Goal: Task Accomplishment & Management: Manage account settings

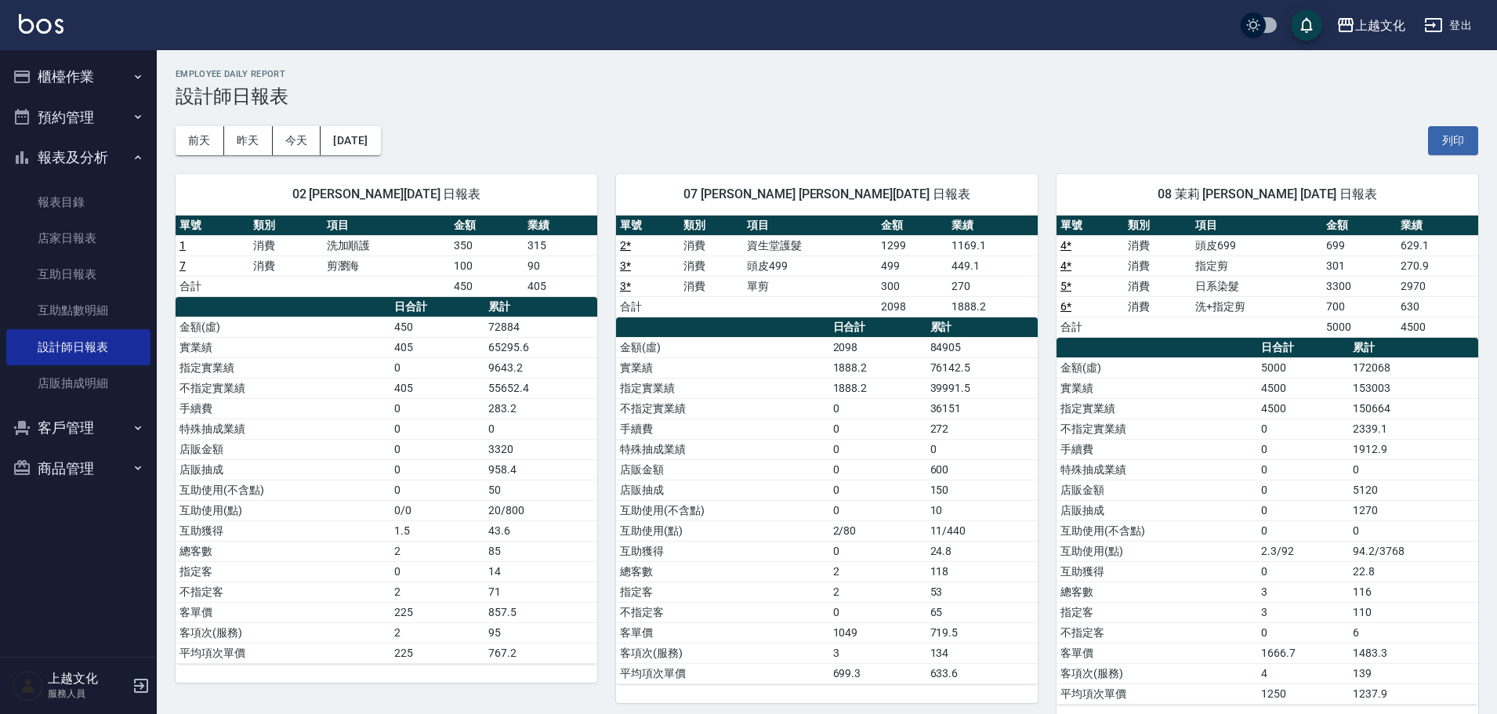
scroll to position [28, 0]
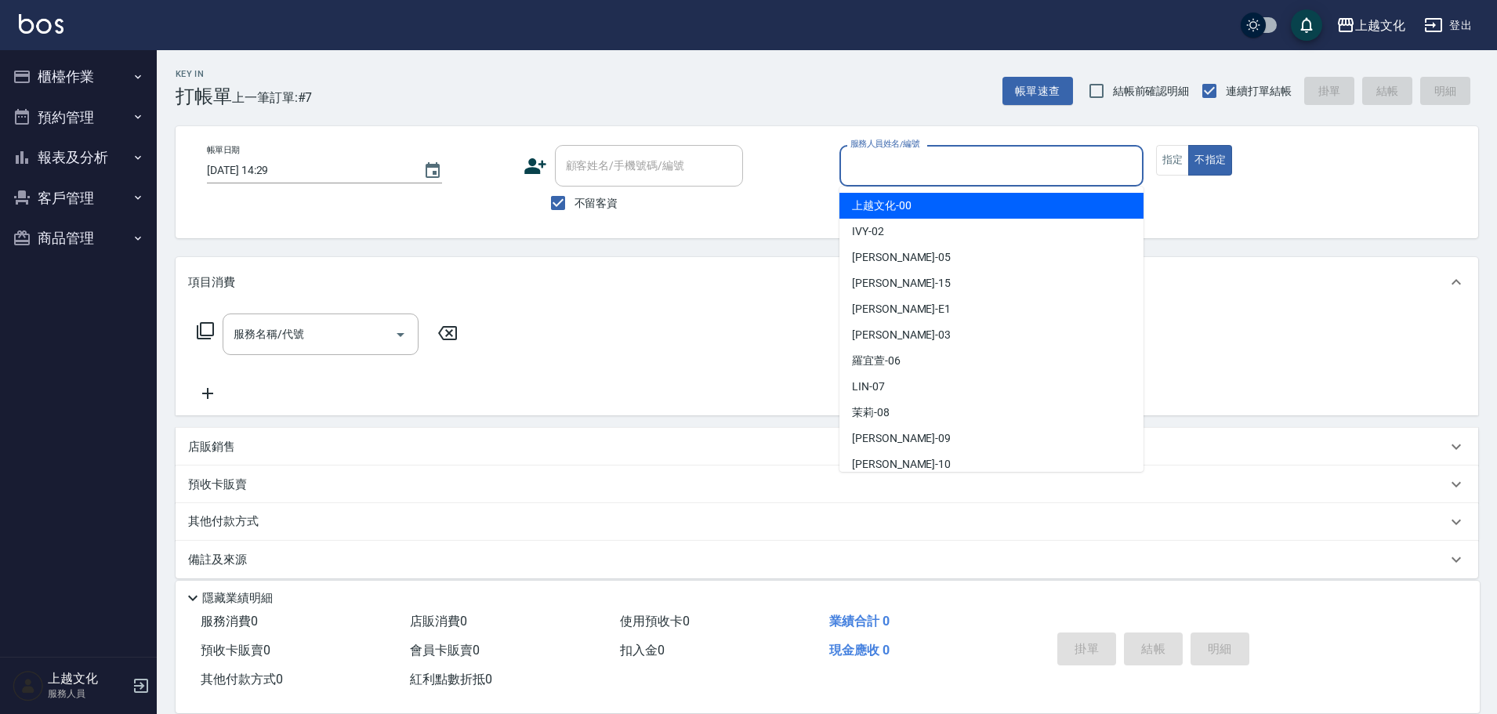
click at [921, 174] on input "服務人員姓名/編號" at bounding box center [992, 165] width 290 height 27
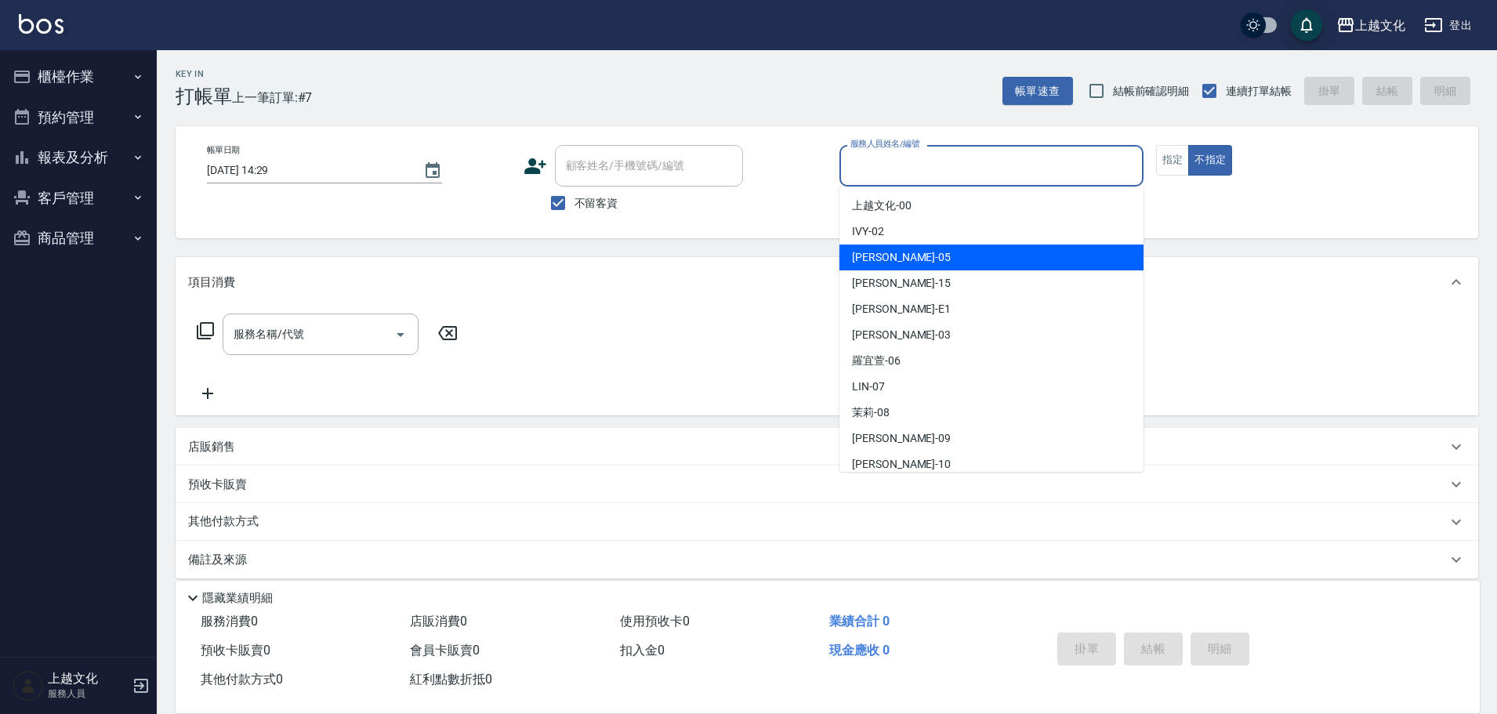
drag, startPoint x: 909, startPoint y: 252, endPoint x: 962, endPoint y: 238, distance: 55.1
click at [918, 250] on div "[PERSON_NAME] -05" at bounding box center [992, 258] width 304 height 26
type input "EMILY-05"
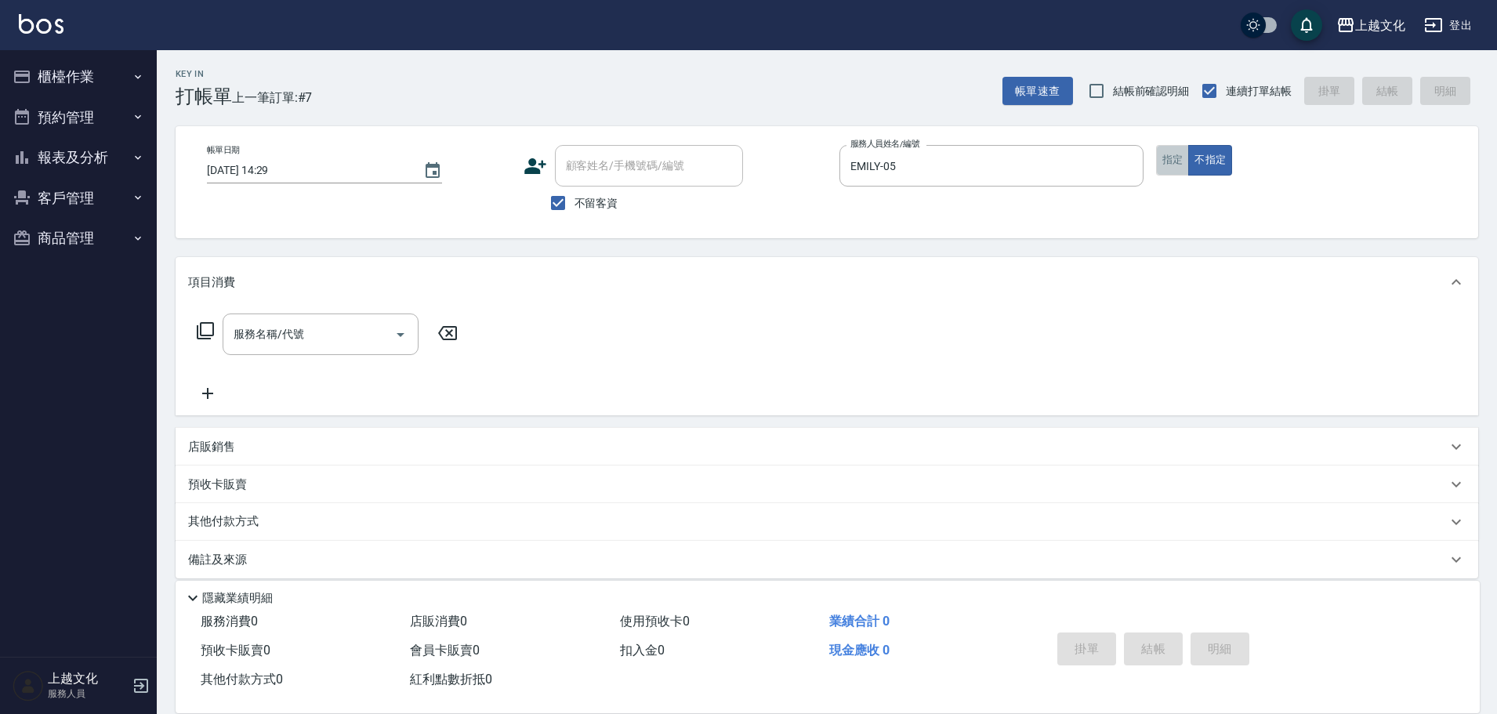
drag, startPoint x: 1180, startPoint y: 159, endPoint x: 356, endPoint y: 278, distance: 832.5
click at [1179, 159] on button "指定" at bounding box center [1173, 160] width 34 height 31
click at [1172, 161] on button "指定" at bounding box center [1173, 160] width 34 height 31
click at [210, 326] on icon at bounding box center [205, 330] width 19 height 19
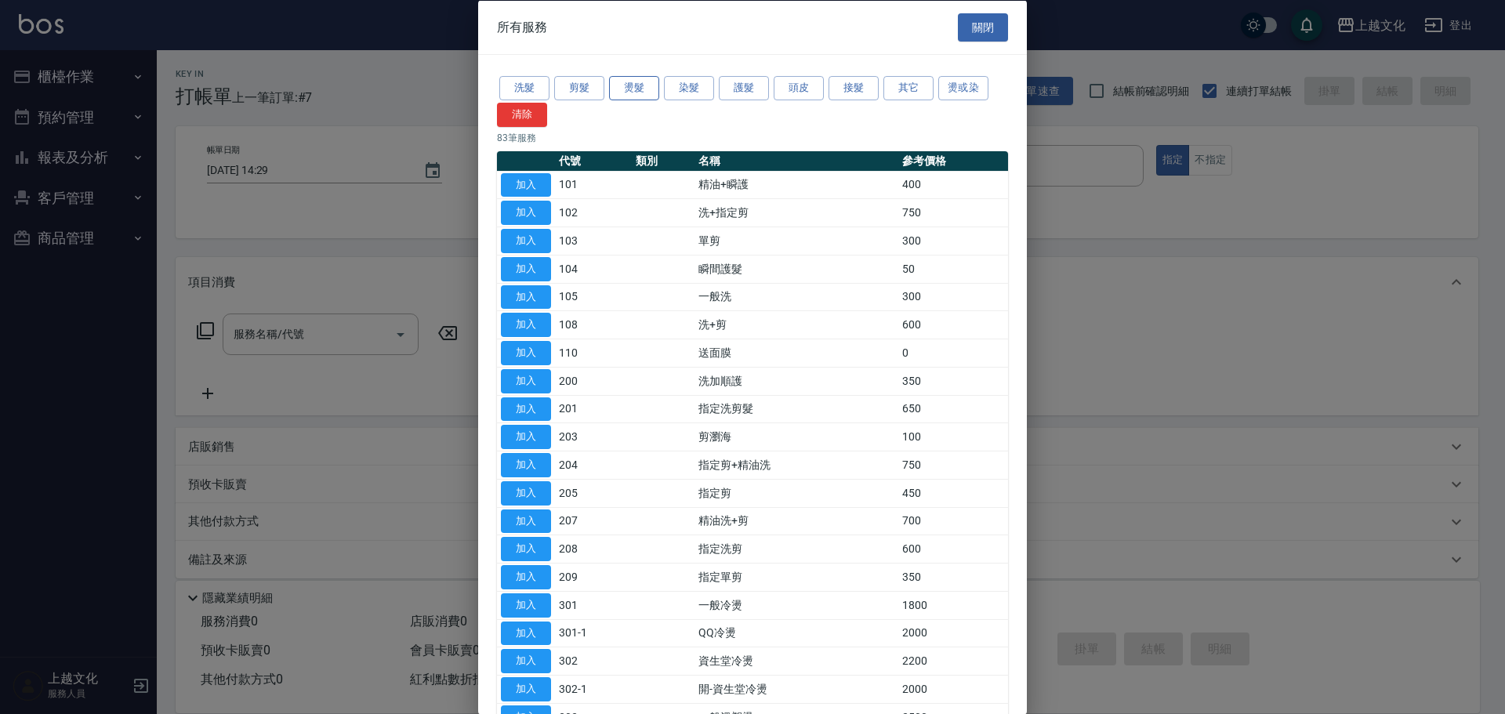
click at [630, 89] on button "燙髮" at bounding box center [634, 88] width 50 height 24
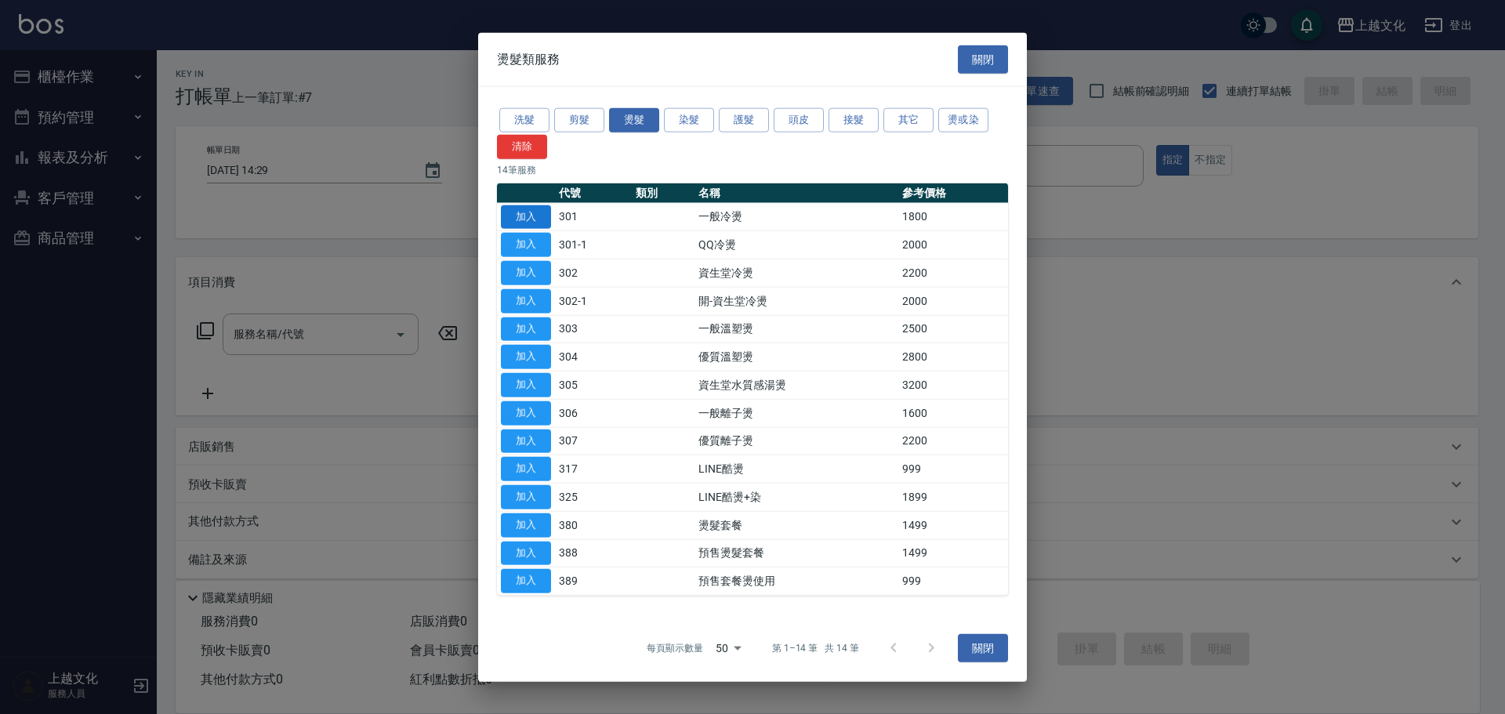
click at [543, 216] on button "加入" at bounding box center [526, 217] width 50 height 24
drag, startPoint x: 543, startPoint y: 216, endPoint x: 509, endPoint y: 256, distance: 52.3
click at [543, 216] on button "加入" at bounding box center [526, 217] width 50 height 24
type input "一般冷燙(301)"
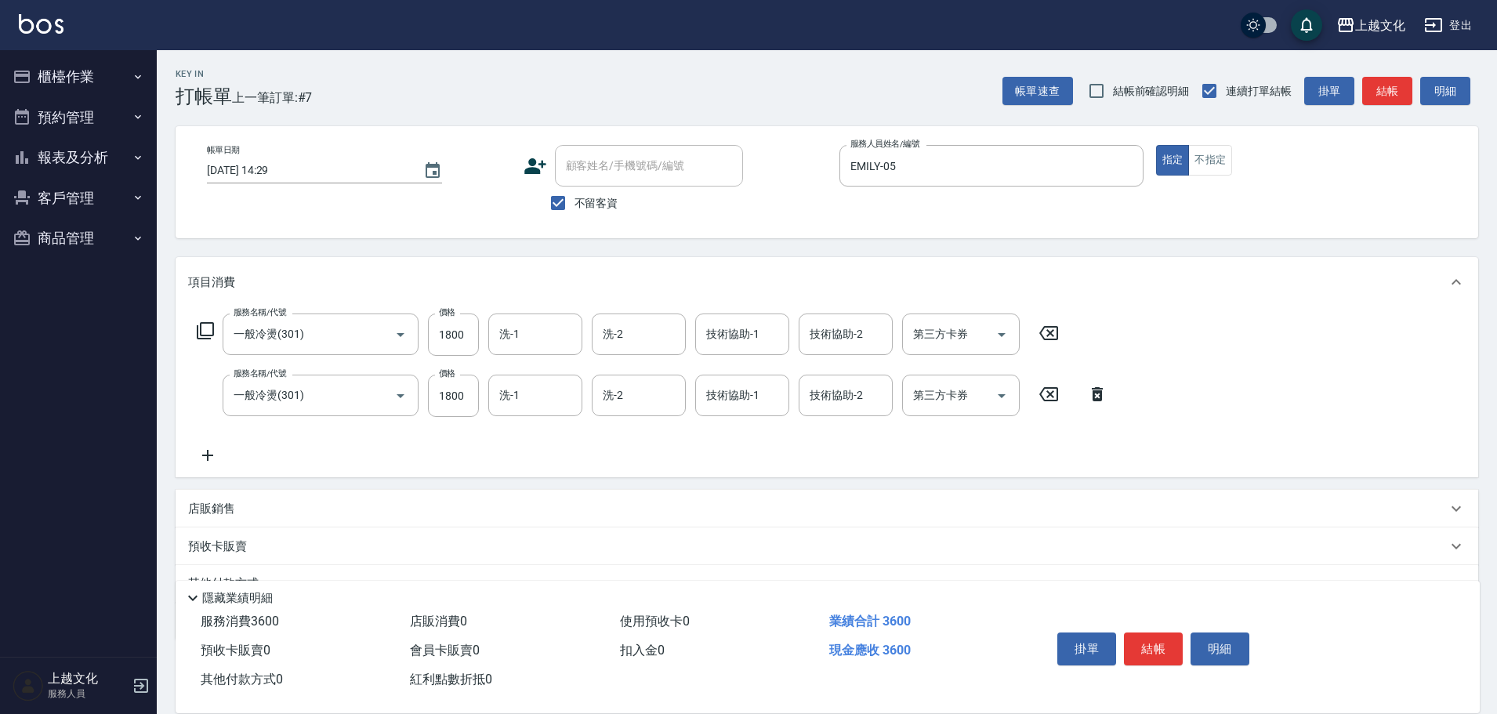
click at [1095, 394] on icon at bounding box center [1097, 394] width 39 height 19
click at [1095, 394] on div "服務名稱/代號 一般冷燙(301) 服務名稱/代號 價格 1800 價格 洗-1 洗-1 洗-2 洗-2 技術協助-1 技術協助-1 技術協助-2 技術協助-…" at bounding box center [827, 392] width 1303 height 170
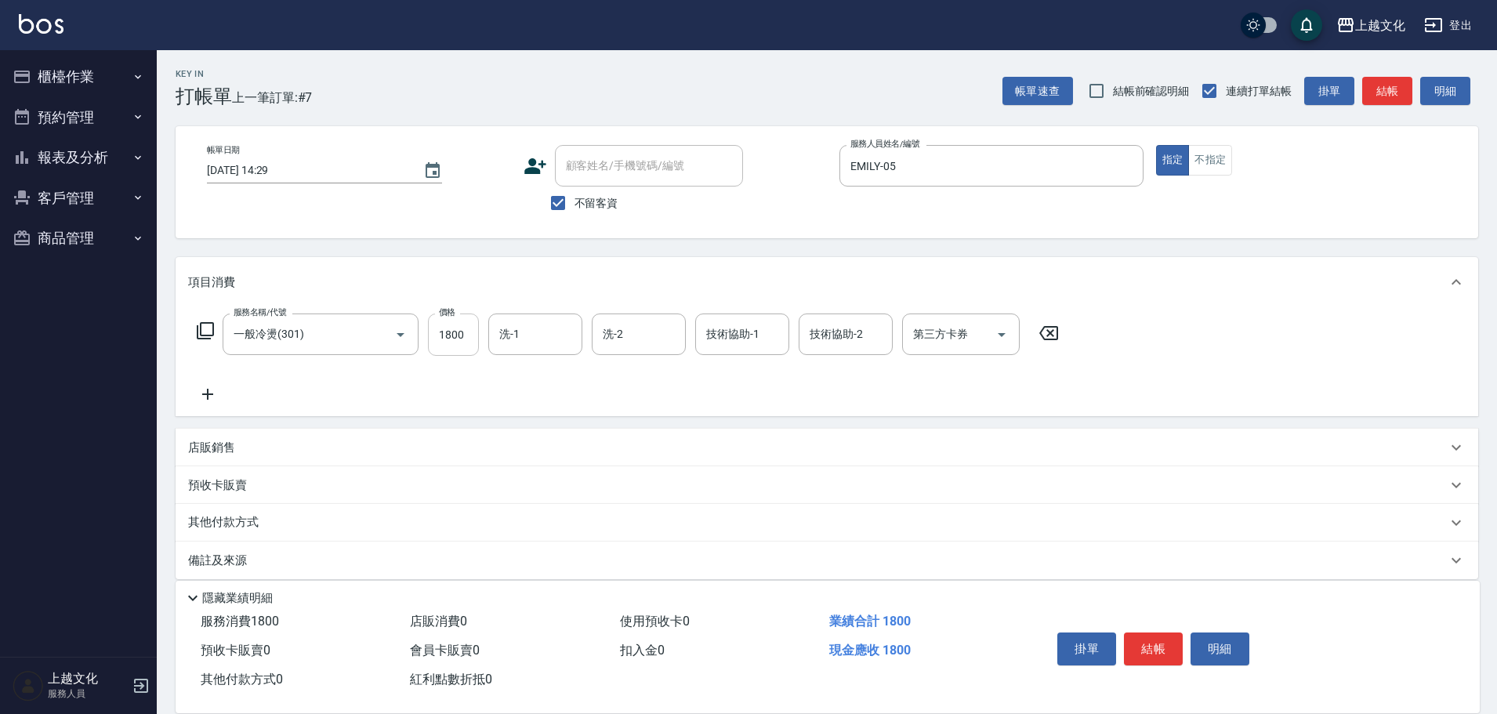
click at [449, 354] on input "1800" at bounding box center [453, 335] width 51 height 42
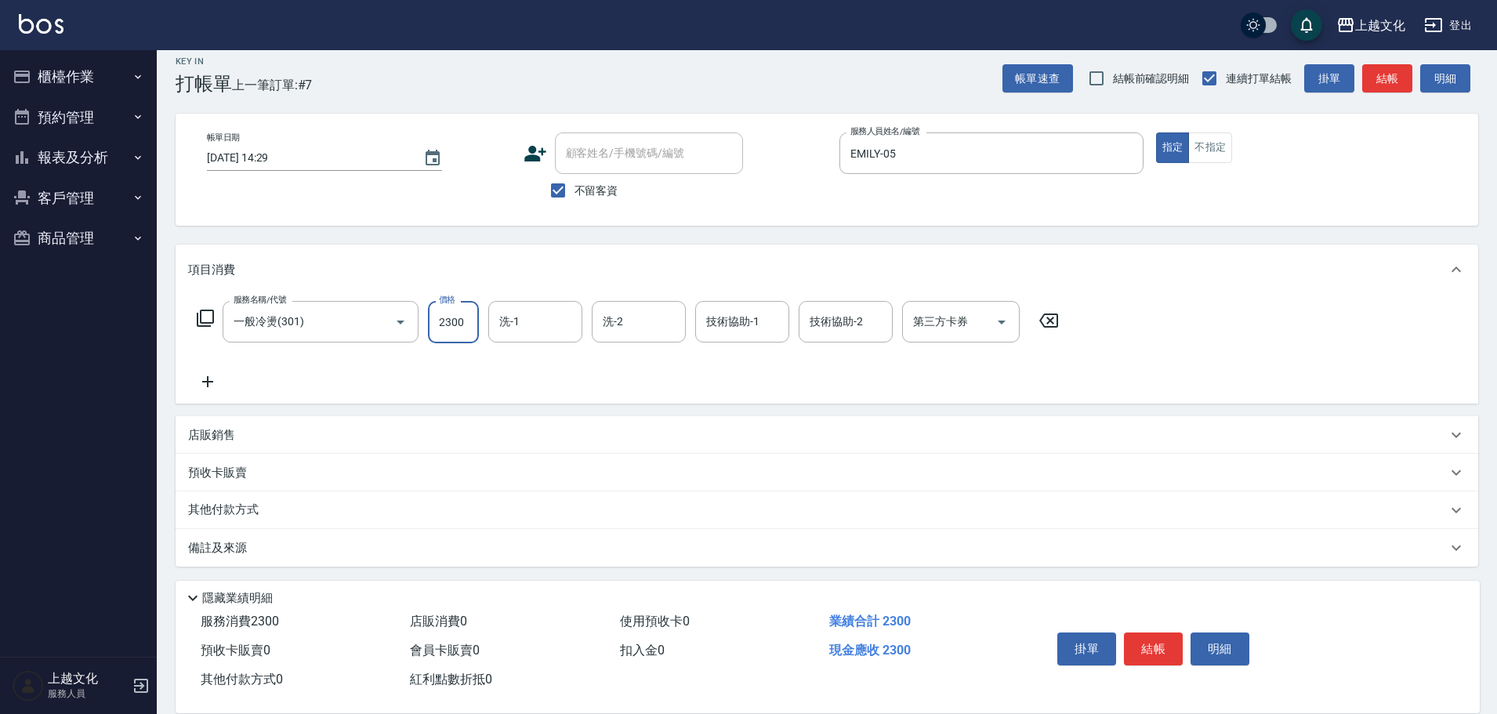
scroll to position [16, 0]
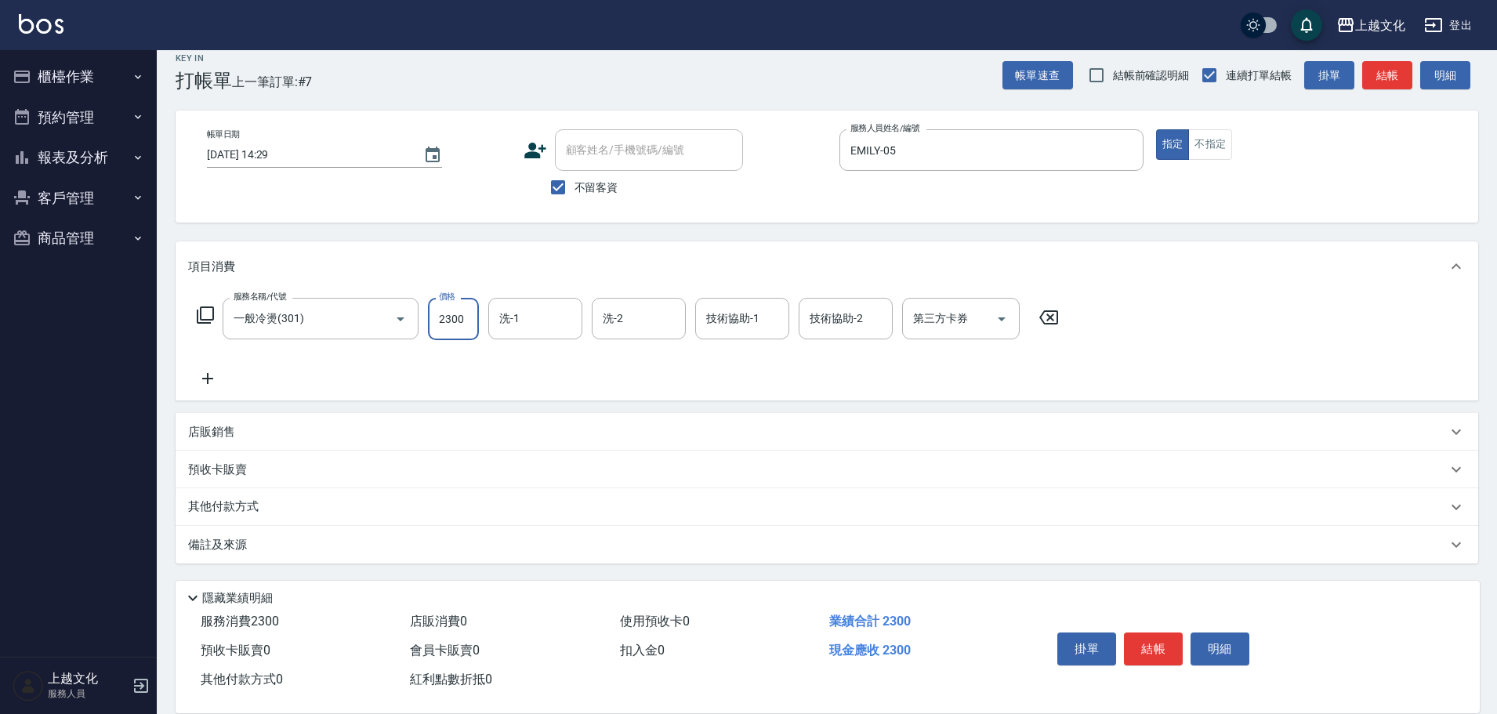
type input "2300"
click at [227, 501] on p "其他付款方式" at bounding box center [227, 507] width 78 height 17
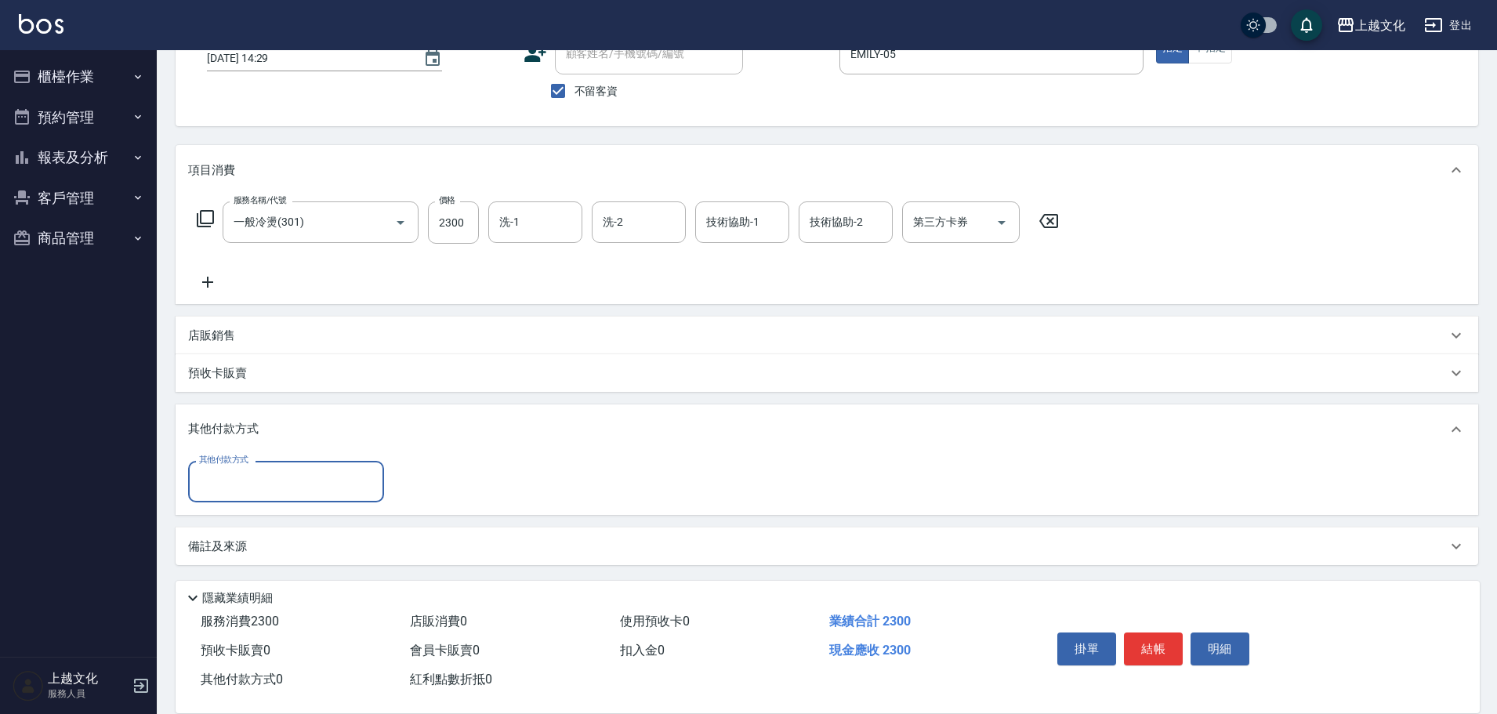
scroll to position [114, 0]
click at [229, 490] on input "其他付款方式" at bounding box center [286, 479] width 182 height 27
drag, startPoint x: 229, startPoint y: 490, endPoint x: 228, endPoint y: 510, distance: 20.4
click at [229, 490] on input "其他付款方式" at bounding box center [286, 479] width 182 height 27
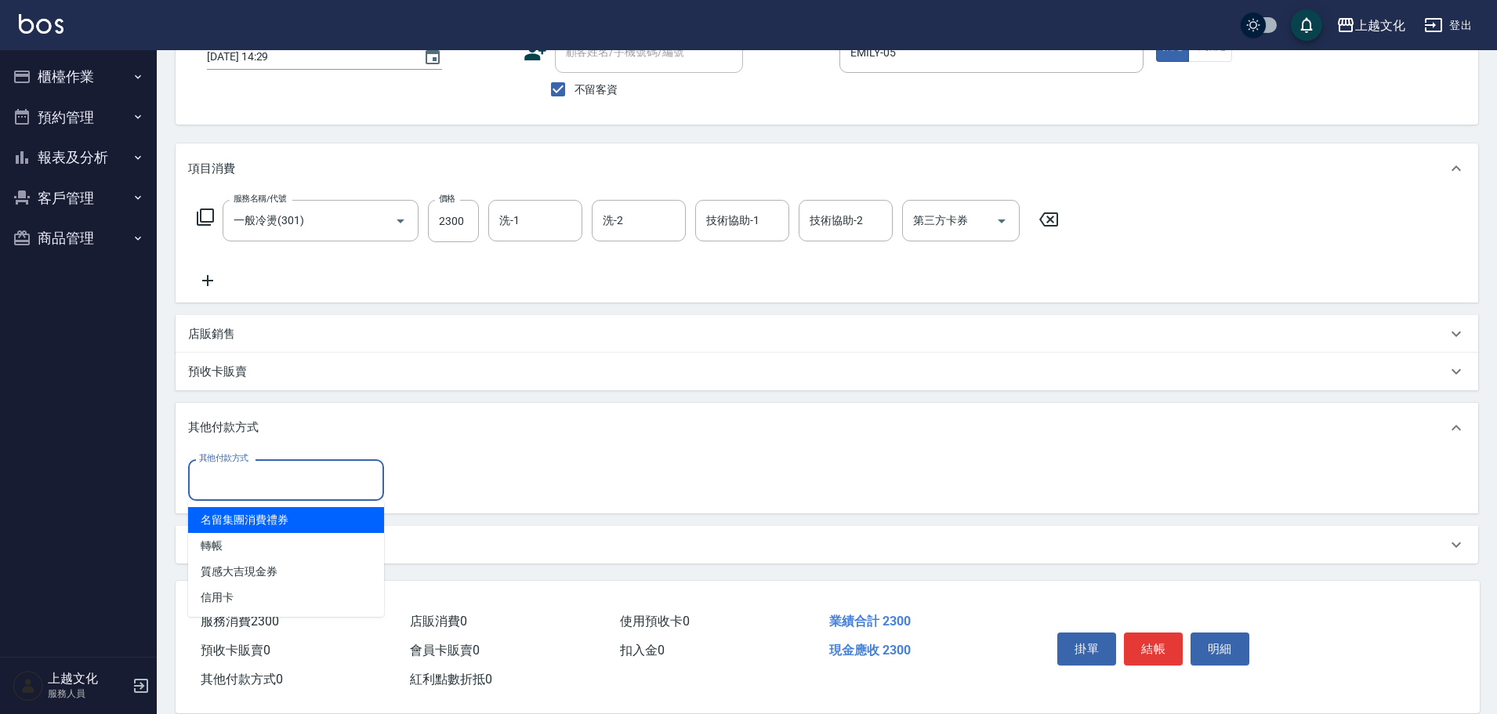
click at [231, 487] on input "其他付款方式" at bounding box center [286, 479] width 182 height 27
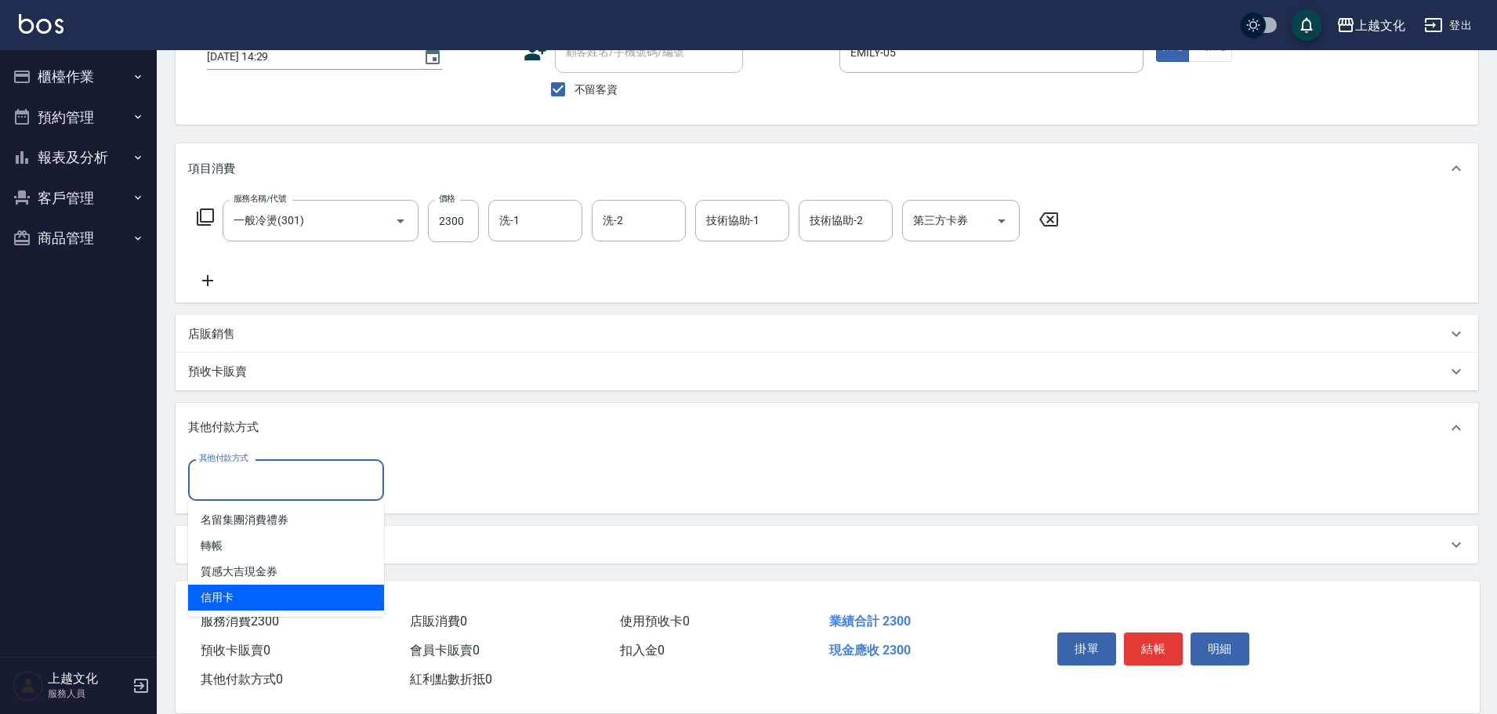
click at [217, 599] on span "信用卡" at bounding box center [286, 598] width 196 height 26
type input "信用卡"
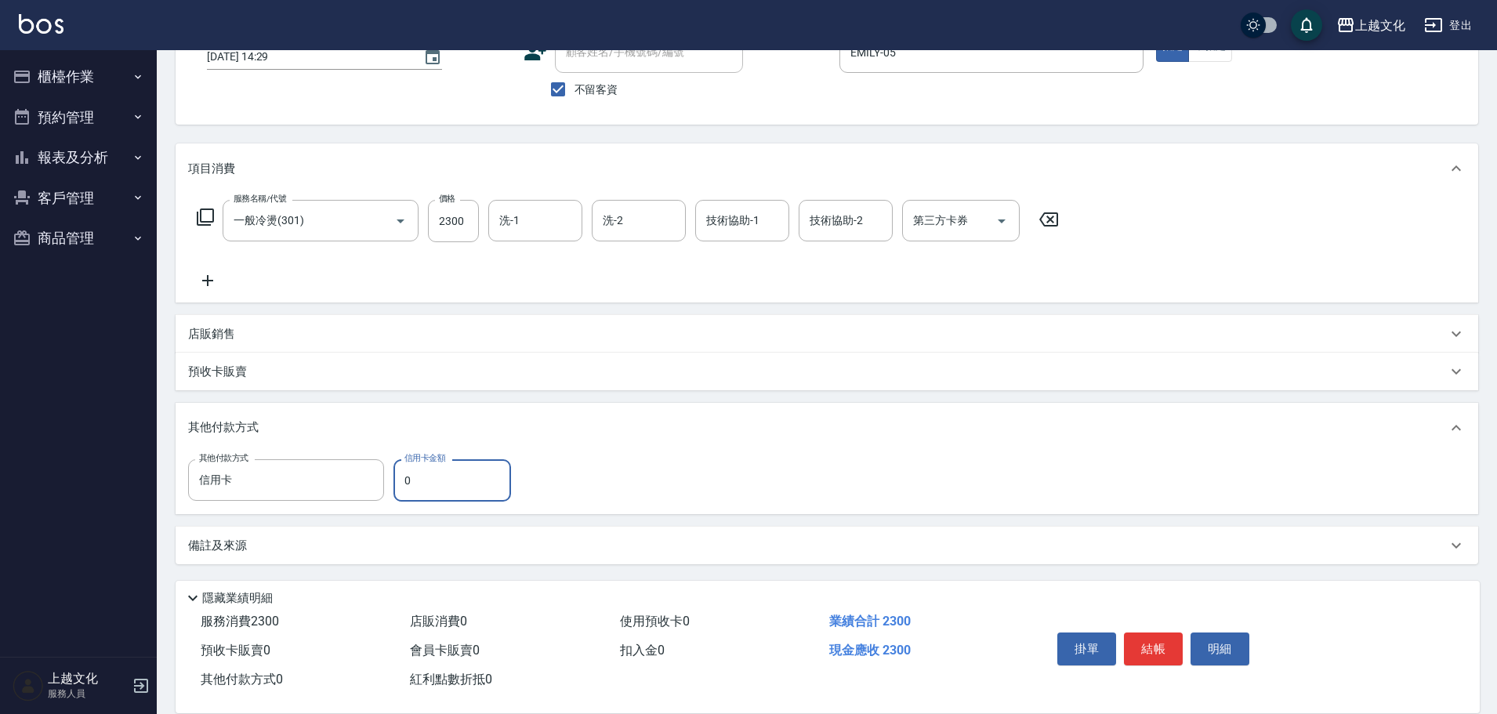
click at [400, 492] on input "0" at bounding box center [453, 480] width 118 height 42
type input "2300"
click at [1156, 644] on button "結帳" at bounding box center [1153, 649] width 59 height 33
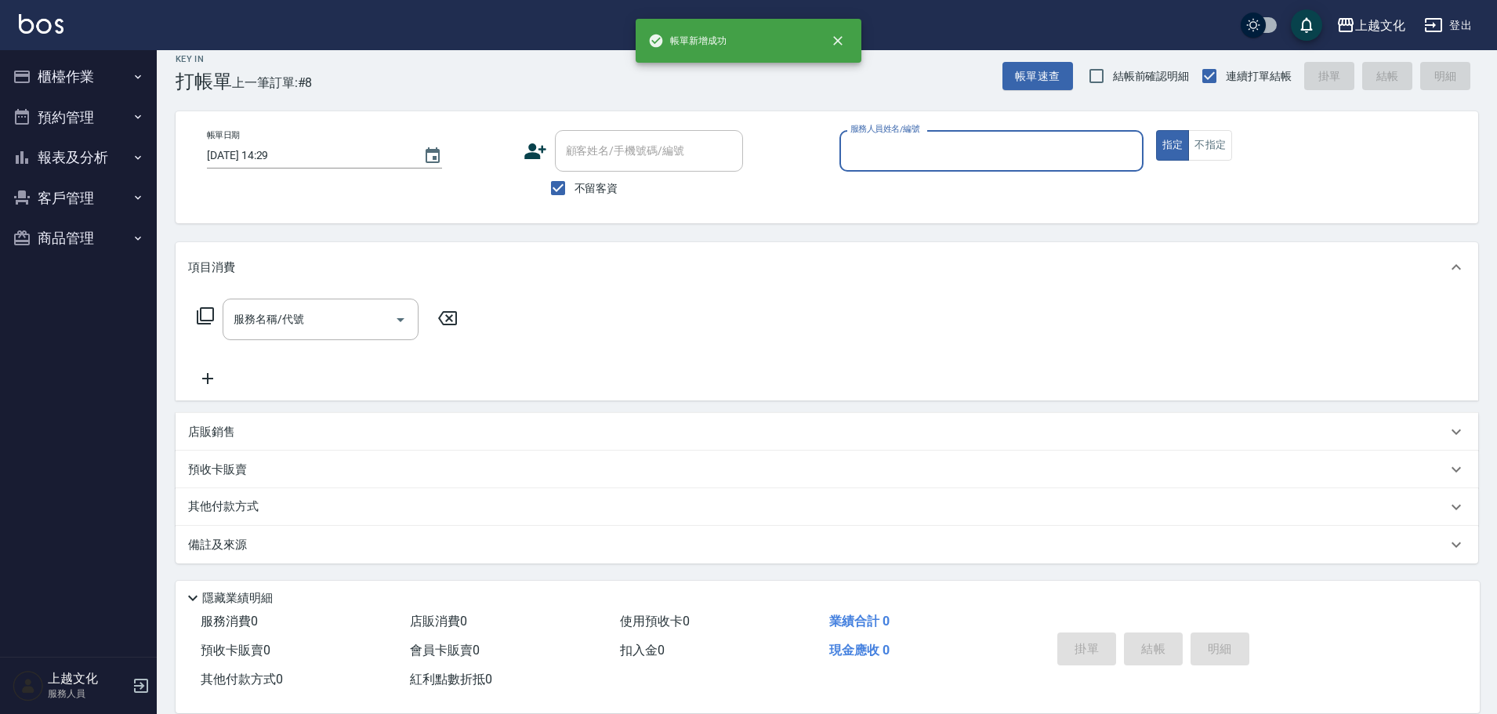
scroll to position [15, 0]
click at [960, 147] on input "服務人員姓名/編號" at bounding box center [992, 150] width 290 height 27
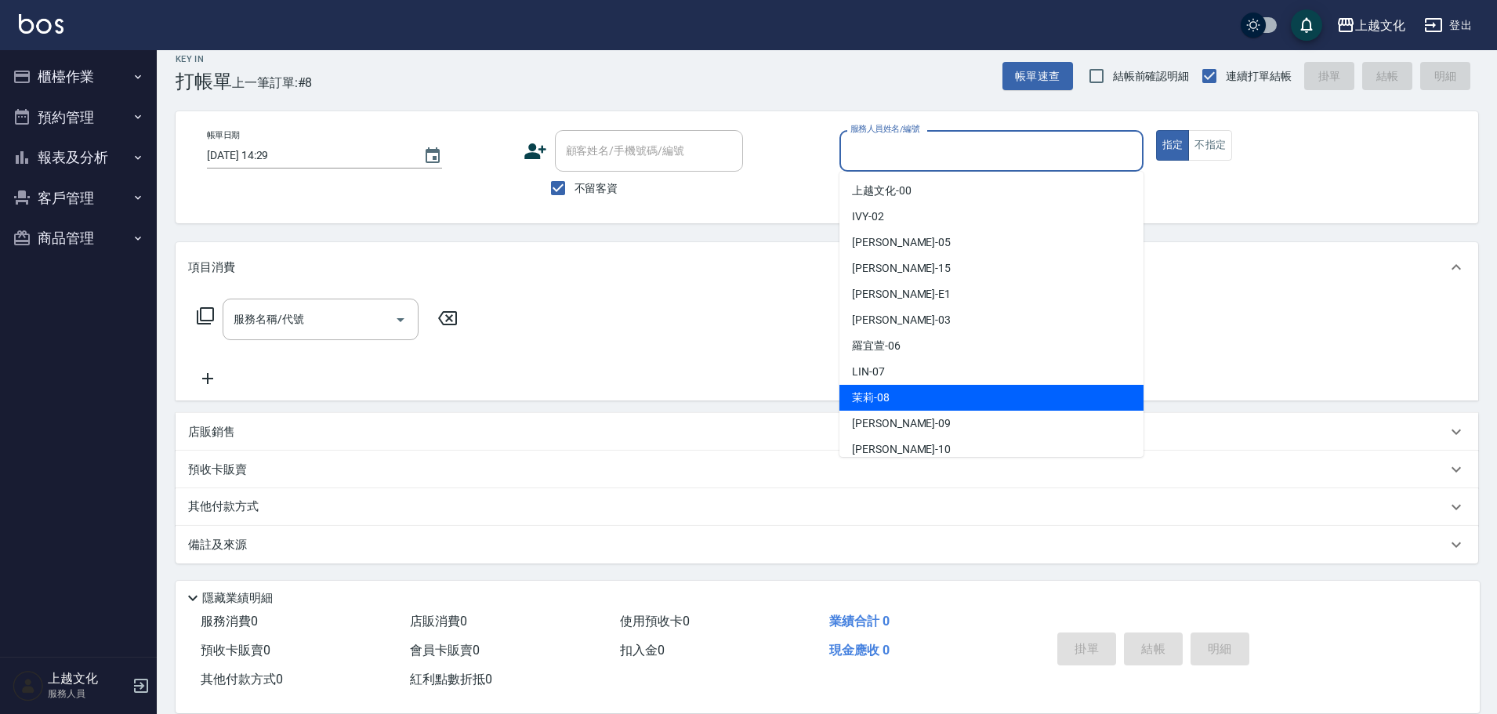
click at [924, 388] on div "茉莉 -08" at bounding box center [992, 398] width 304 height 26
type input "茉莉-08"
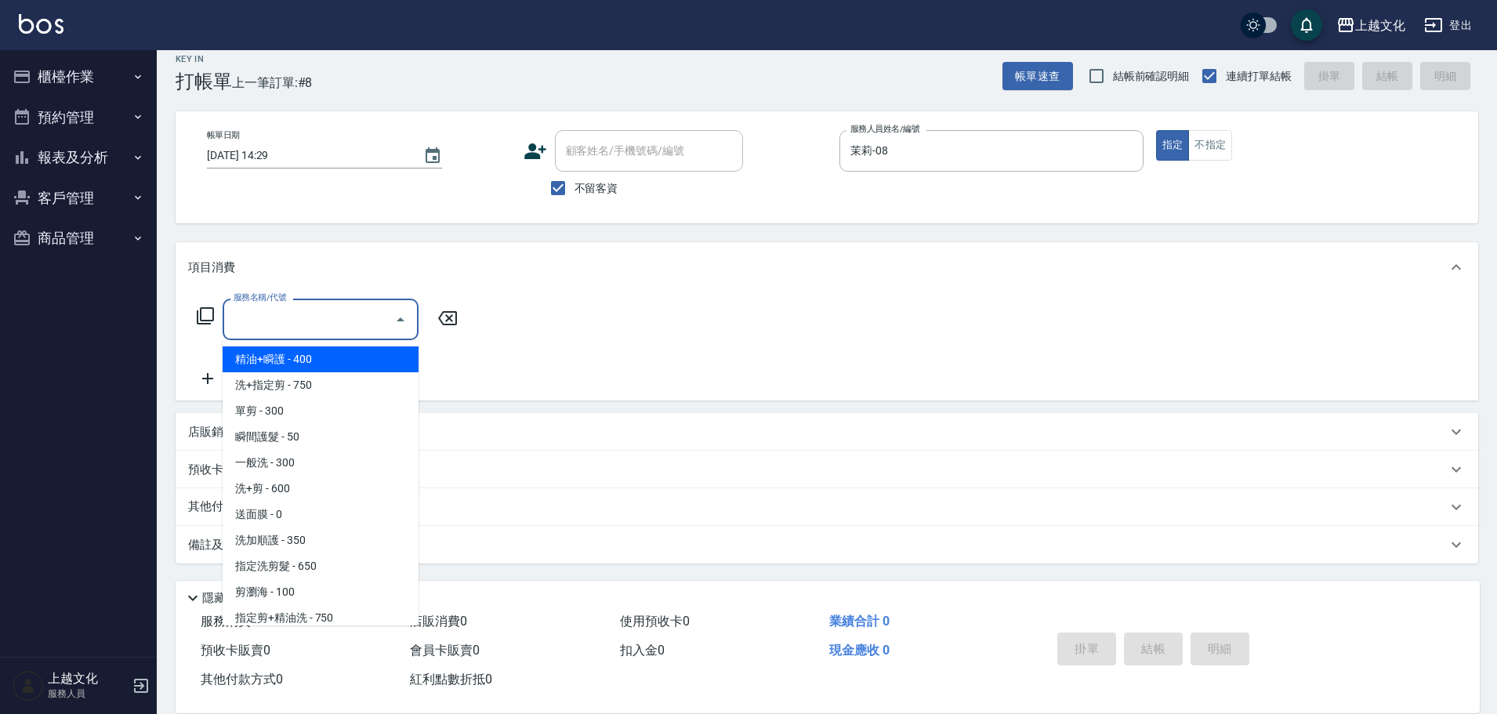
click at [318, 325] on input "服務名稱/代號" at bounding box center [309, 319] width 158 height 27
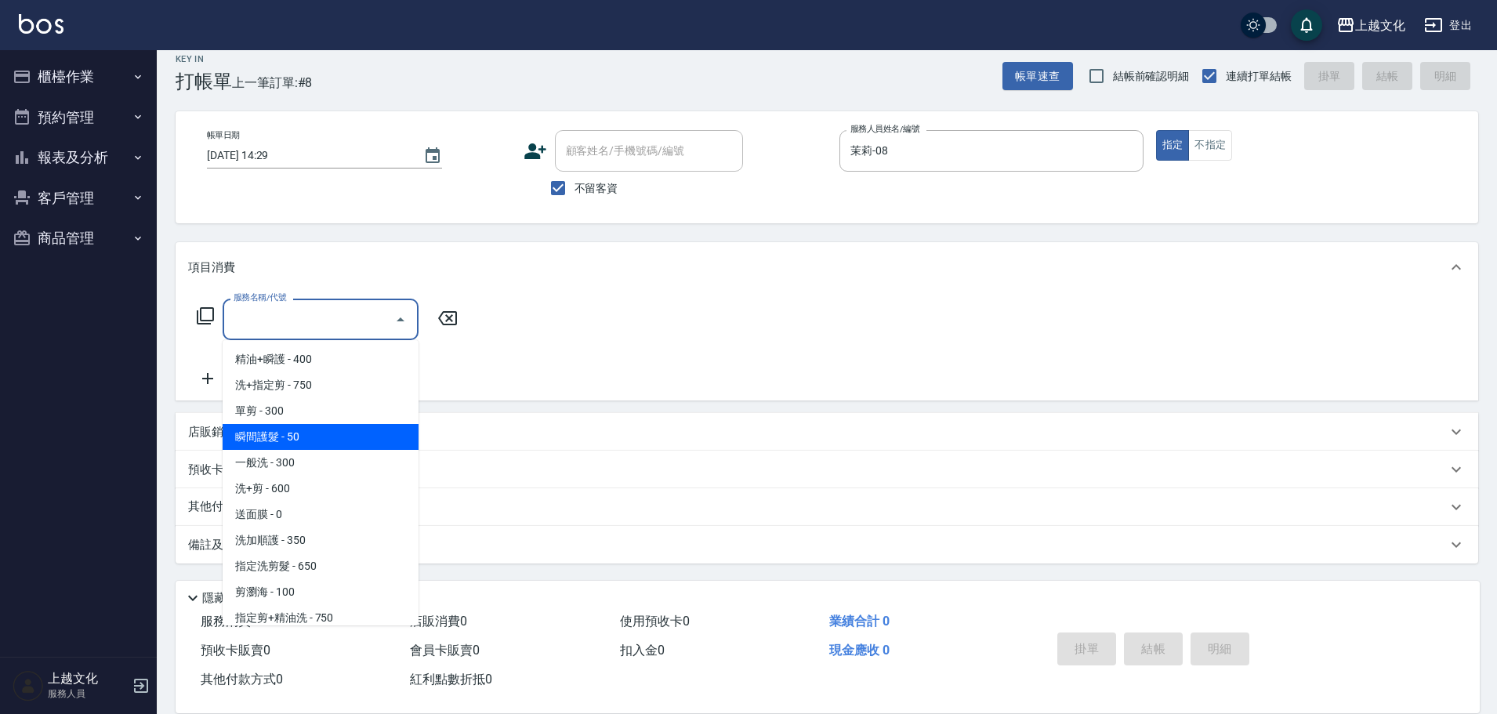
scroll to position [78, 0]
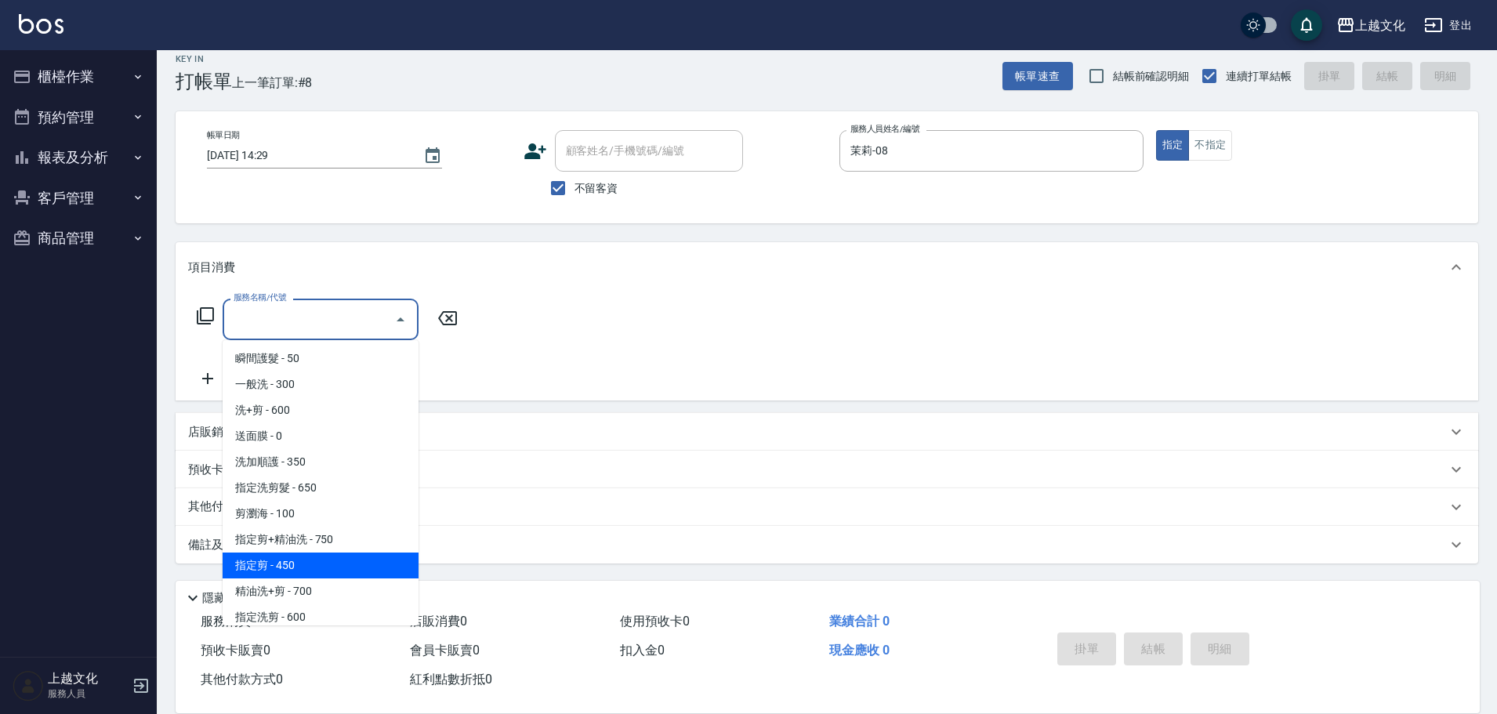
click at [327, 567] on span "指定剪 - 450" at bounding box center [321, 566] width 196 height 26
type input "指定剪(205)"
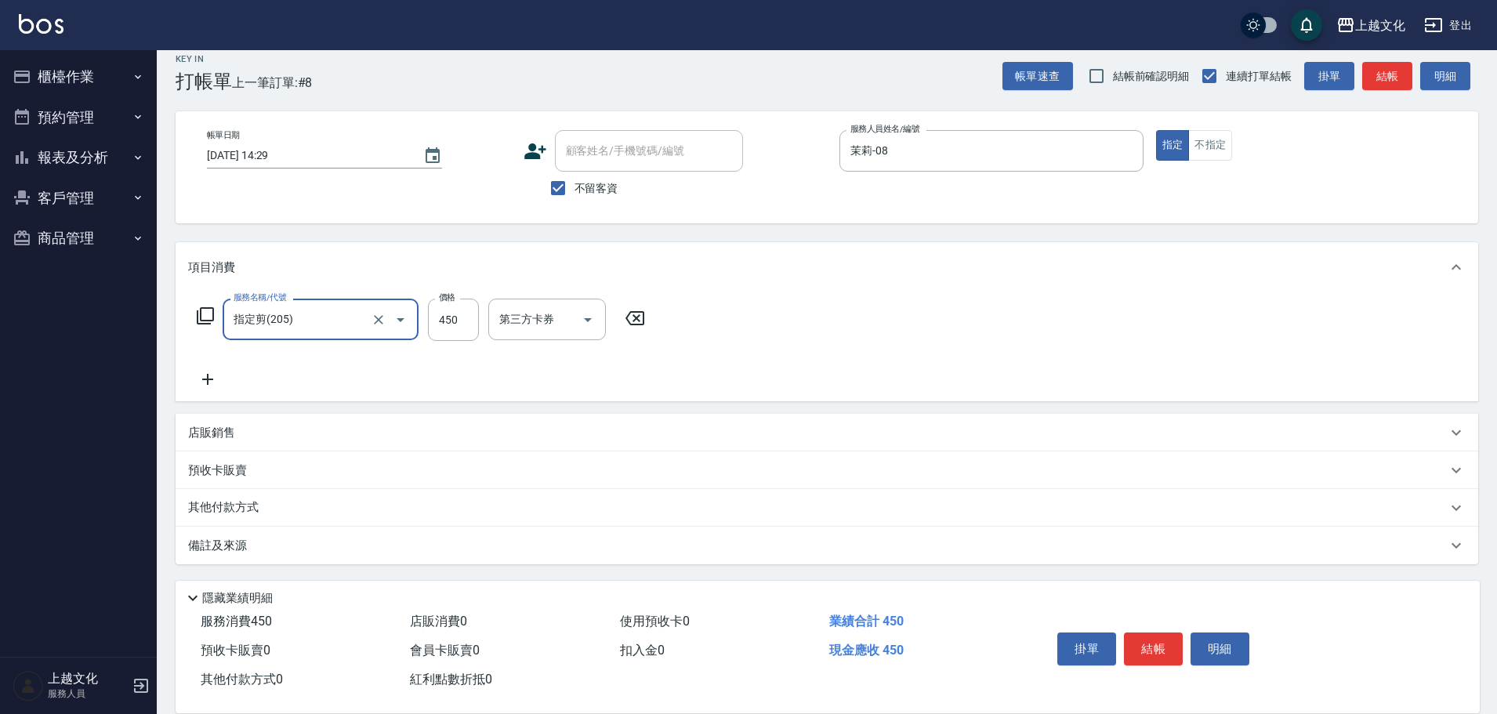
scroll to position [16, 0]
click at [224, 497] on div "其他付款方式" at bounding box center [827, 507] width 1303 height 38
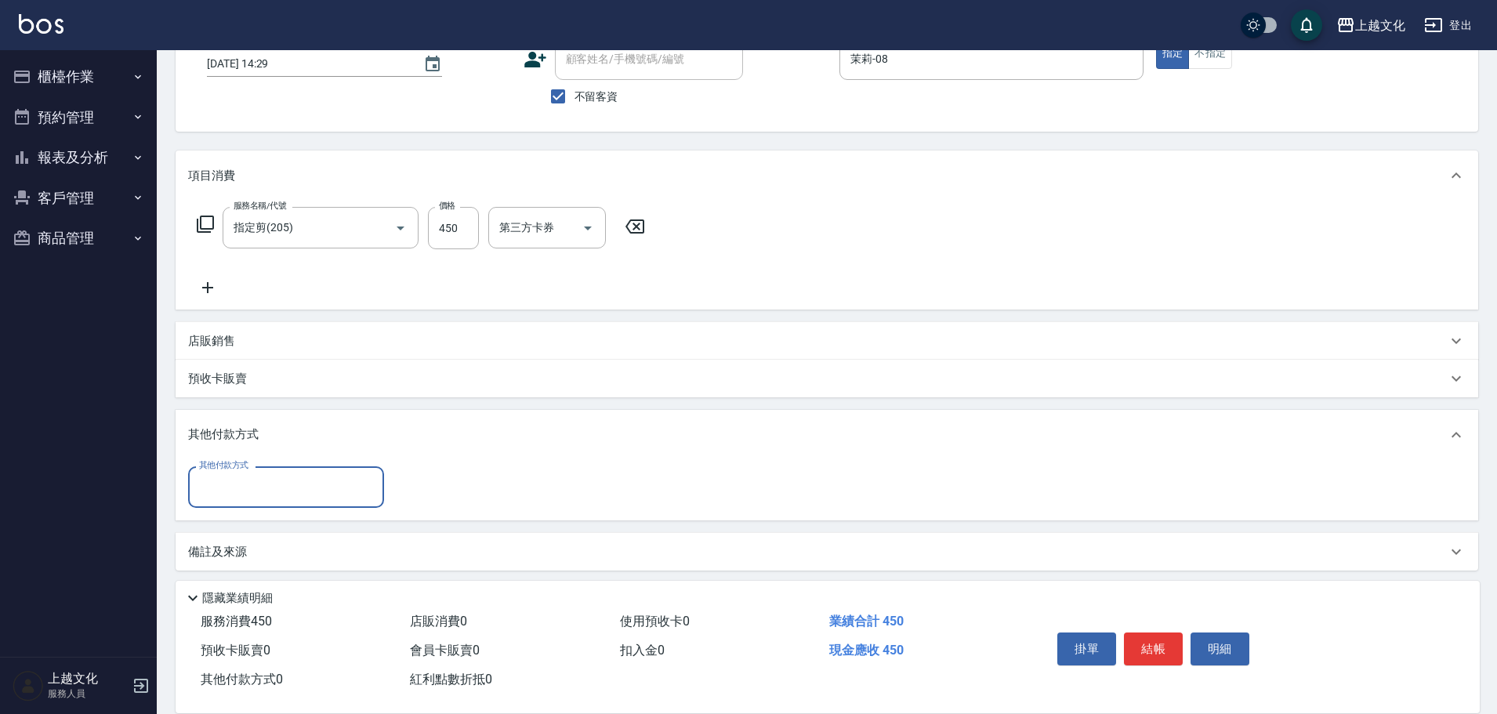
scroll to position [114, 0]
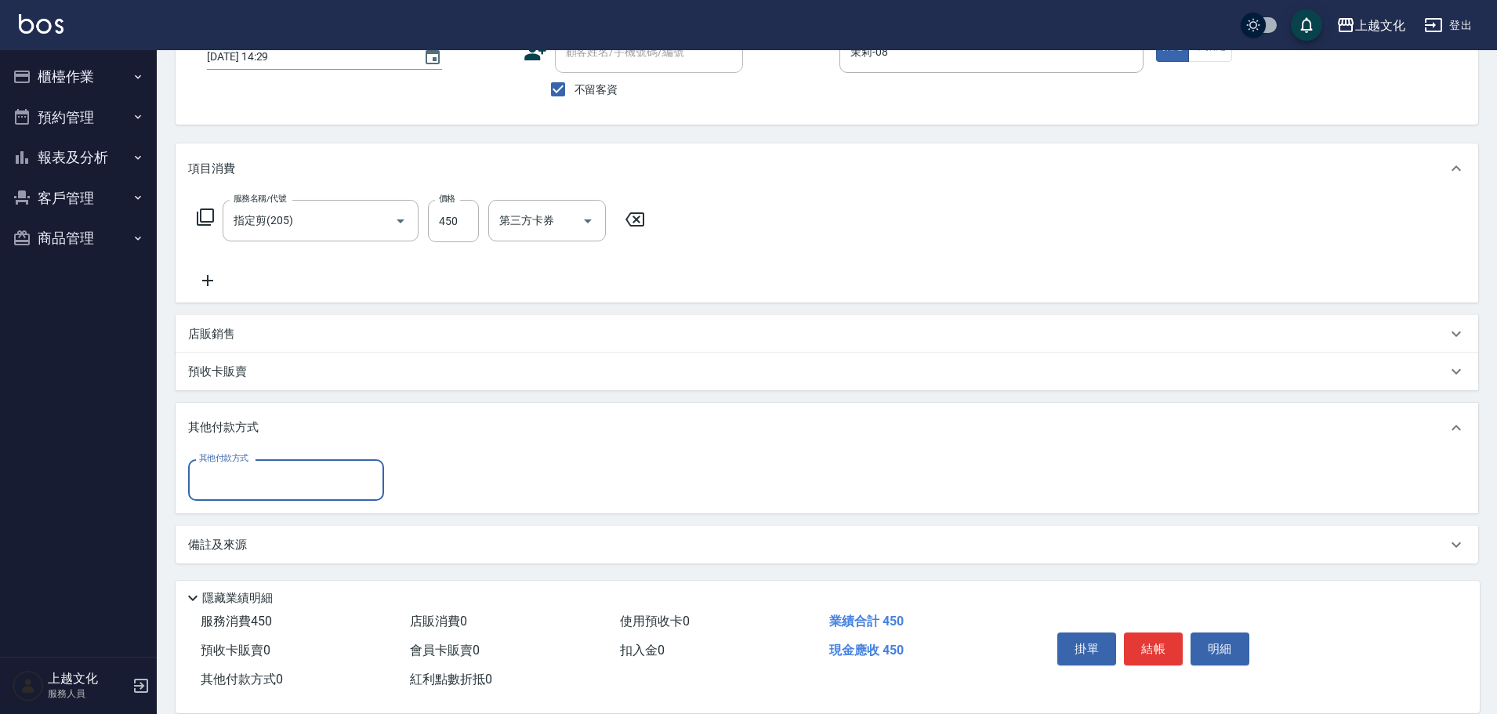
click at [227, 491] on input "其他付款方式" at bounding box center [286, 479] width 182 height 27
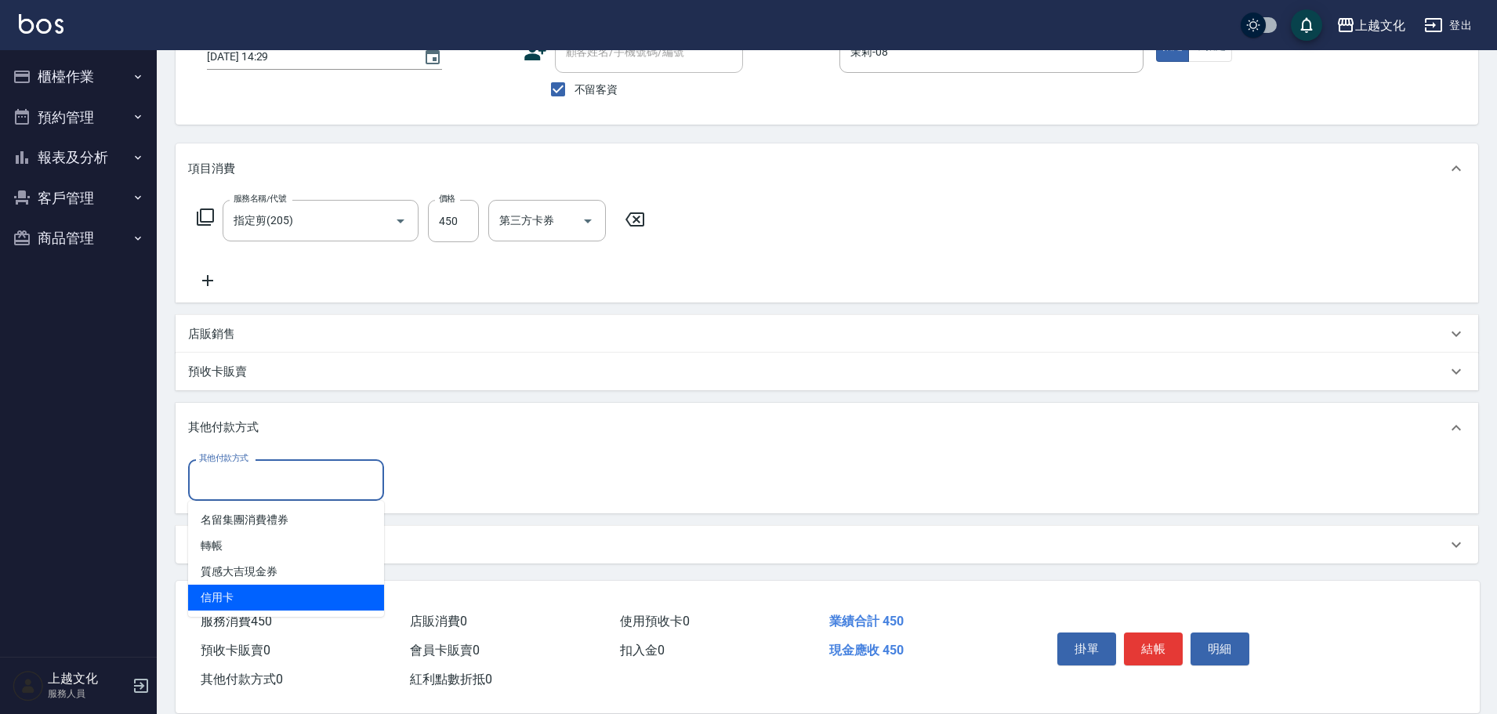
drag, startPoint x: 216, startPoint y: 604, endPoint x: 259, endPoint y: 571, distance: 55.4
click at [216, 602] on span "信用卡" at bounding box center [286, 598] width 196 height 26
type input "信用卡"
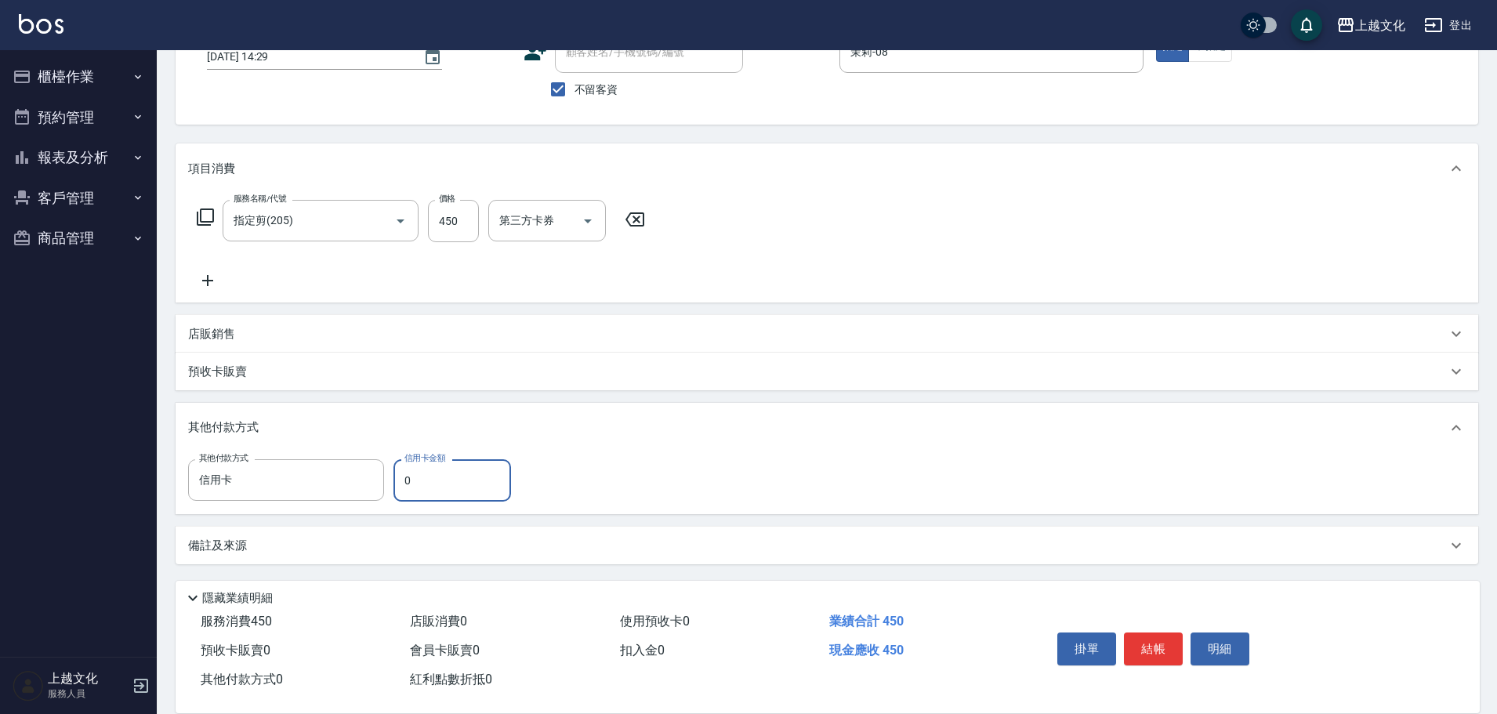
click at [403, 478] on input "0" at bounding box center [453, 480] width 118 height 42
type input "450"
click at [1136, 634] on button "結帳" at bounding box center [1153, 649] width 59 height 33
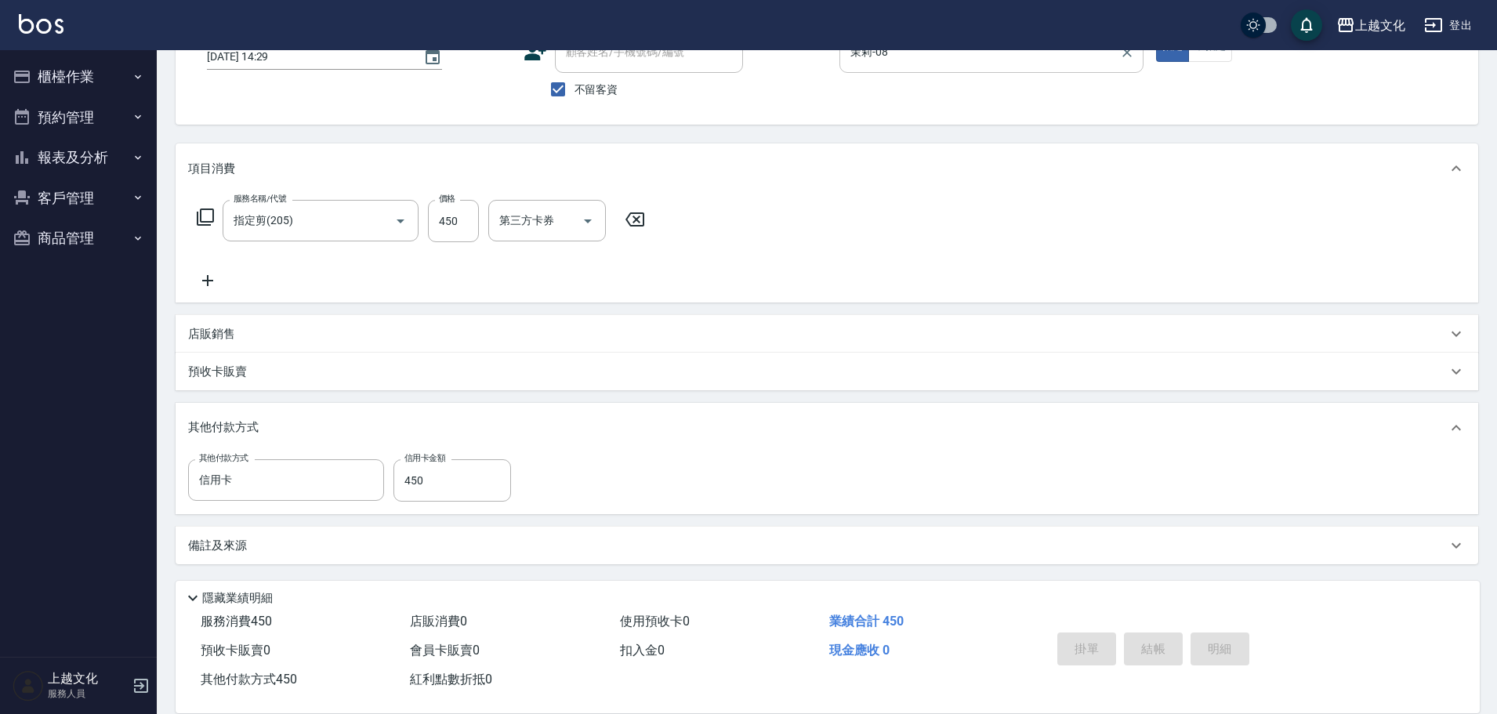
type input "[DATE] 14:30"
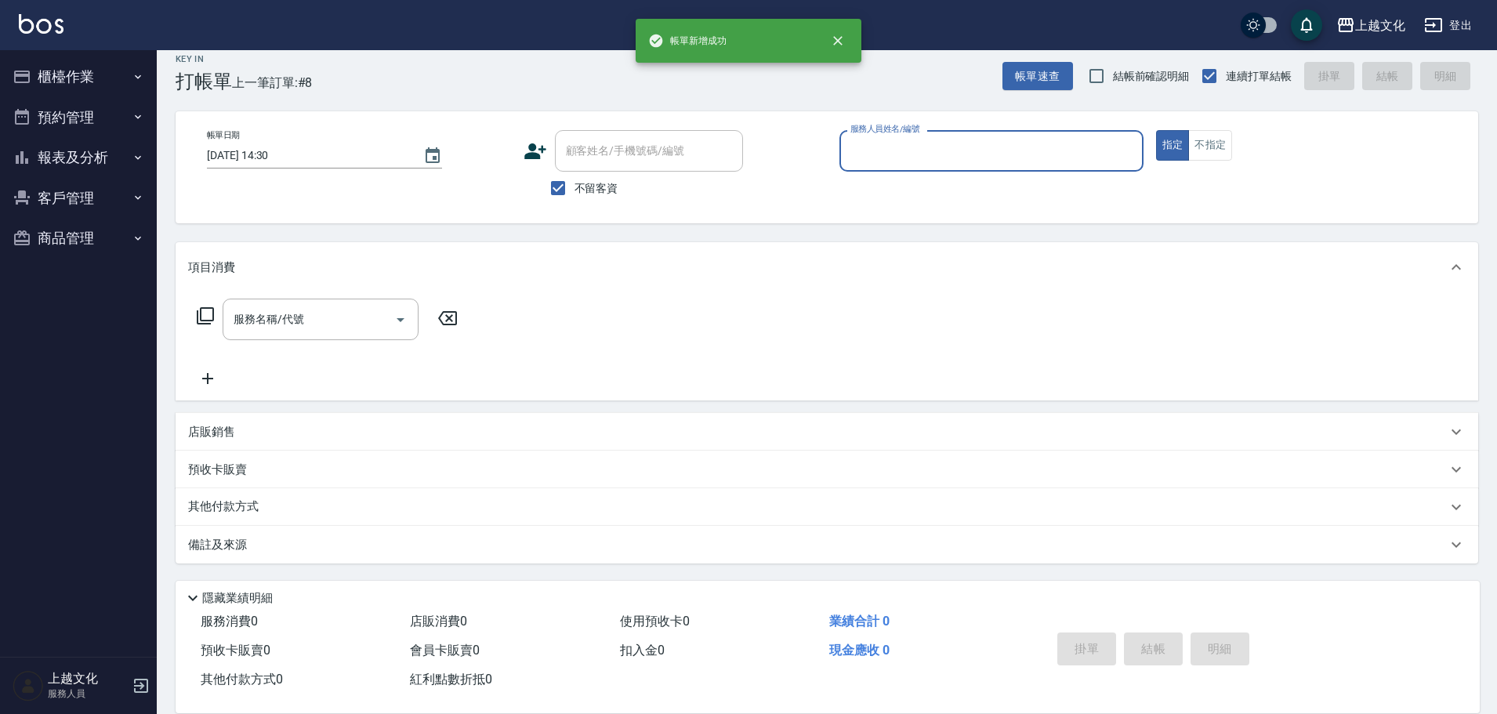
scroll to position [15, 0]
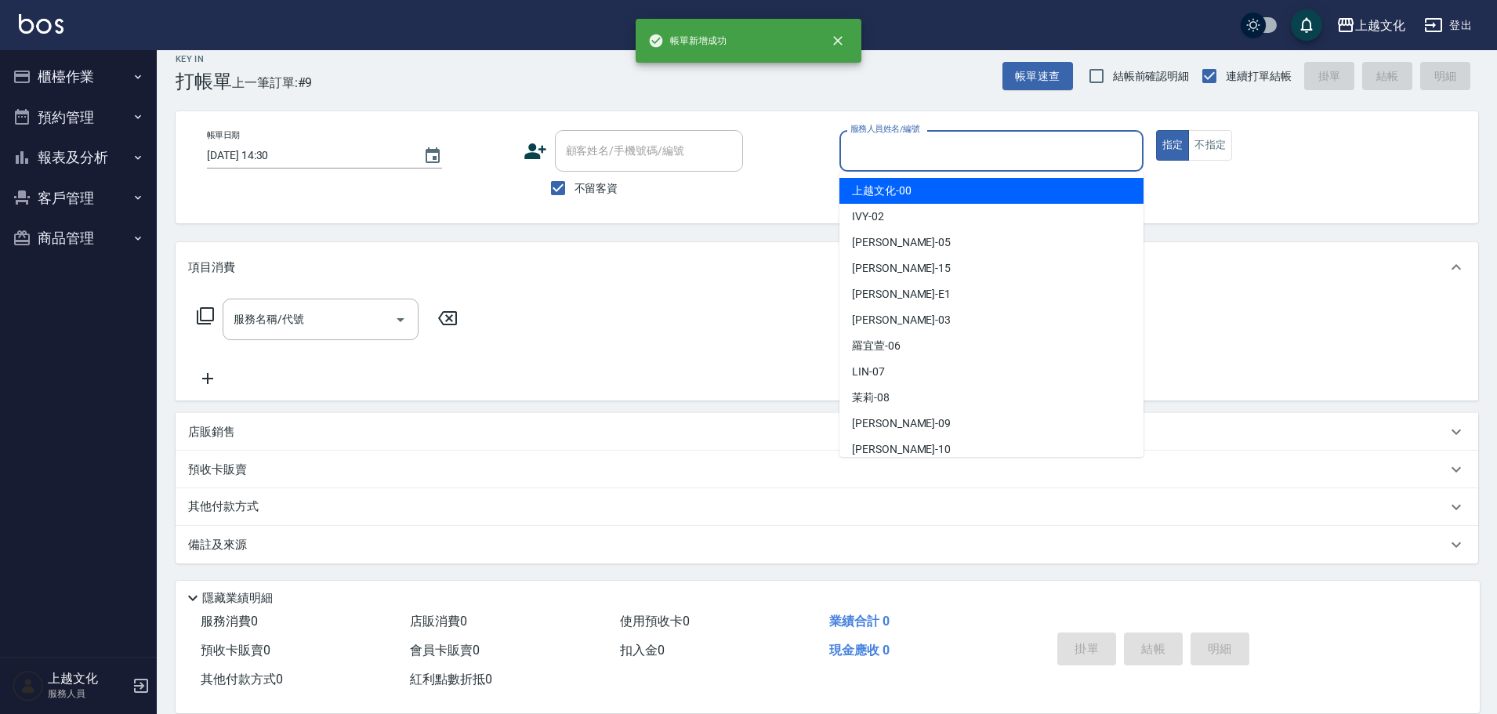
click at [947, 161] on input "服務人員姓名/編號" at bounding box center [992, 150] width 290 height 27
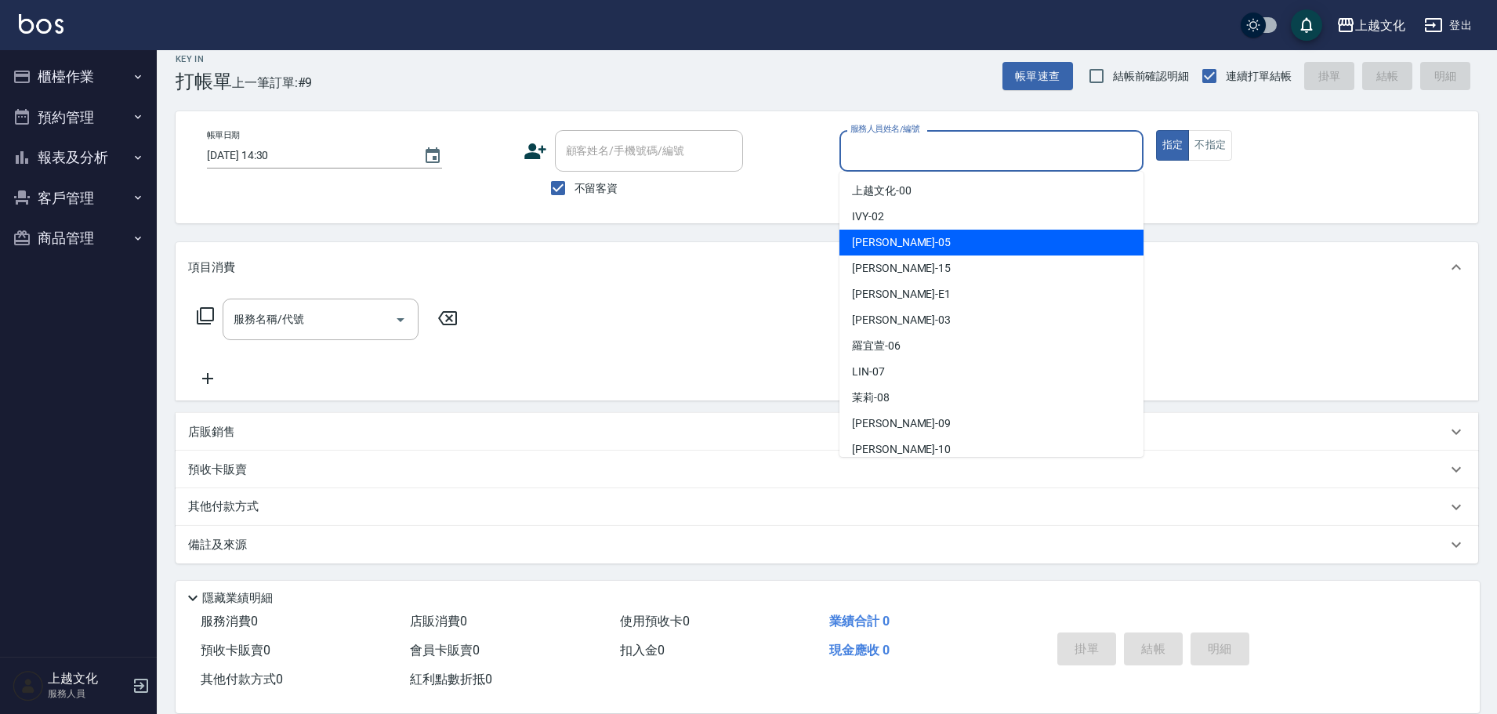
click at [920, 245] on div "[PERSON_NAME] -05" at bounding box center [992, 243] width 304 height 26
type input "EMILY-05"
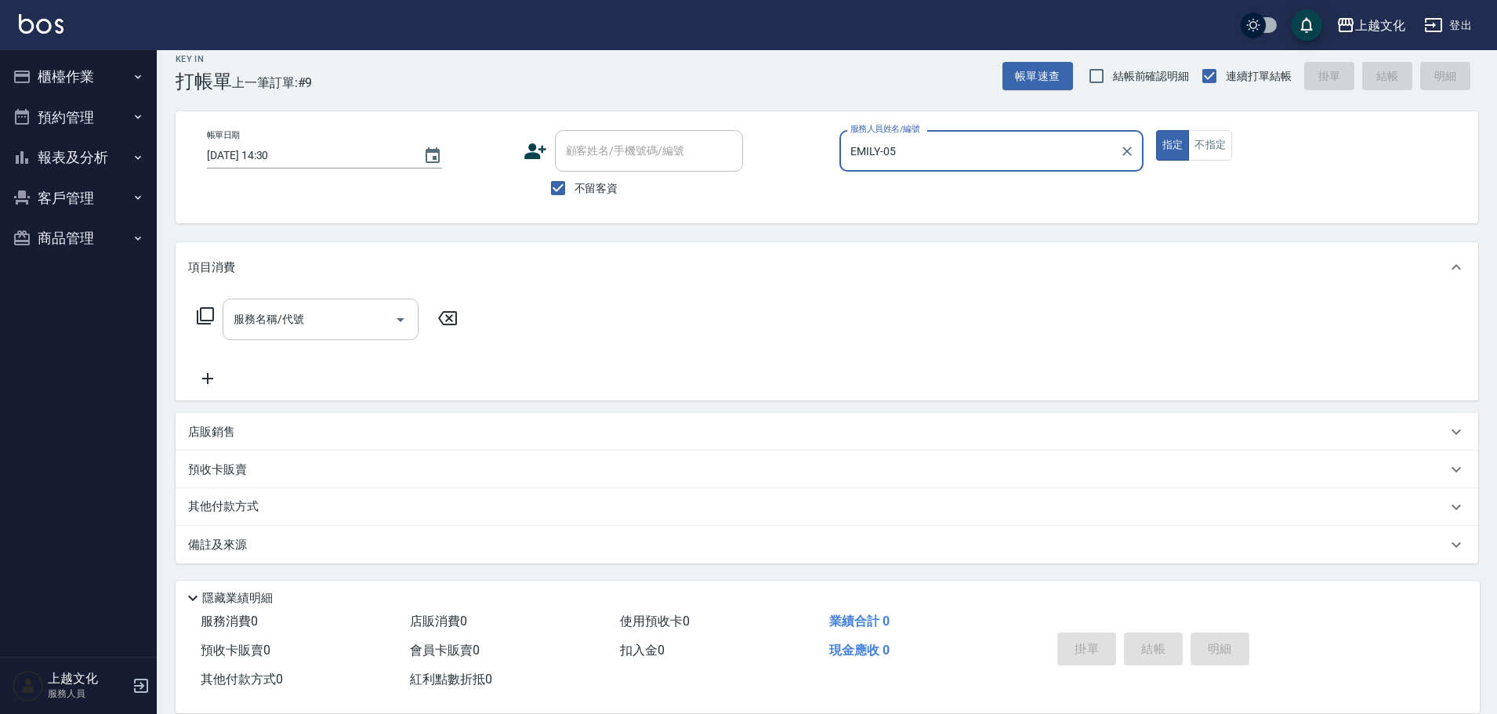
click at [285, 324] on input "服務名稱/代號" at bounding box center [309, 319] width 158 height 27
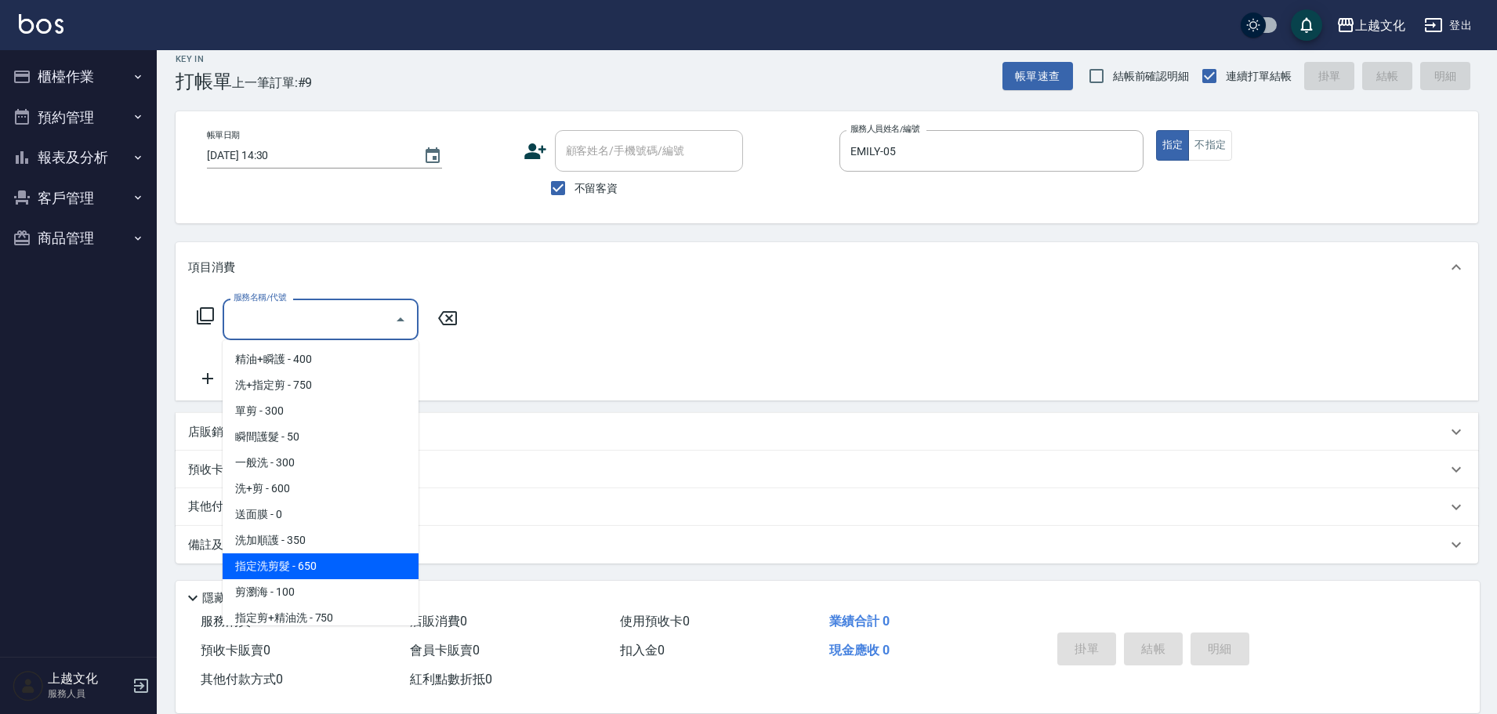
click at [330, 564] on span "指定洗剪髮 - 650" at bounding box center [321, 566] width 196 height 26
type input "指定洗剪髮(201)"
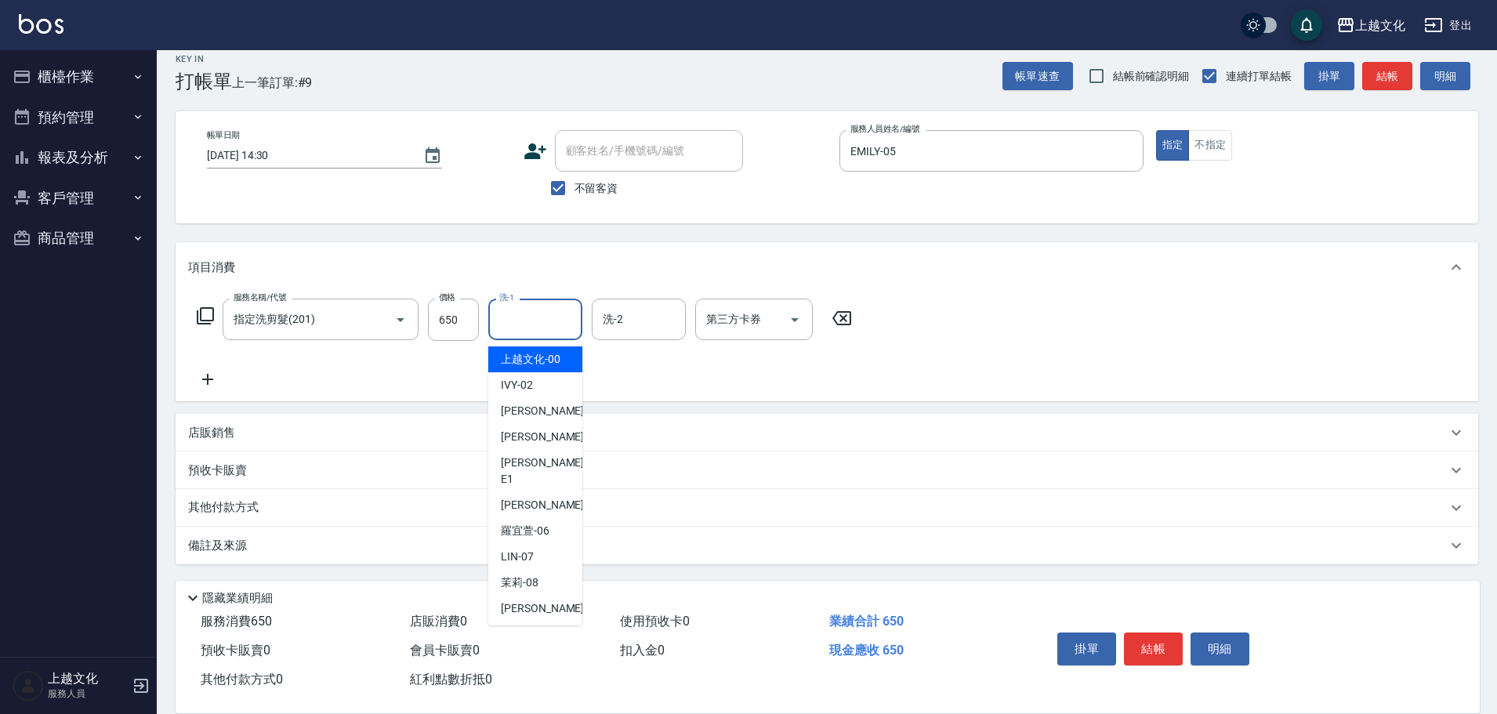
drag, startPoint x: 510, startPoint y: 307, endPoint x: 511, endPoint y: 327, distance: 20.4
click at [510, 307] on div "洗-1 洗-1" at bounding box center [535, 320] width 94 height 42
drag, startPoint x: 516, startPoint y: 368, endPoint x: 687, endPoint y: 470, distance: 199.4
click at [516, 365] on div "上越文化 -00" at bounding box center [535, 360] width 94 height 26
type input "上越文化-00"
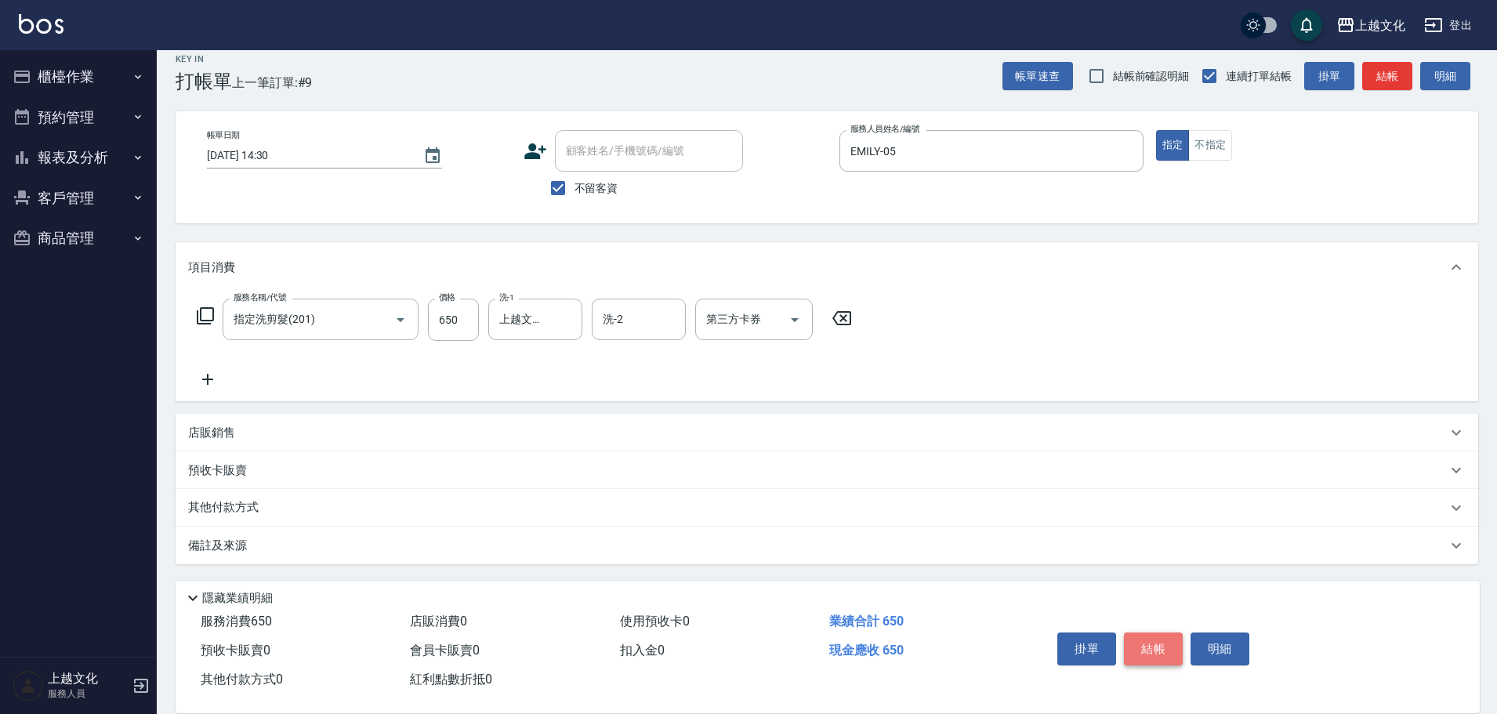
click at [1141, 641] on button "結帳" at bounding box center [1153, 649] width 59 height 33
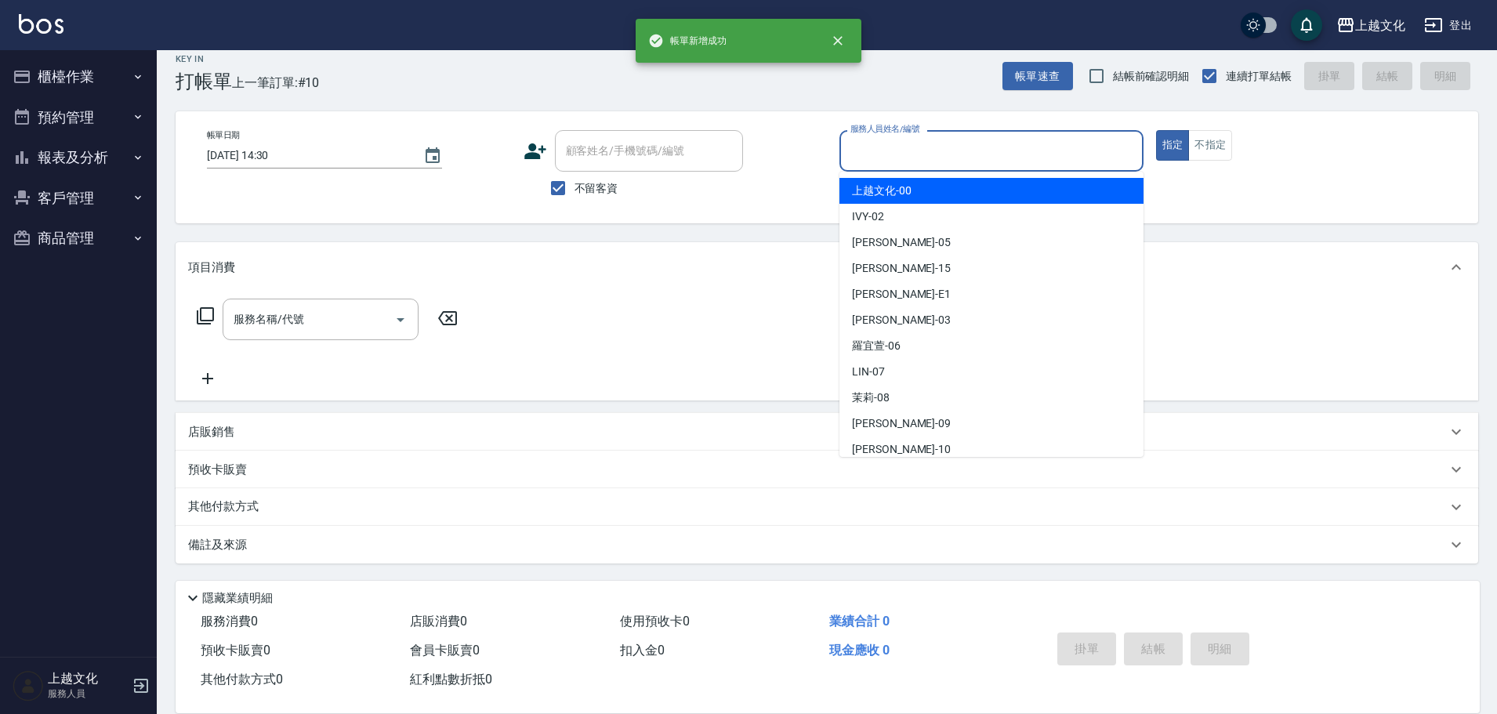
drag, startPoint x: 961, startPoint y: 160, endPoint x: 933, endPoint y: 238, distance: 82.6
click at [960, 160] on input "服務人員姓名/編號" at bounding box center [992, 150] width 290 height 27
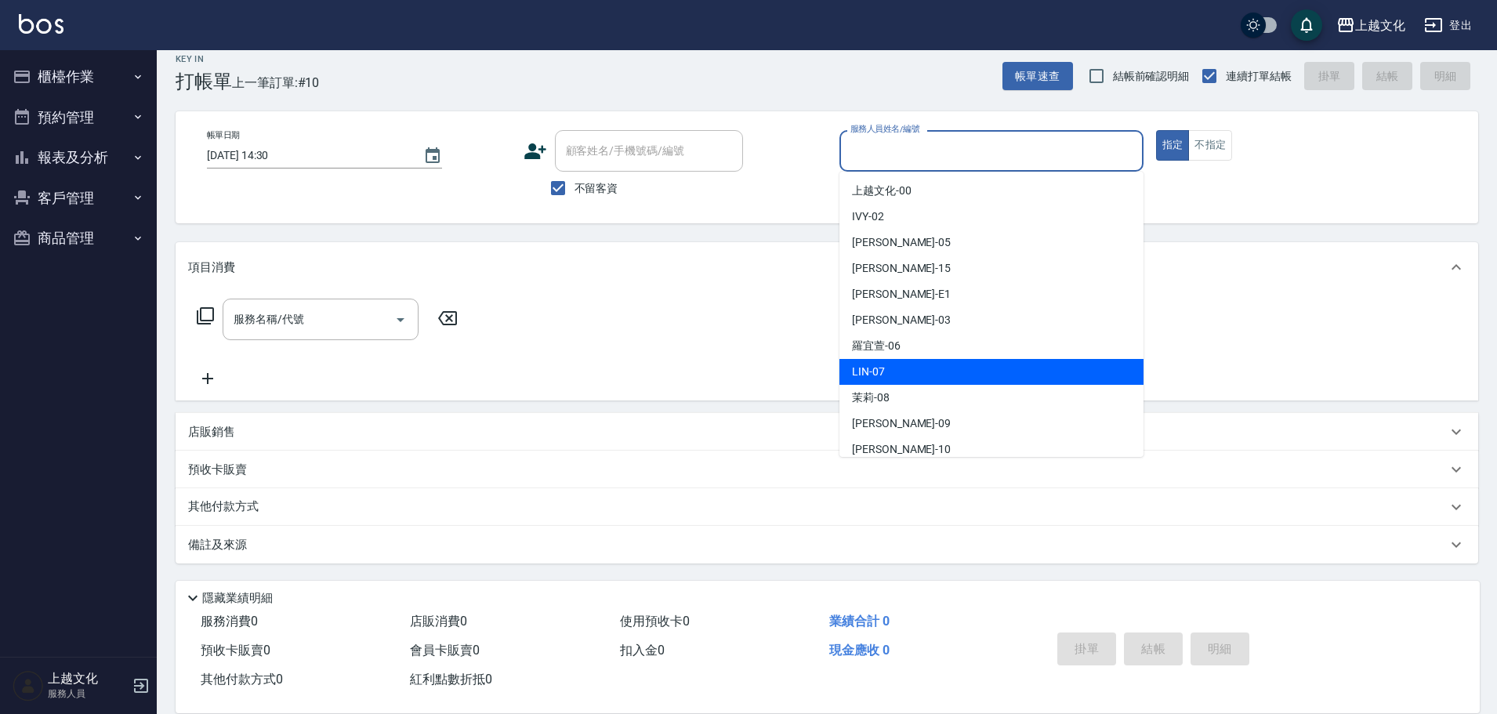
click at [927, 364] on div "LIN -07" at bounding box center [992, 372] width 304 height 26
type input "LIN-07"
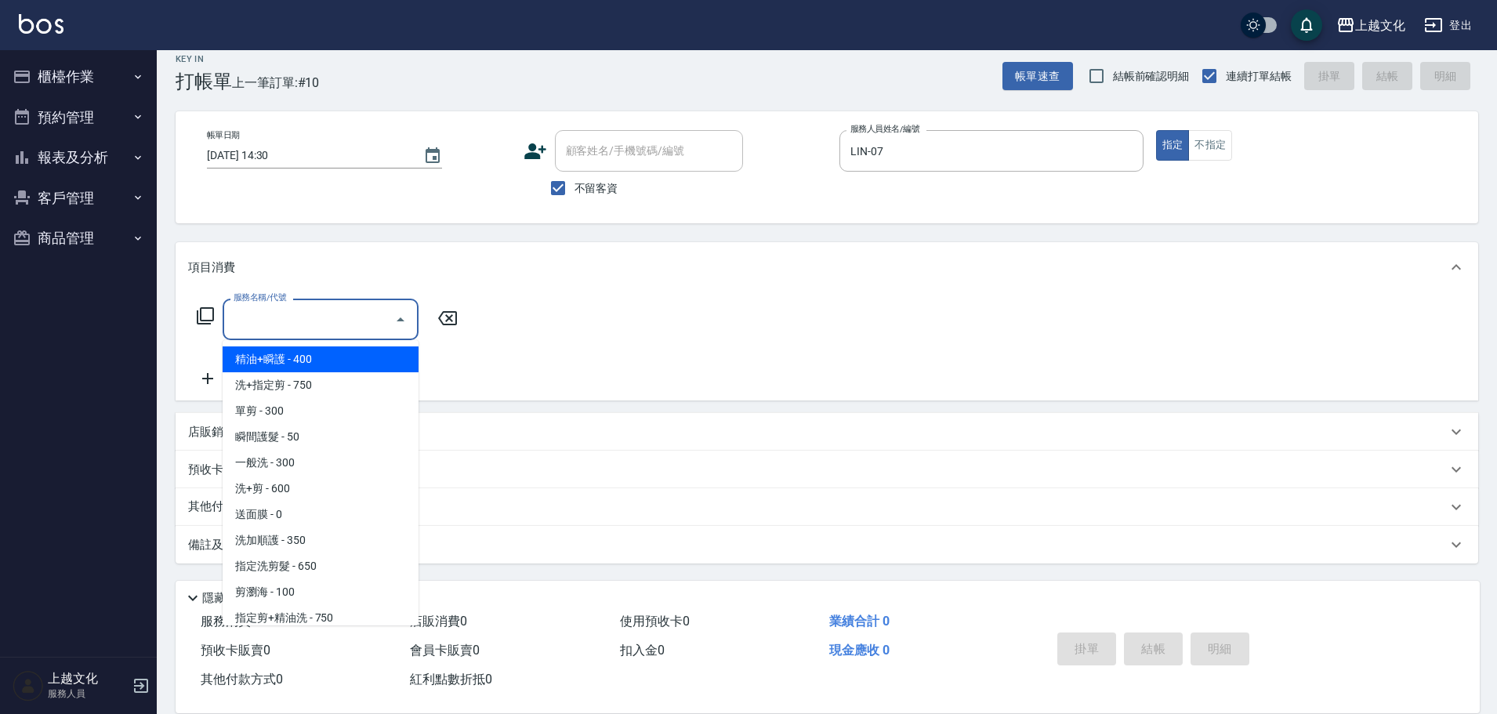
click at [338, 328] on input "服務名稱/代號" at bounding box center [309, 319] width 158 height 27
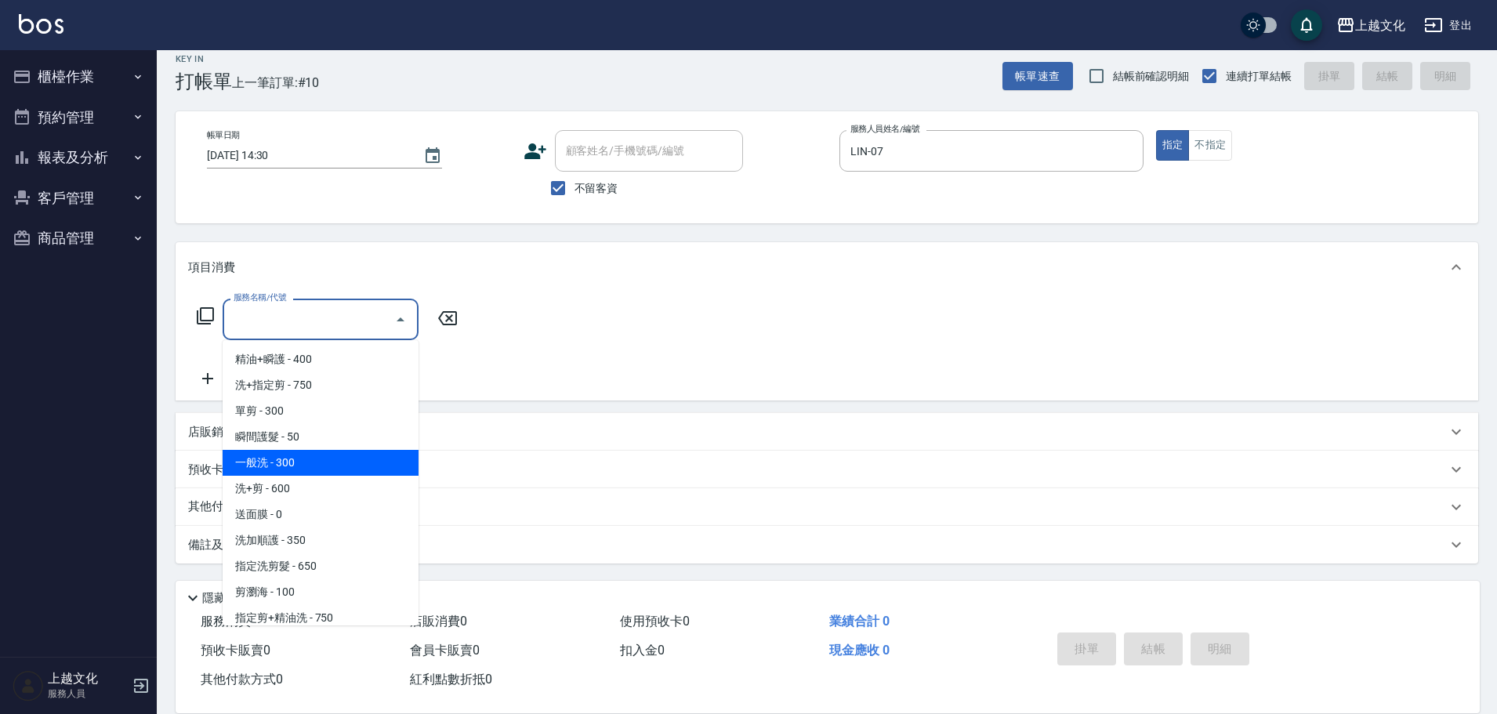
click at [317, 459] on span "一般洗 - 300" at bounding box center [321, 463] width 196 height 26
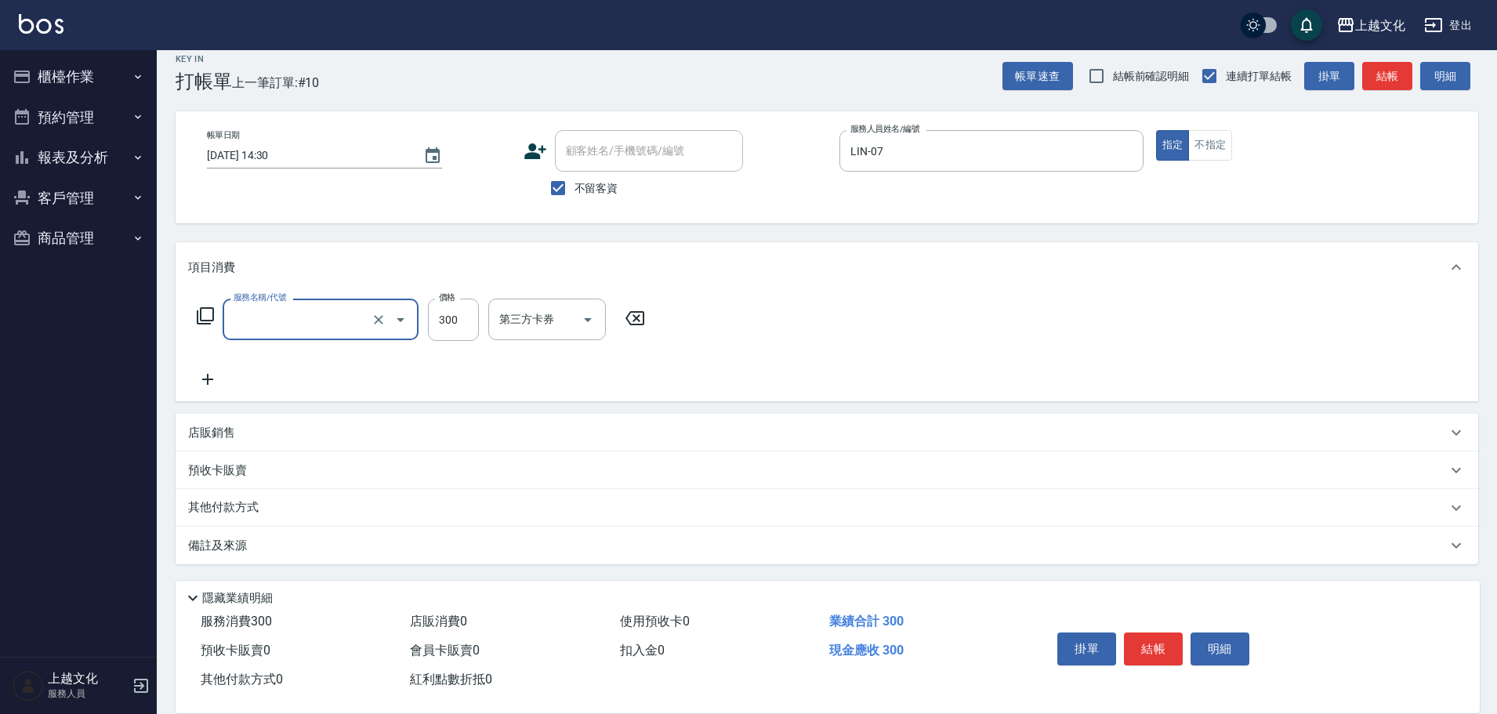
type input "一般洗(105)"
drag, startPoint x: 446, startPoint y: 328, endPoint x: 437, endPoint y: 325, distance: 9.2
click at [446, 328] on input "300" at bounding box center [453, 320] width 51 height 42
type input "400"
click at [548, 322] on input "技術協助-1" at bounding box center [535, 319] width 80 height 27
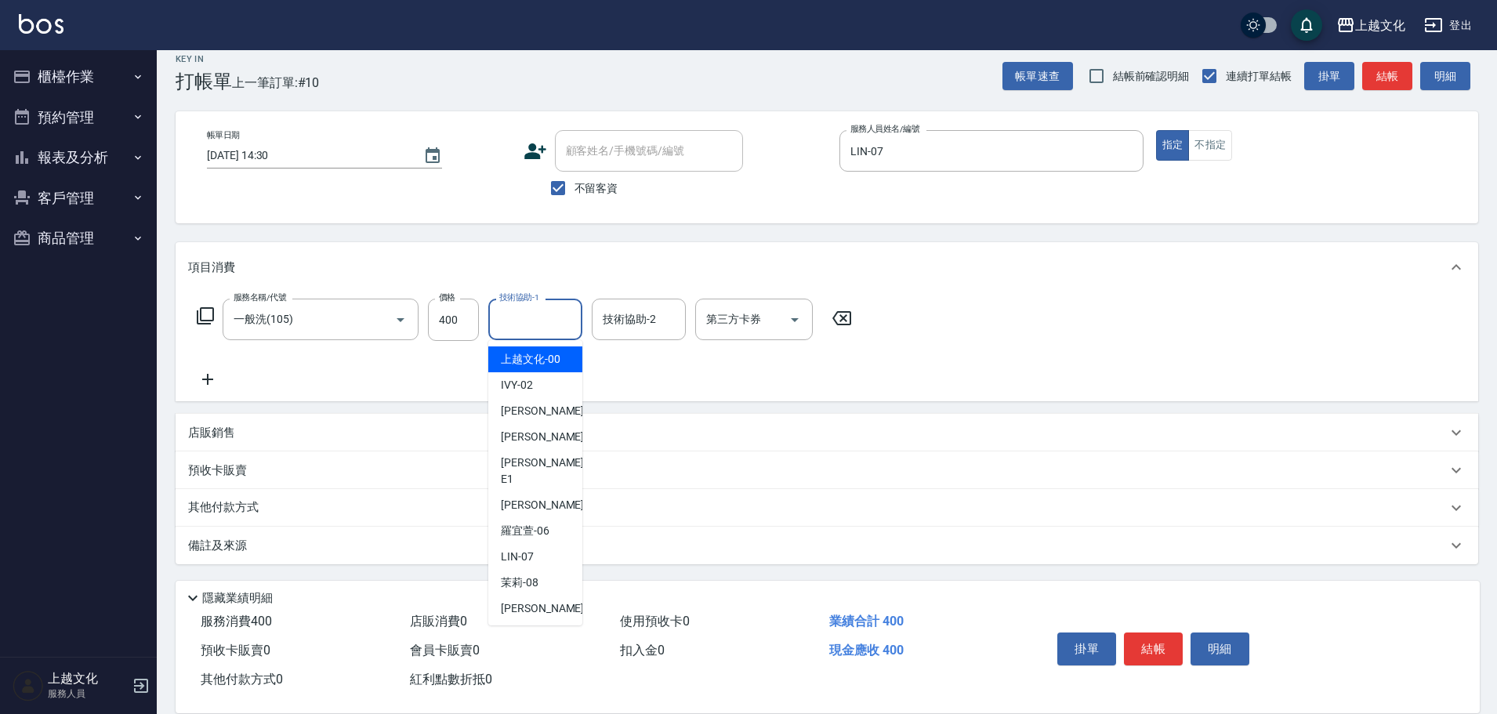
click at [539, 365] on span "上越文化 -00" at bounding box center [531, 359] width 60 height 16
type input "上越文化-00"
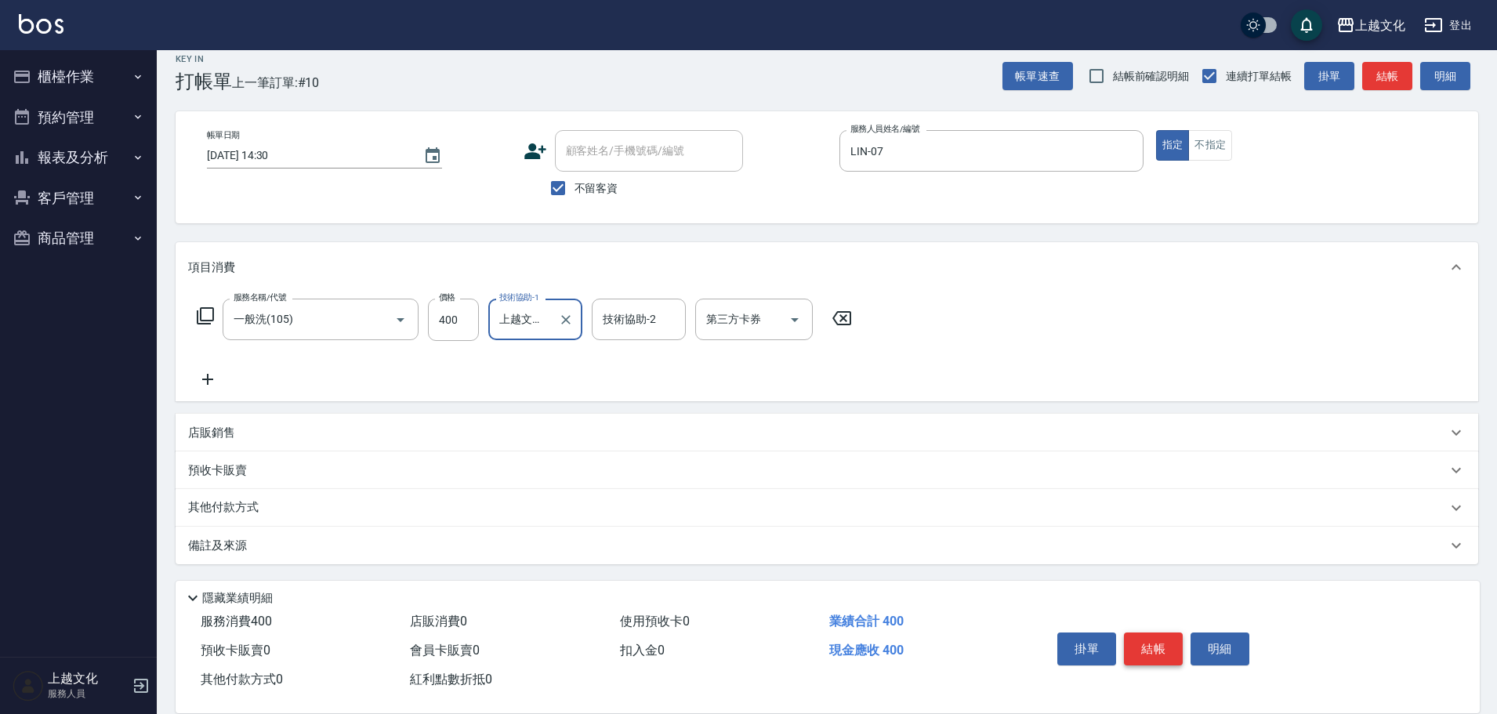
click at [1157, 640] on button "結帳" at bounding box center [1153, 649] width 59 height 33
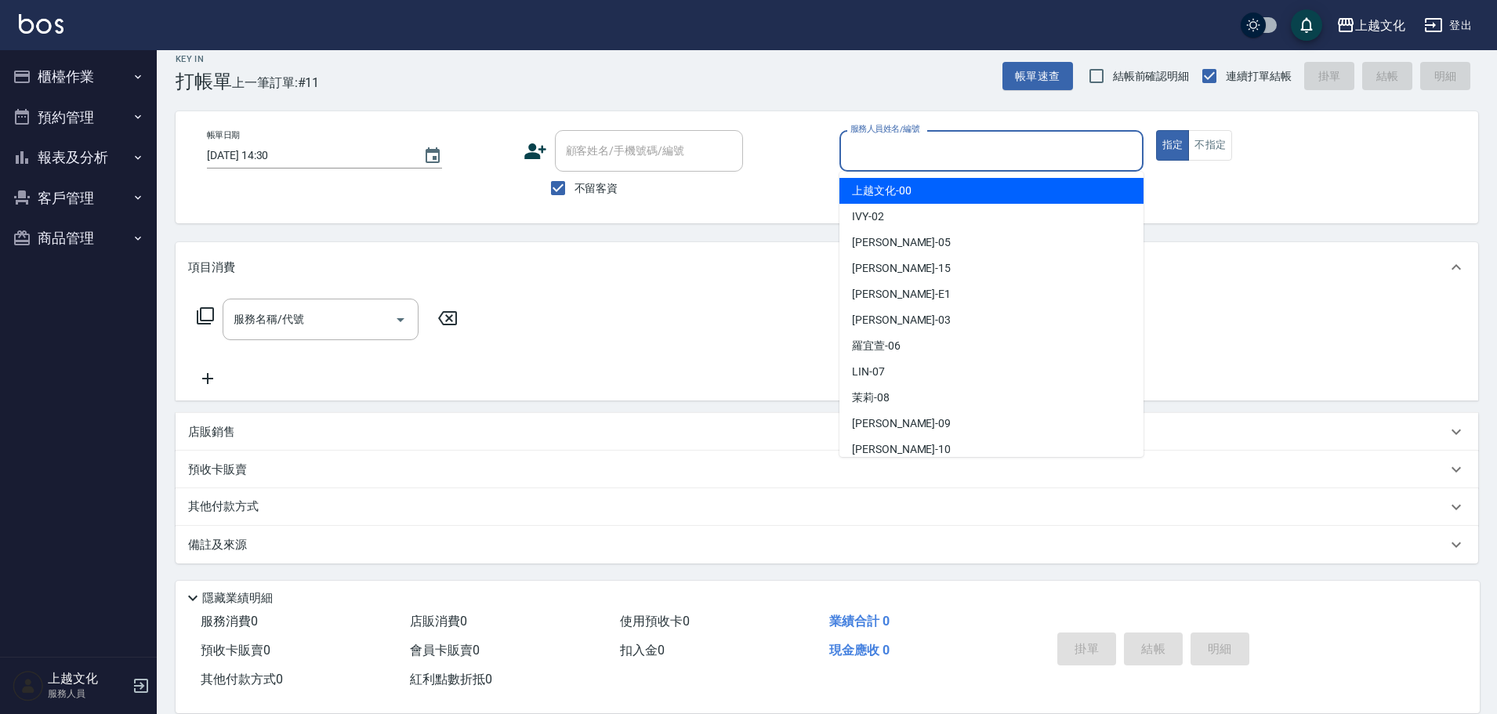
click at [904, 158] on input "服務人員姓名/編號" at bounding box center [992, 150] width 290 height 27
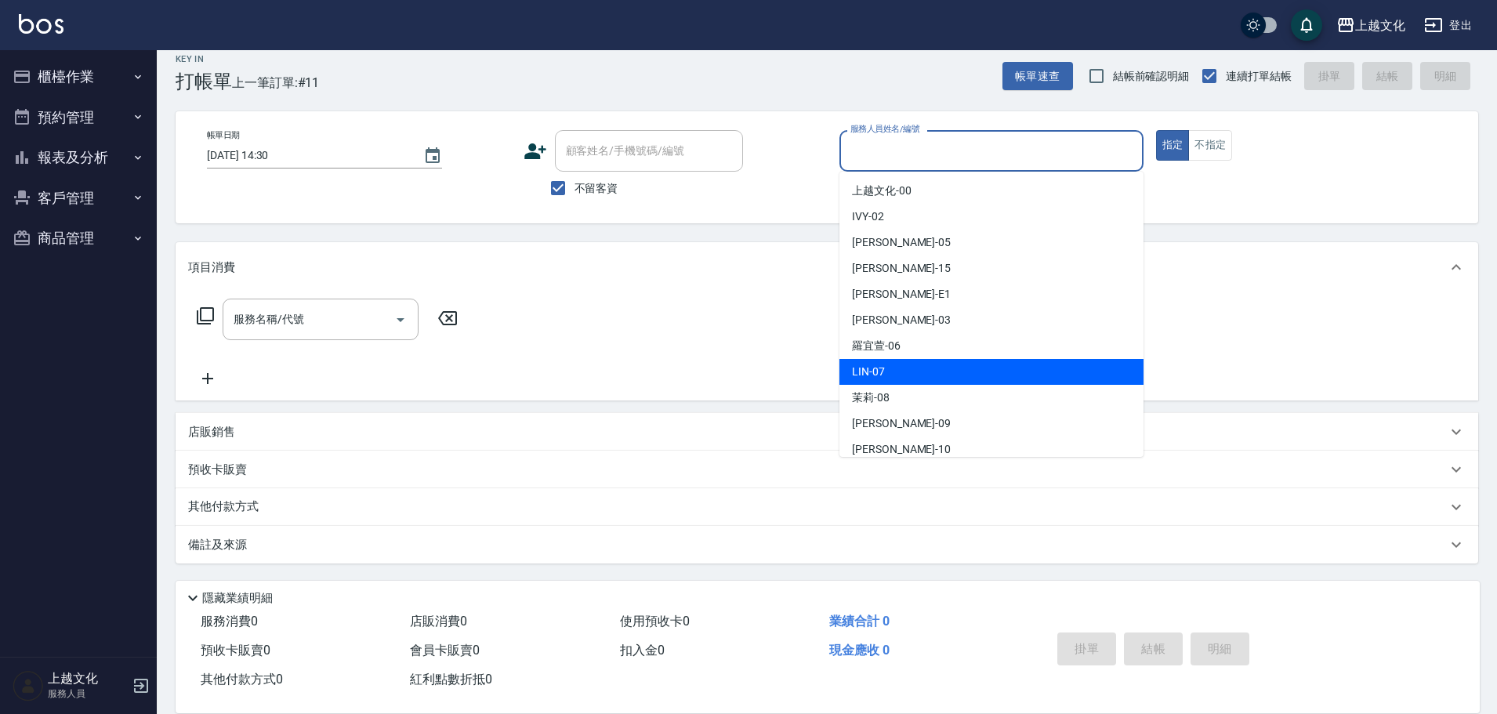
click at [895, 379] on div "LIN -07" at bounding box center [992, 372] width 304 height 26
type input "LIN-07"
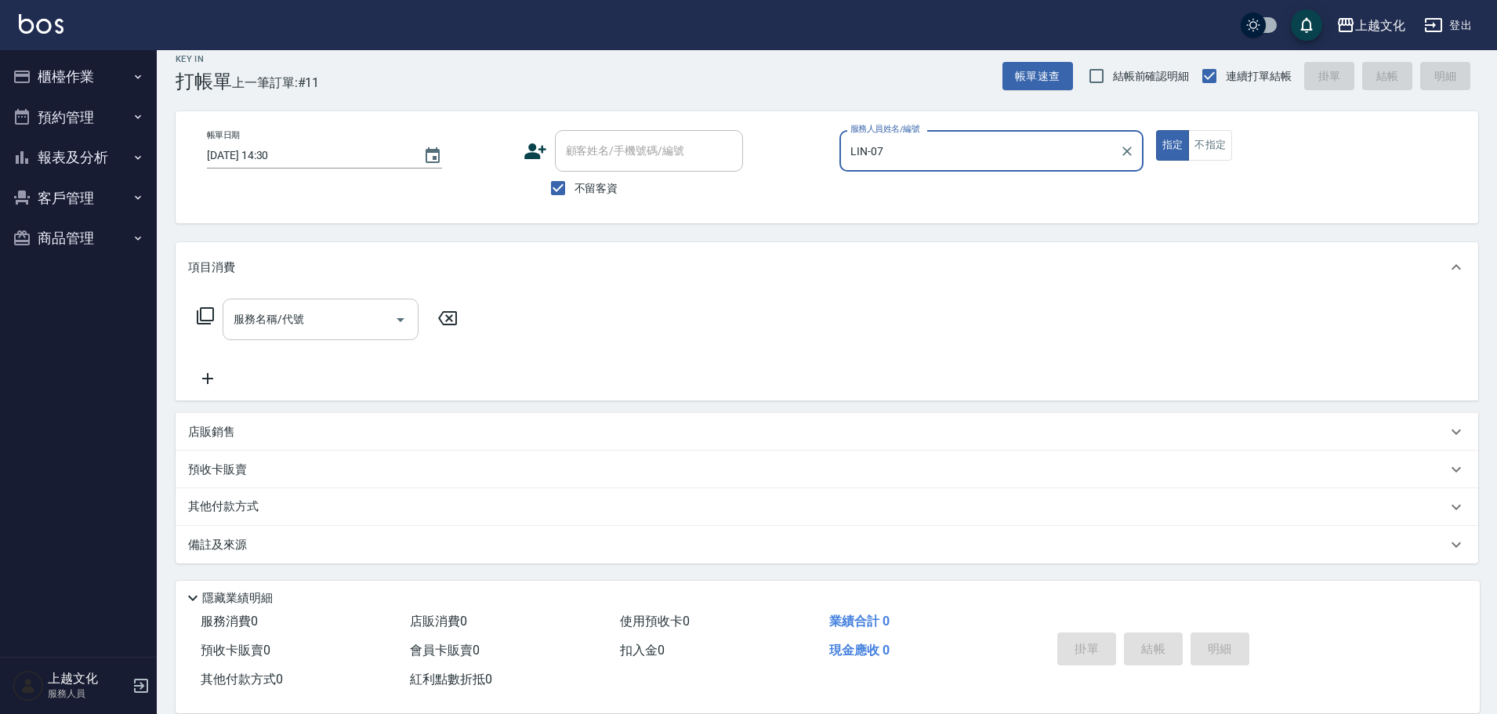
click at [287, 329] on input "服務名稱/代號" at bounding box center [309, 319] width 158 height 27
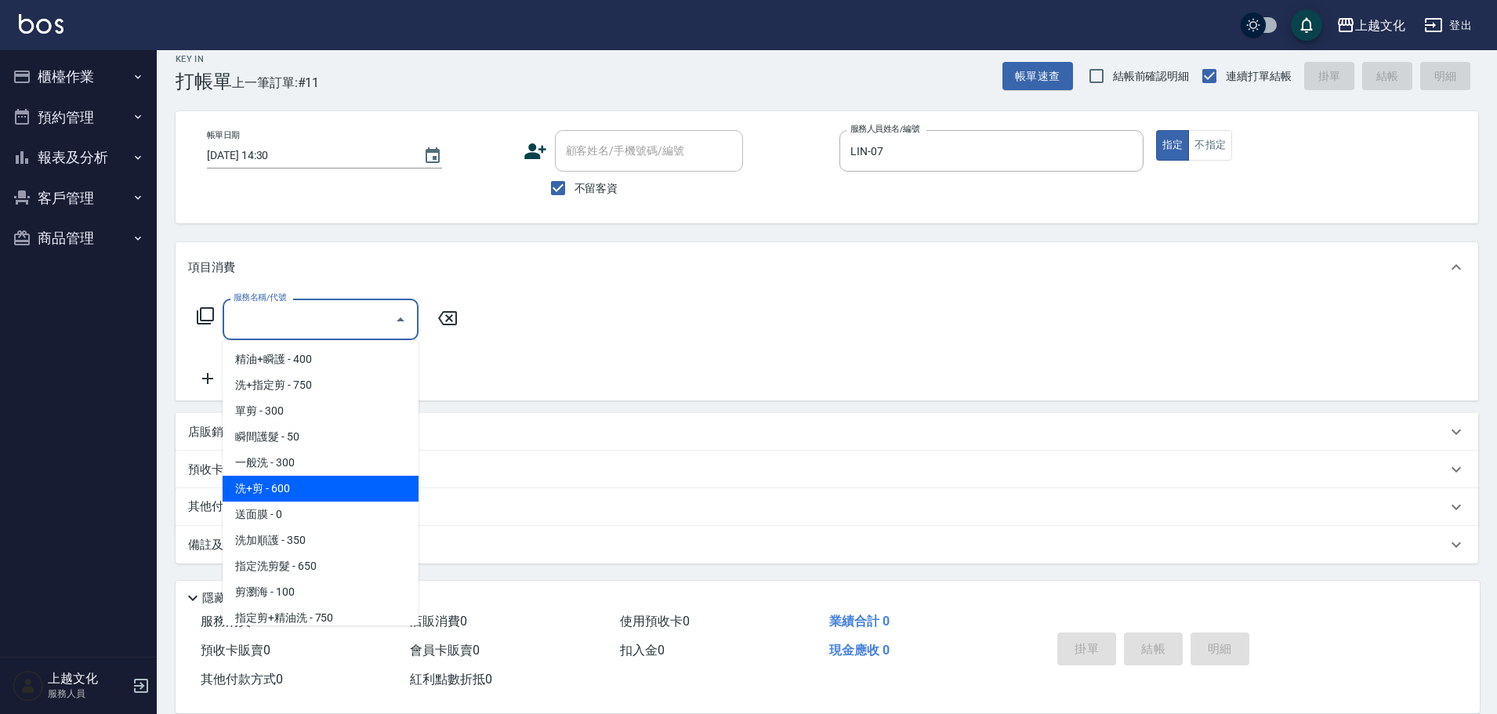
click at [312, 482] on span "洗+剪 - 600" at bounding box center [321, 489] width 196 height 26
type input "洗+剪(108)"
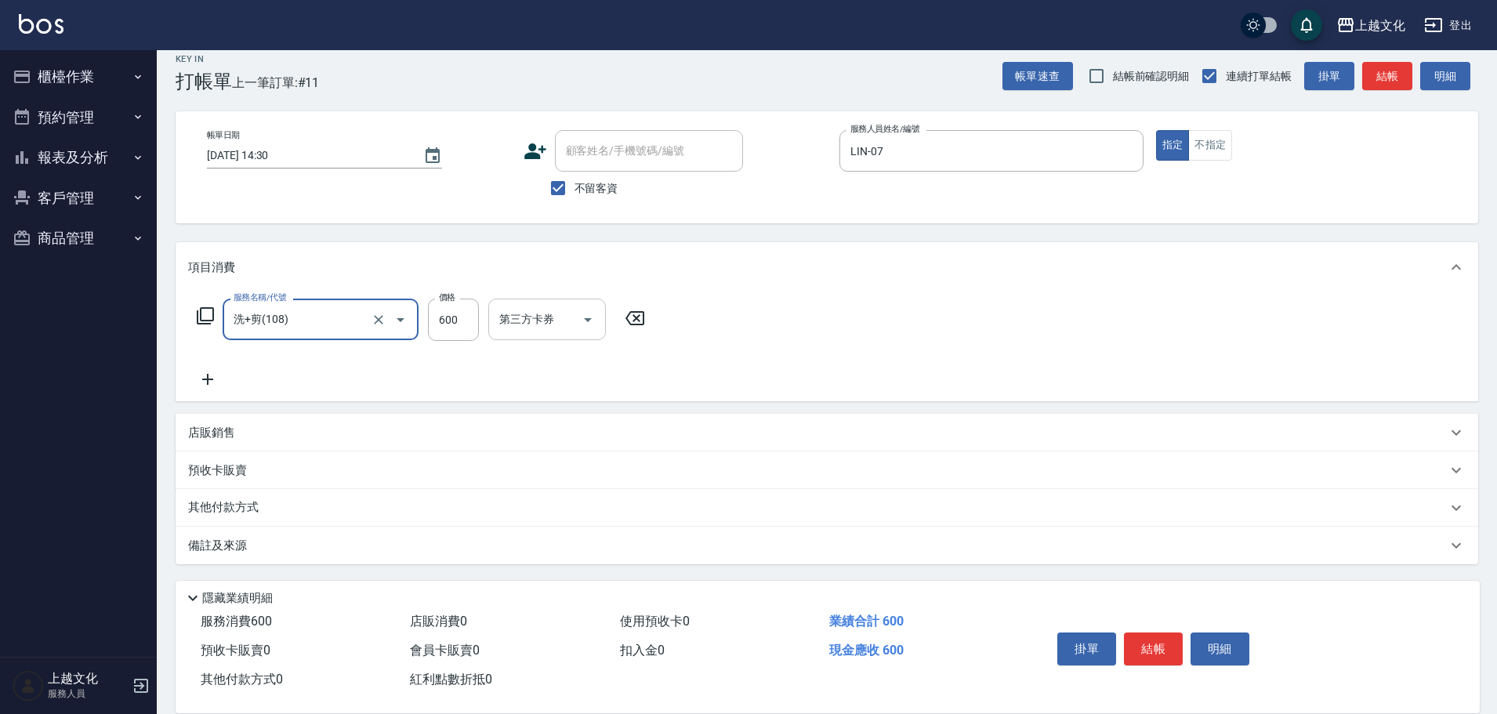
click at [529, 325] on input "第三方卡券" at bounding box center [535, 319] width 80 height 27
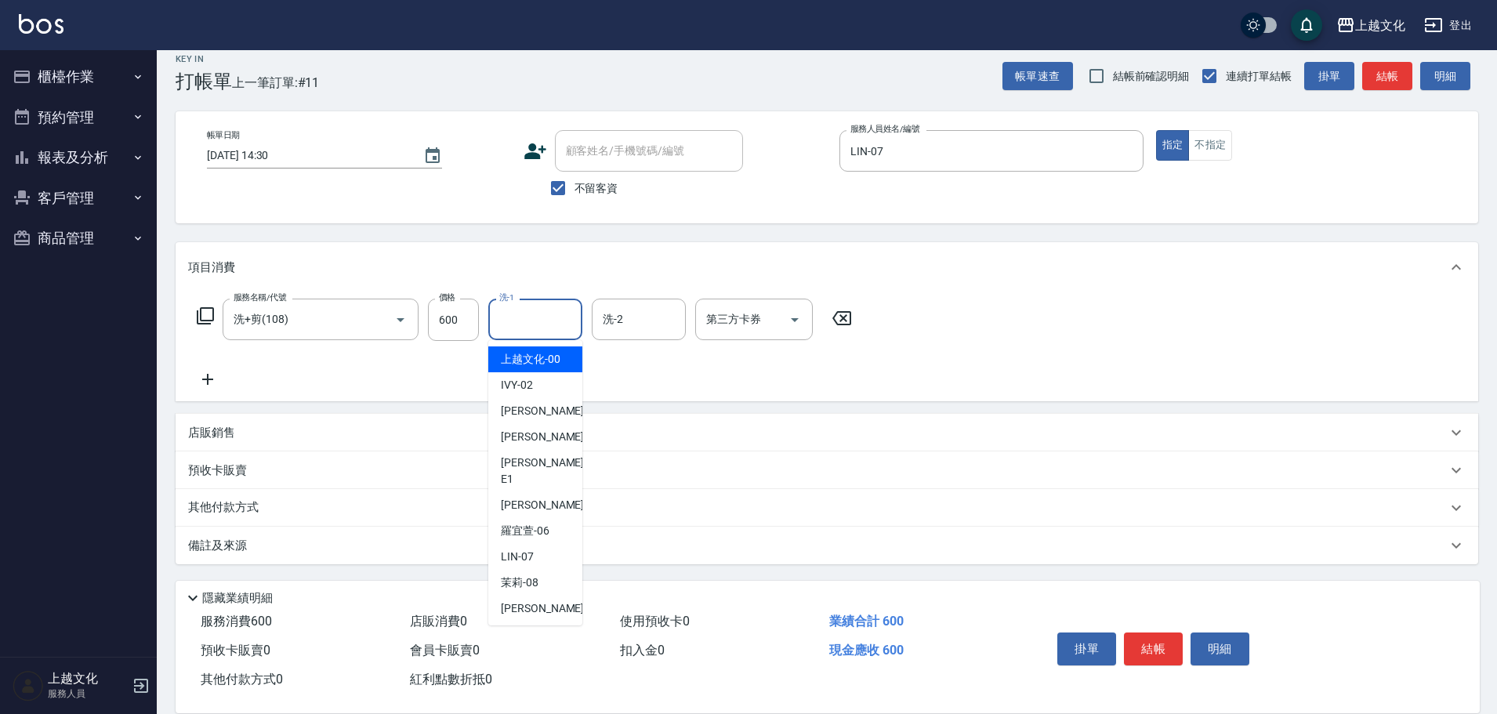
click at [527, 324] on input "洗-1" at bounding box center [535, 319] width 80 height 27
click at [535, 360] on span "上越文化 -00" at bounding box center [531, 359] width 60 height 16
type input "上越文化-00"
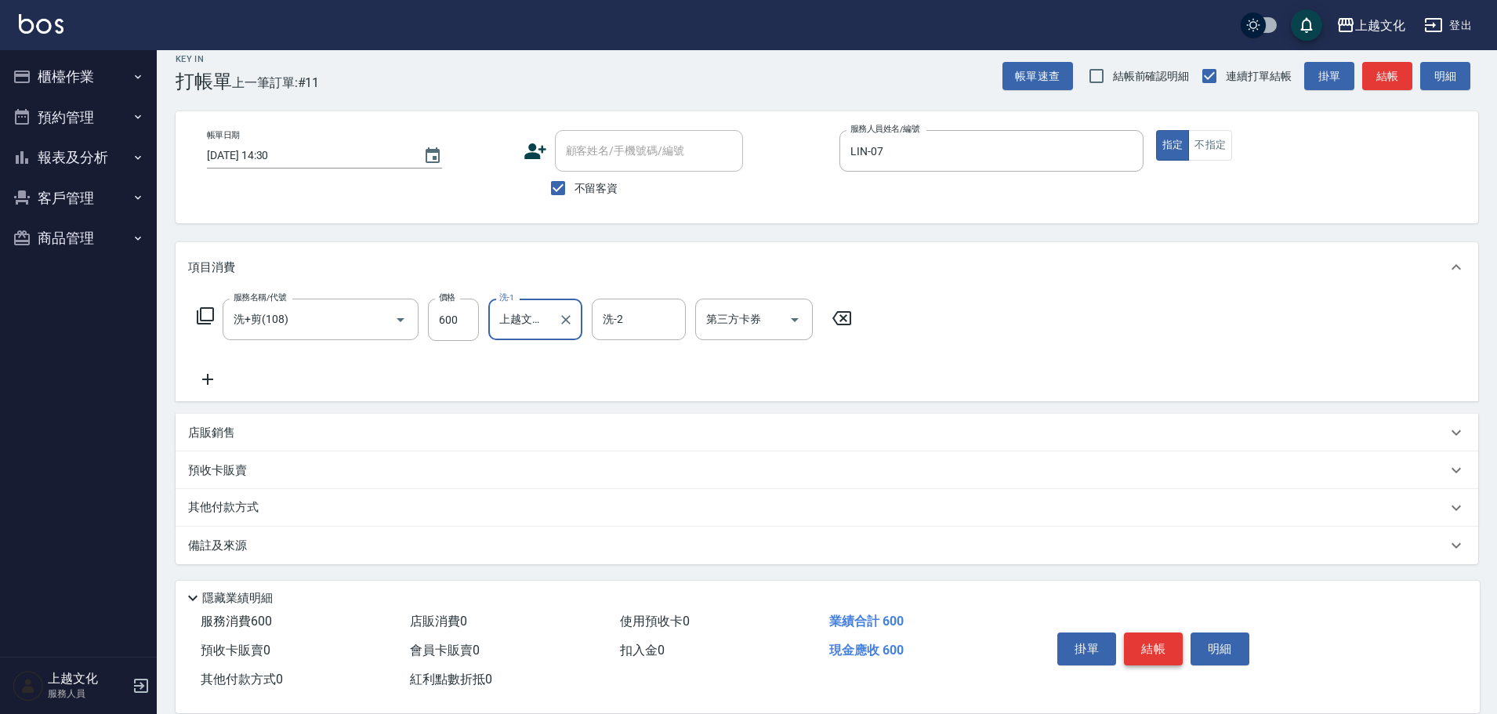
click at [1161, 652] on button "結帳" at bounding box center [1153, 649] width 59 height 33
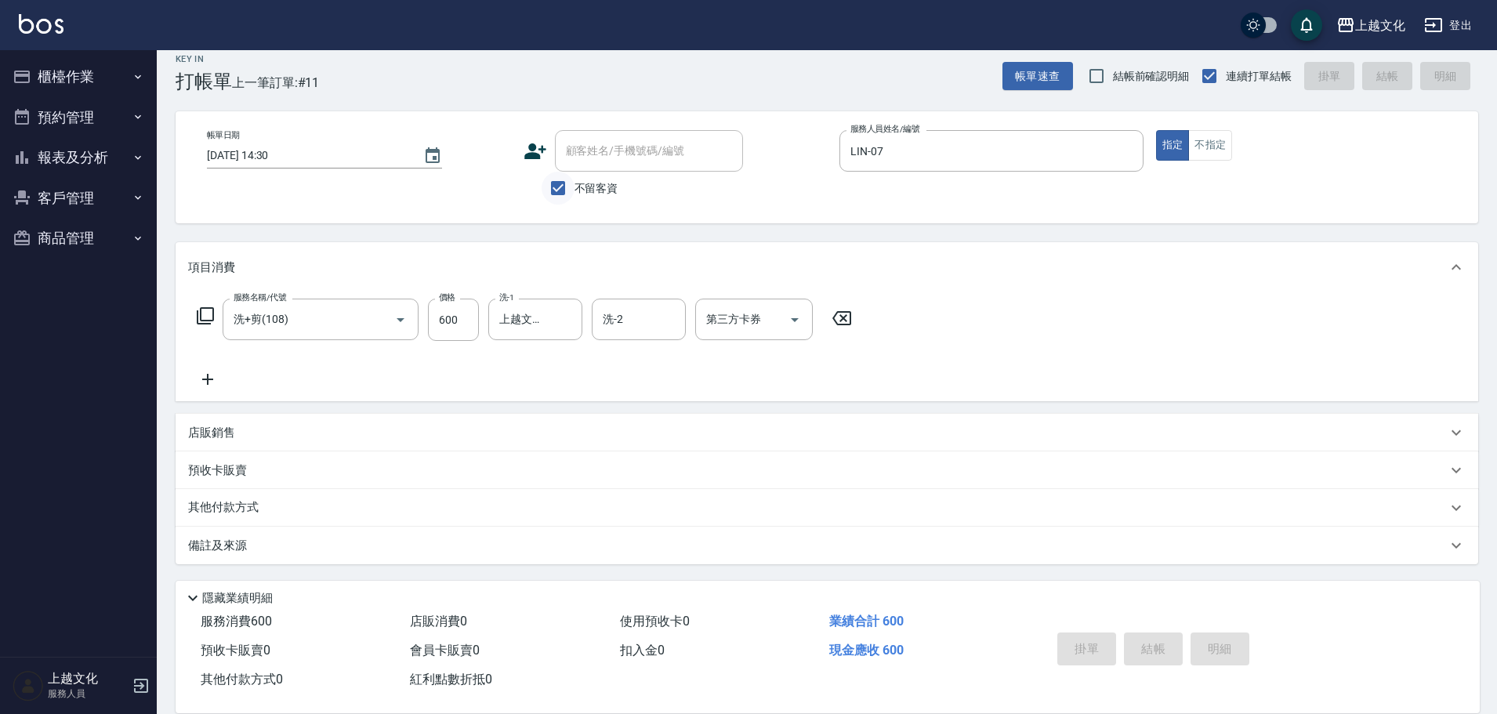
type input "[DATE] 14:54"
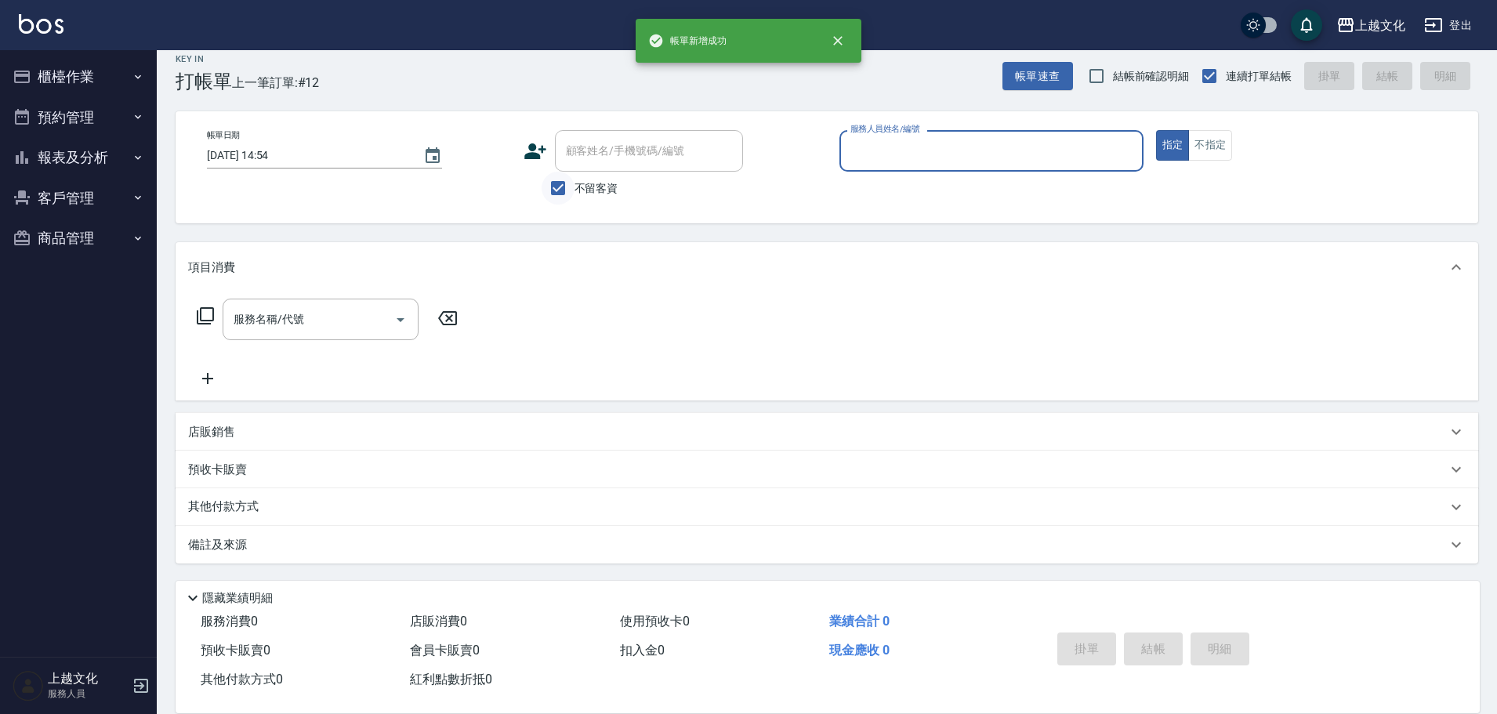
click at [557, 189] on input "不留客資" at bounding box center [558, 188] width 33 height 33
checkbox input "false"
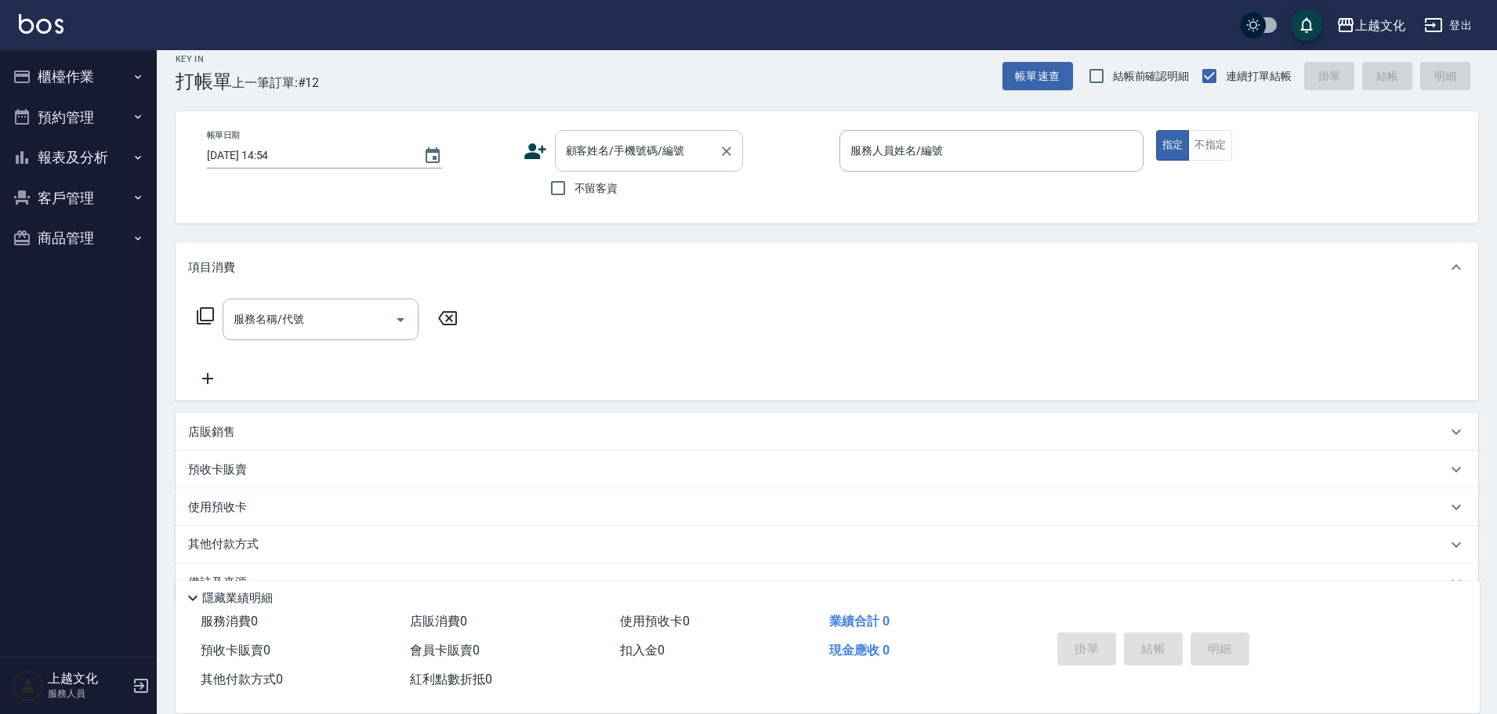
click at [569, 159] on input "顧客姓名/手機號碼/編號" at bounding box center [637, 150] width 151 height 27
type input "無[PERSON_NAME]/[PERSON_NAME]/0978005990/01002"
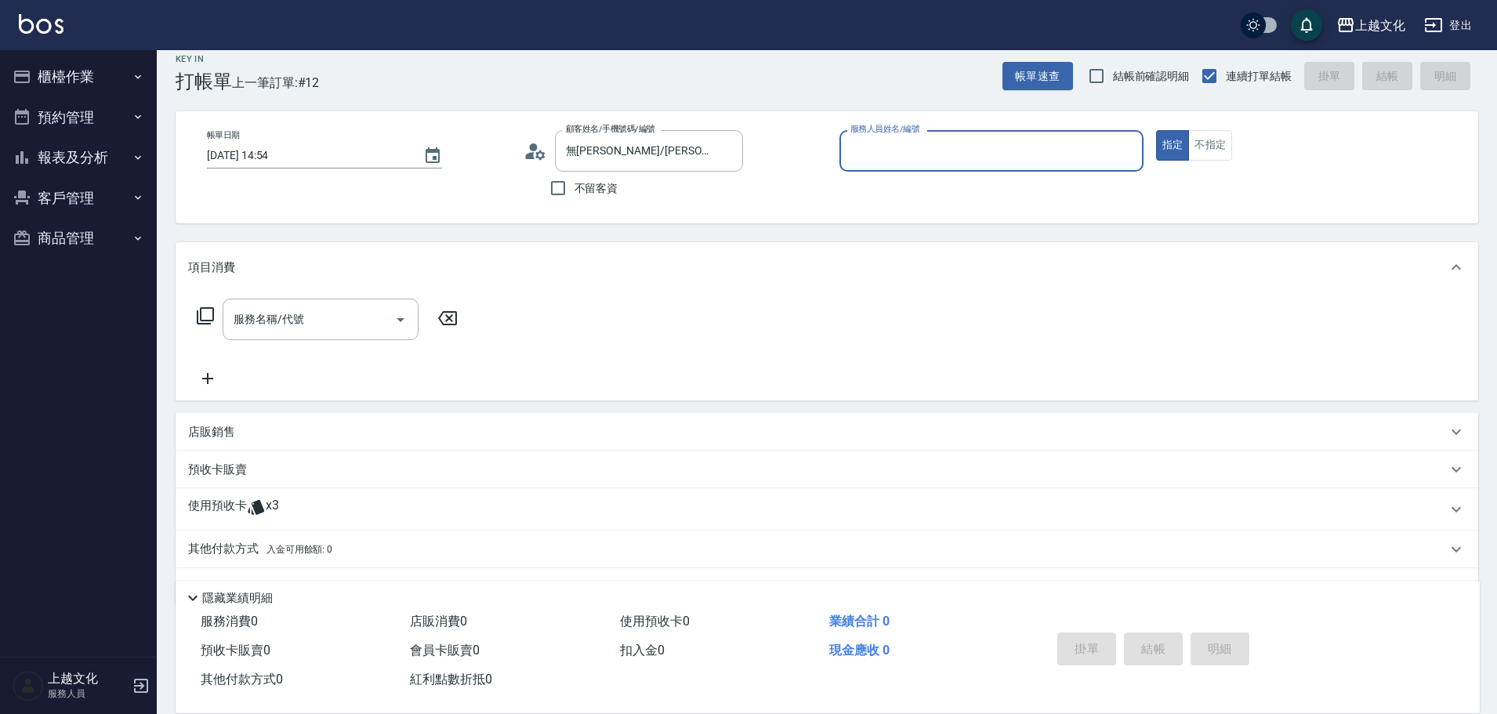
click at [880, 152] on input "服務人員姓名/編號" at bounding box center [992, 150] width 290 height 27
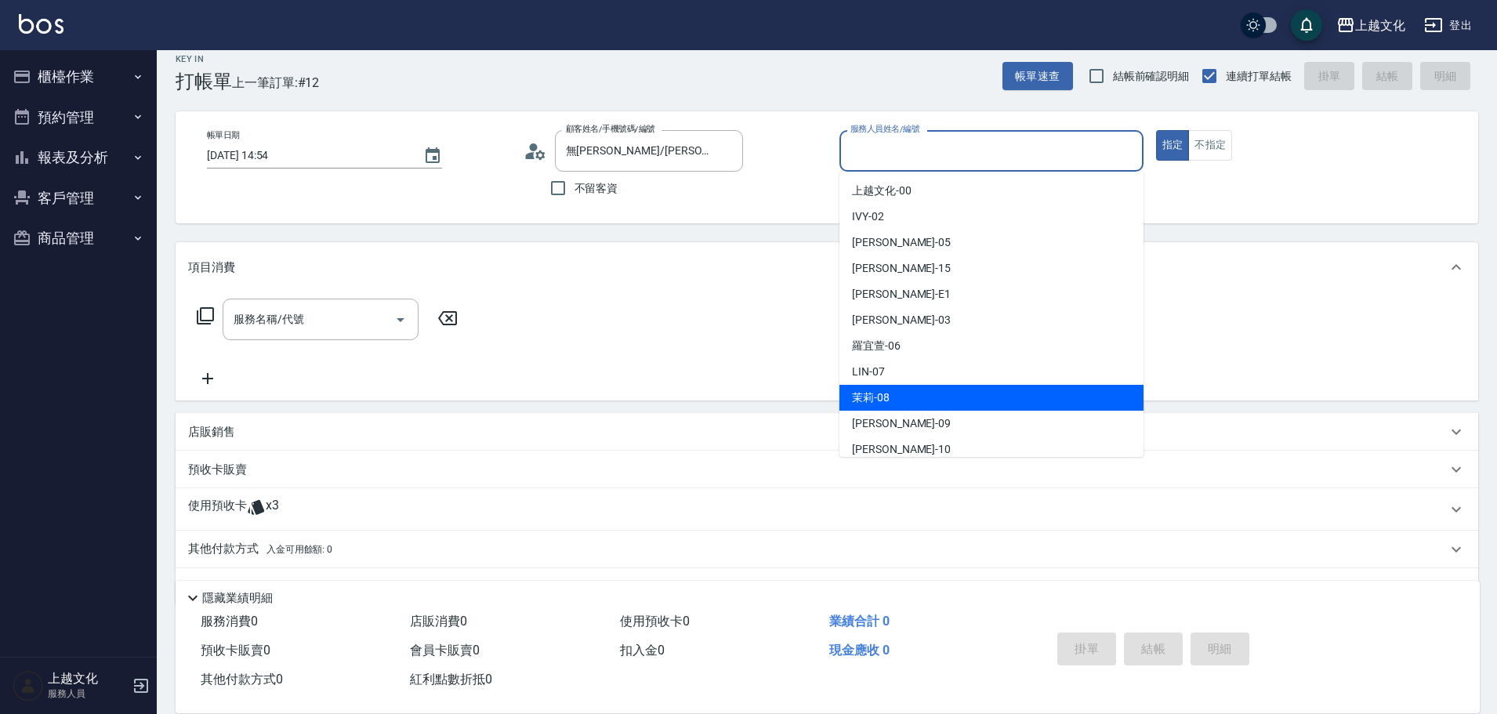
click at [895, 399] on div "茉莉 -08" at bounding box center [992, 398] width 304 height 26
type input "茉莉-08"
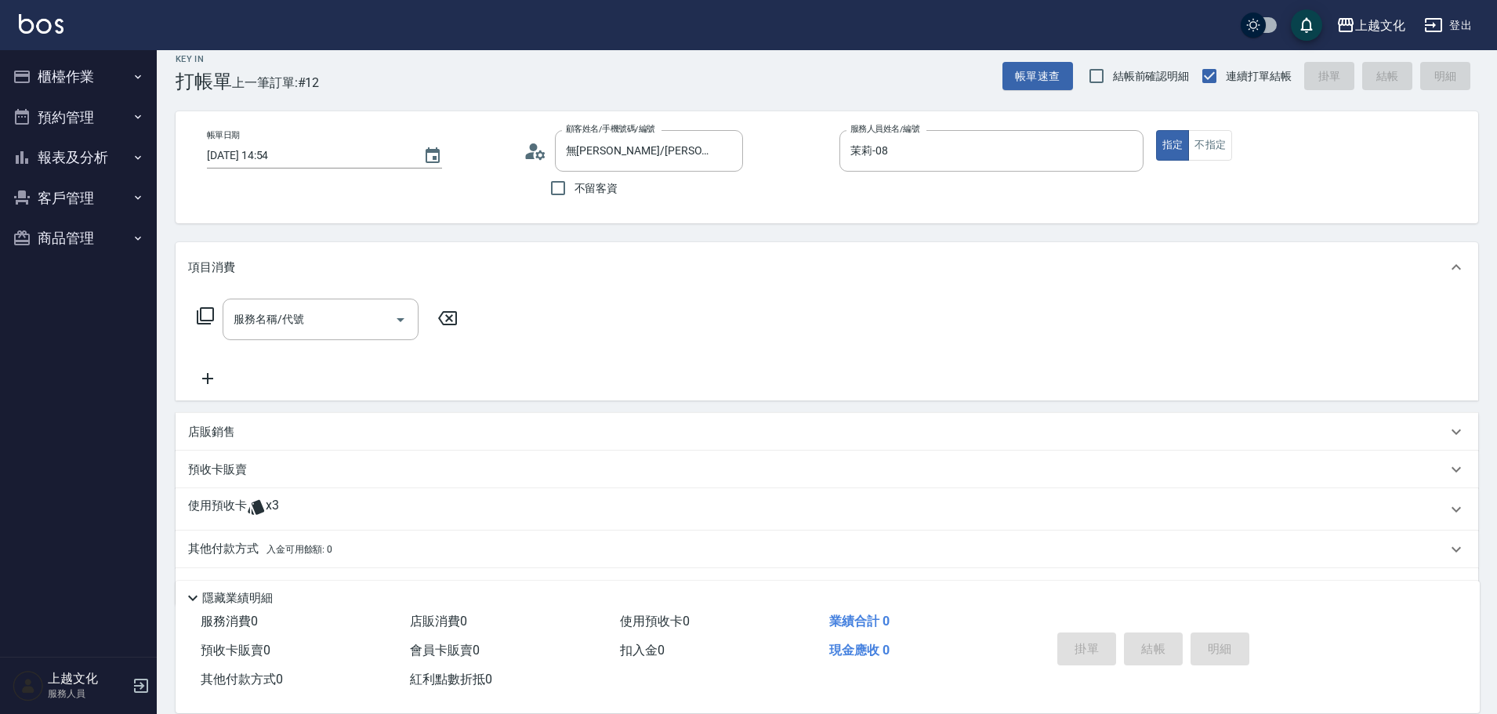
click at [209, 312] on icon at bounding box center [205, 316] width 19 height 19
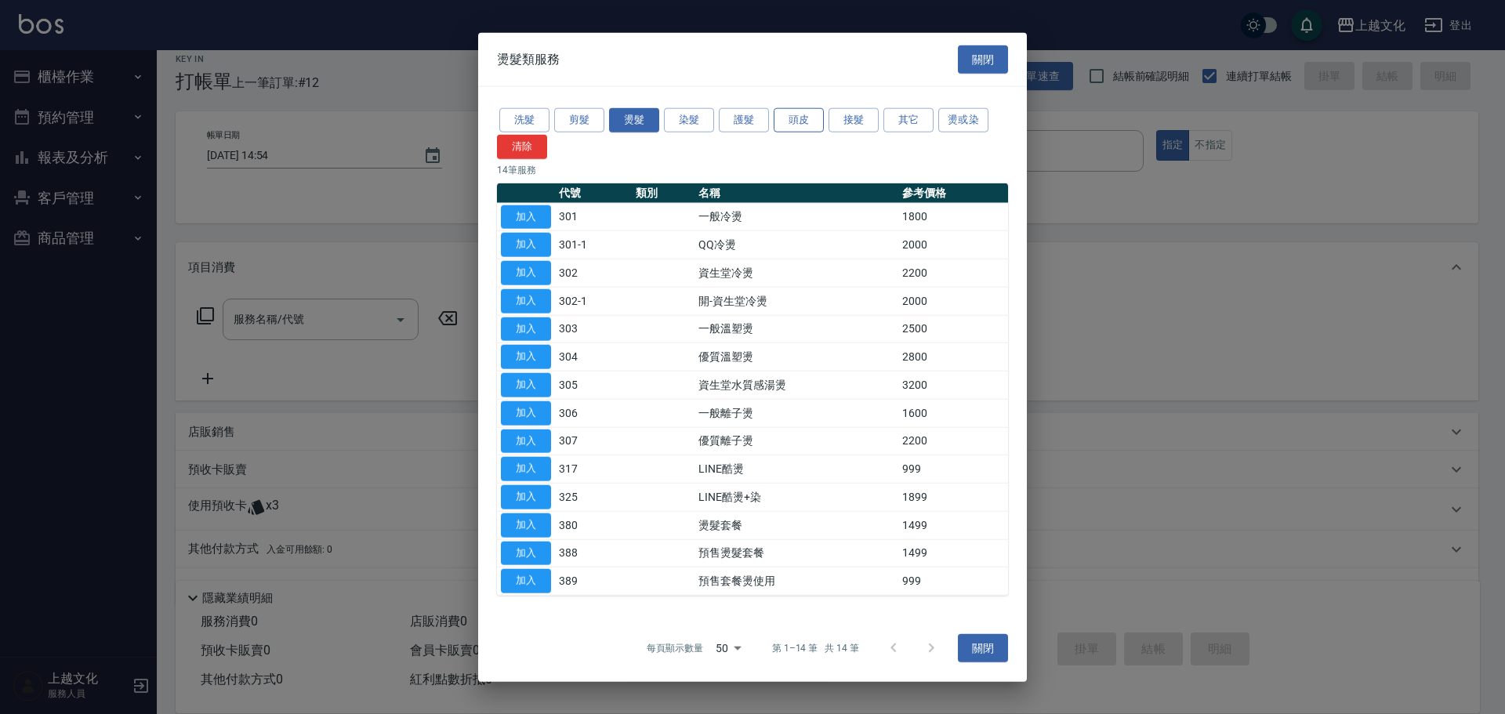
click at [780, 119] on button "頭皮" at bounding box center [799, 120] width 50 height 24
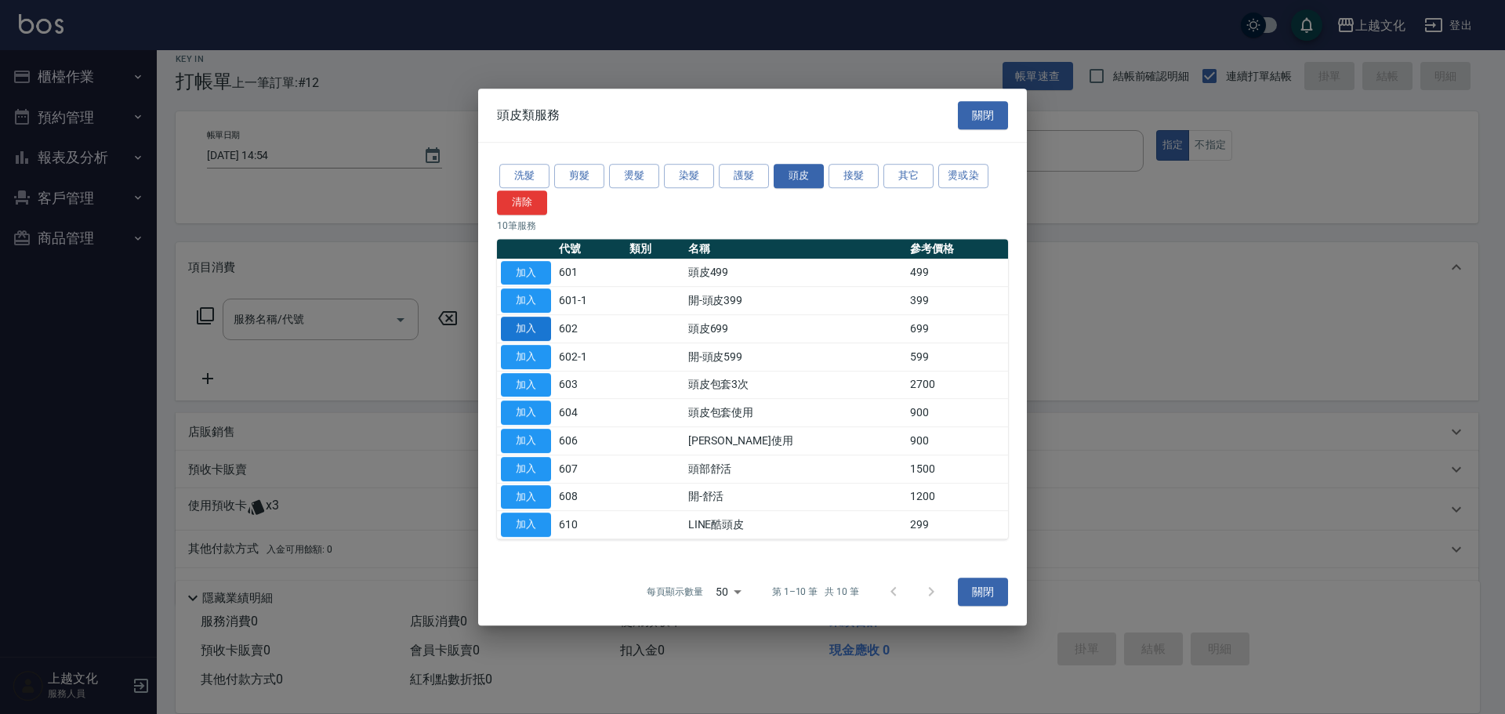
click at [522, 321] on button "加入" at bounding box center [526, 329] width 50 height 24
type input "頭皮699(602)"
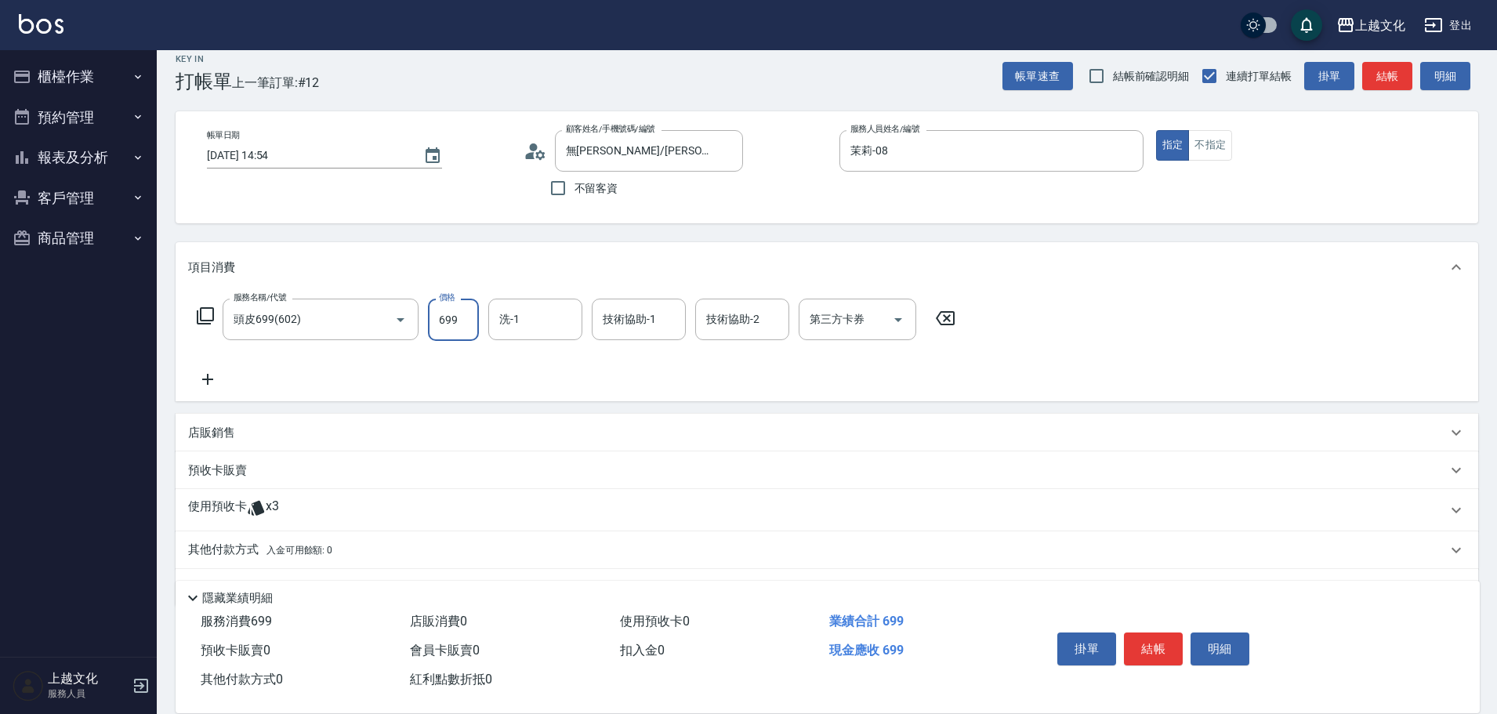
click at [464, 318] on input "699" at bounding box center [453, 320] width 51 height 42
type input "499"
click at [497, 328] on input "洗-1" at bounding box center [535, 319] width 80 height 27
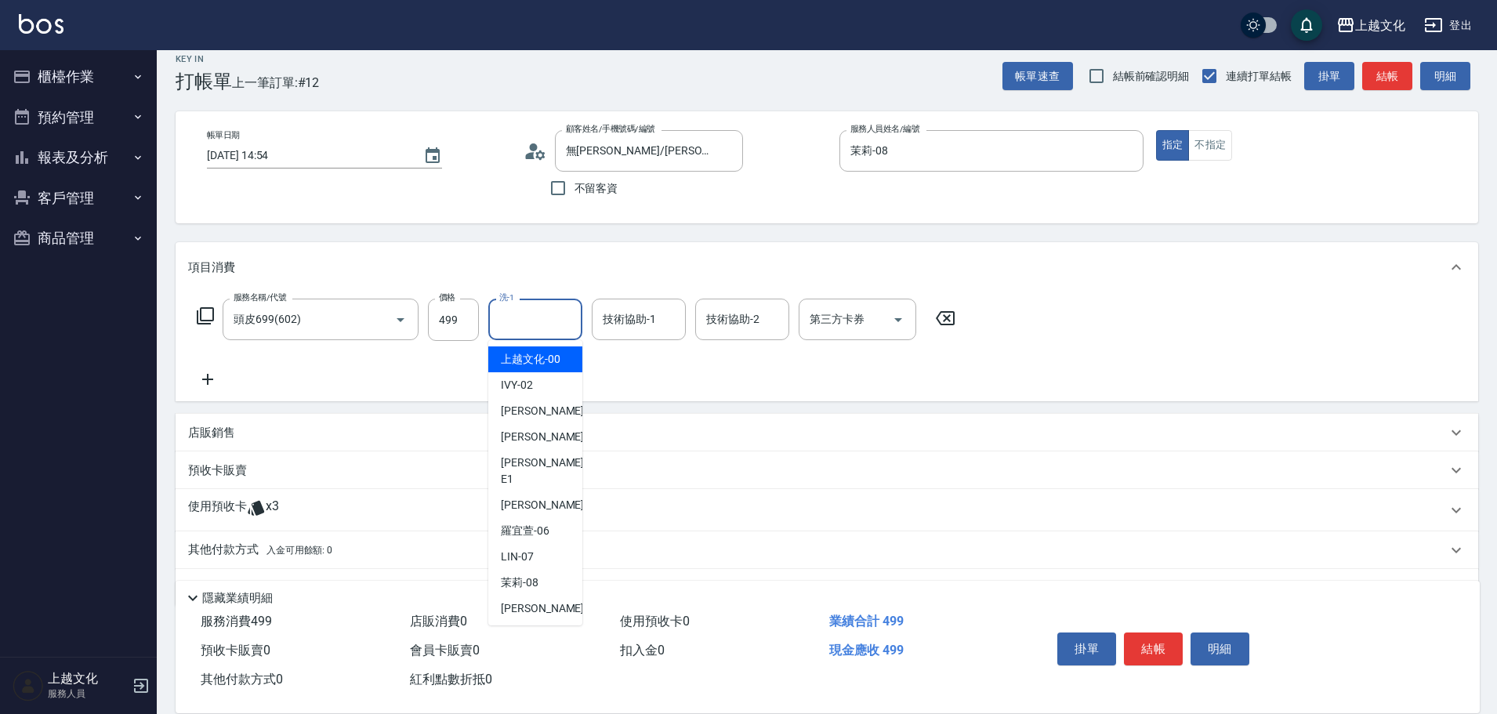
click at [522, 363] on span "上越文化 -00" at bounding box center [531, 359] width 60 height 16
type input "上越文化-00"
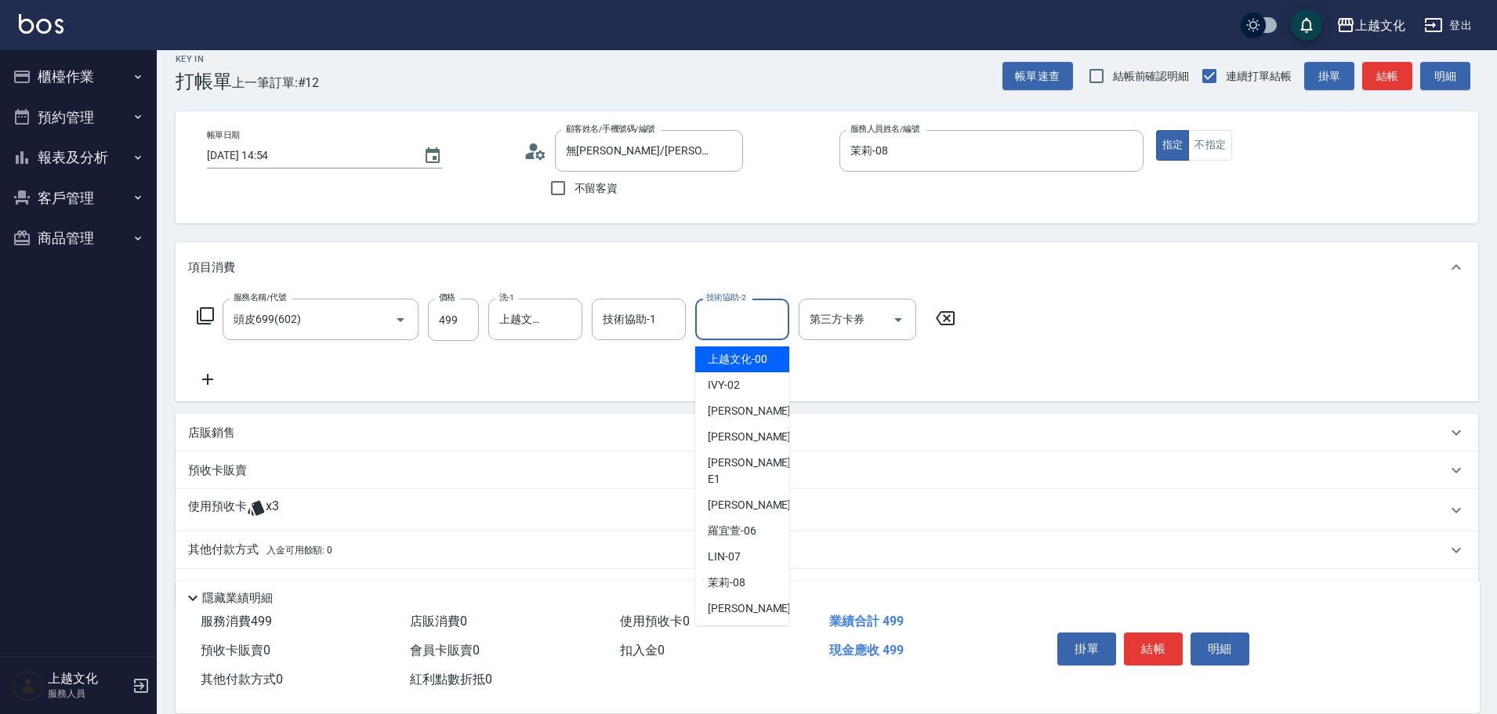
click at [749, 312] on div "技術協助-2 技術協助-2" at bounding box center [742, 320] width 94 height 42
click at [748, 354] on span "上越文化 -00" at bounding box center [738, 359] width 60 height 16
type input "上越文化-00"
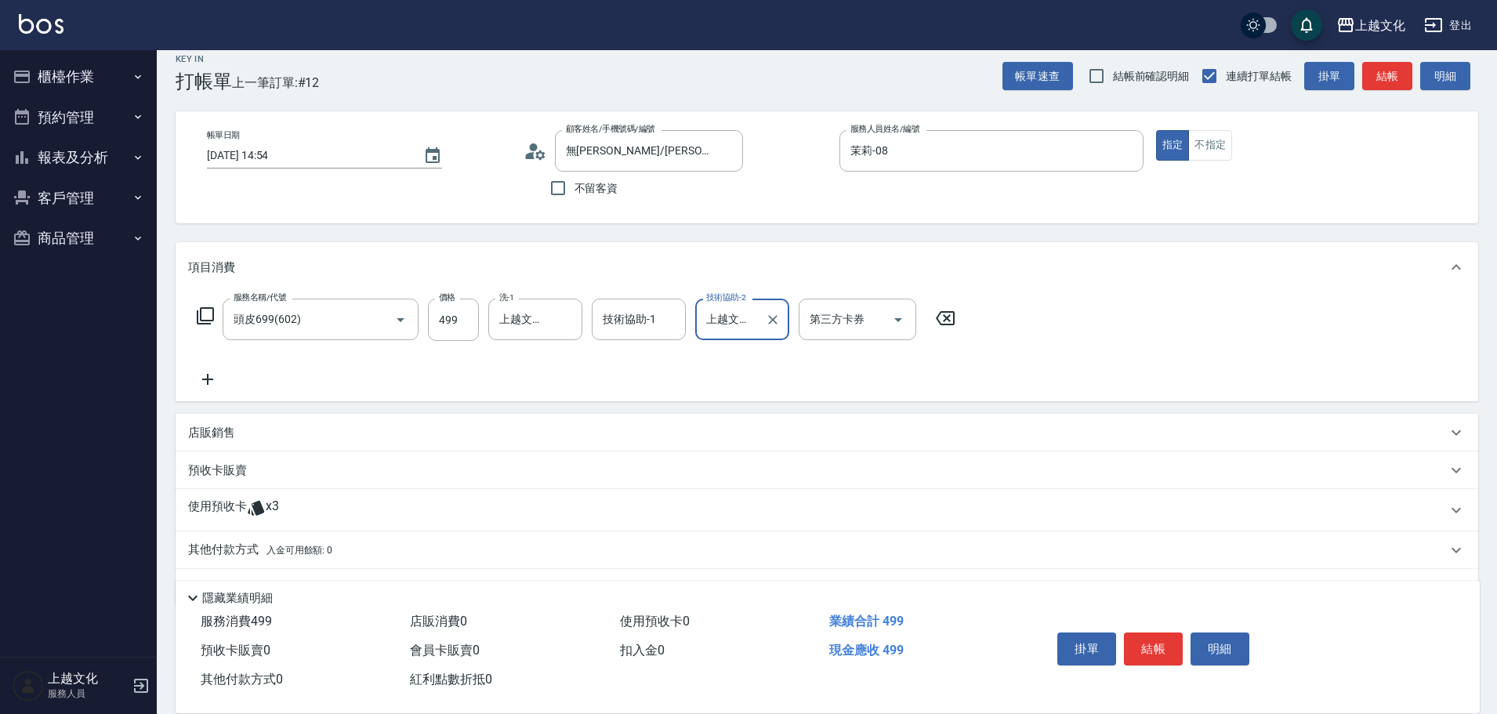
click at [215, 507] on p "使用預收卡" at bounding box center [217, 511] width 59 height 24
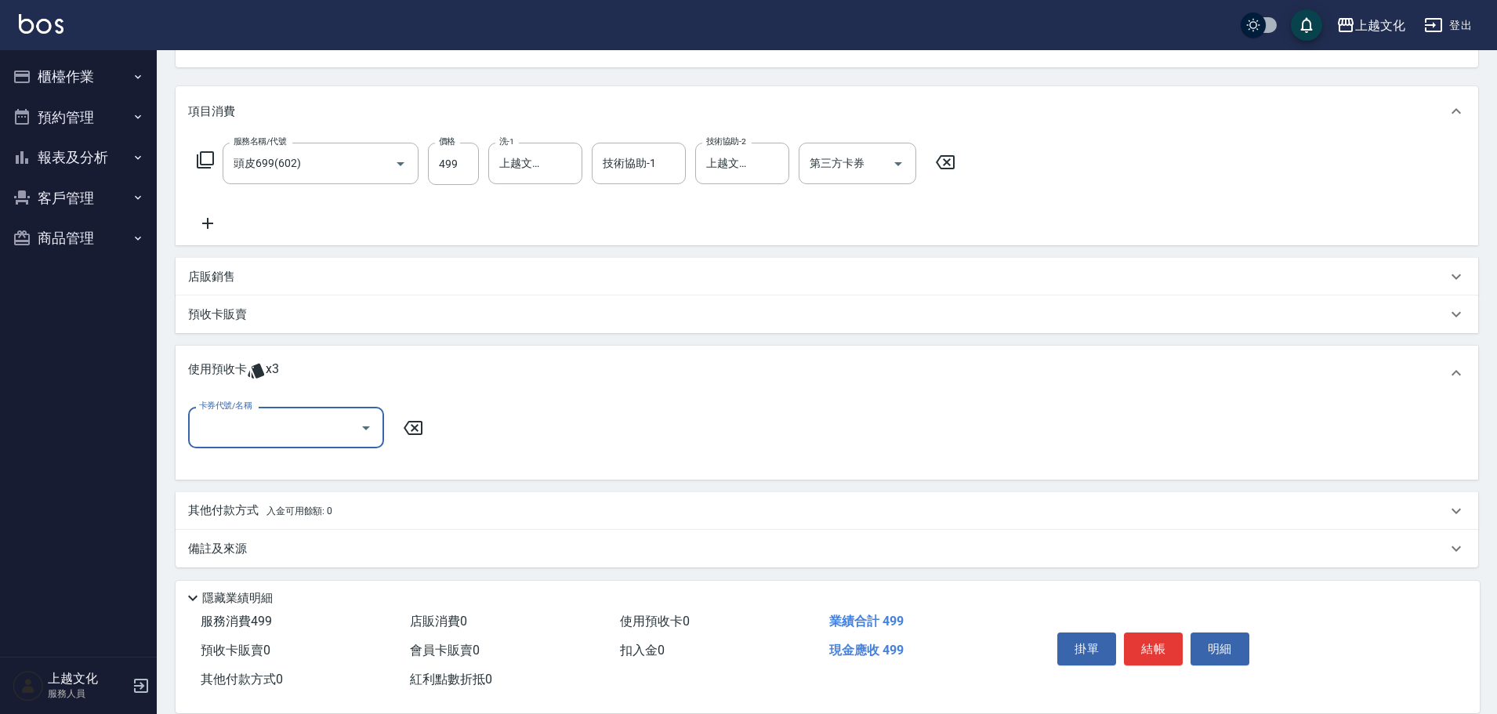
scroll to position [175, 0]
click at [261, 434] on input "卡券代號/名稱" at bounding box center [274, 423] width 158 height 27
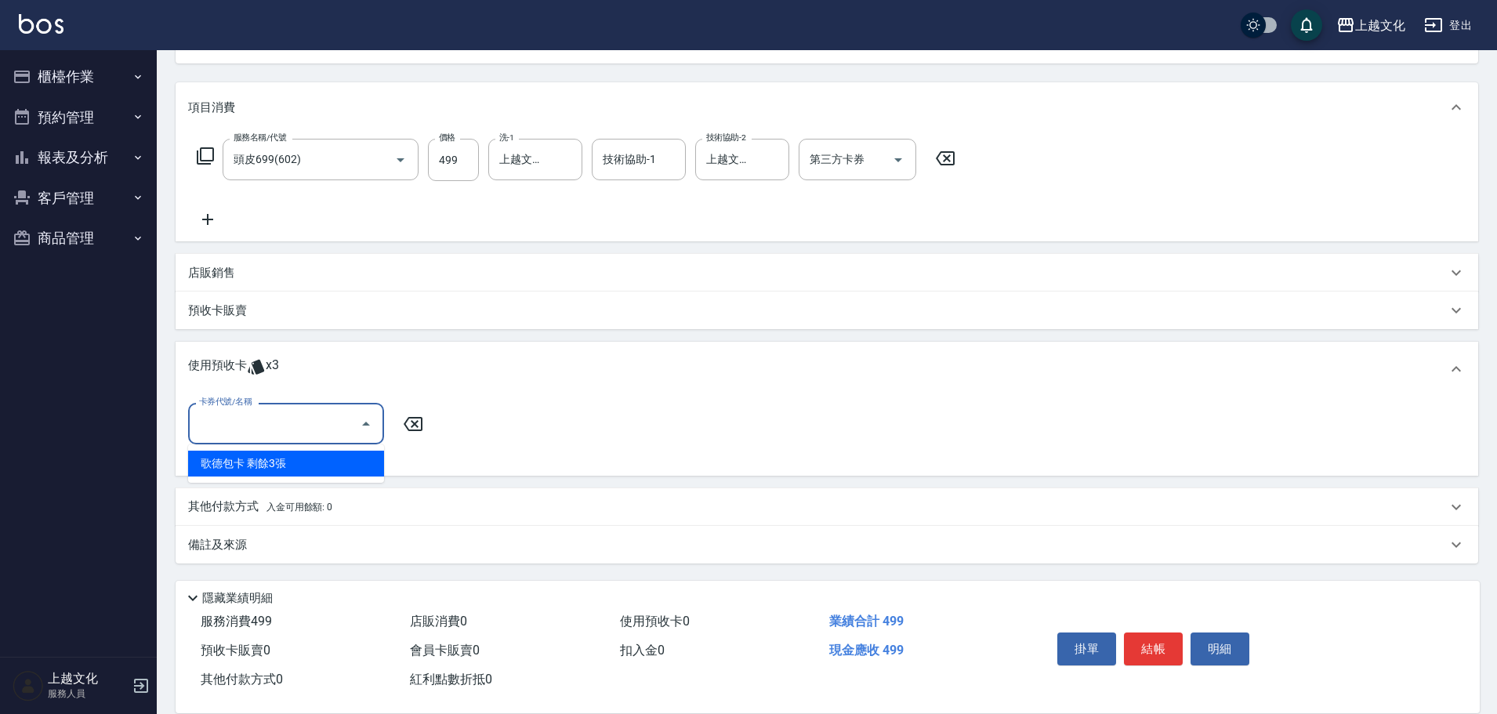
click at [260, 467] on div "歌德包卡 剩餘3張" at bounding box center [286, 464] width 196 height 26
type input "歌德[PERSON_NAME]"
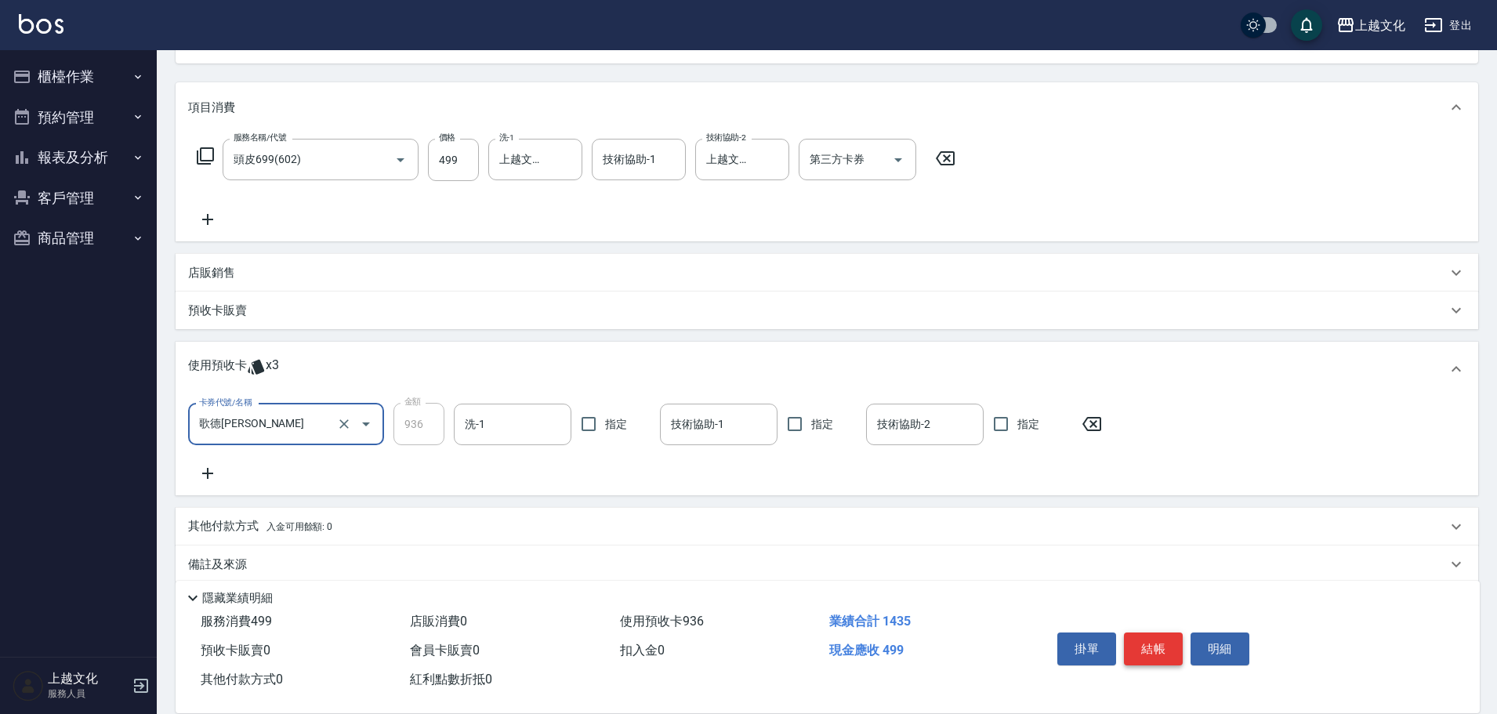
click at [1144, 648] on button "結帳" at bounding box center [1153, 649] width 59 height 33
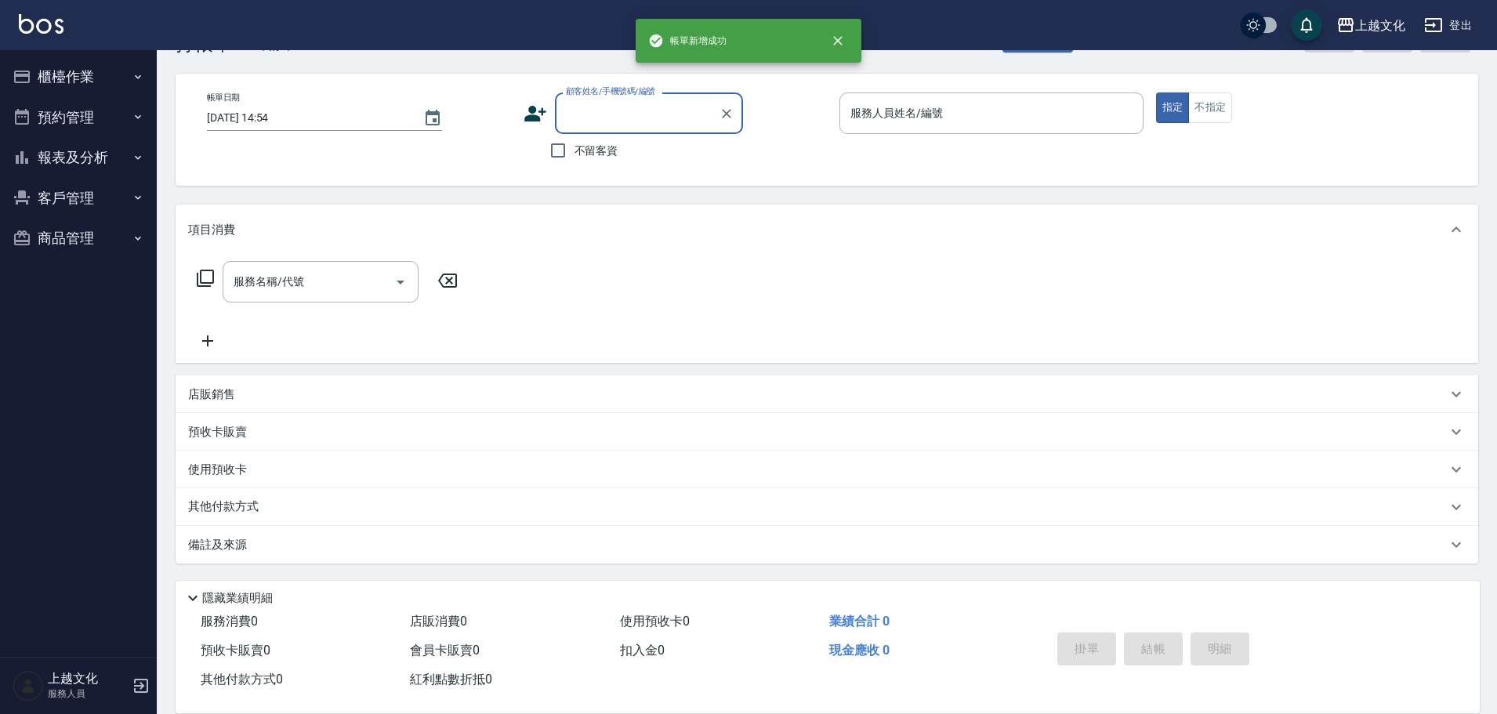
scroll to position [53, 0]
click at [80, 160] on button "報表及分析" at bounding box center [78, 157] width 144 height 41
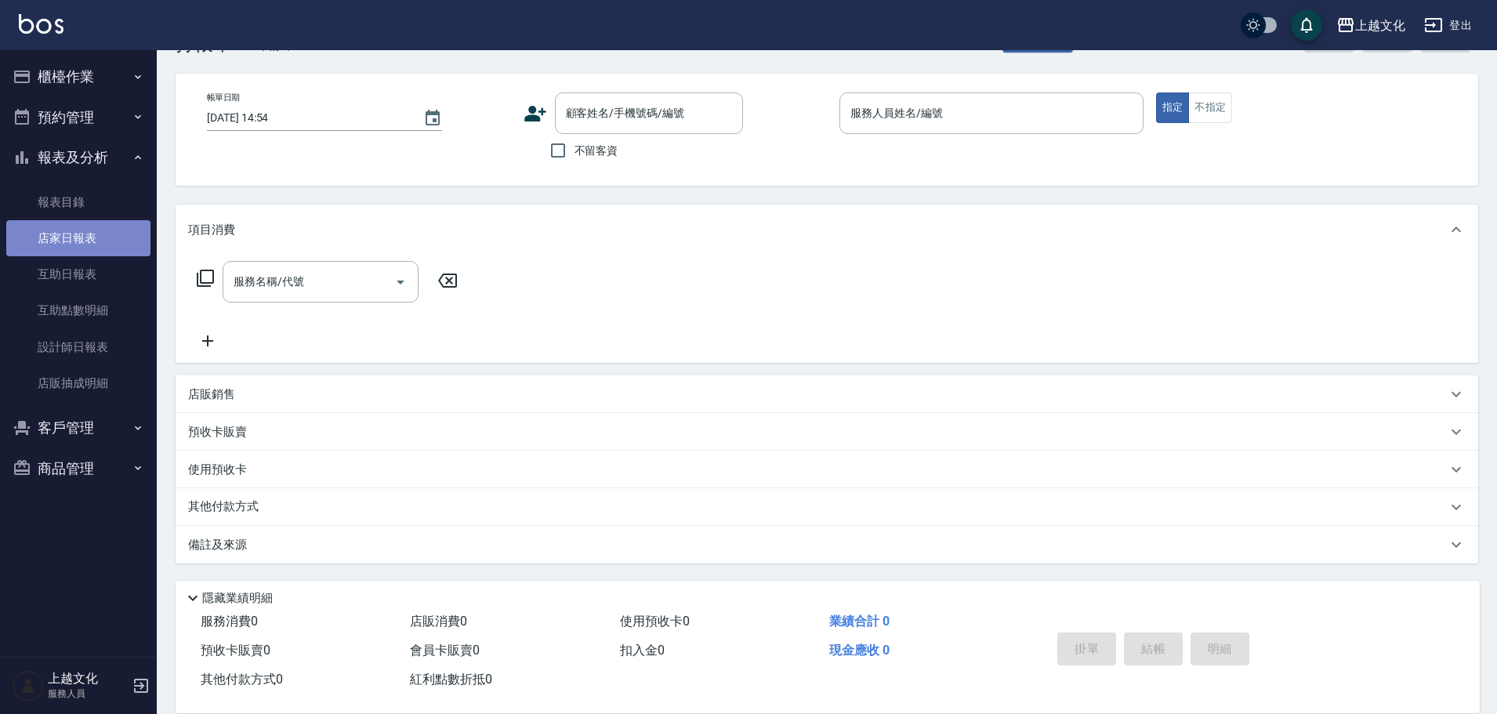
click at [87, 232] on link "店家日報表" at bounding box center [78, 238] width 144 height 36
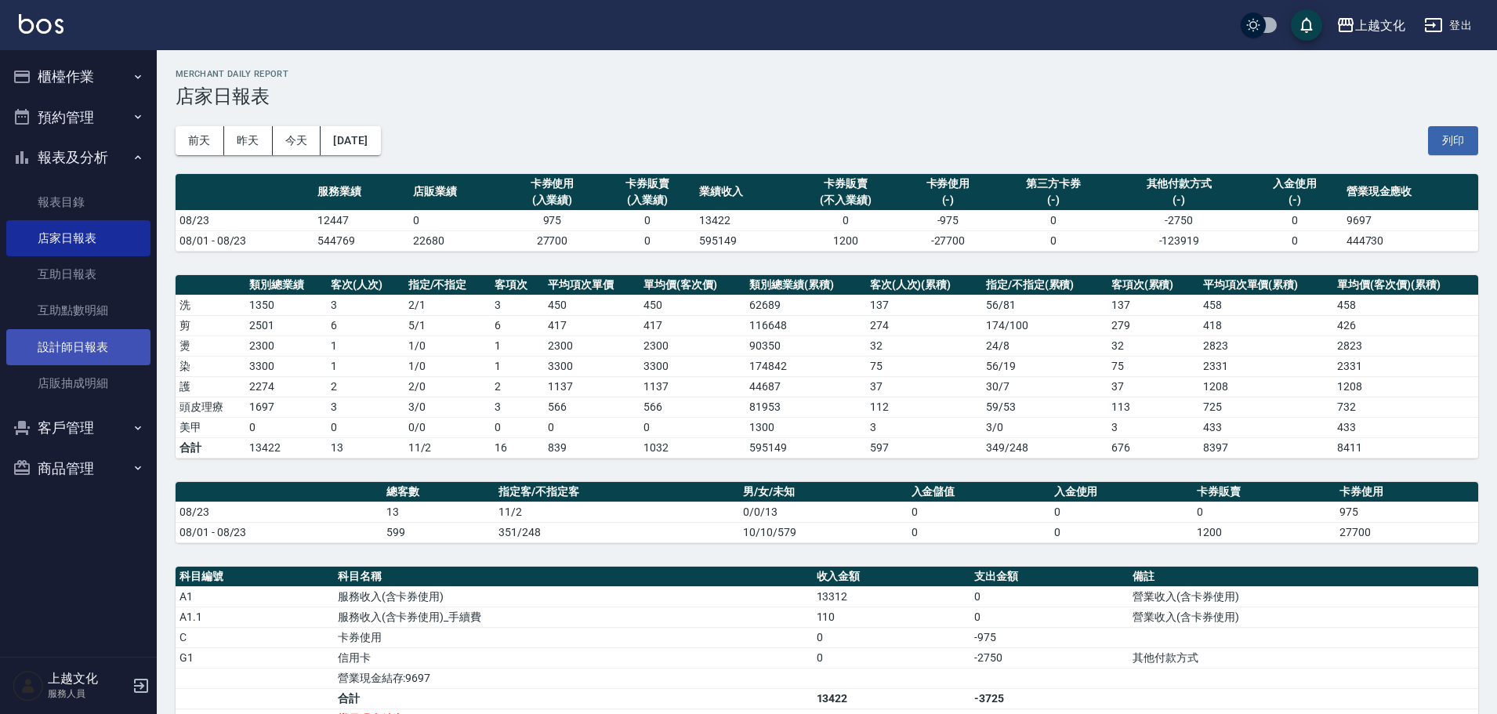
click at [52, 348] on link "設計師日報表" at bounding box center [78, 347] width 144 height 36
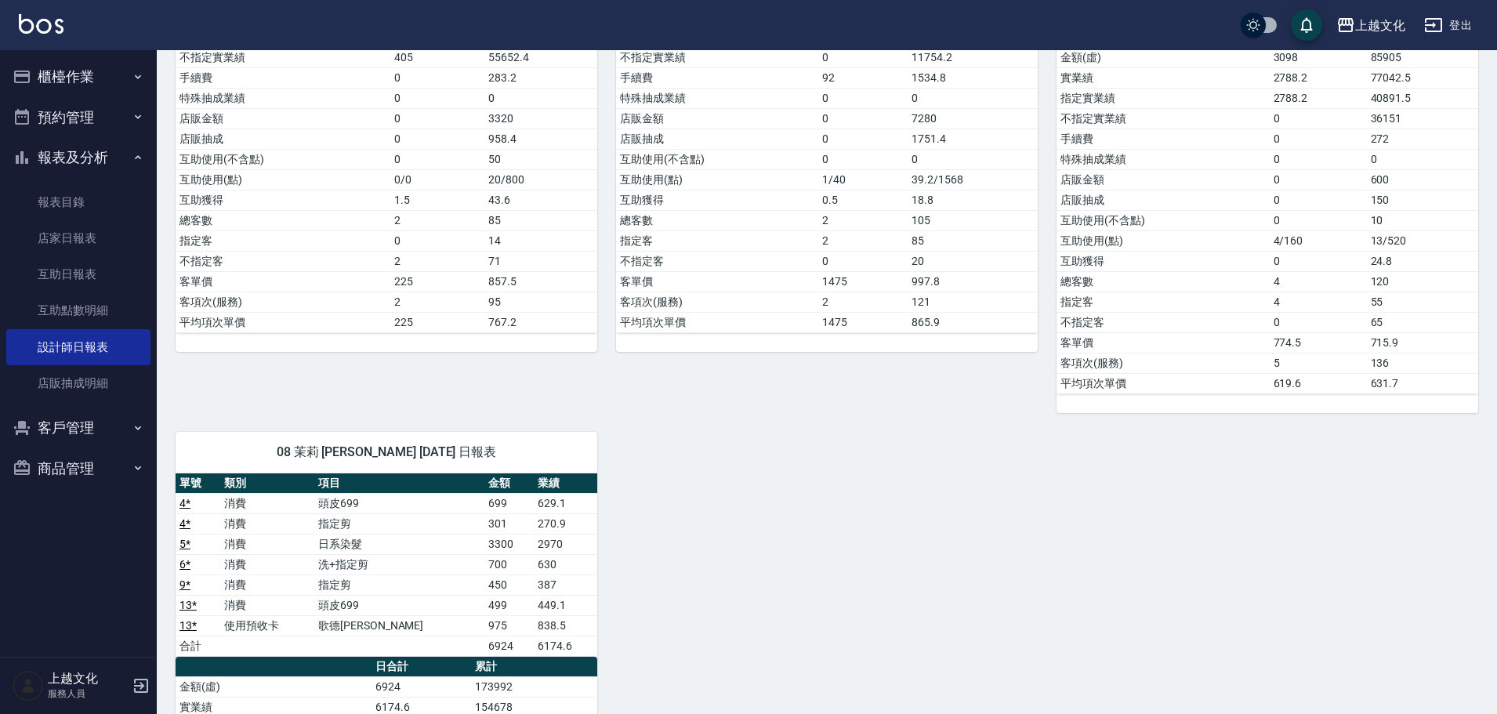
scroll to position [157, 0]
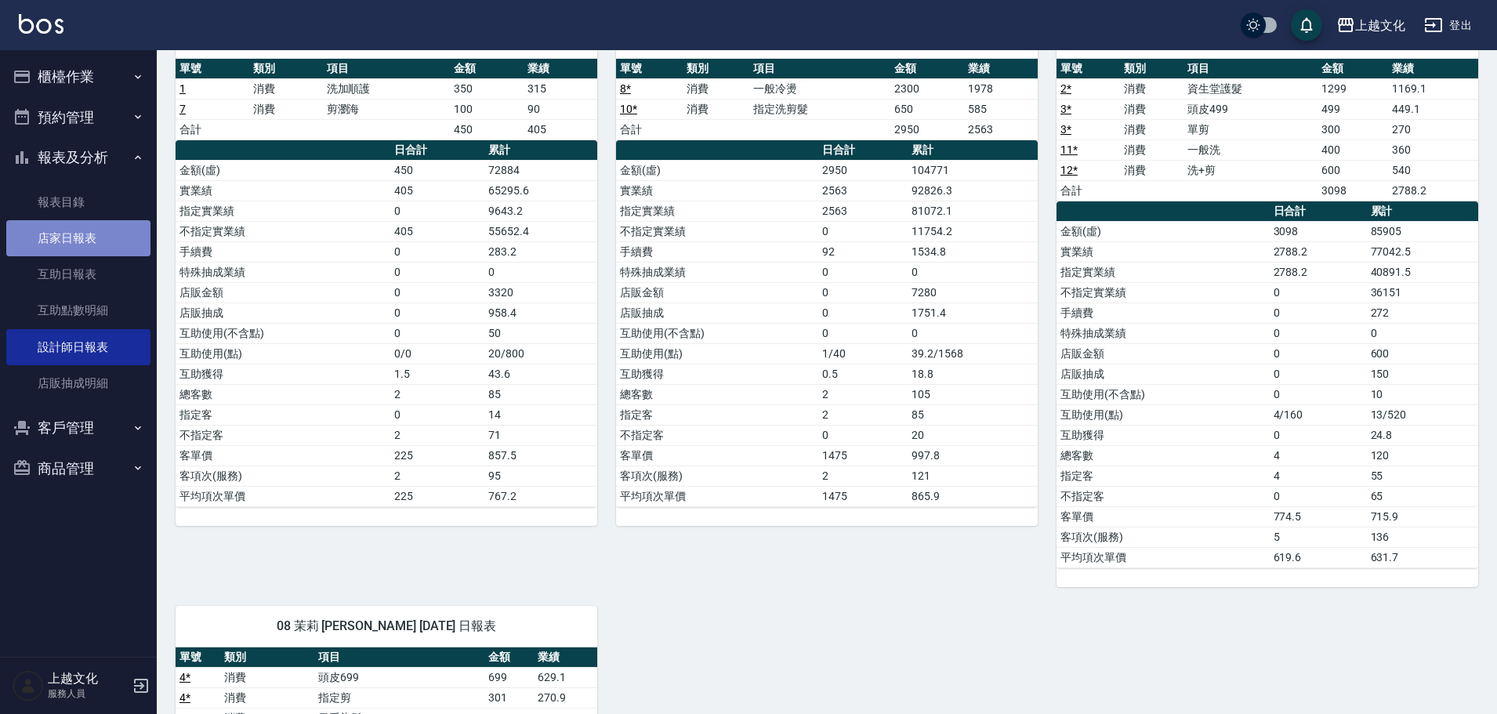
click at [53, 235] on link "店家日報表" at bounding box center [78, 238] width 144 height 36
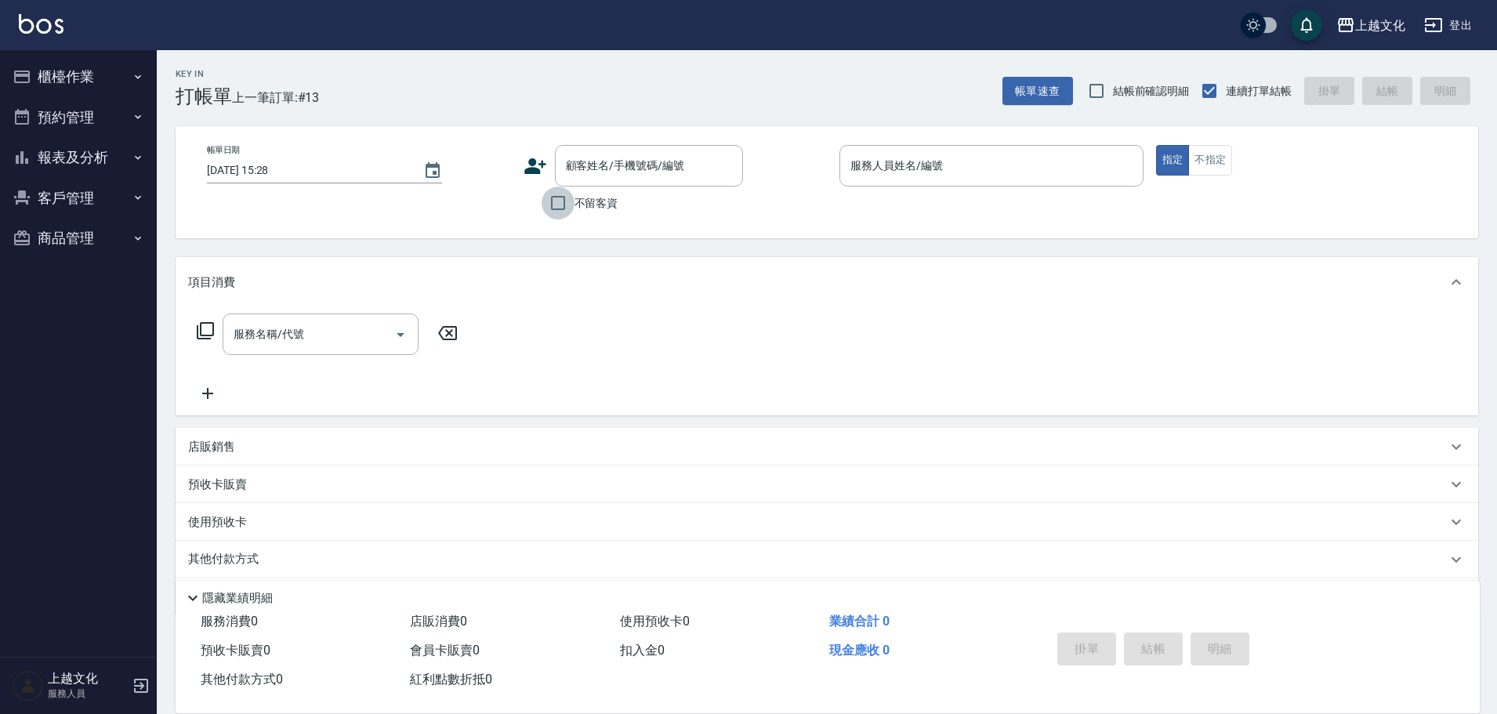
click at [556, 205] on input "不留客資" at bounding box center [558, 203] width 33 height 33
checkbox input "true"
click at [989, 166] on input "服務人員姓名/編號" at bounding box center [992, 165] width 290 height 27
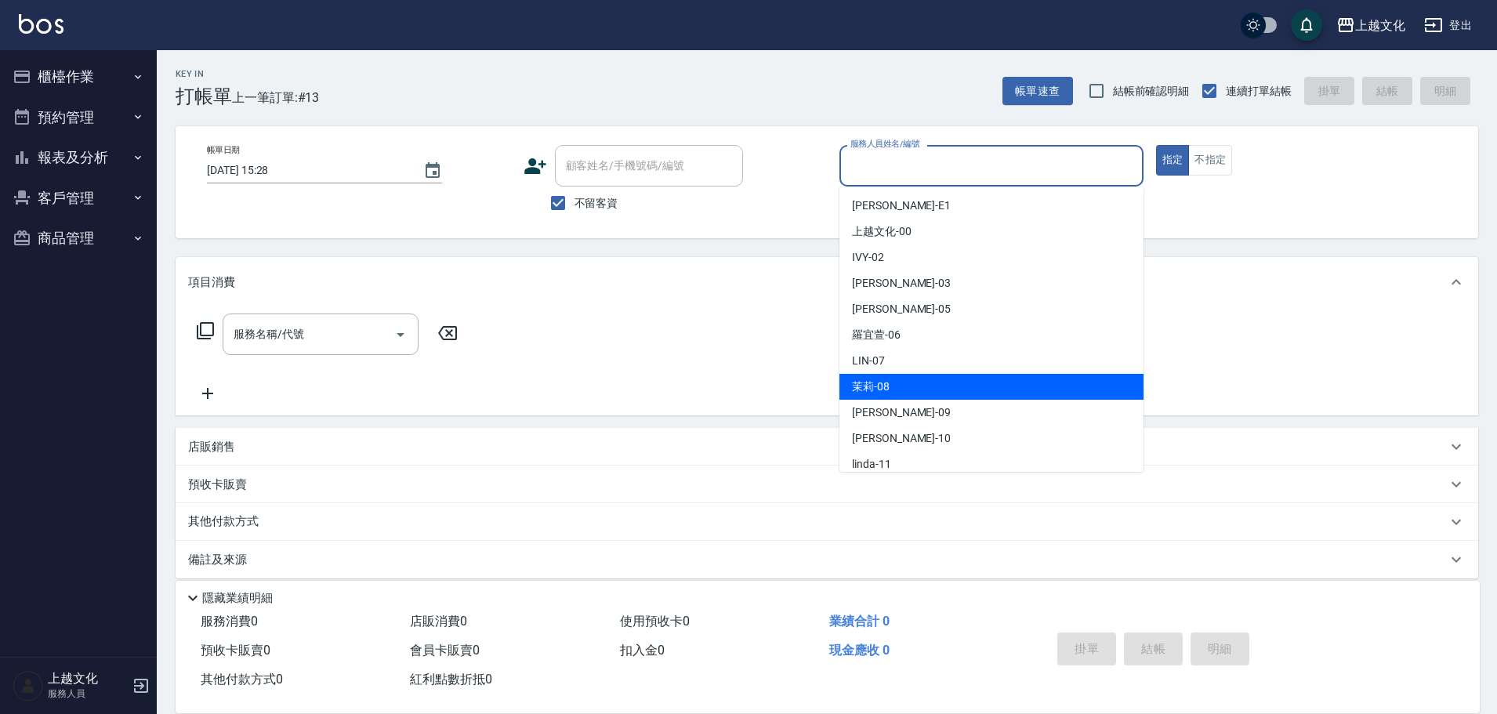
click at [963, 395] on div "茉莉 -08" at bounding box center [992, 387] width 304 height 26
click at [963, 395] on div "服務名稱/代號 服務名稱/代號" at bounding box center [827, 361] width 1303 height 108
type input "茉莉-08"
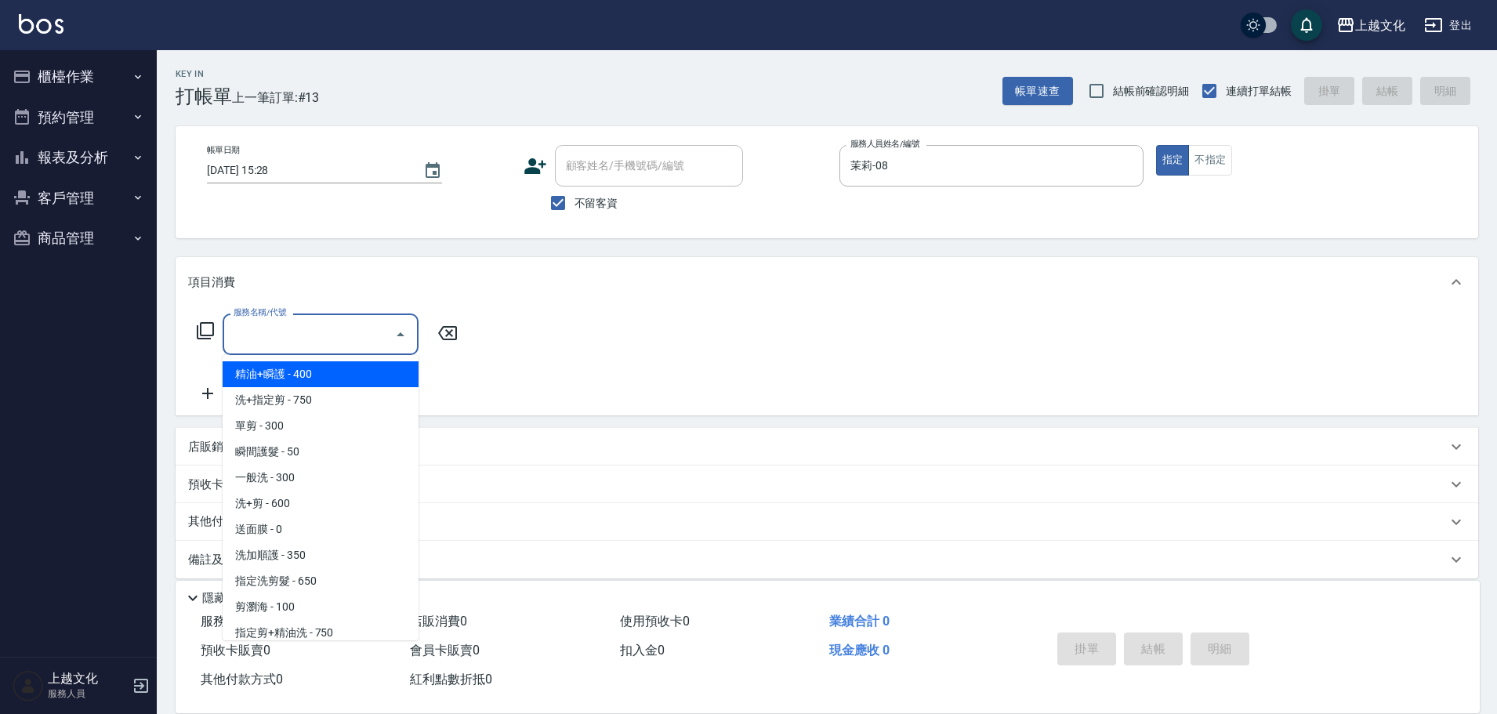
click at [314, 332] on input "服務名稱/代號" at bounding box center [309, 334] width 158 height 27
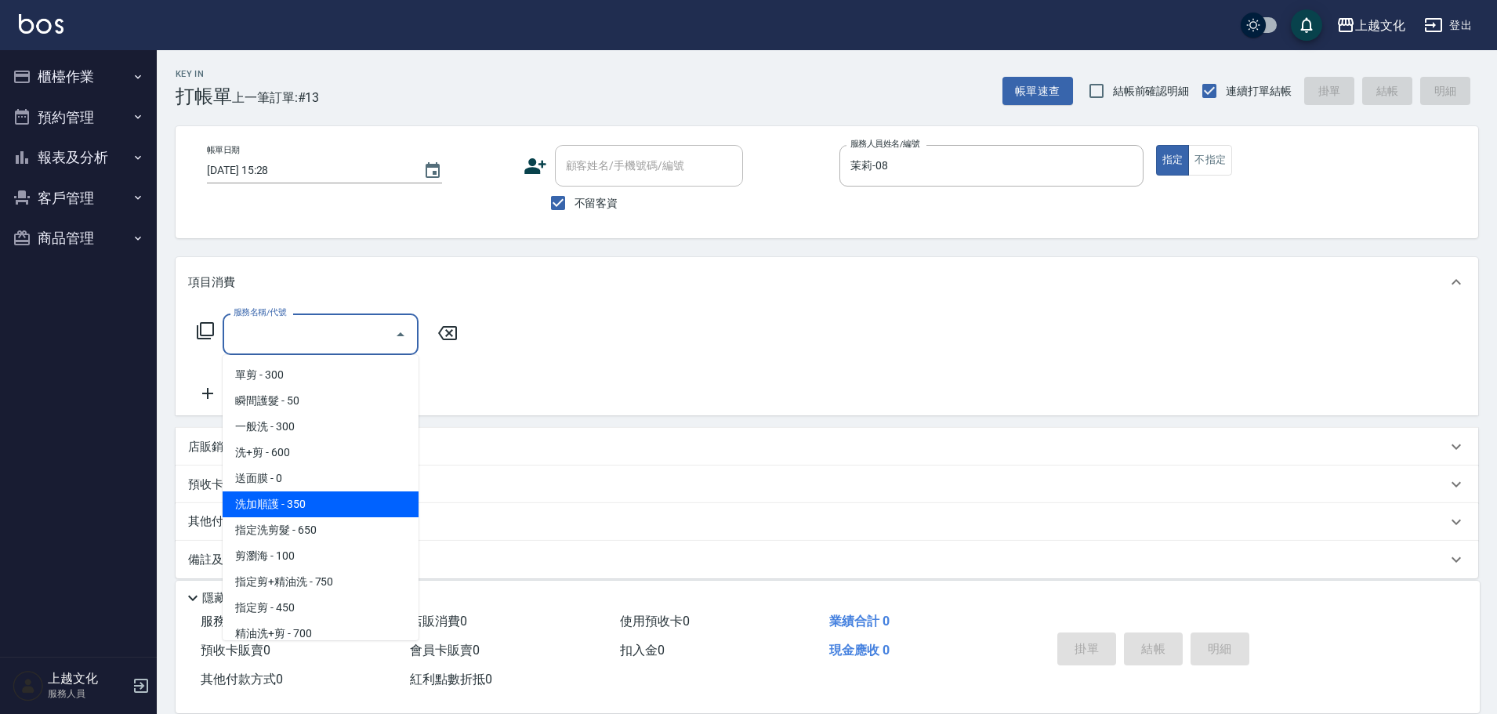
scroll to position [78, 0]
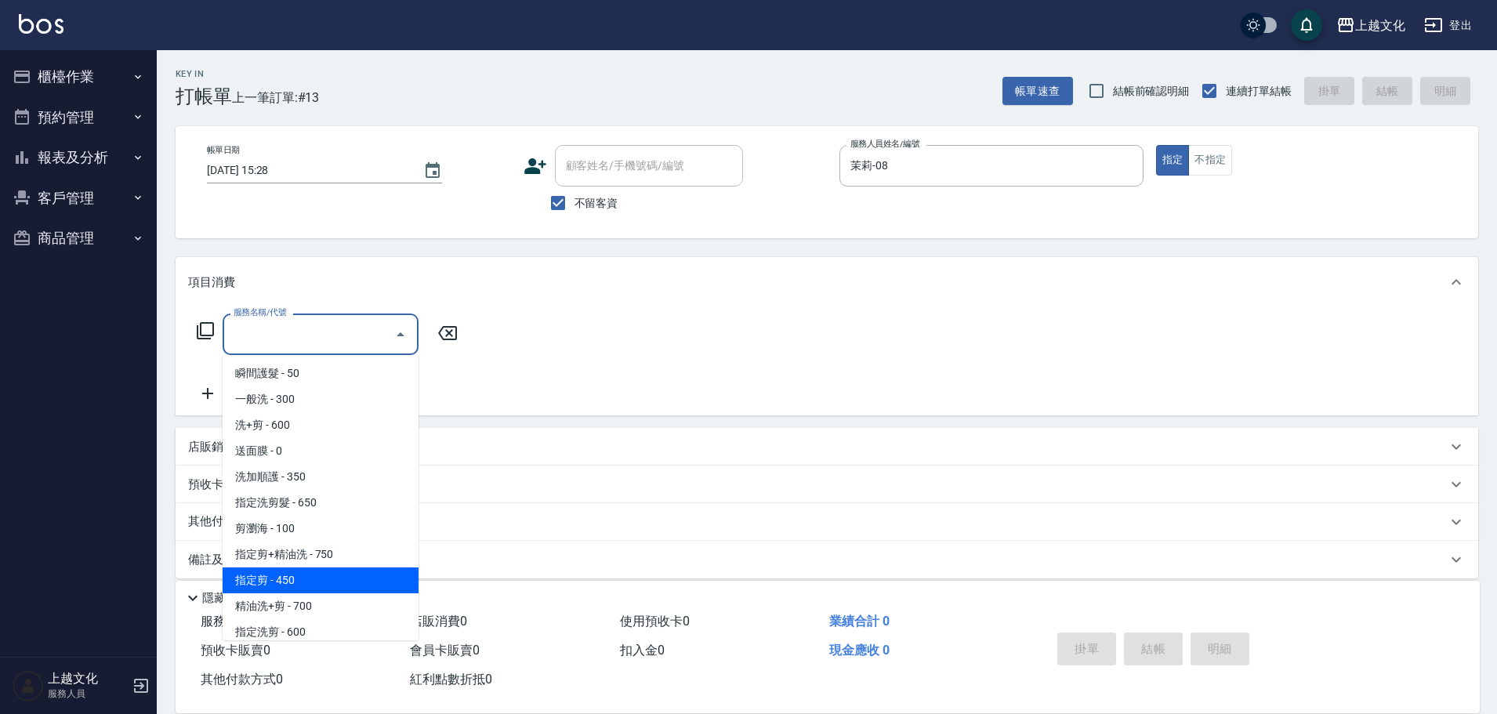
click at [324, 574] on span "指定剪 - 450" at bounding box center [321, 581] width 196 height 26
type input "指定剪(205)"
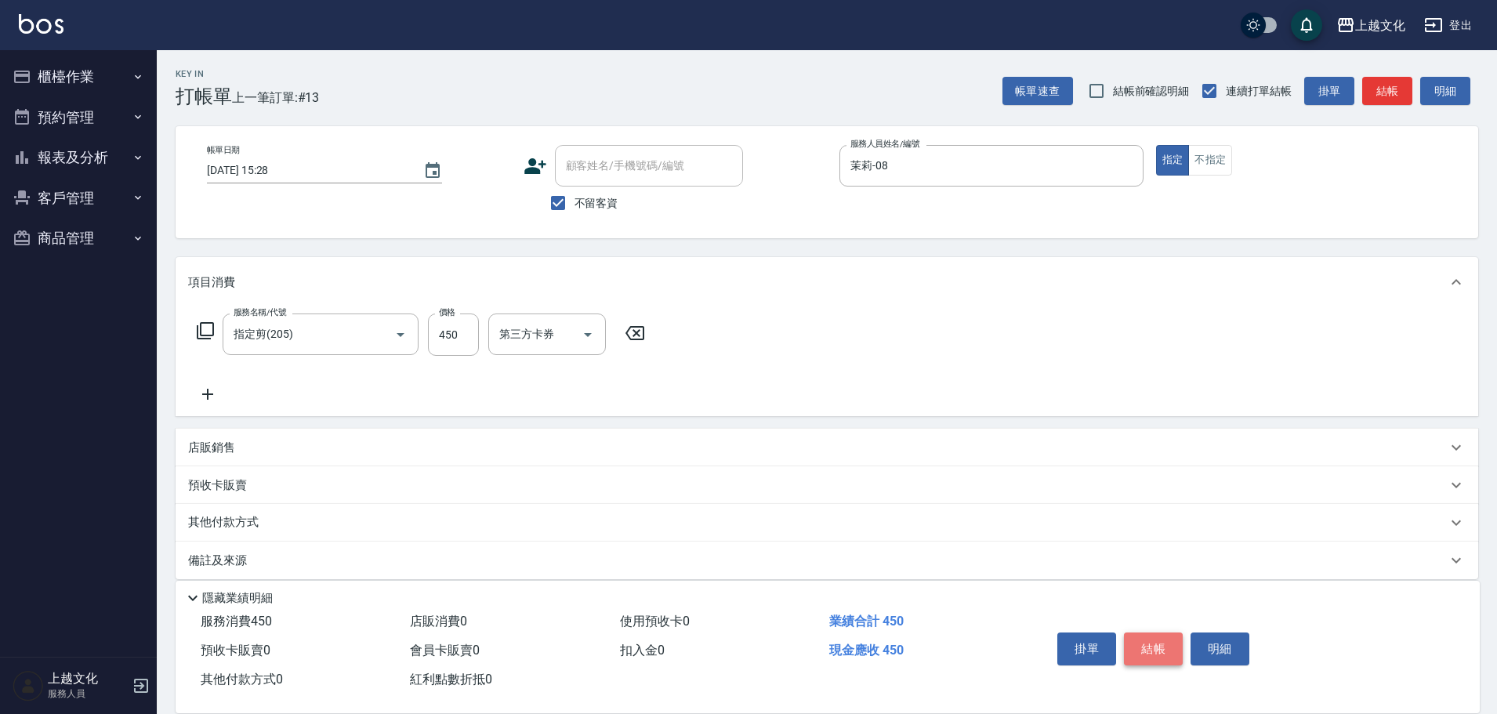
click at [1156, 640] on button "結帳" at bounding box center [1153, 649] width 59 height 33
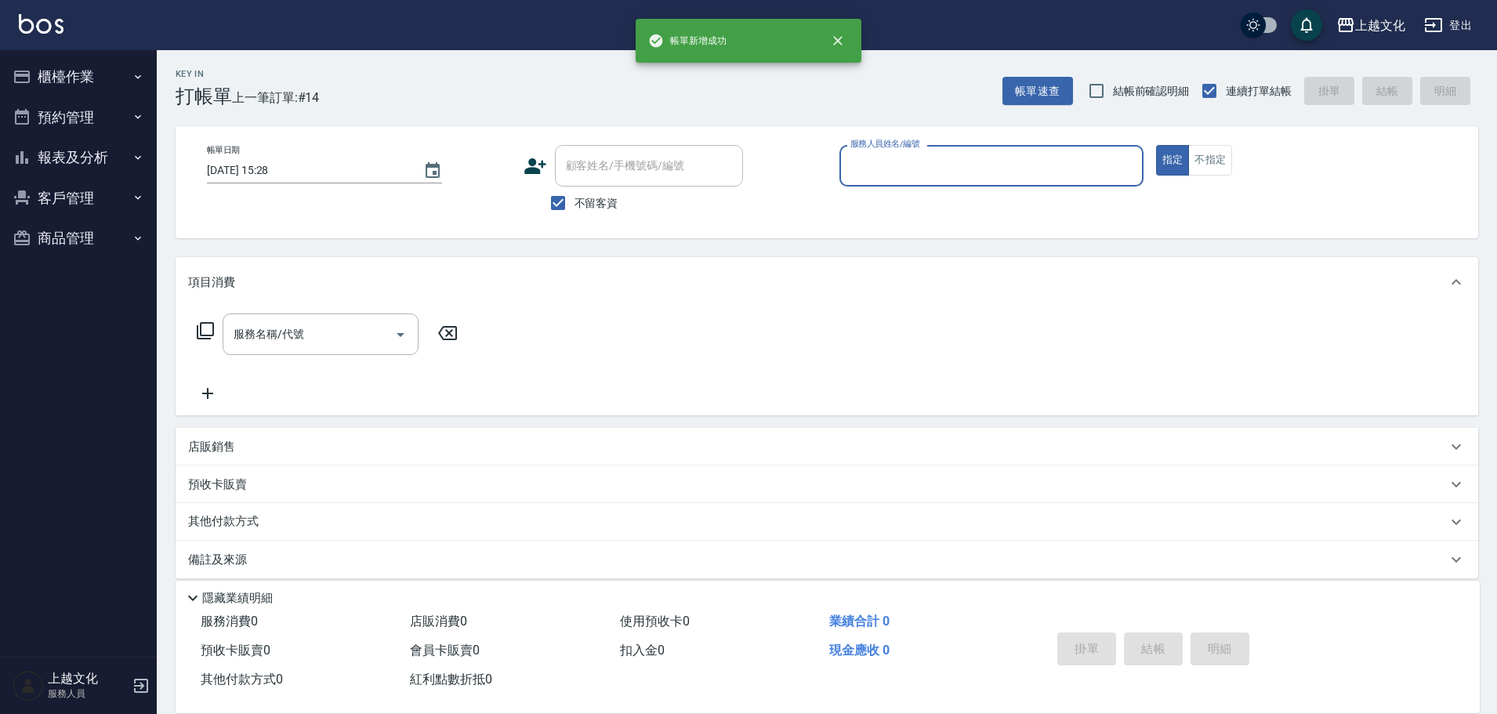
click at [949, 156] on input "服務人員姓名/編號" at bounding box center [992, 165] width 290 height 27
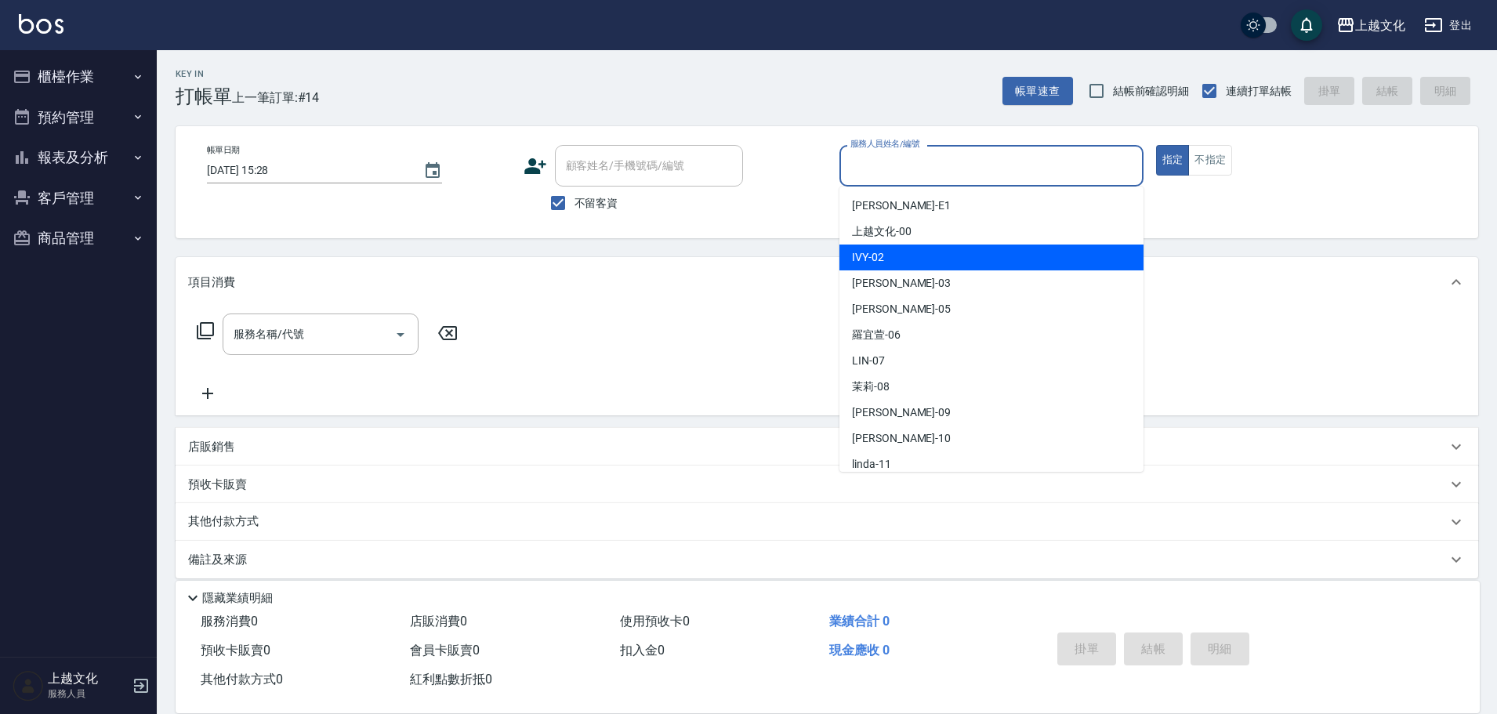
click at [922, 252] on div "IVY -02" at bounding box center [992, 258] width 304 height 26
type input "IVY-02"
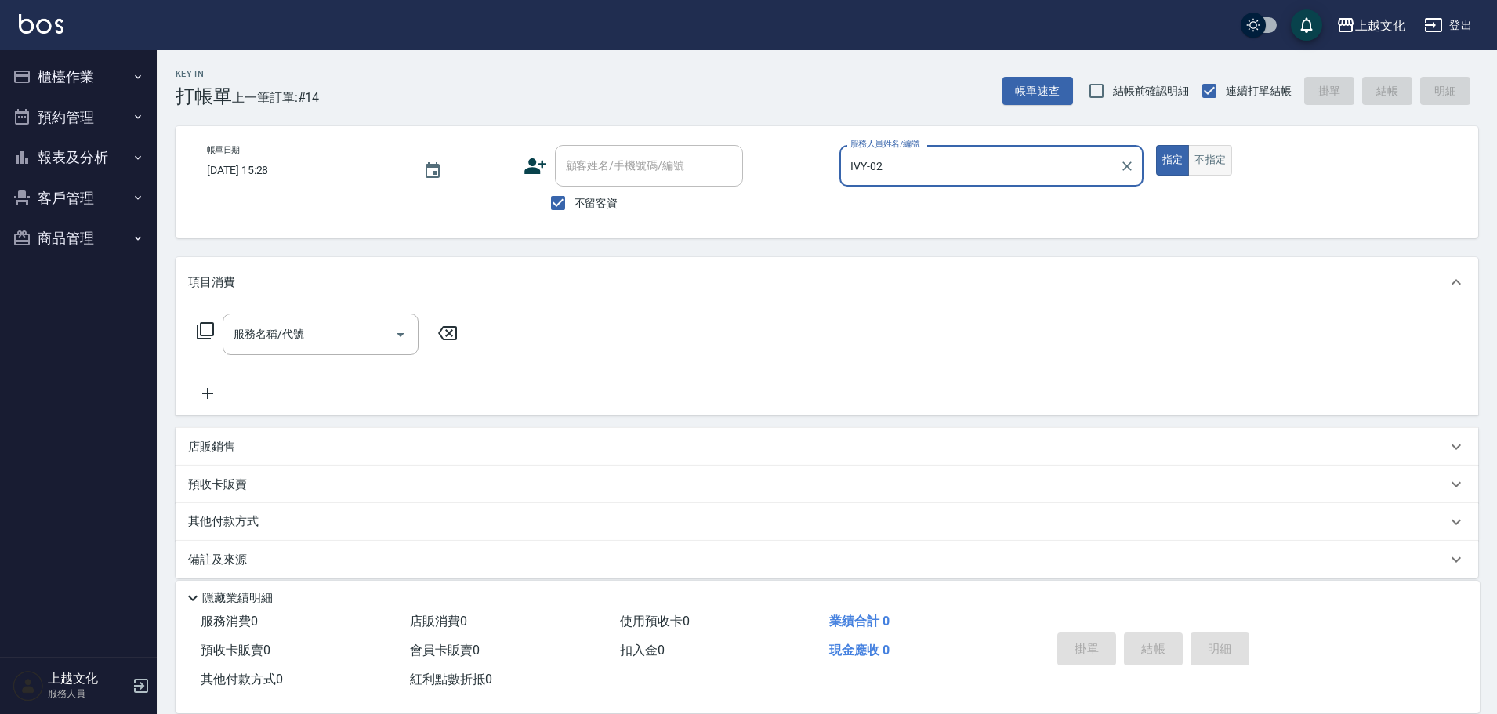
click at [1218, 165] on button "不指定" at bounding box center [1211, 160] width 44 height 31
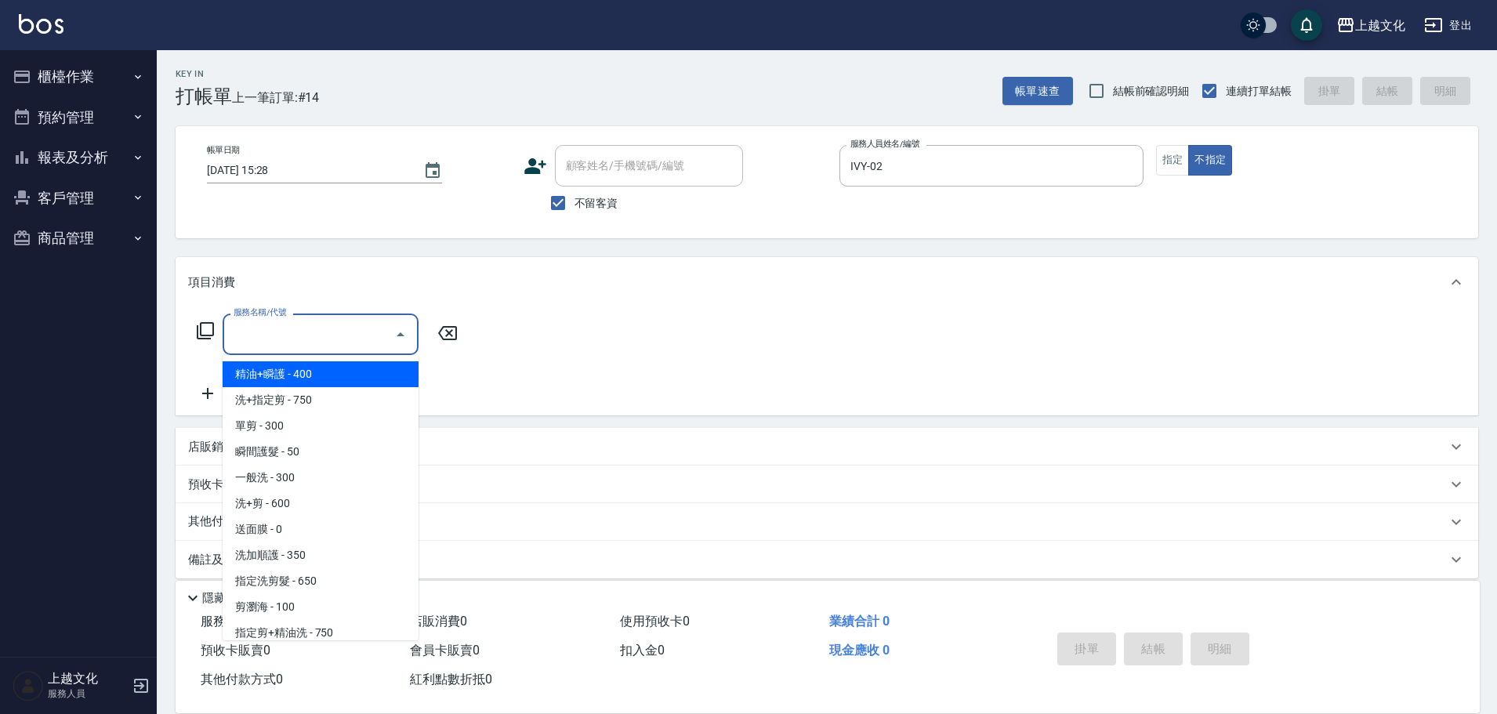
click at [259, 347] on input "服務名稱/代號" at bounding box center [309, 334] width 158 height 27
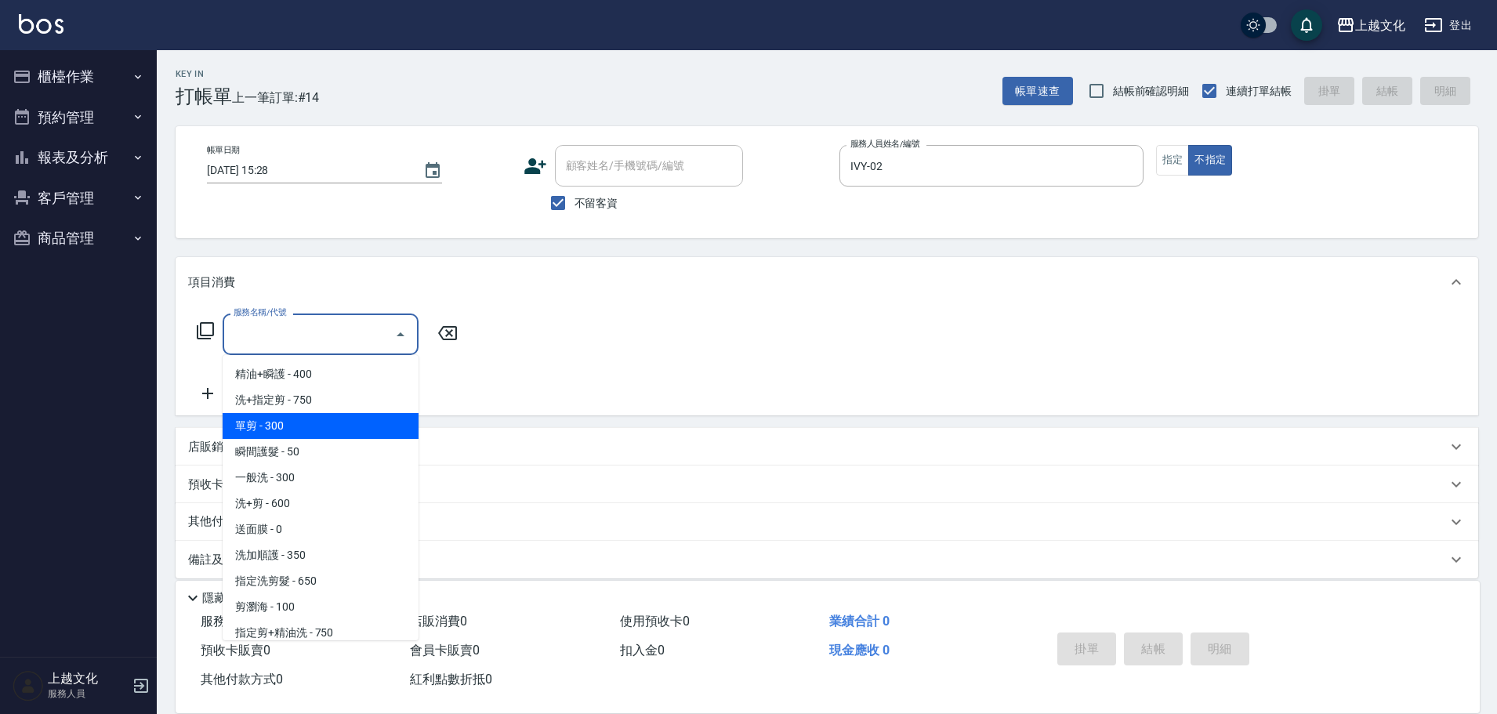
click at [284, 428] on span "單剪 - 300" at bounding box center [321, 426] width 196 height 26
drag, startPoint x: 284, startPoint y: 428, endPoint x: 568, endPoint y: 503, distance: 293.6
click at [284, 428] on div "店販銷售 服務人員姓名/編號 服務人員姓名/編號 商品代號/名稱 商品代號/名稱" at bounding box center [827, 447] width 1303 height 38
type input "單剪(103)"
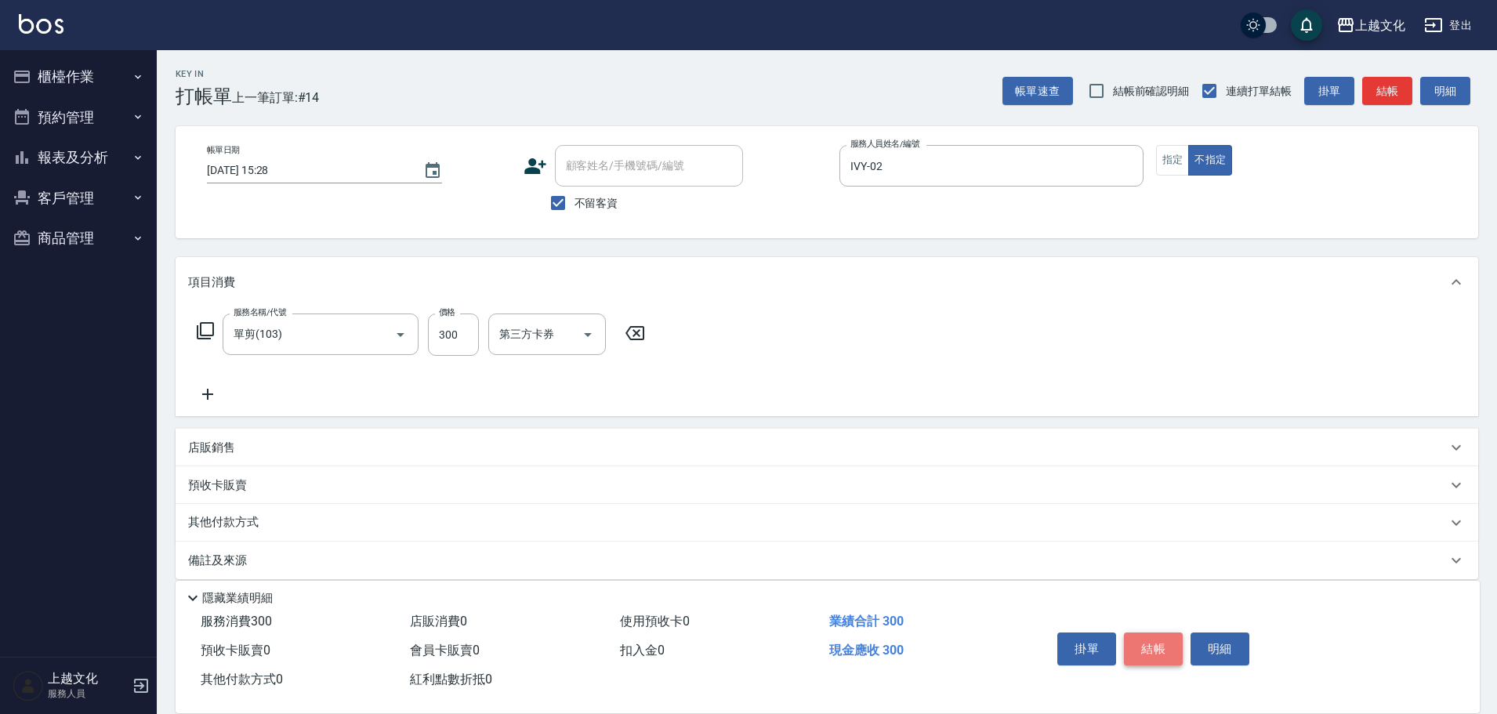
click at [1164, 646] on button "結帳" at bounding box center [1153, 649] width 59 height 33
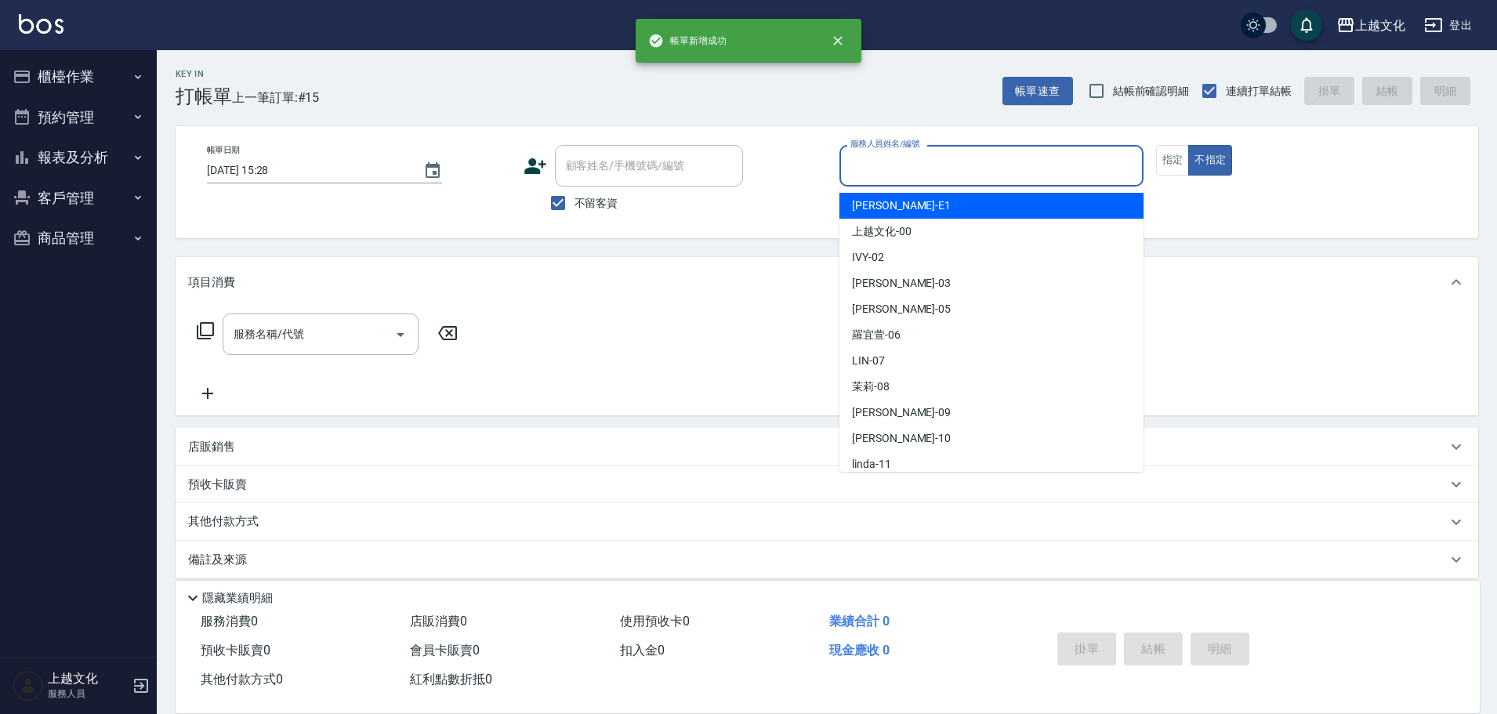
click at [1005, 173] on input "服務人員姓名/編號" at bounding box center [992, 165] width 290 height 27
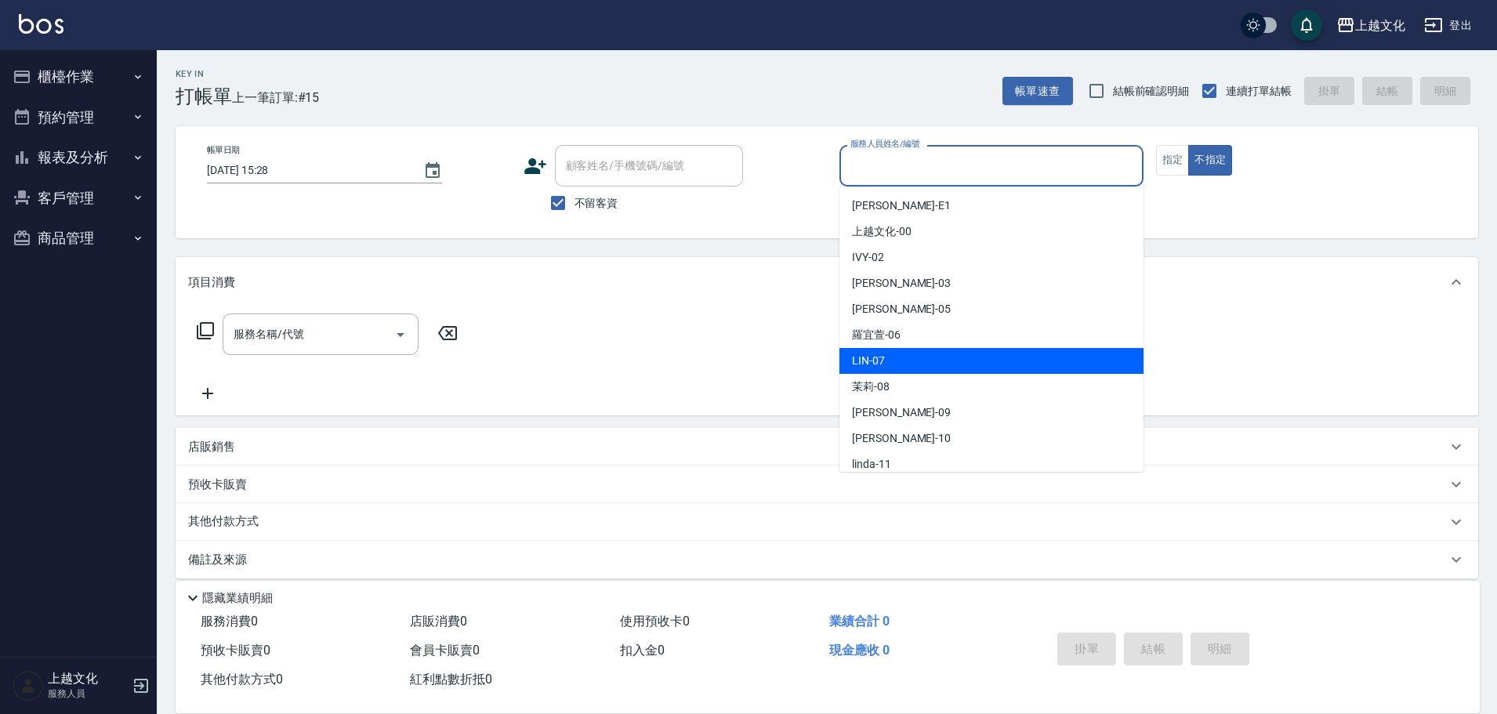
click at [916, 361] on div "LIN -07" at bounding box center [992, 361] width 304 height 26
type input "LIN-07"
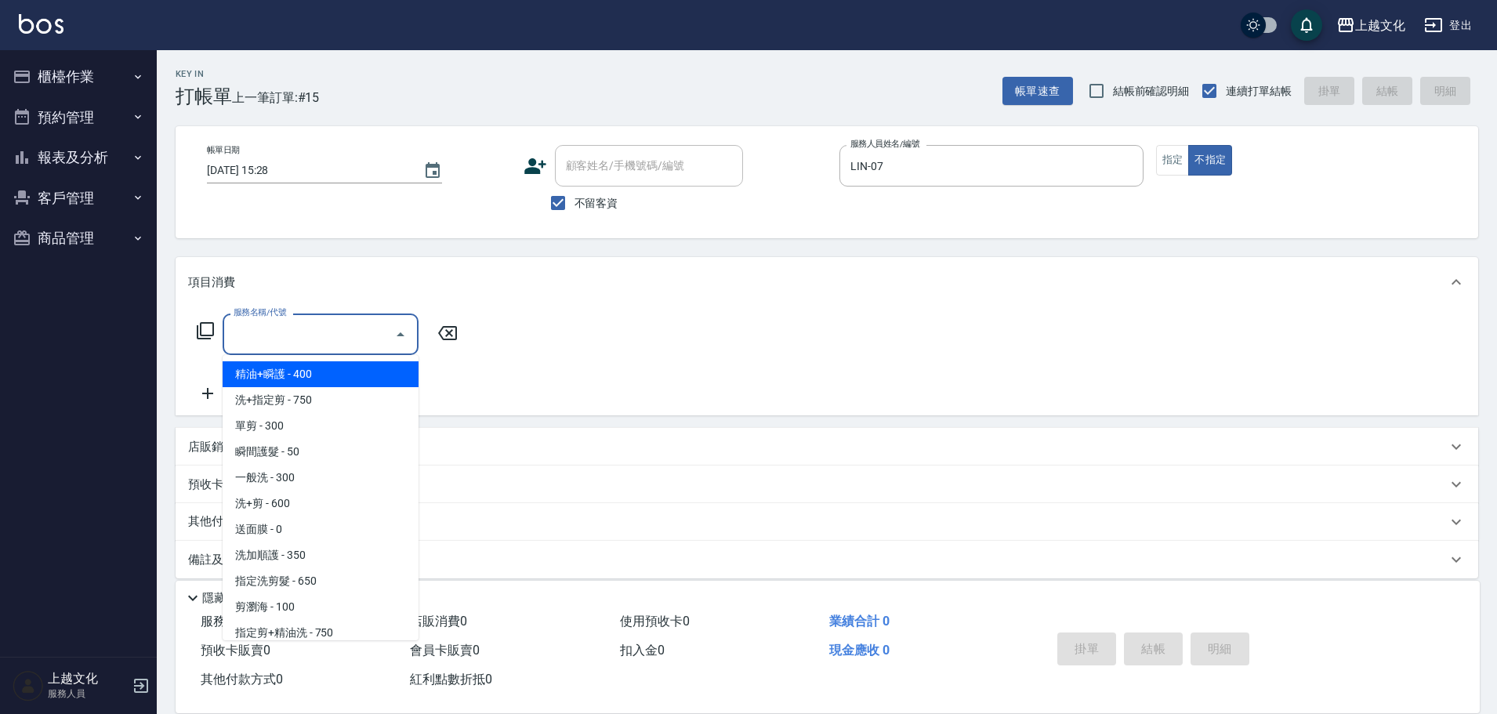
click at [281, 335] on input "服務名稱/代號" at bounding box center [309, 334] width 158 height 27
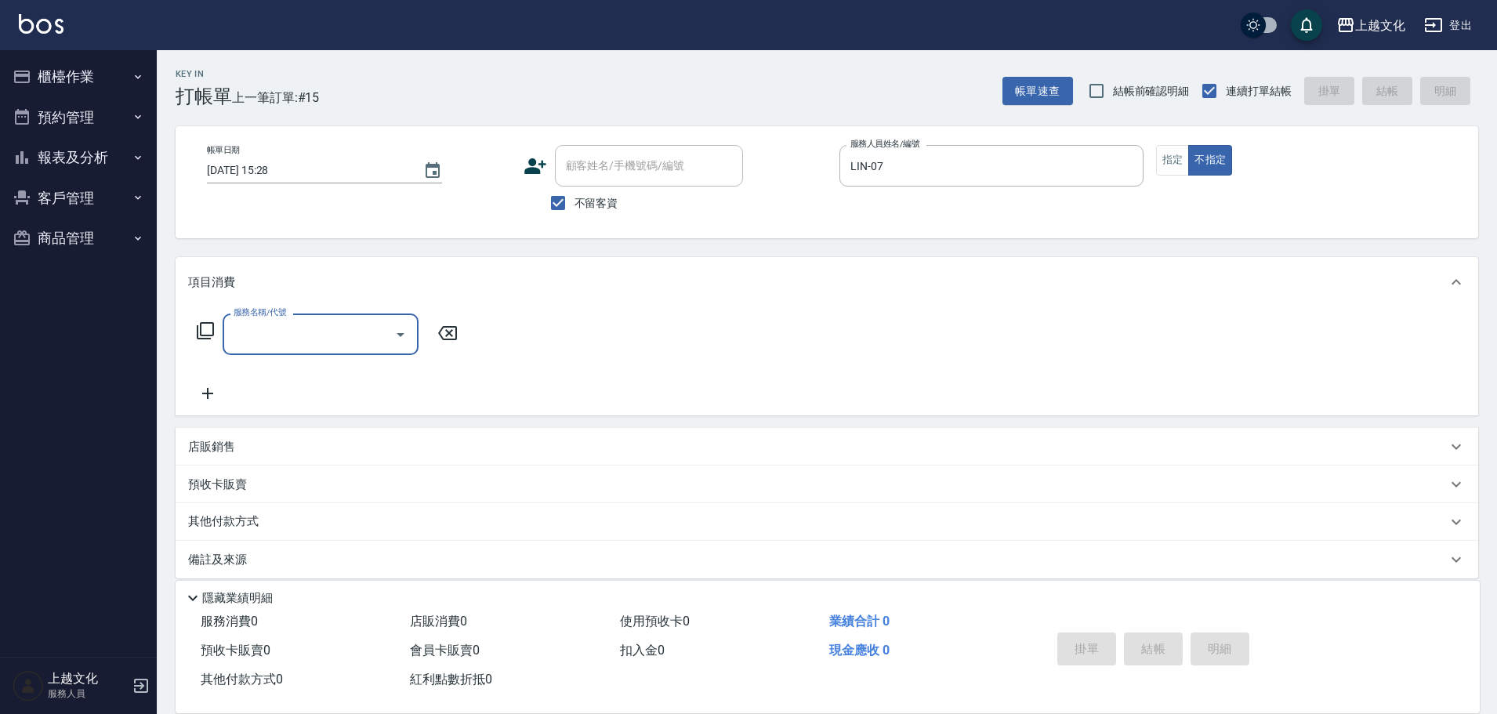
click at [205, 329] on icon at bounding box center [205, 330] width 19 height 19
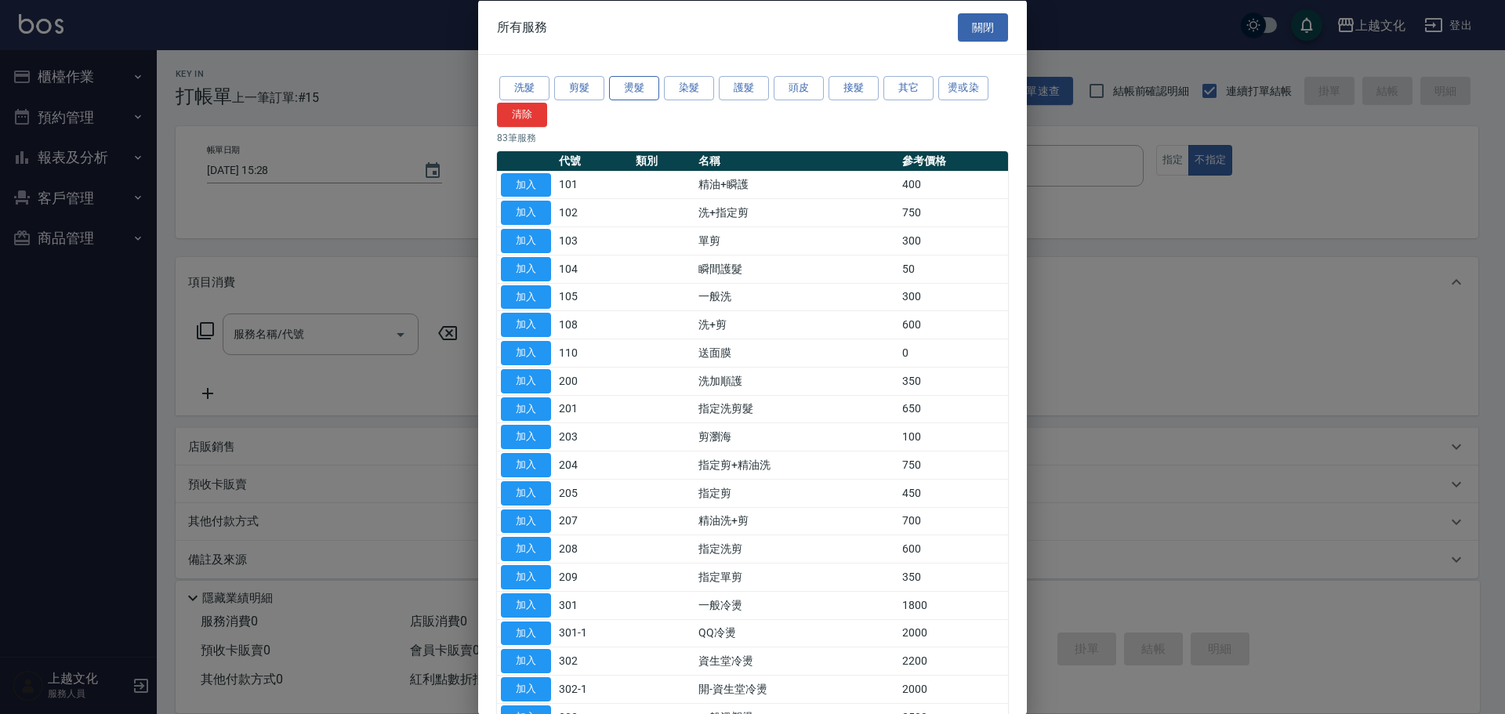
click at [620, 88] on button "燙髮" at bounding box center [634, 88] width 50 height 24
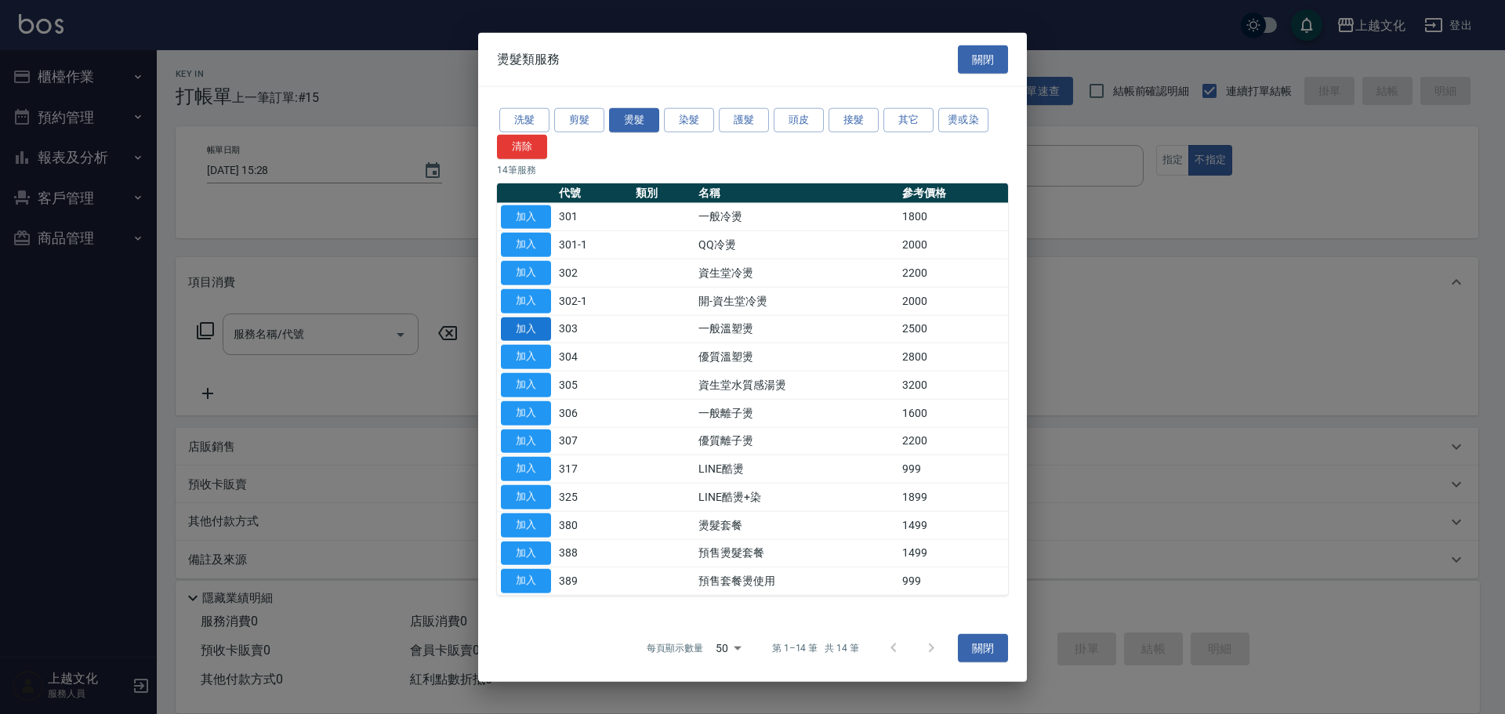
click at [519, 321] on button "加入" at bounding box center [526, 329] width 50 height 24
type input "一般溫塑燙(303)"
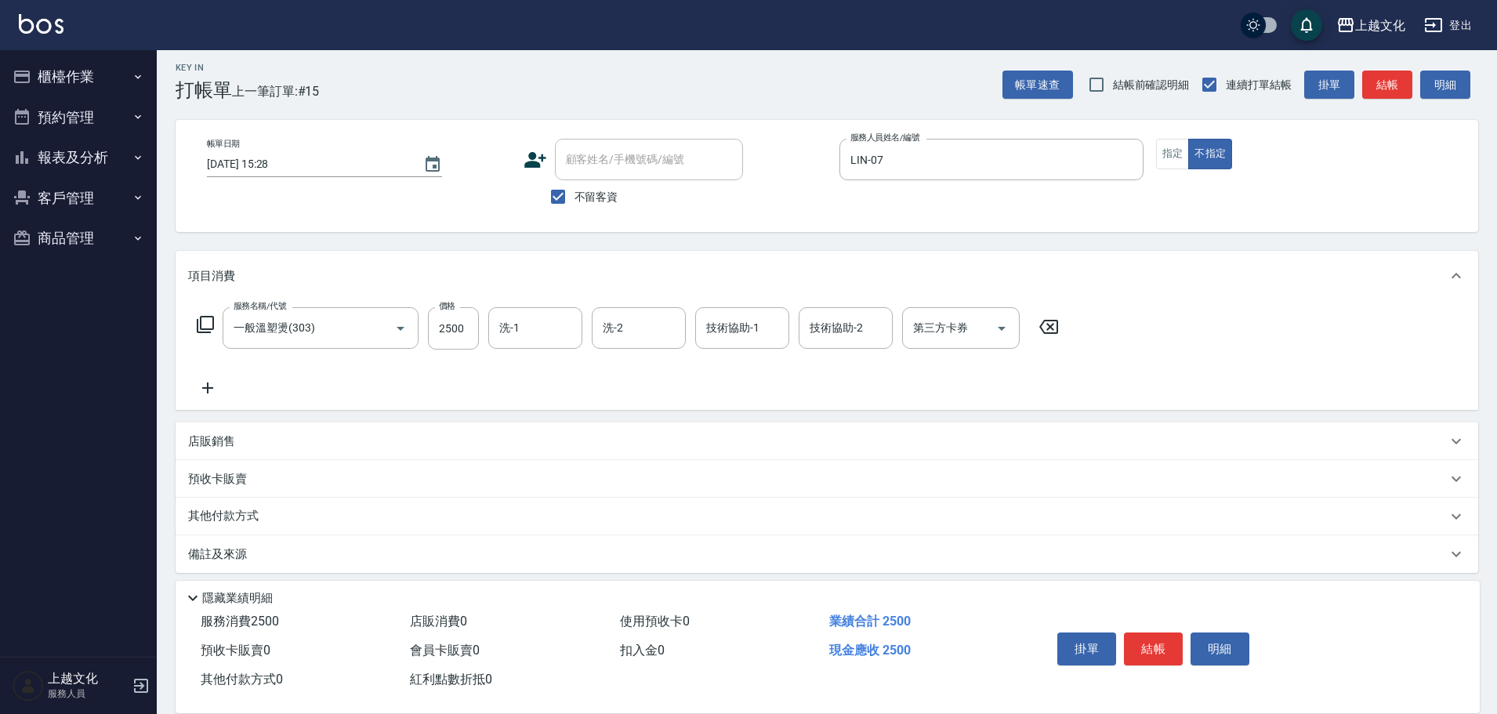
scroll to position [16, 0]
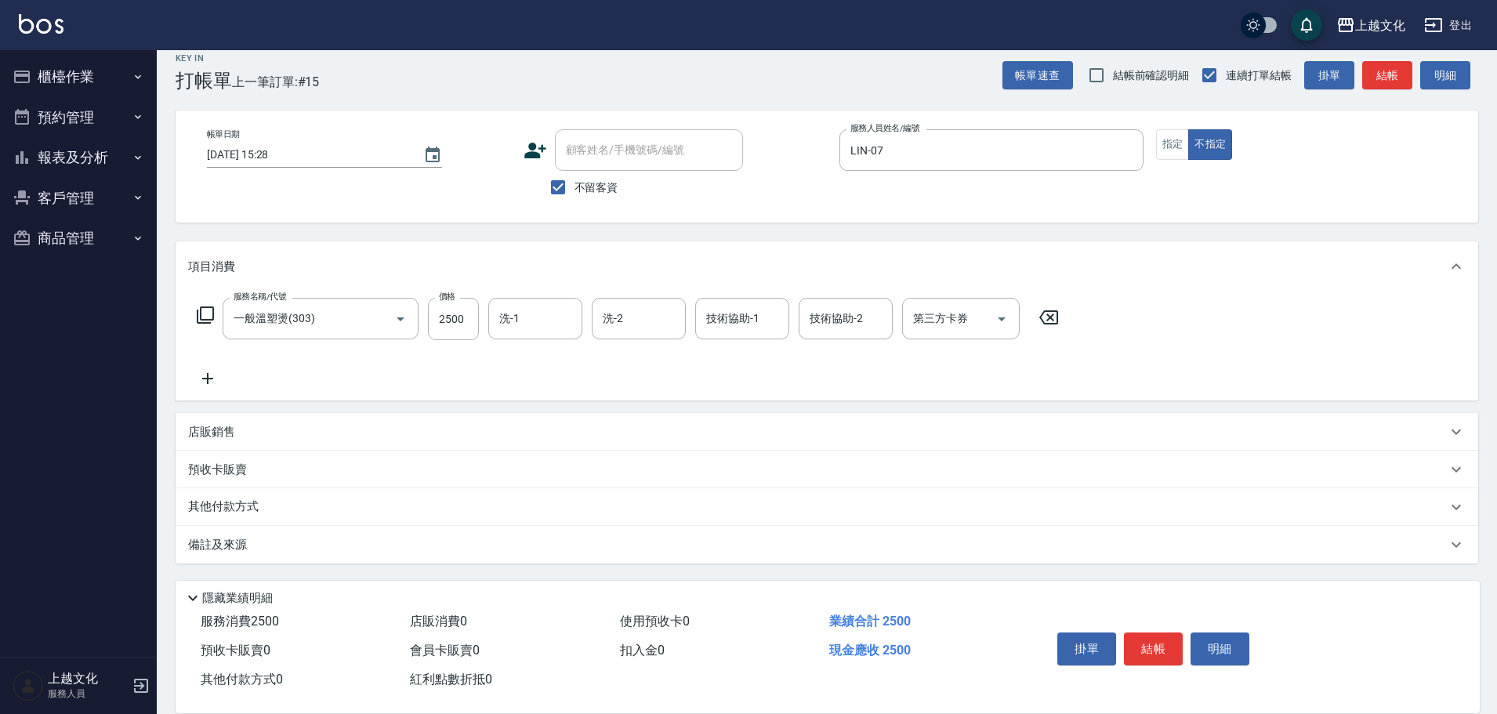
drag, startPoint x: 218, startPoint y: 508, endPoint x: 234, endPoint y: 489, distance: 25.0
click at [221, 505] on p "其他付款方式" at bounding box center [227, 507] width 78 height 17
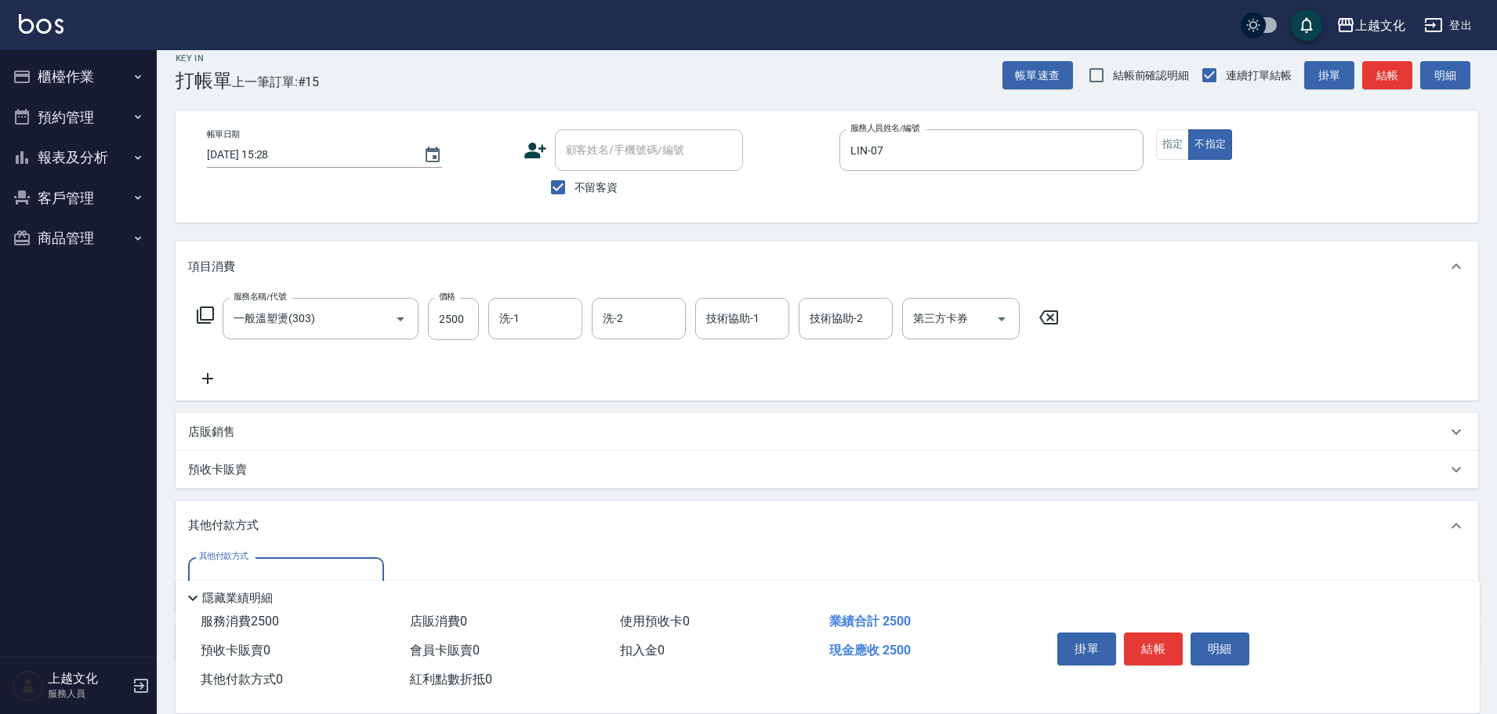
scroll to position [0, 0]
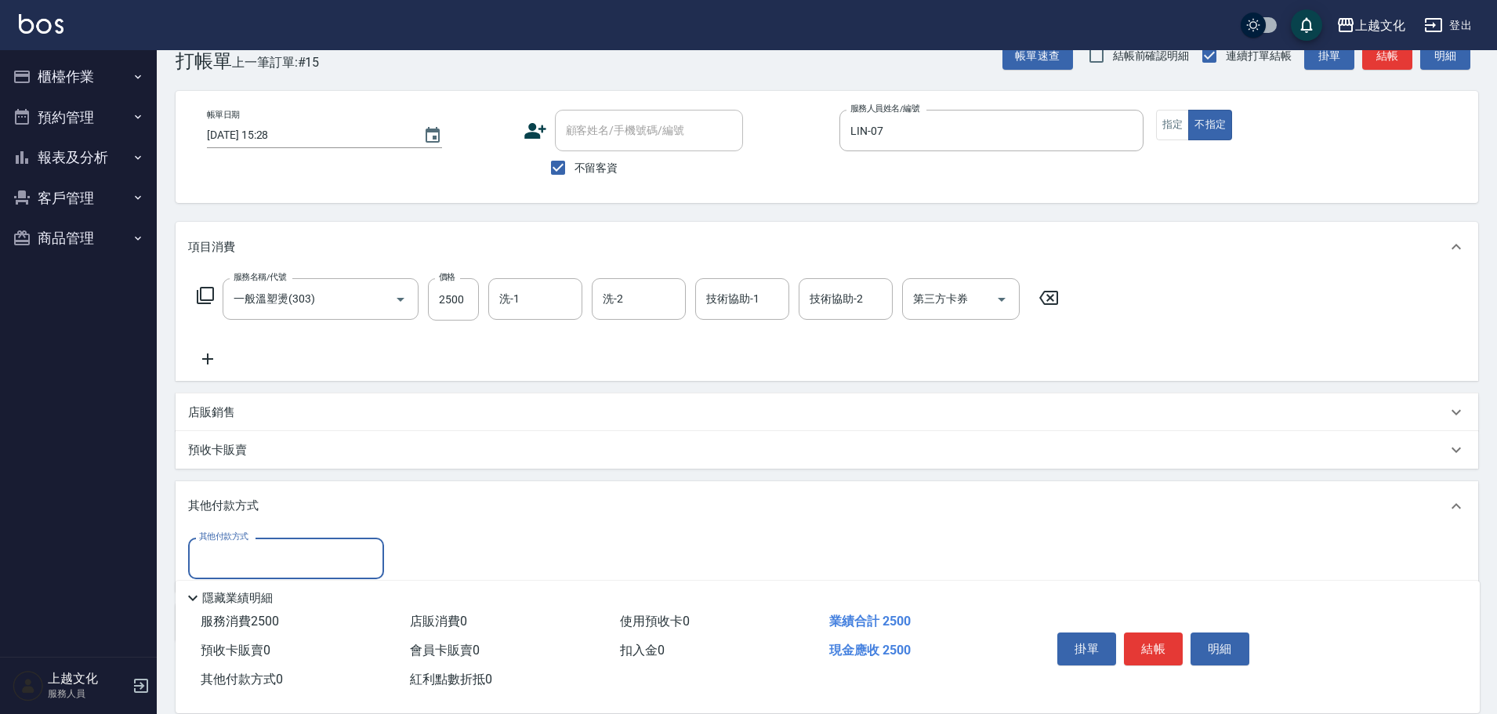
click at [236, 485] on div "其他付款方式" at bounding box center [827, 506] width 1303 height 50
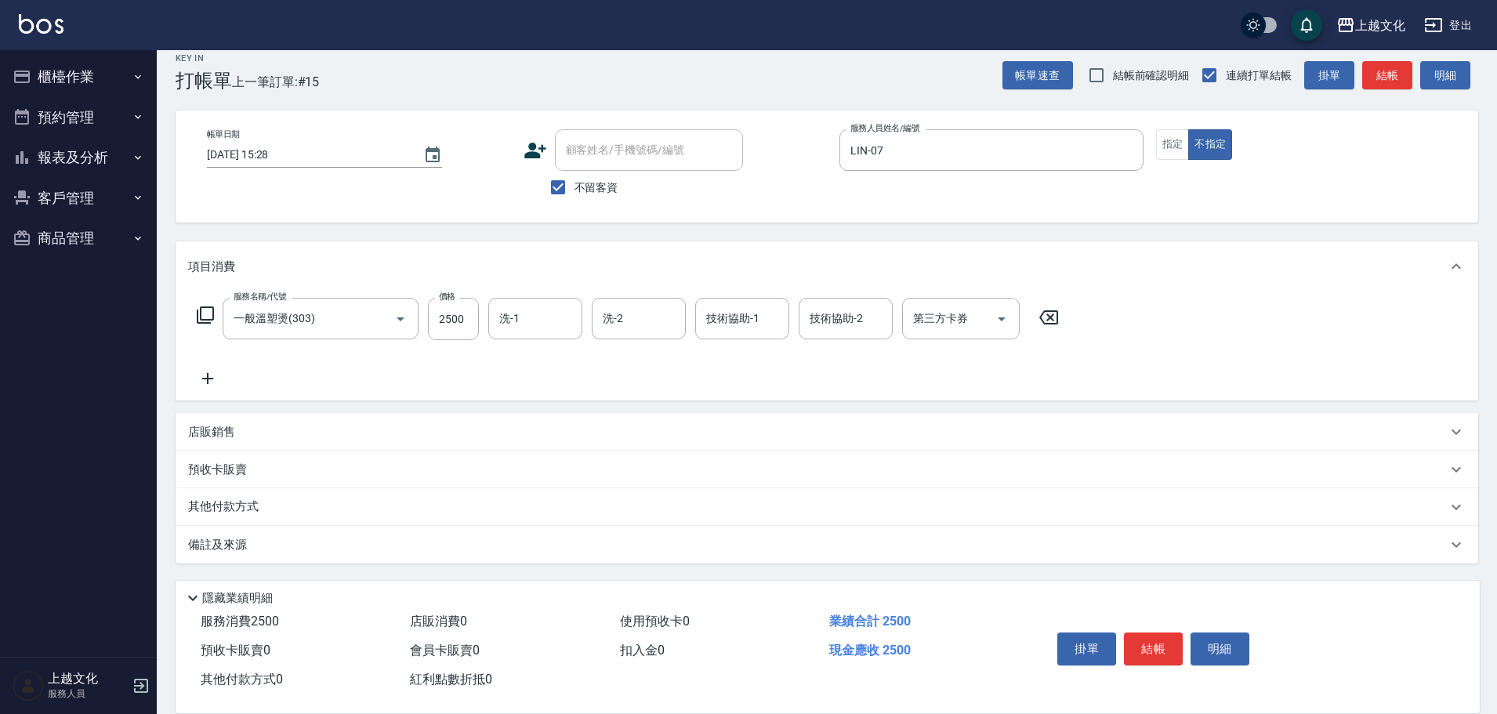
scroll to position [16, 0]
drag, startPoint x: 241, startPoint y: 508, endPoint x: 245, endPoint y: 495, distance: 12.9
click at [243, 506] on p "其他付款方式" at bounding box center [227, 507] width 78 height 17
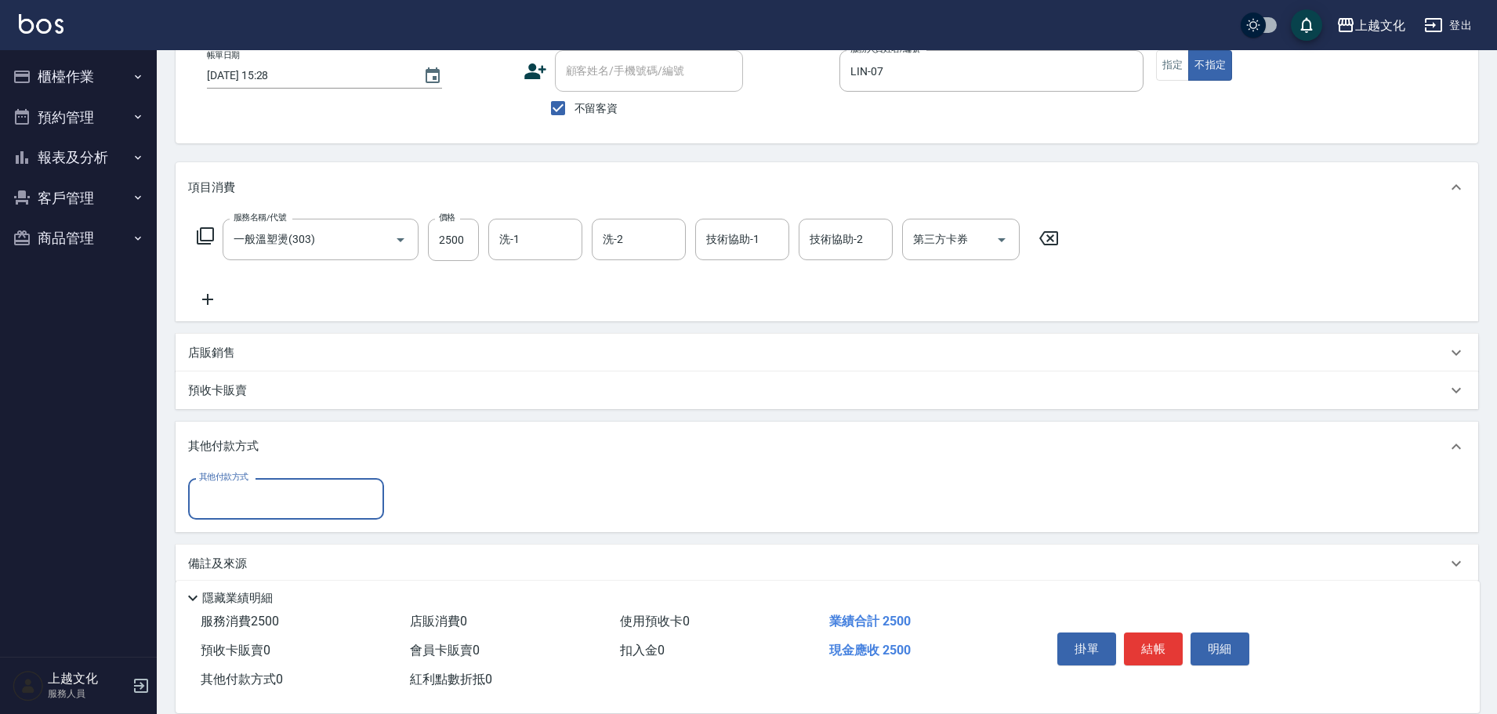
scroll to position [114, 0]
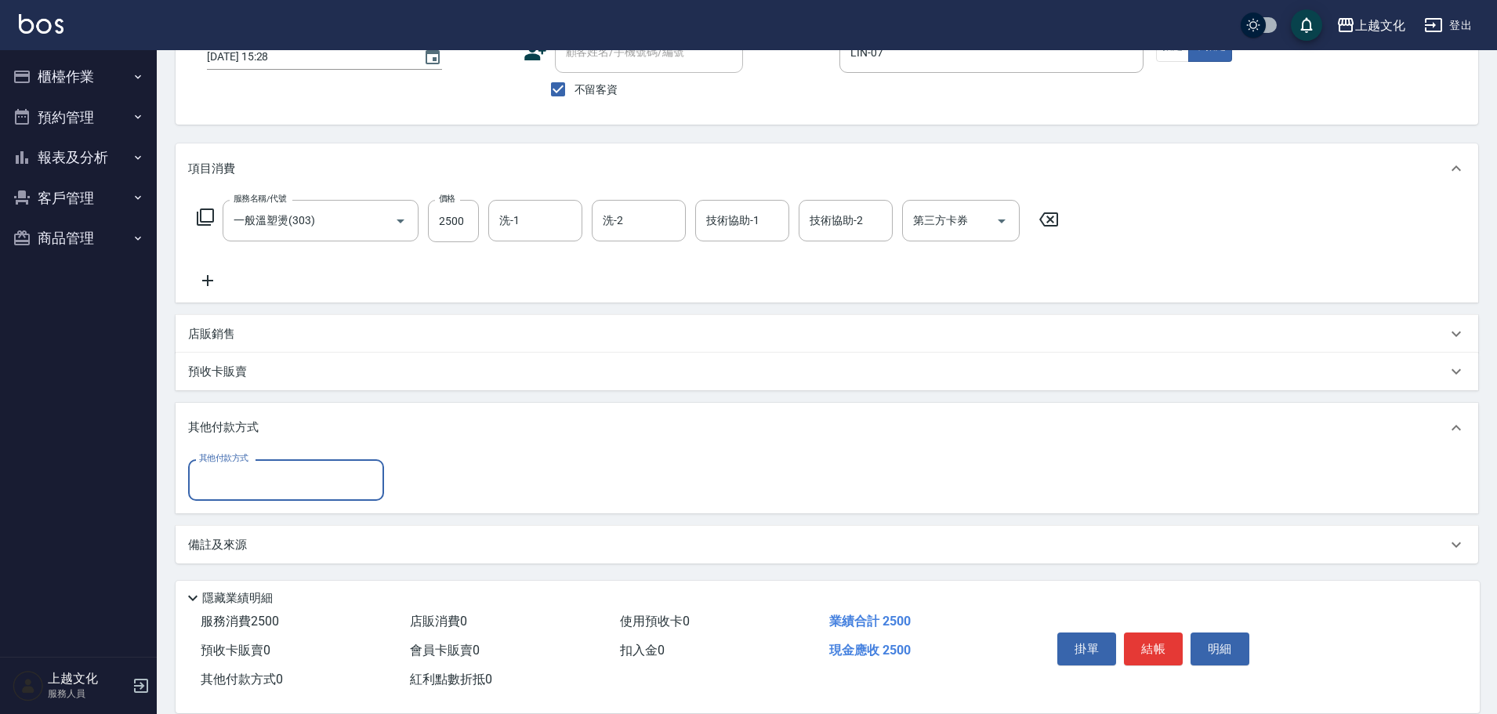
click at [241, 486] on input "其他付款方式" at bounding box center [286, 479] width 182 height 27
click at [205, 540] on span "轉帳" at bounding box center [286, 546] width 196 height 26
type input "轉帳"
click at [402, 484] on input "0" at bounding box center [453, 480] width 118 height 42
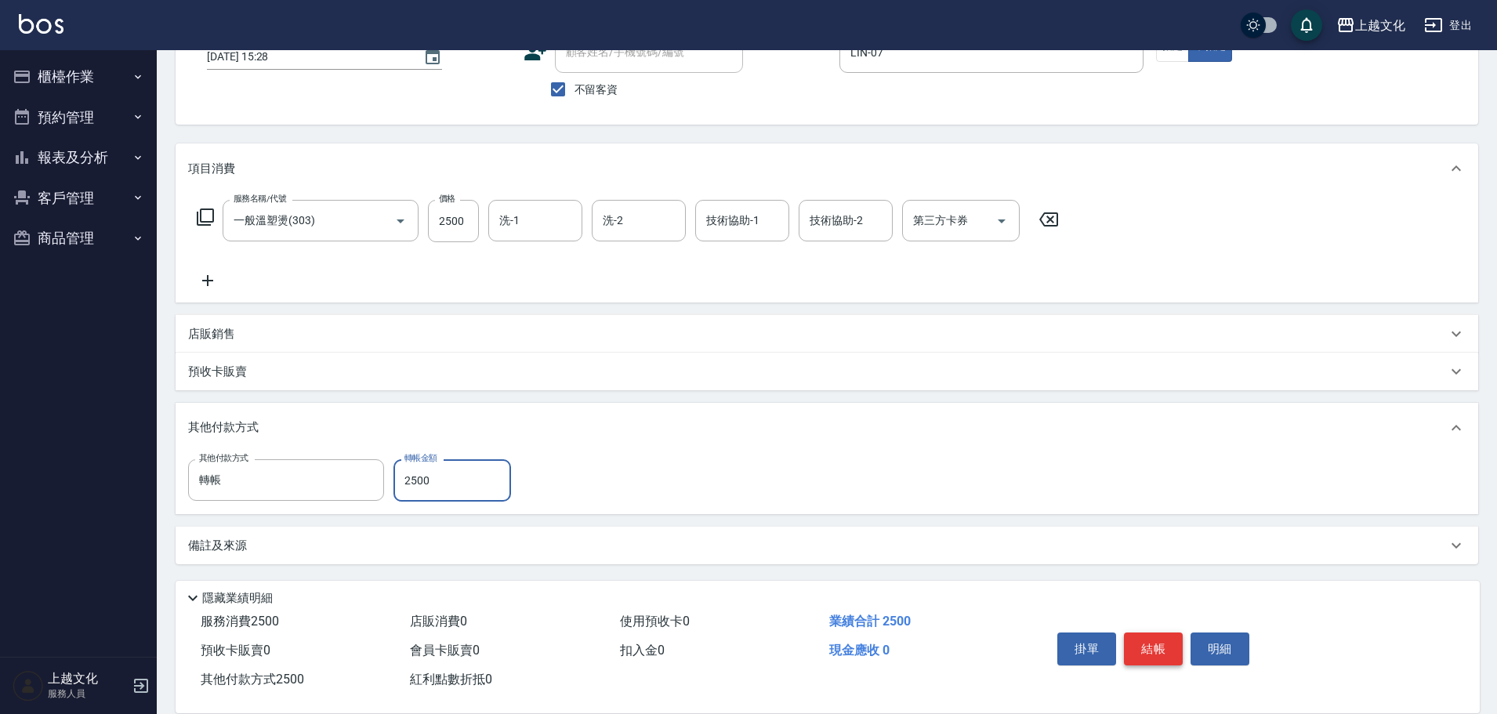
type input "2500"
click at [1142, 644] on button "結帳" at bounding box center [1153, 649] width 59 height 33
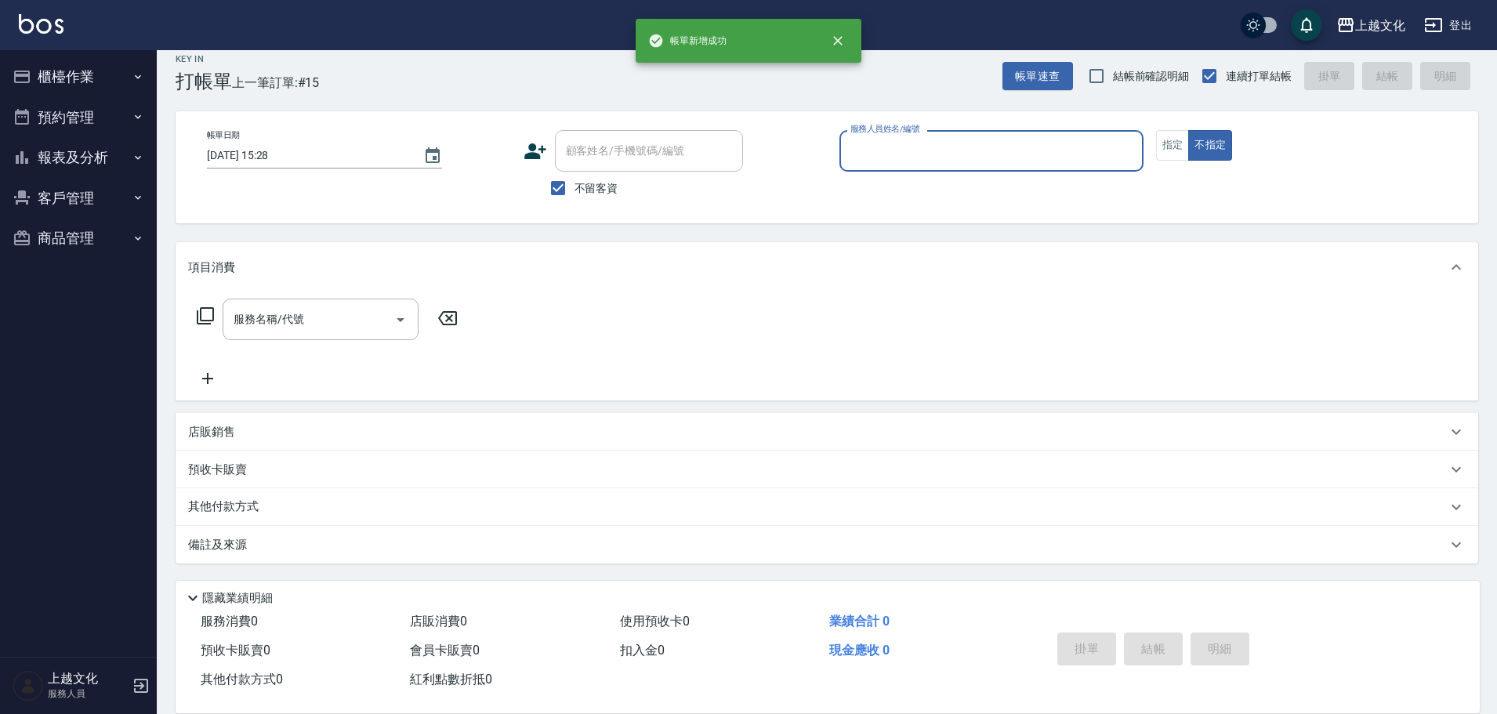
scroll to position [15, 0]
drag, startPoint x: 66, startPoint y: 151, endPoint x: 71, endPoint y: 159, distance: 10.2
click at [71, 151] on button "報表及分析" at bounding box center [78, 157] width 144 height 41
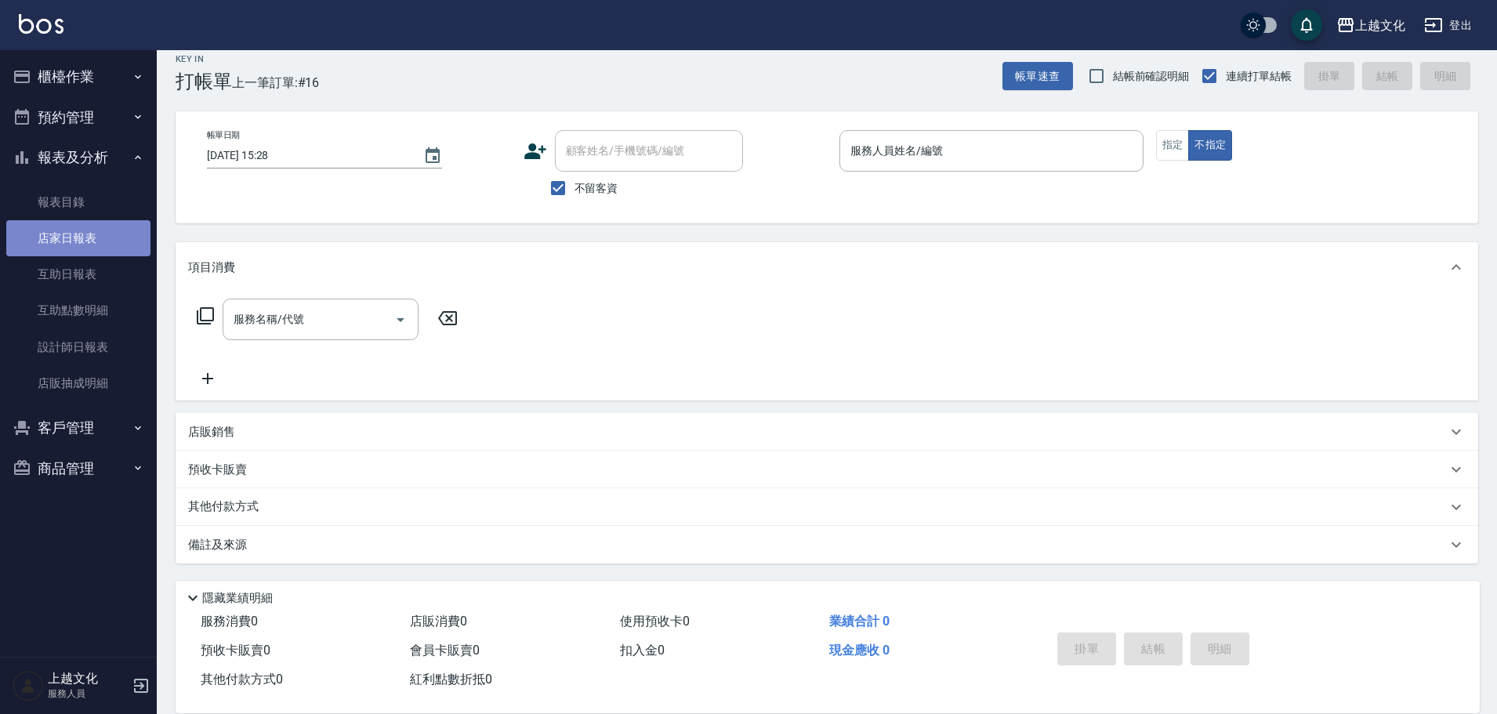
click at [63, 237] on link "店家日報表" at bounding box center [78, 238] width 144 height 36
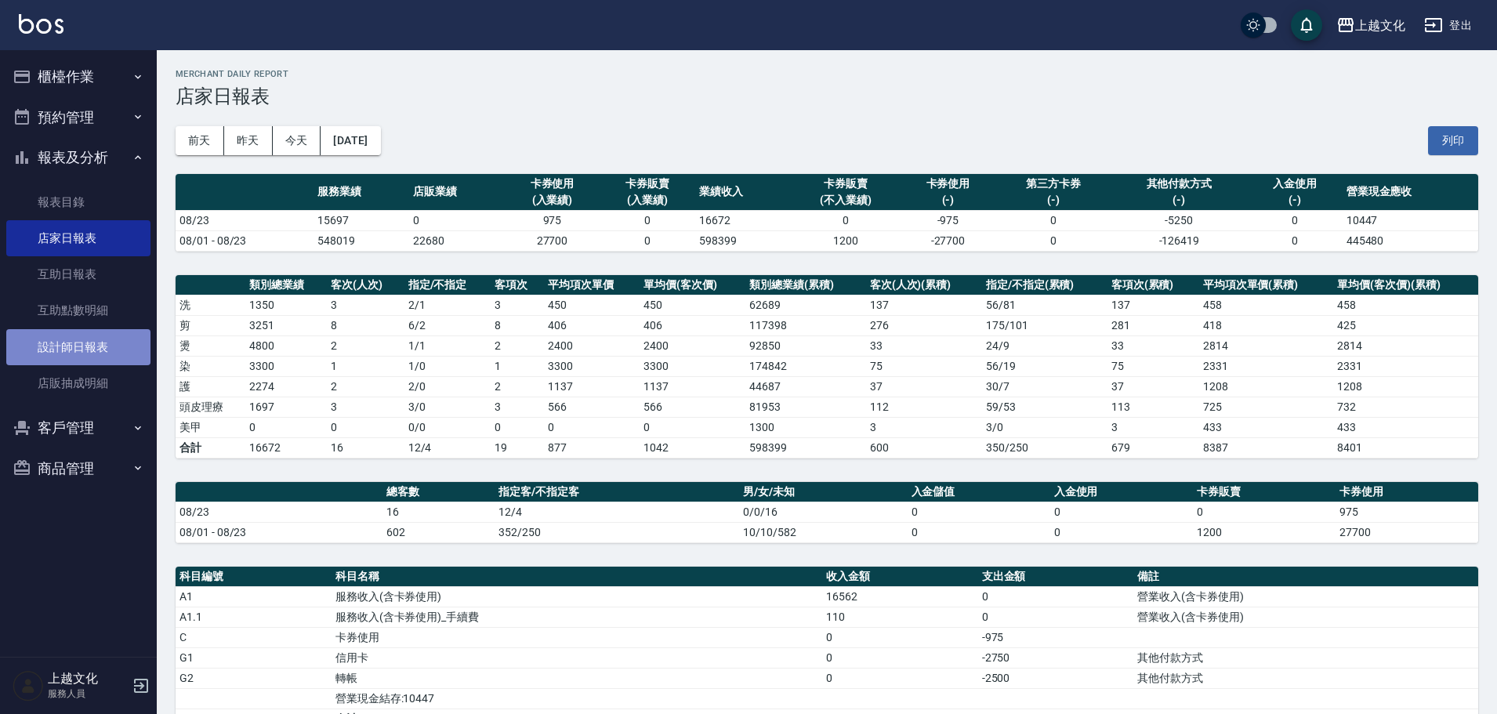
click at [78, 347] on link "設計師日報表" at bounding box center [78, 347] width 144 height 36
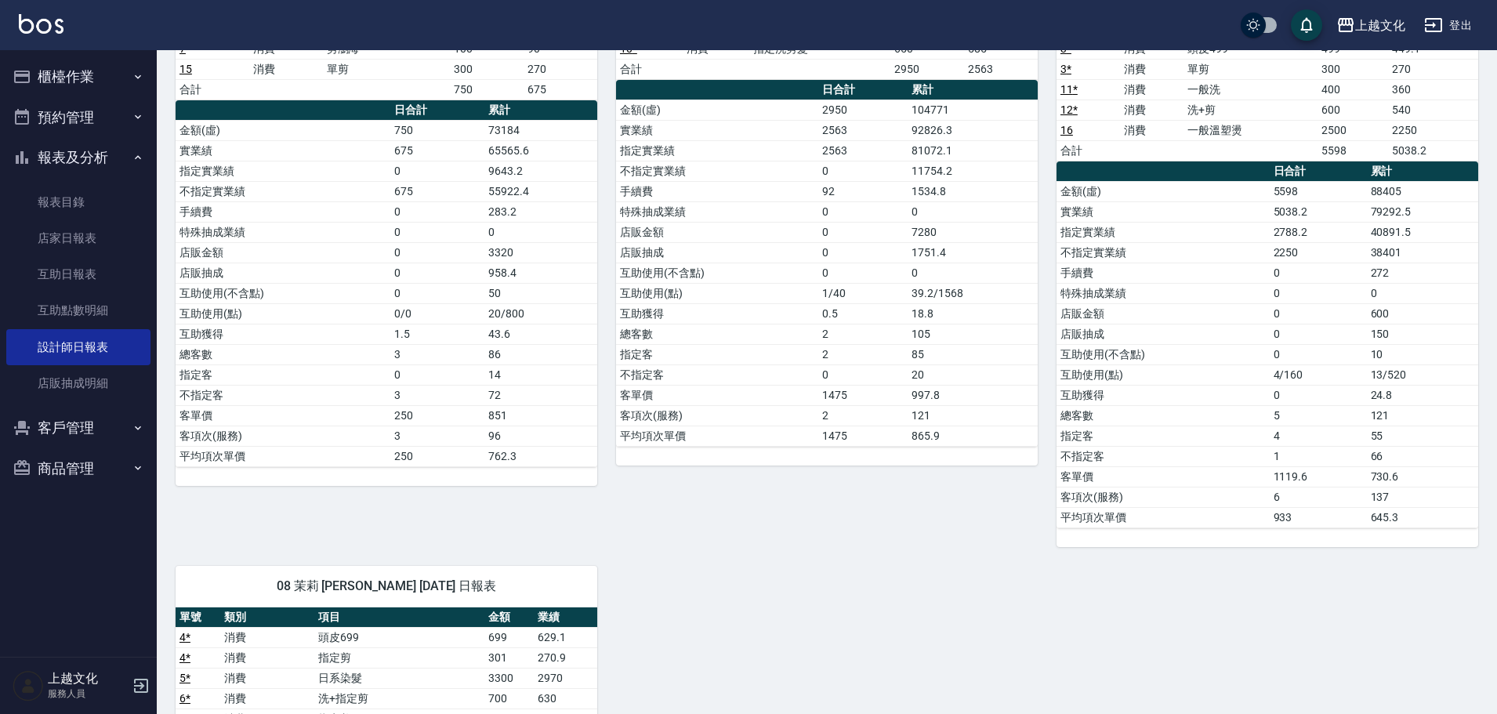
scroll to position [78, 0]
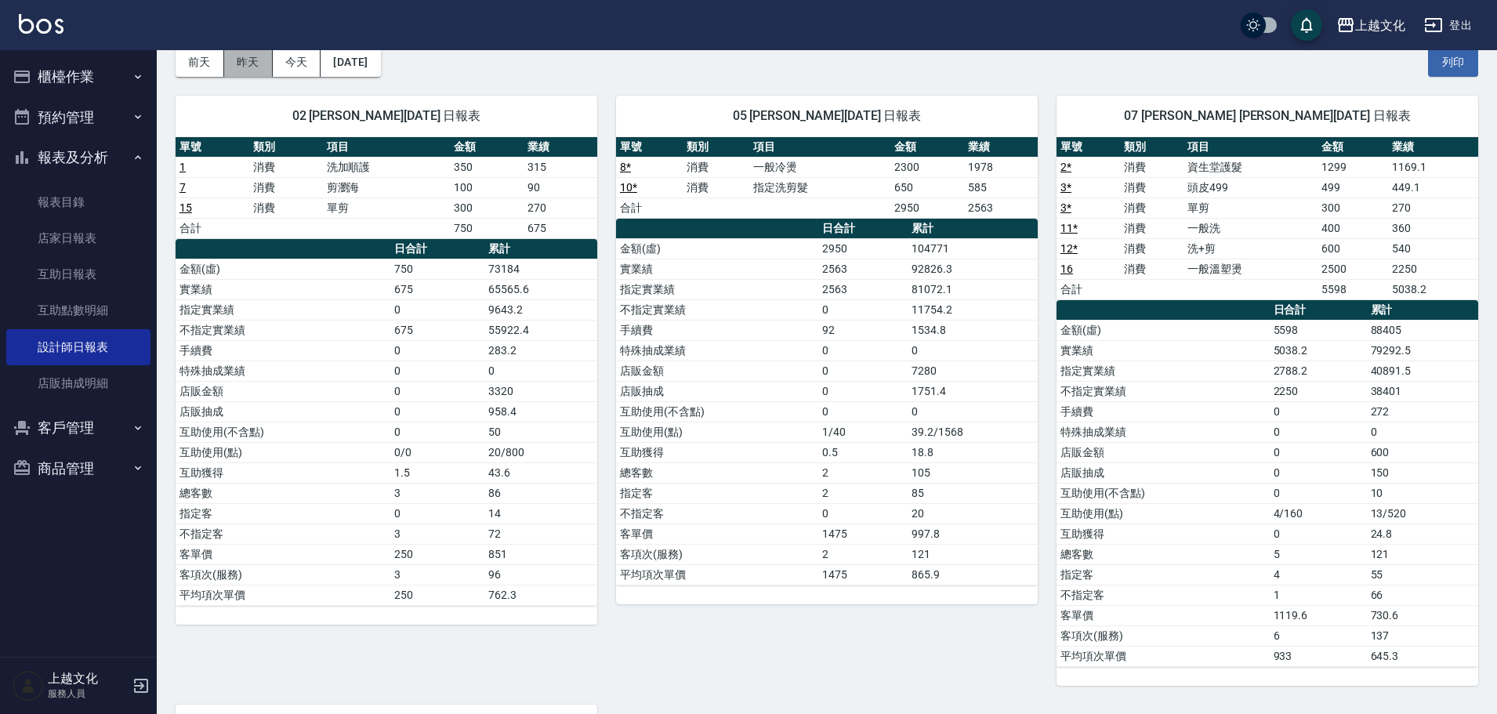
click at [247, 72] on button "昨天" at bounding box center [248, 62] width 49 height 29
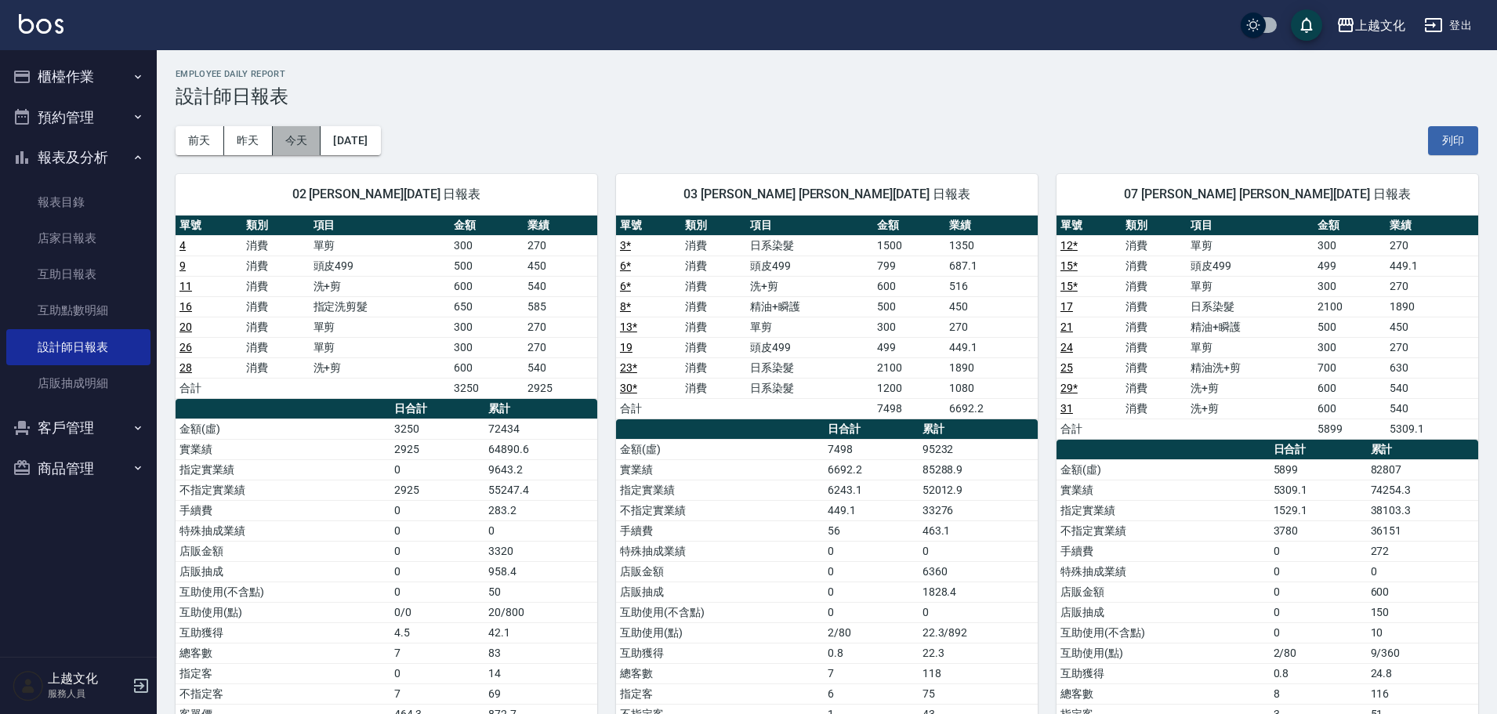
click at [294, 135] on button "今天" at bounding box center [297, 140] width 49 height 29
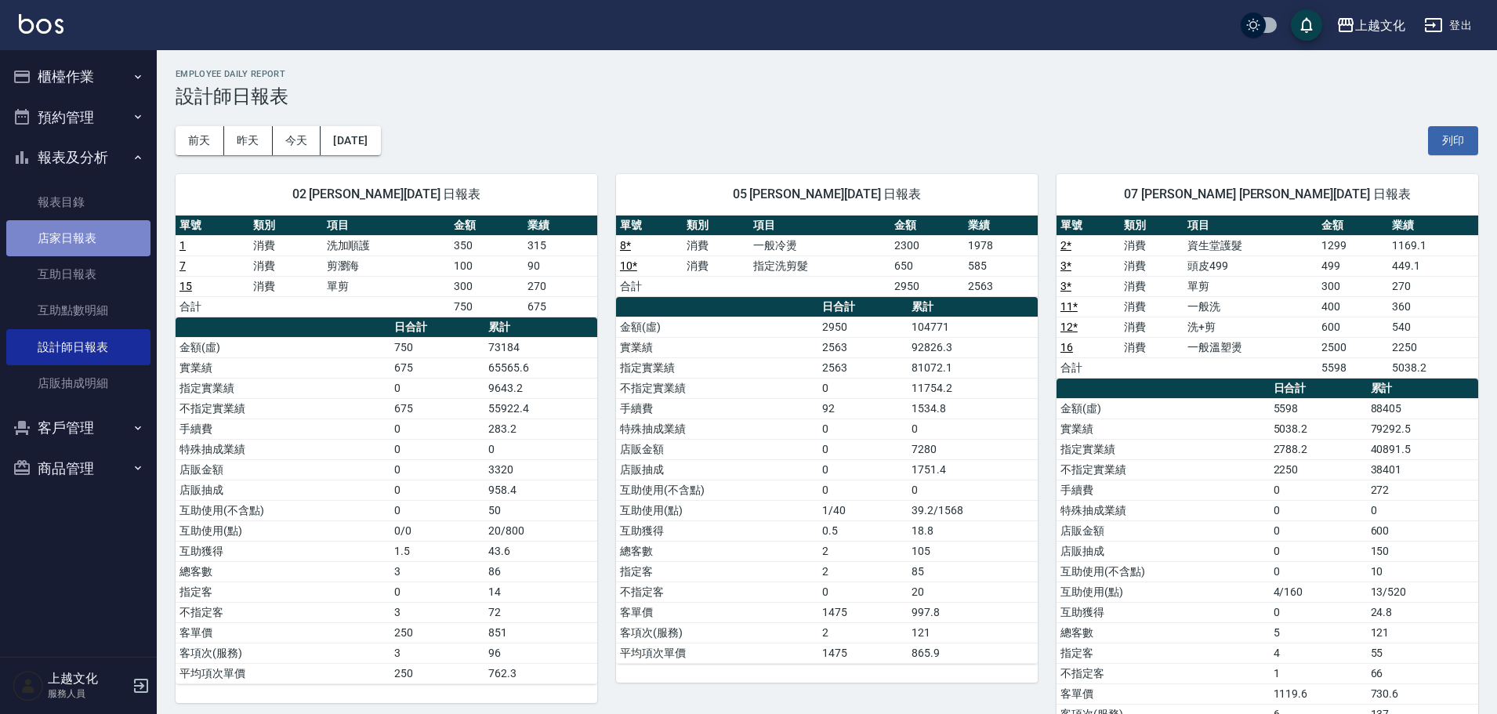
click at [64, 235] on link "店家日報表" at bounding box center [78, 238] width 144 height 36
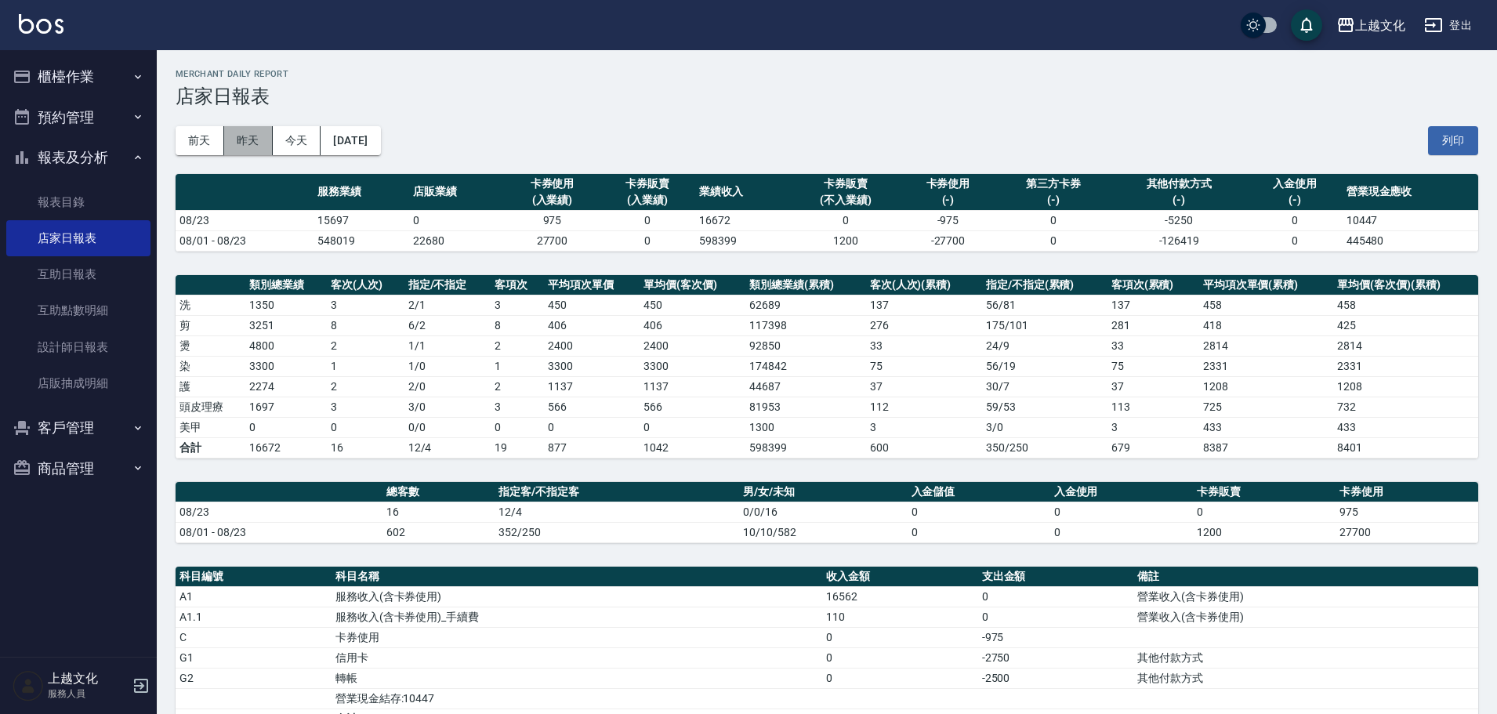
click at [244, 143] on button "昨天" at bounding box center [248, 140] width 49 height 29
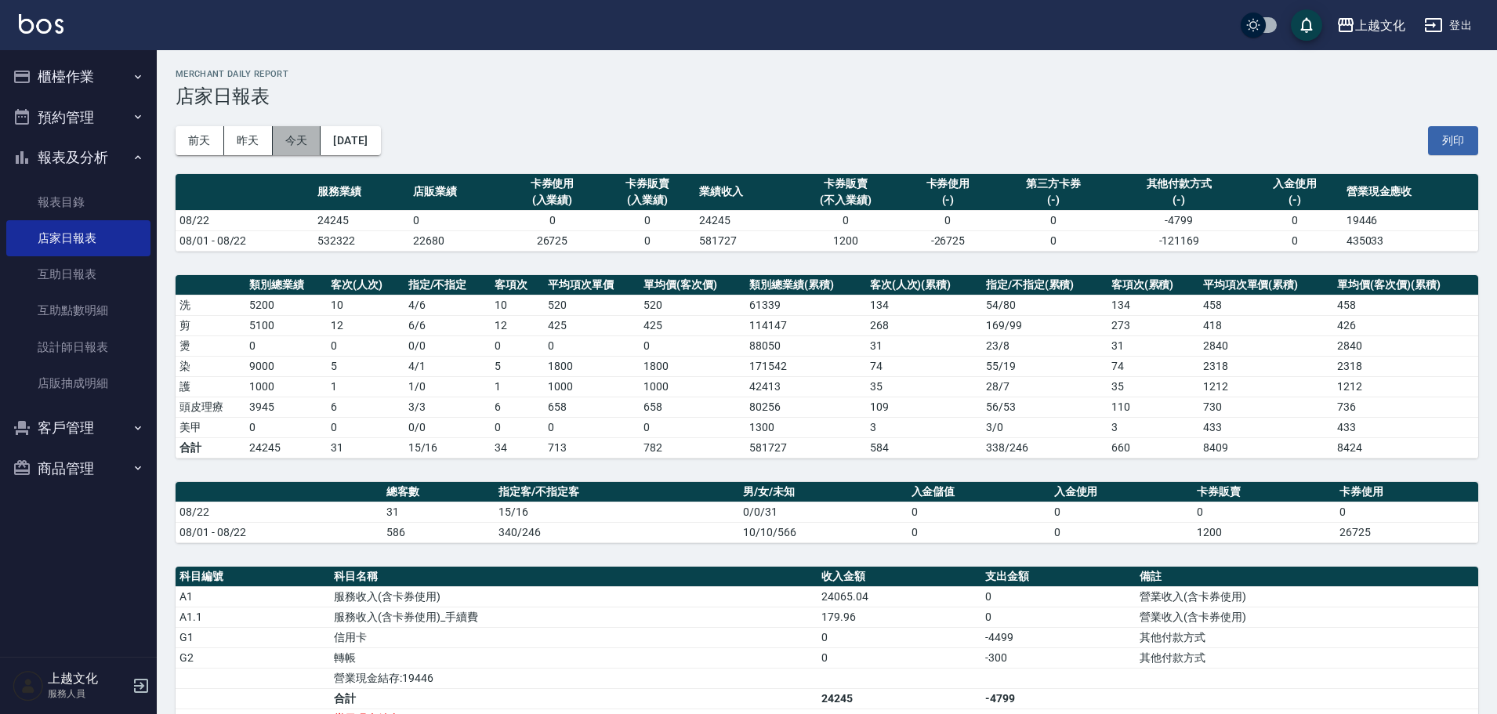
click at [310, 148] on button "今天" at bounding box center [297, 140] width 49 height 29
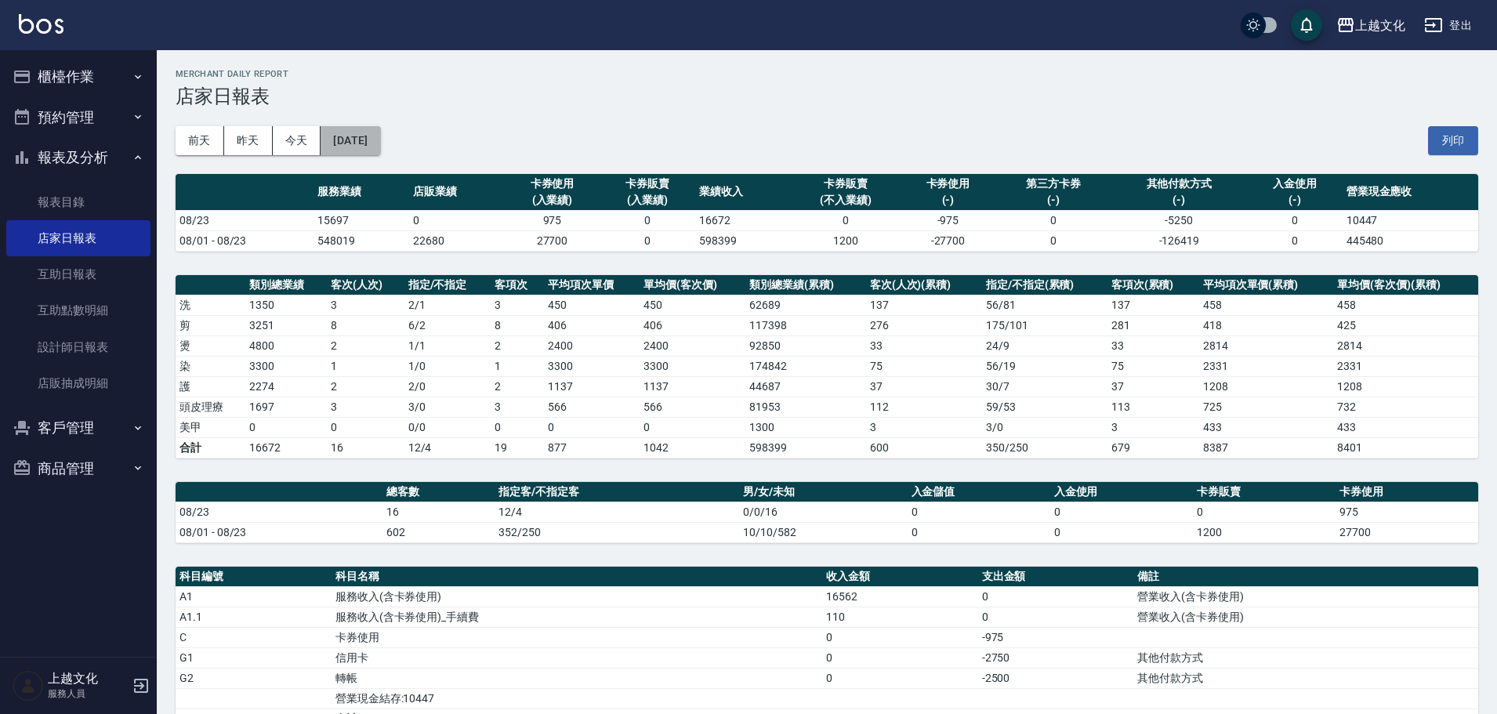
click at [339, 152] on button "[DATE]" at bounding box center [351, 140] width 60 height 29
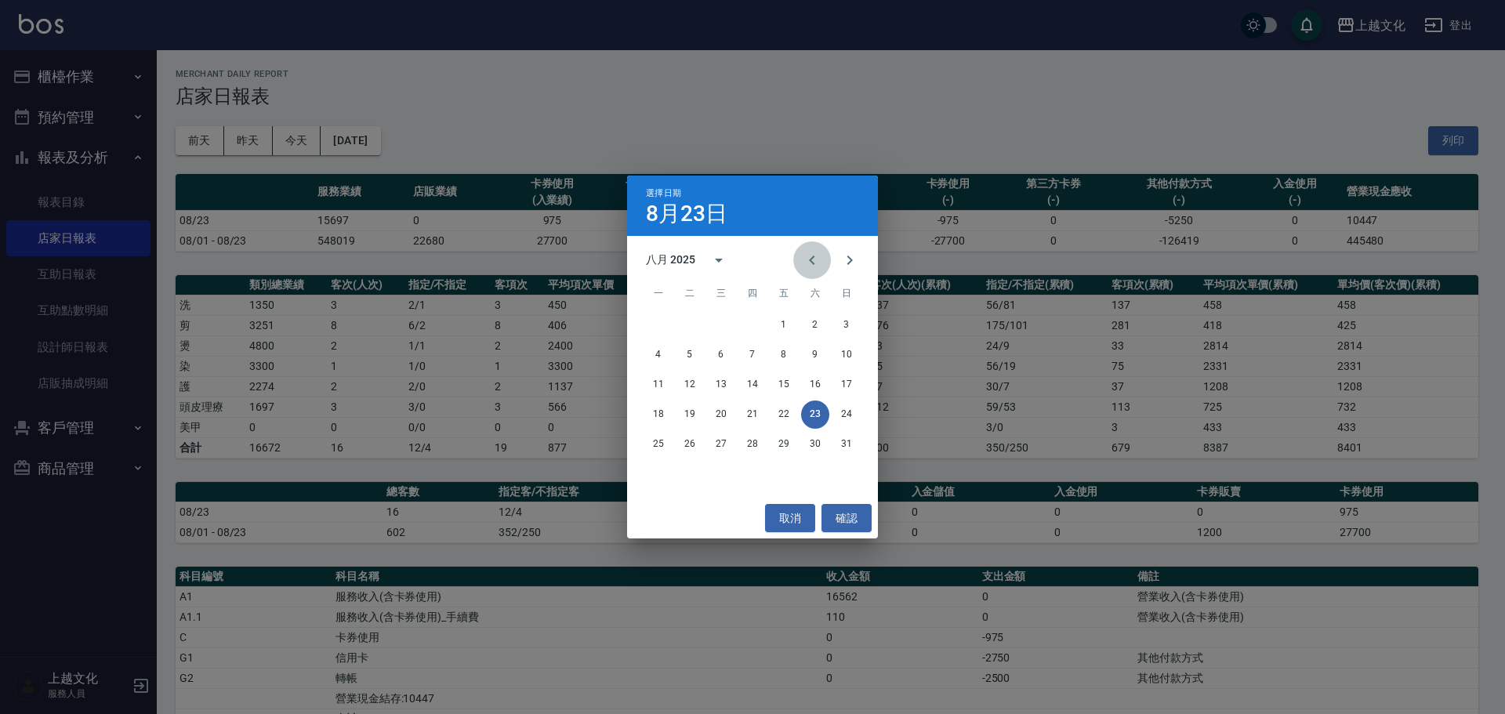
click at [812, 261] on icon "Previous month" at bounding box center [812, 260] width 19 height 19
click at [722, 419] on button "23" at bounding box center [721, 415] width 28 height 28
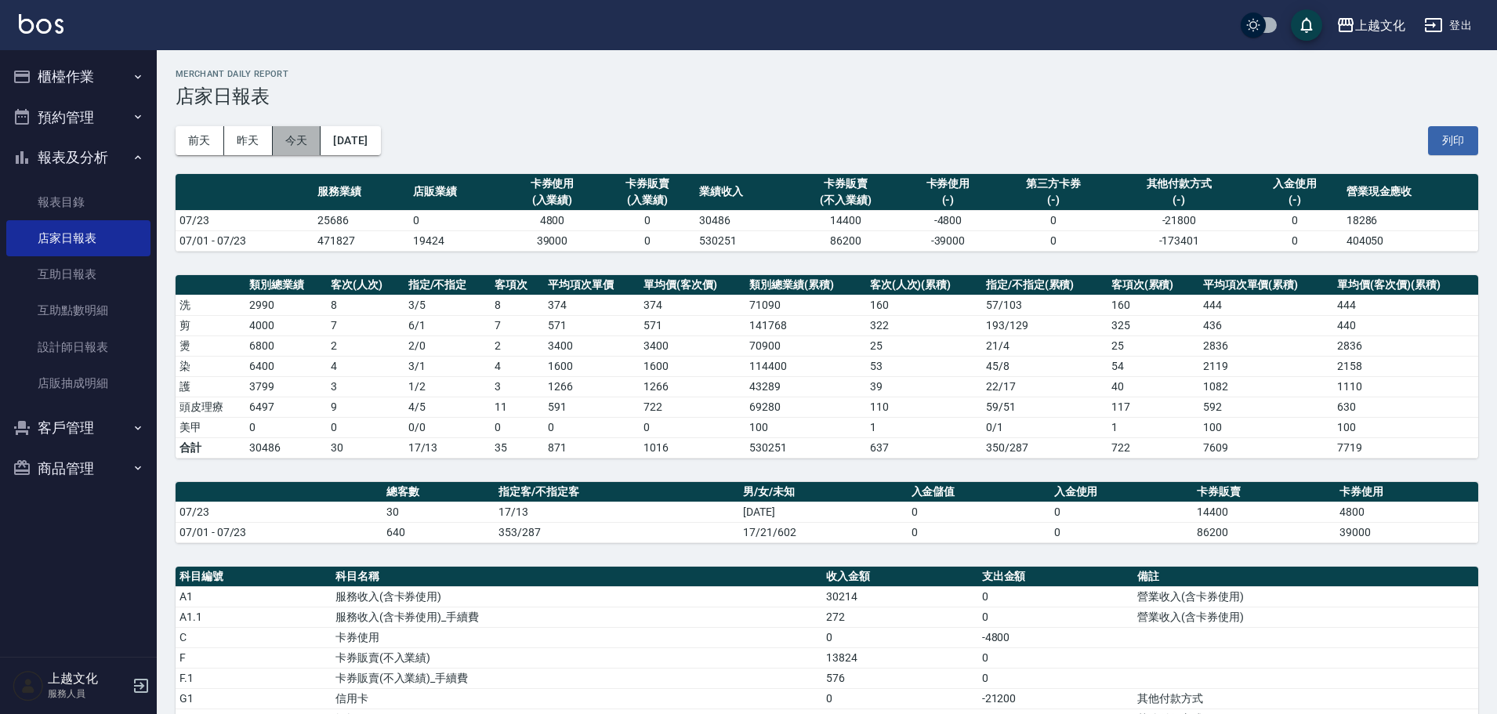
click at [296, 143] on button "今天" at bounding box center [297, 140] width 49 height 29
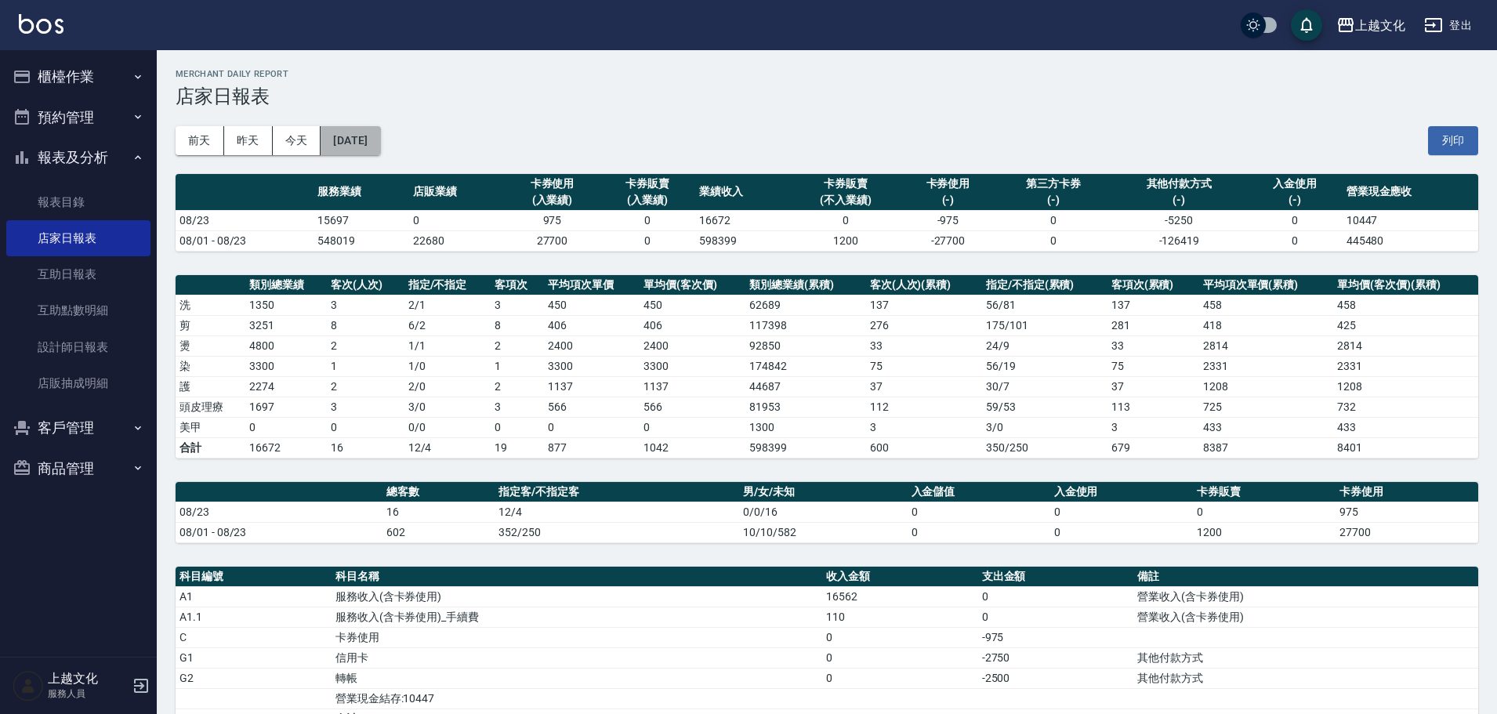
click at [366, 151] on button "[DATE]" at bounding box center [351, 140] width 60 height 29
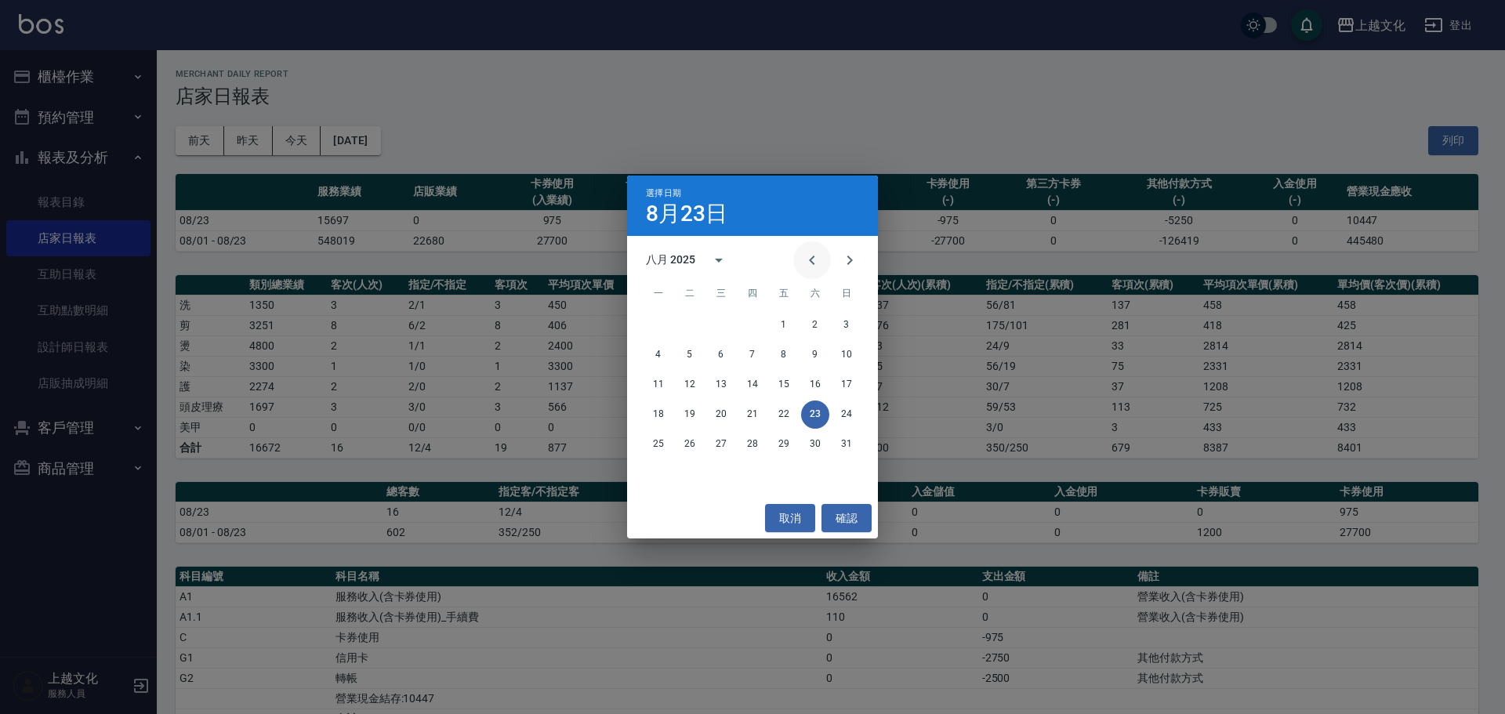
click at [818, 265] on icon "Previous month" at bounding box center [812, 260] width 19 height 19
click at [728, 413] on button "23" at bounding box center [721, 415] width 28 height 28
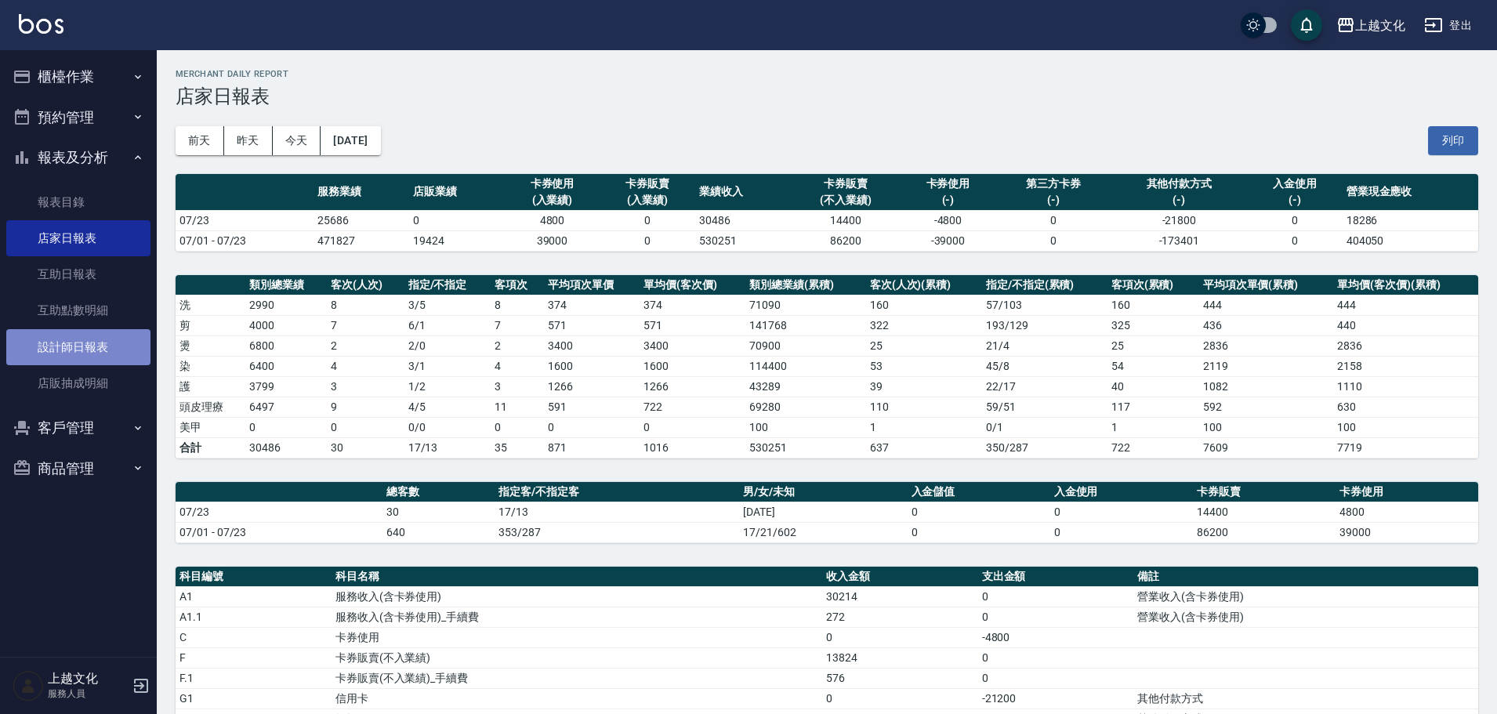
click at [108, 339] on link "設計師日報表" at bounding box center [78, 347] width 144 height 36
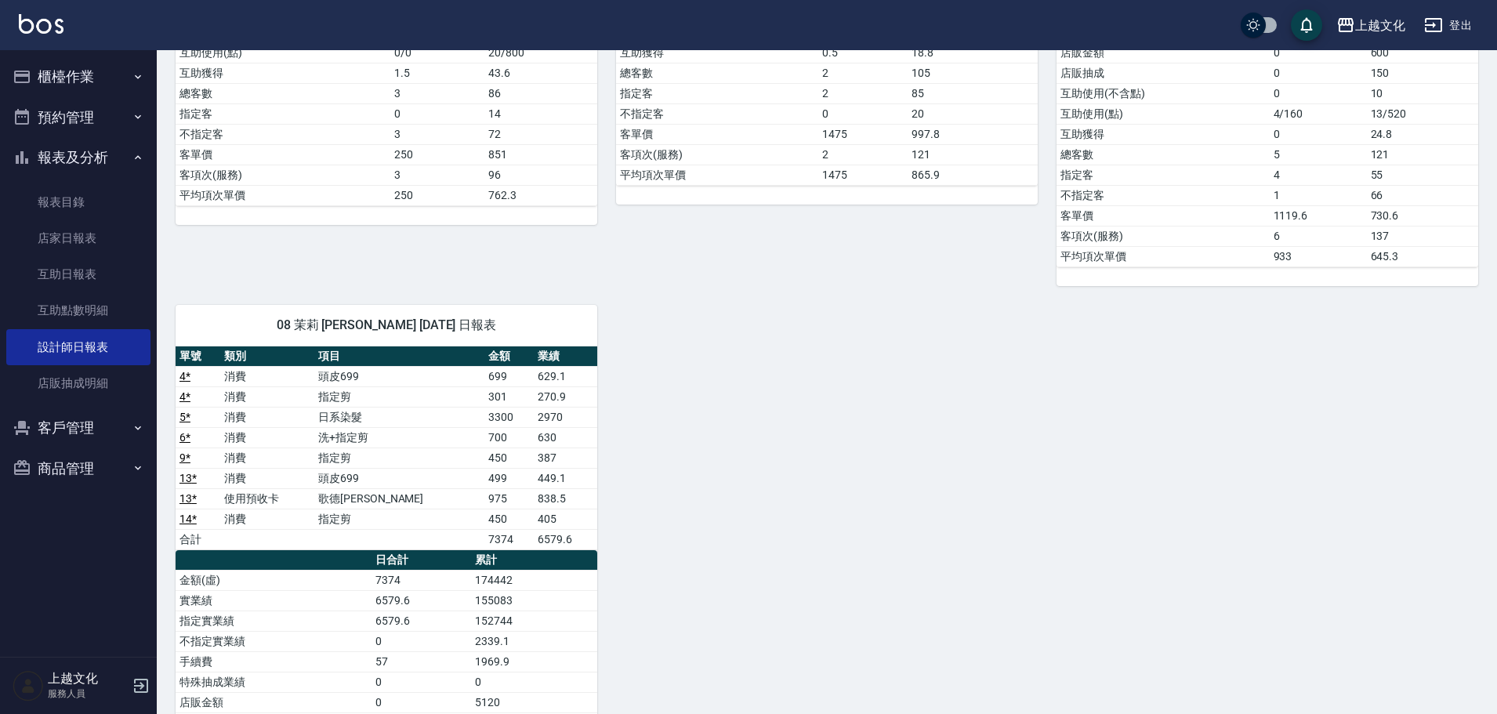
scroll to position [484, 0]
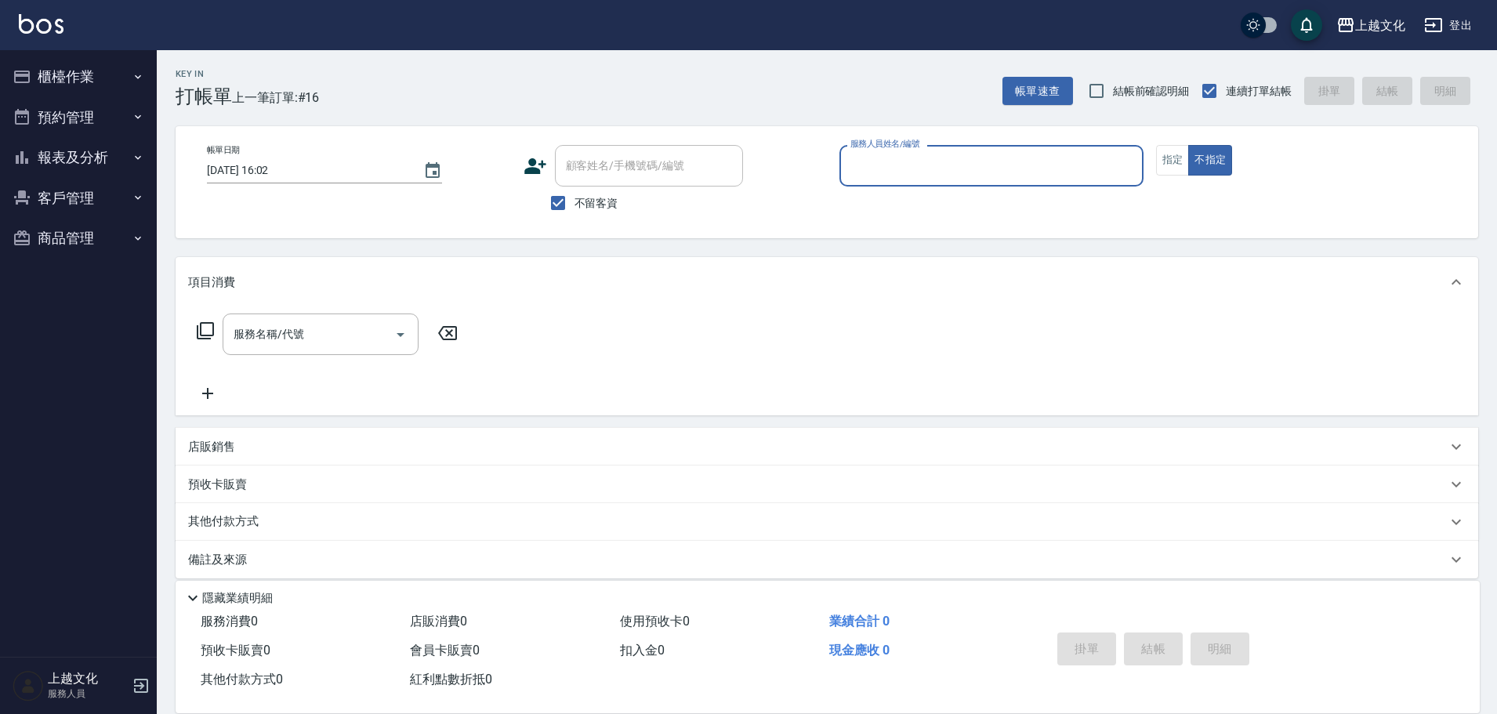
click at [922, 163] on input "服務人員姓名/編號" at bounding box center [992, 165] width 290 height 27
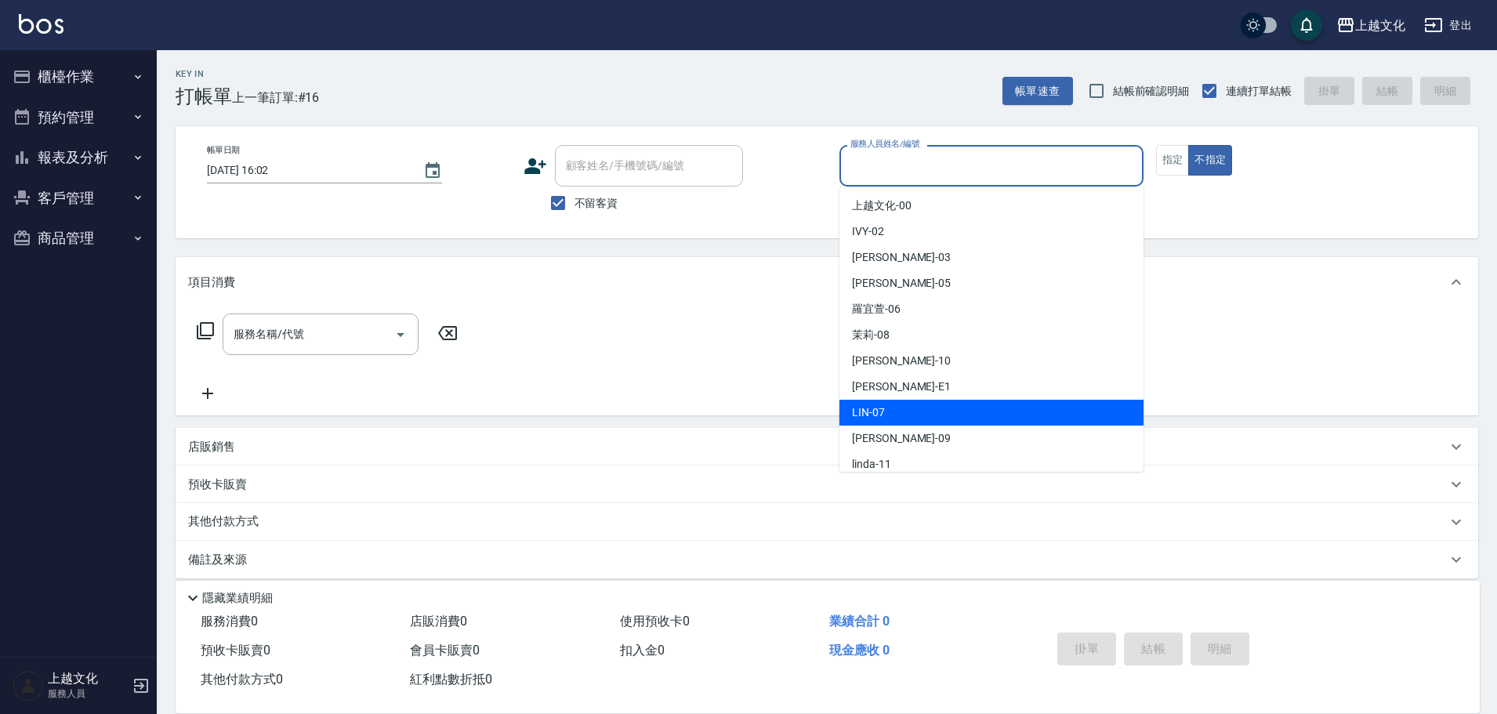
click at [906, 405] on div "LIN -07" at bounding box center [992, 413] width 304 height 26
type input "LIN-07"
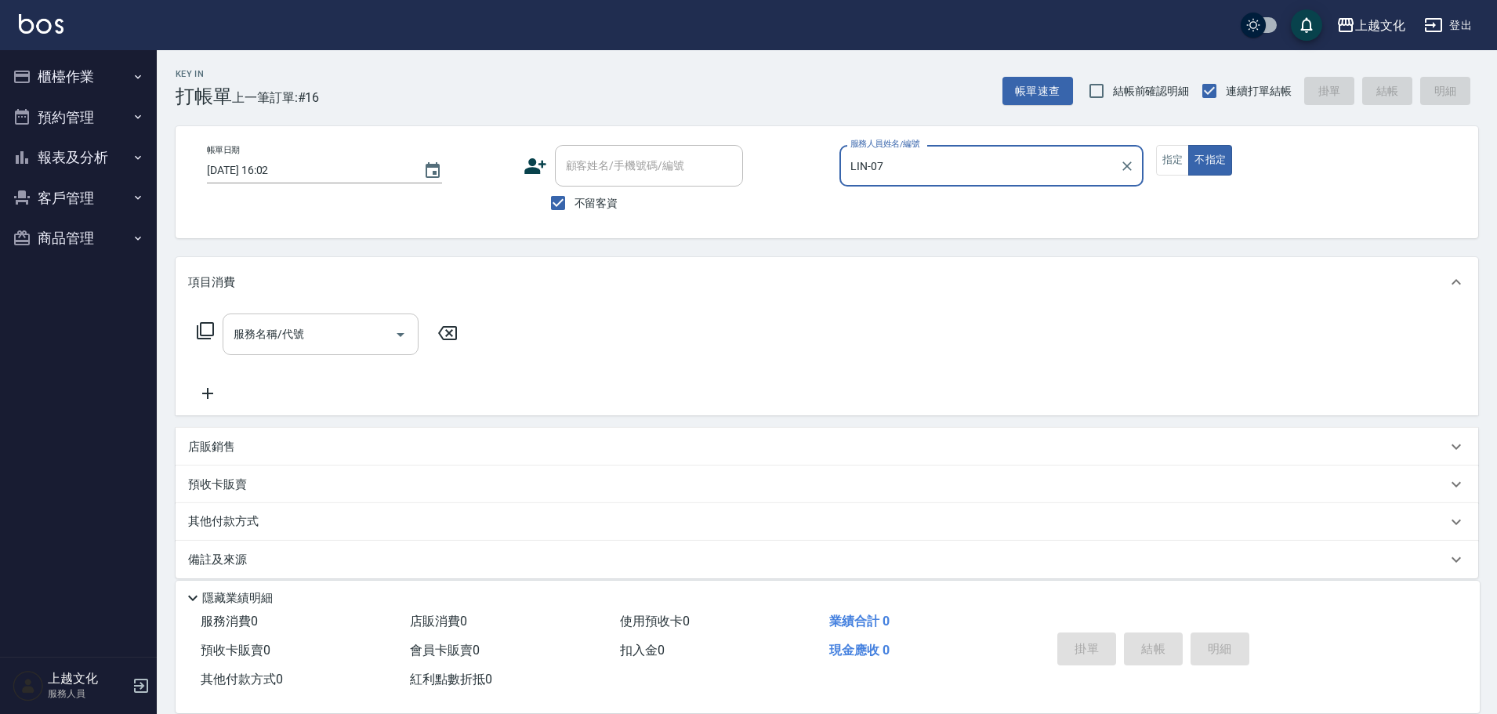
click at [276, 355] on div "服務名稱/代號" at bounding box center [321, 335] width 196 height 42
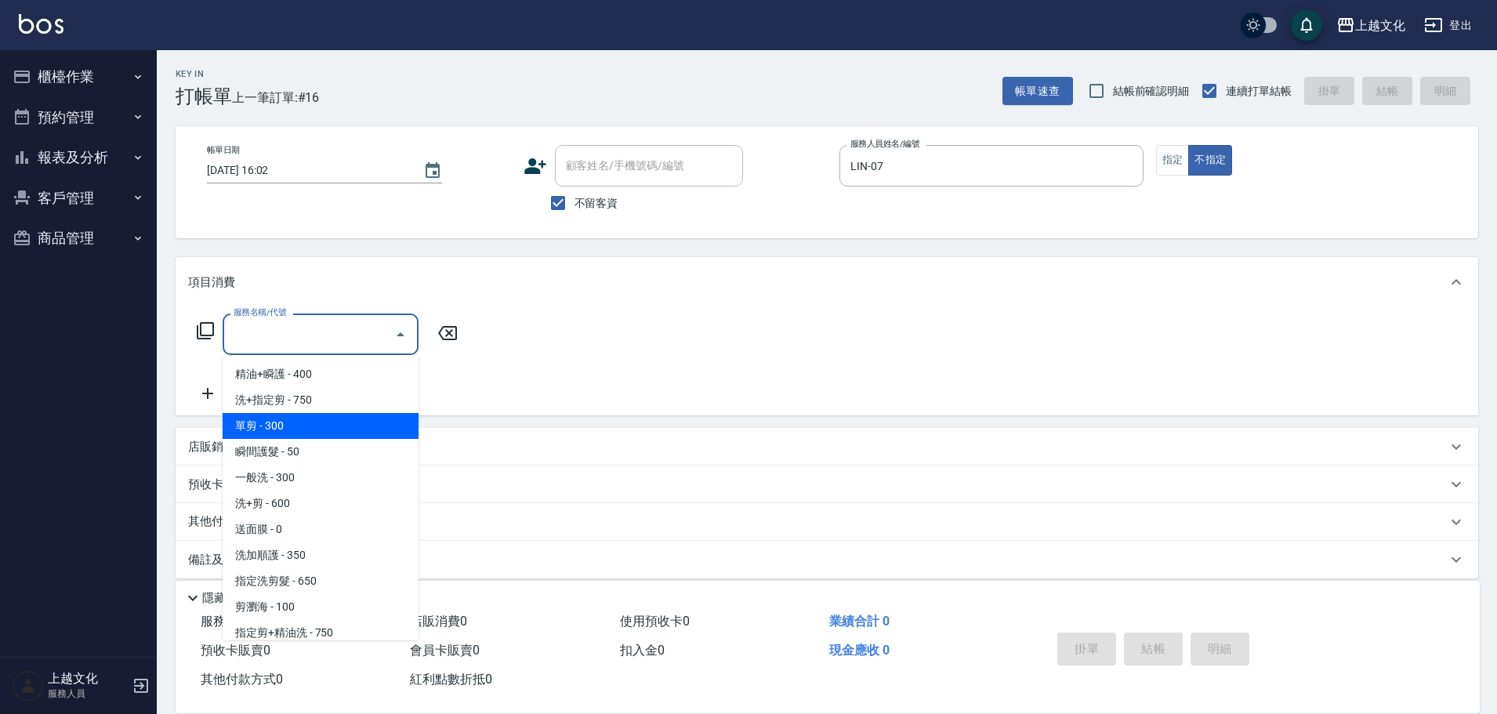
click at [297, 426] on span "單剪 - 300" at bounding box center [321, 426] width 196 height 26
type input "單剪(103)"
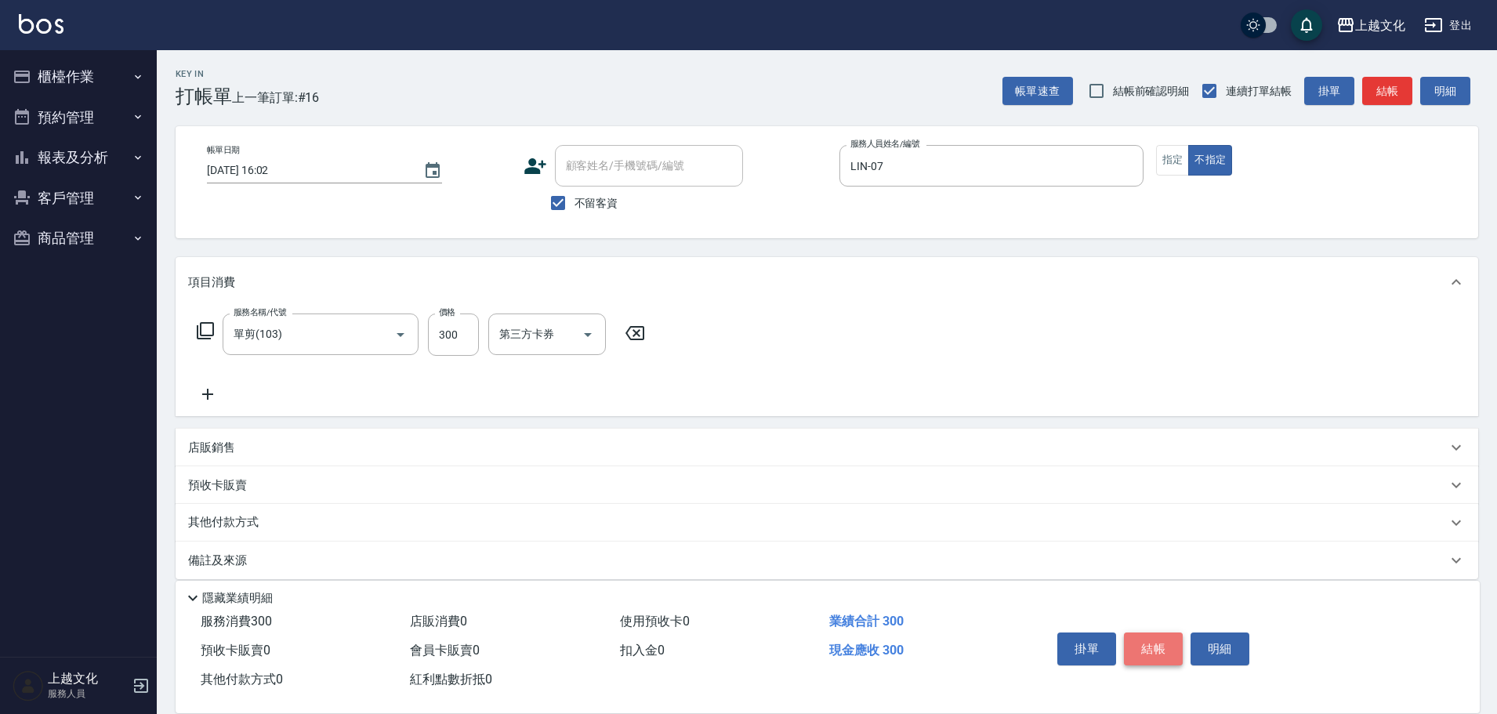
click at [1150, 644] on button "結帳" at bounding box center [1153, 649] width 59 height 33
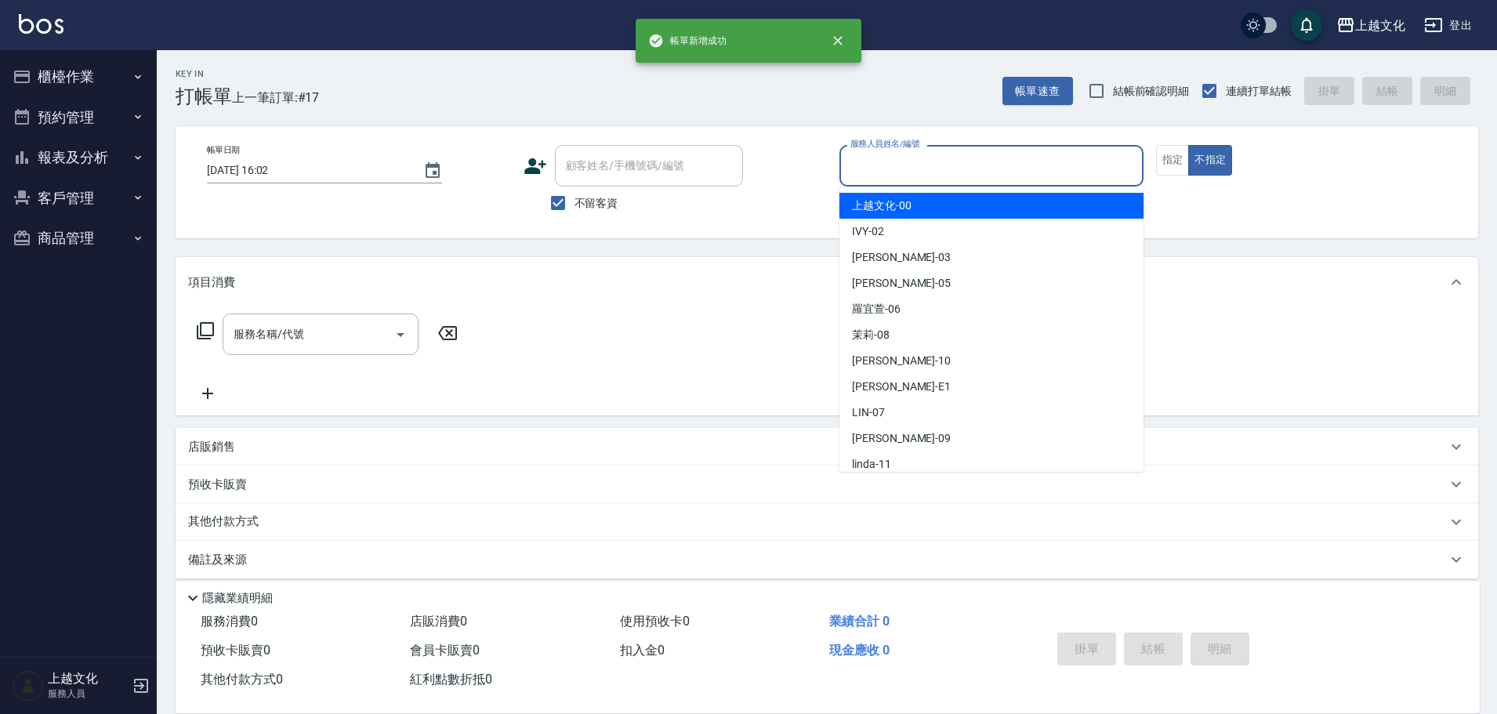
click at [961, 163] on input "服務人員姓名/編號" at bounding box center [992, 165] width 290 height 27
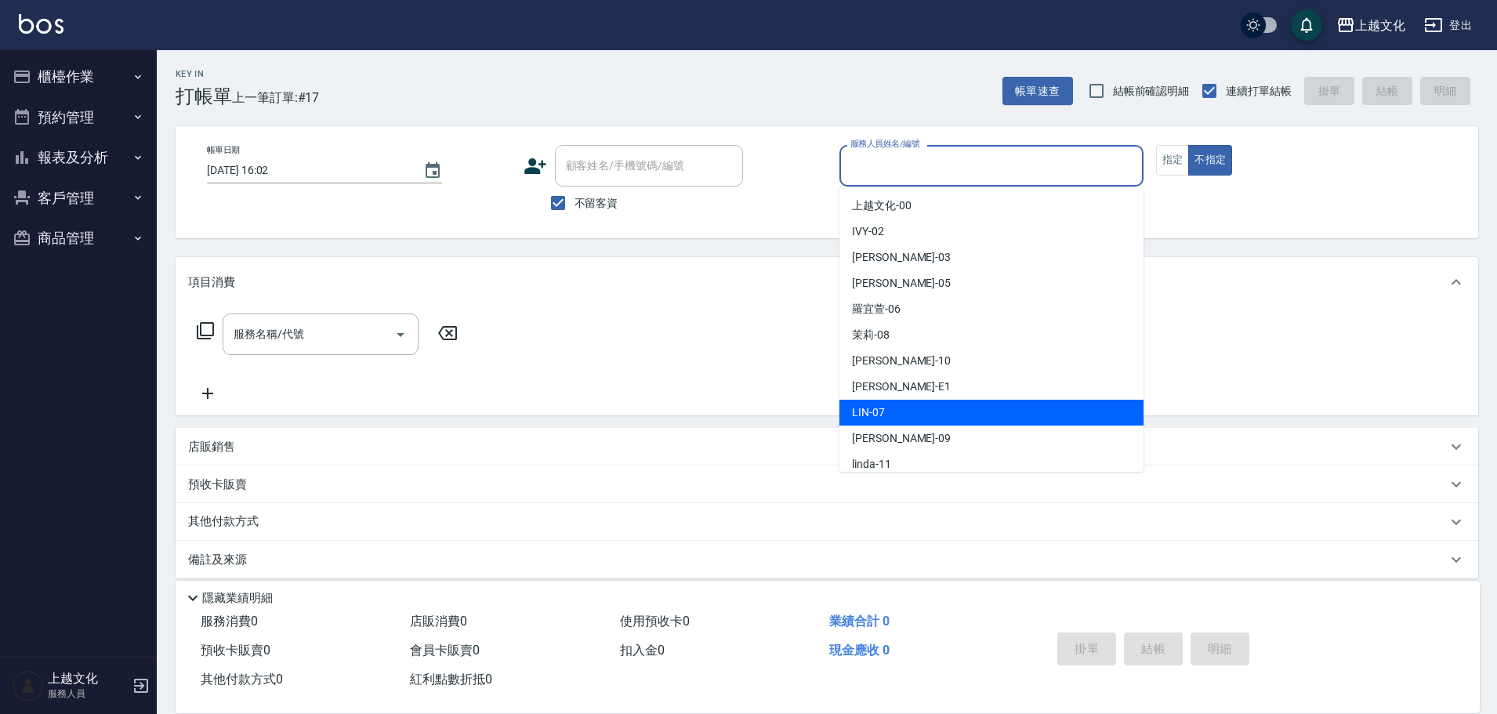
click at [938, 401] on div "LIN -07" at bounding box center [992, 413] width 304 height 26
type input "LIN-07"
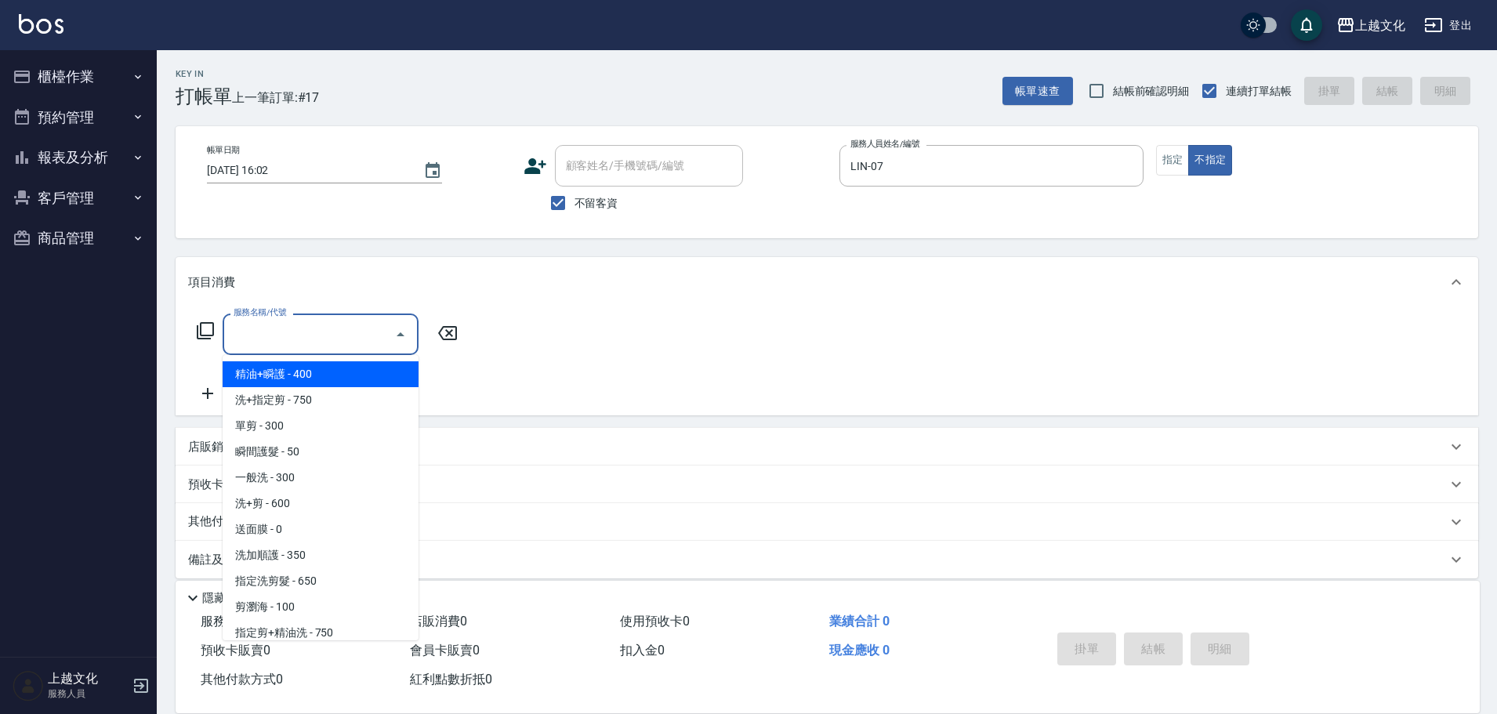
click at [347, 331] on input "服務名稱/代號" at bounding box center [309, 334] width 158 height 27
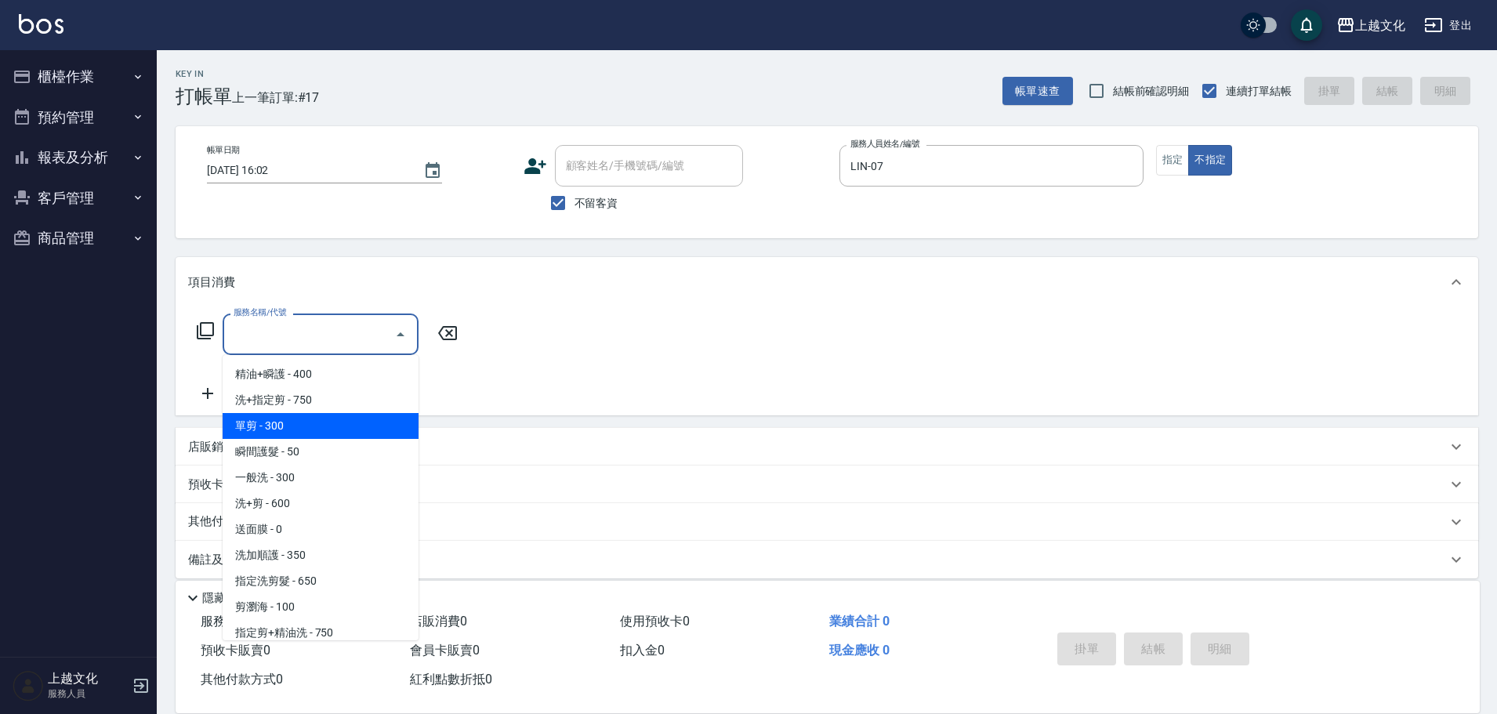
drag, startPoint x: 296, startPoint y: 432, endPoint x: 304, endPoint y: 433, distance: 7.9
click at [297, 433] on span "單剪 - 300" at bounding box center [321, 426] width 196 height 26
type input "單剪(103)"
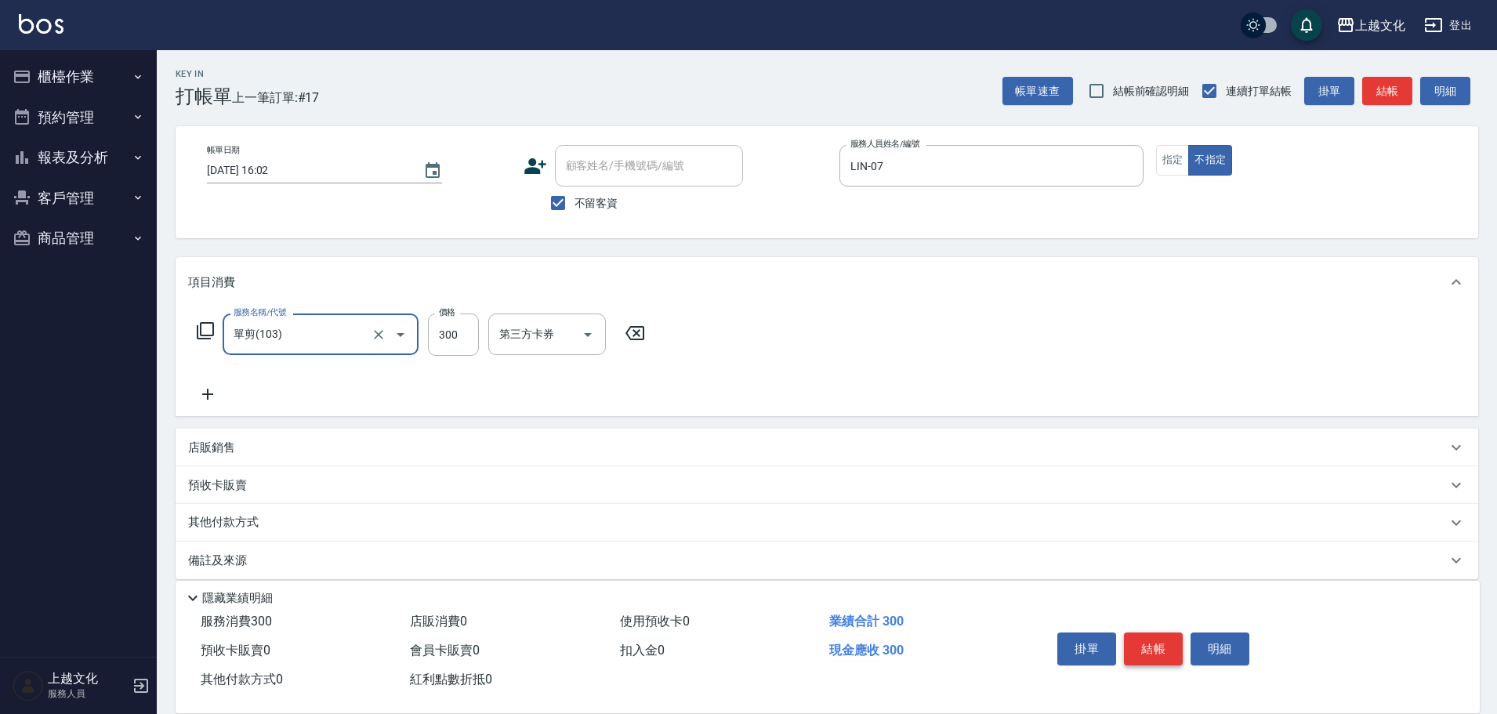
click at [1157, 649] on button "結帳" at bounding box center [1153, 649] width 59 height 33
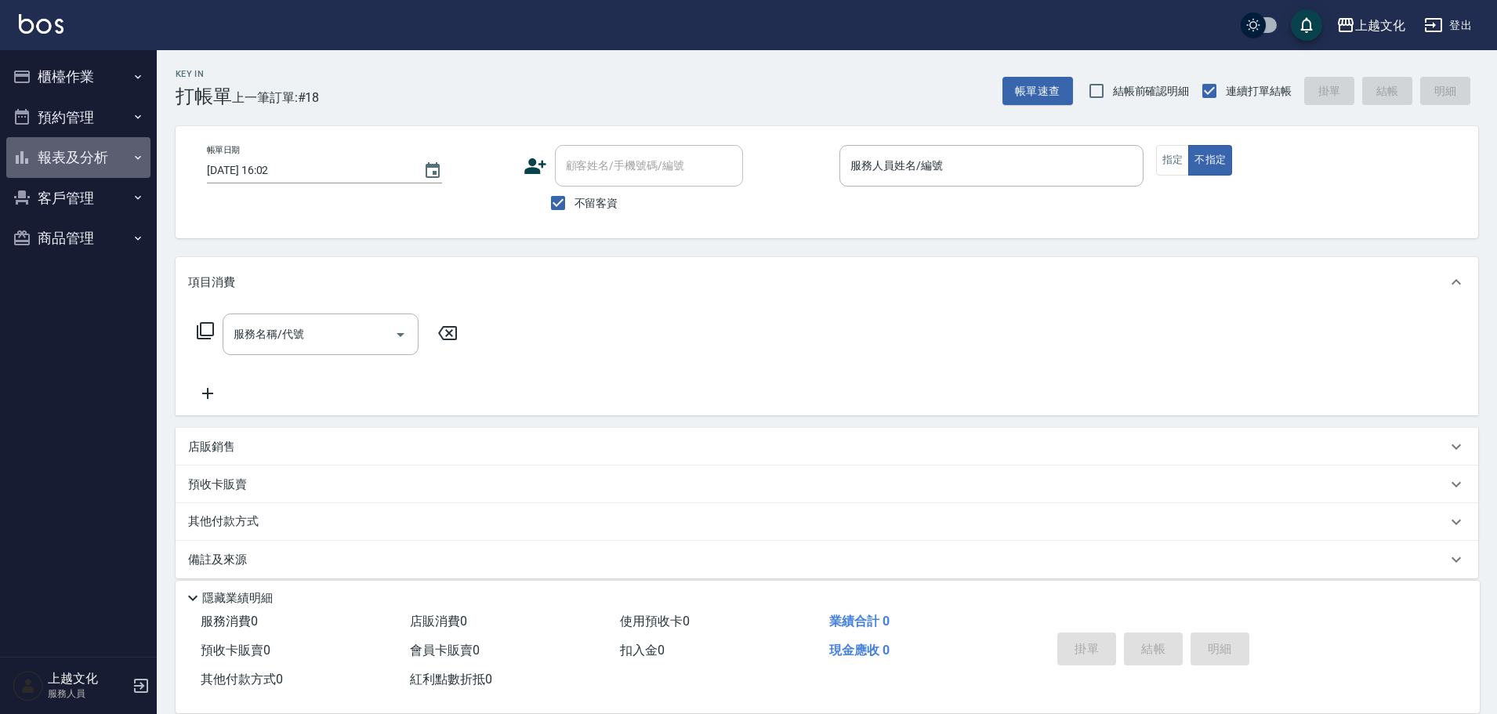
click at [67, 160] on button "報表及分析" at bounding box center [78, 157] width 144 height 41
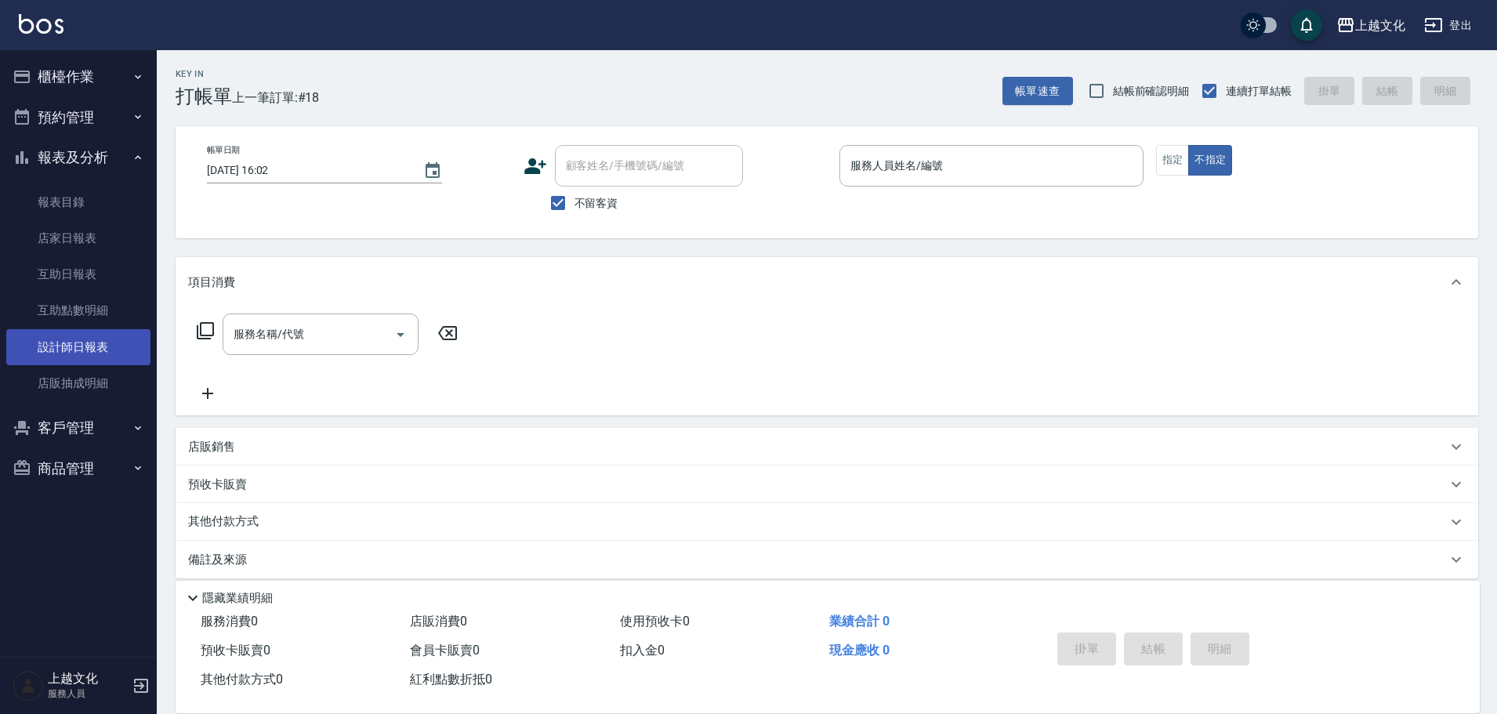
click at [68, 350] on link "設計師日報表" at bounding box center [78, 347] width 144 height 36
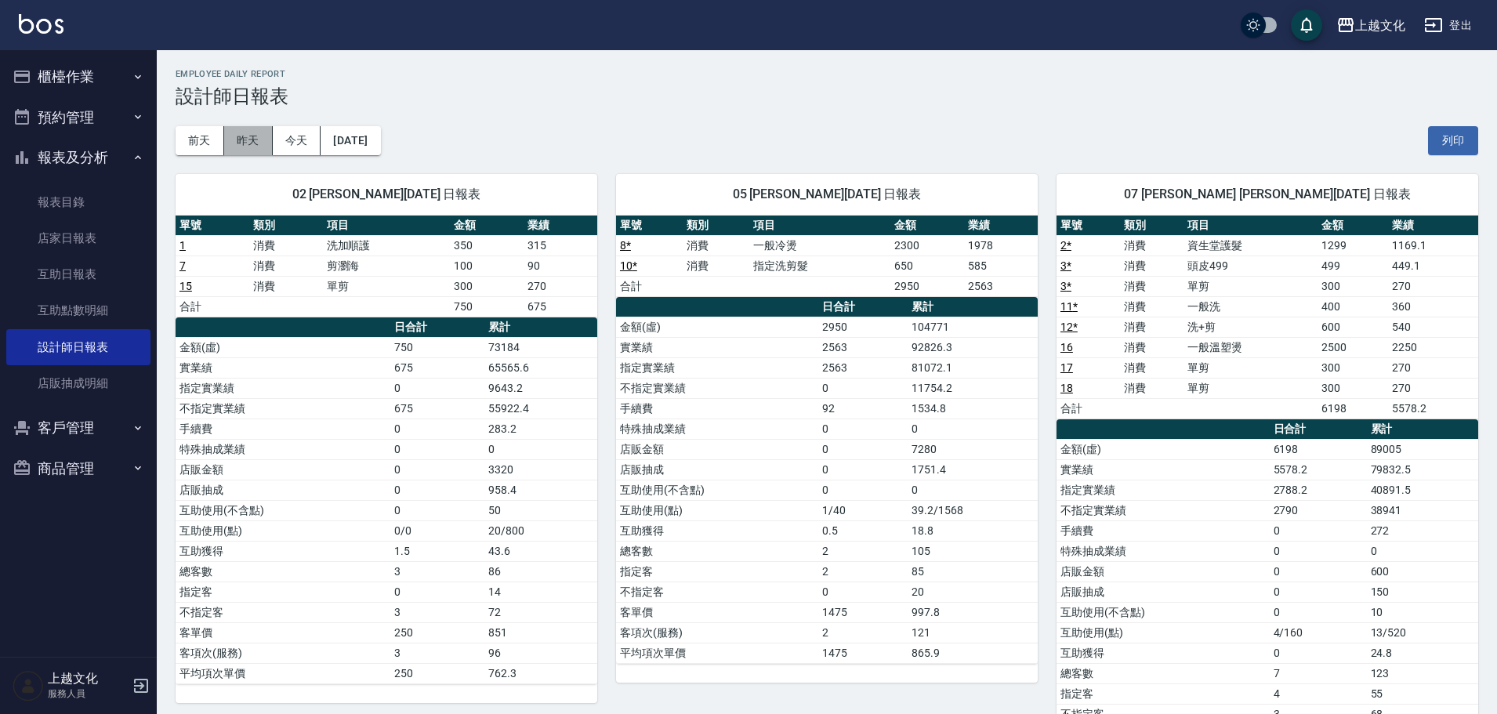
click at [253, 142] on button "昨天" at bounding box center [248, 140] width 49 height 29
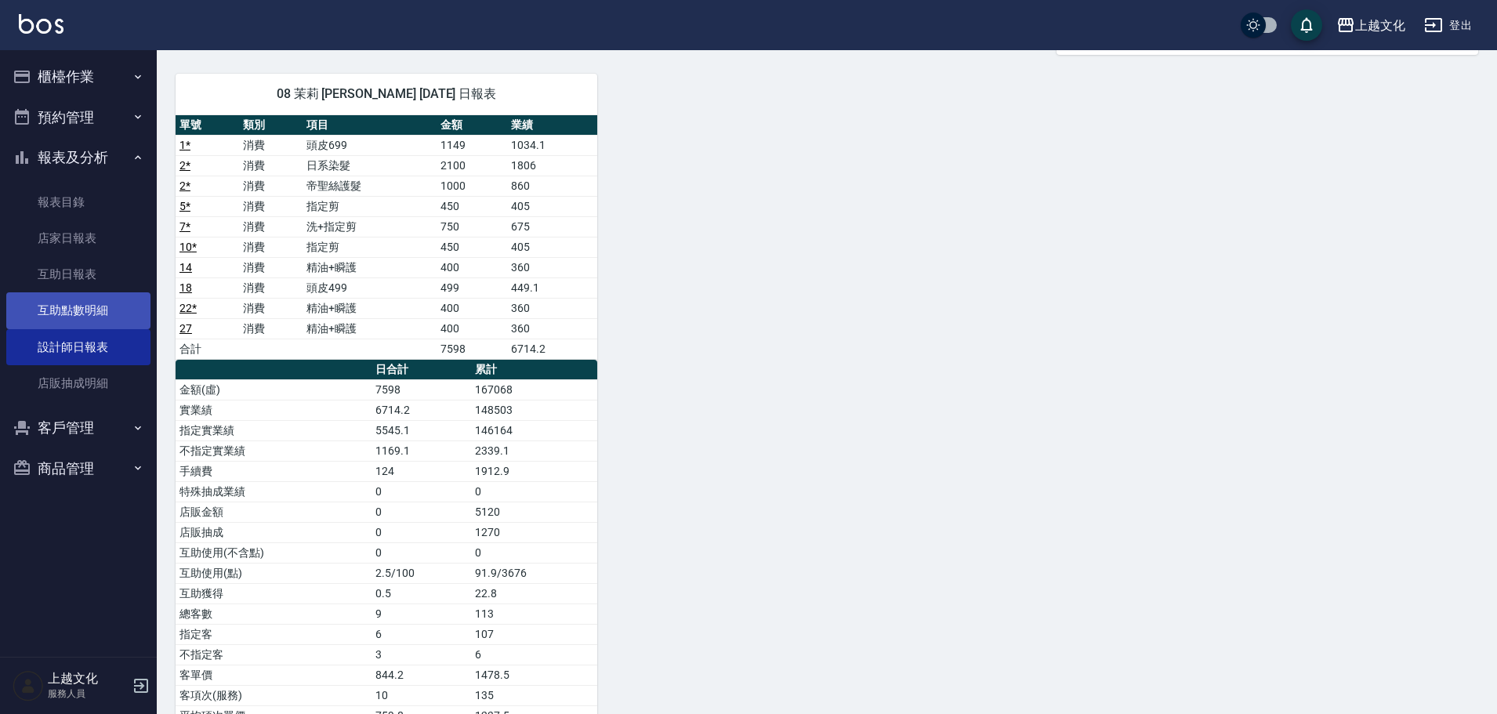
scroll to position [742, 0]
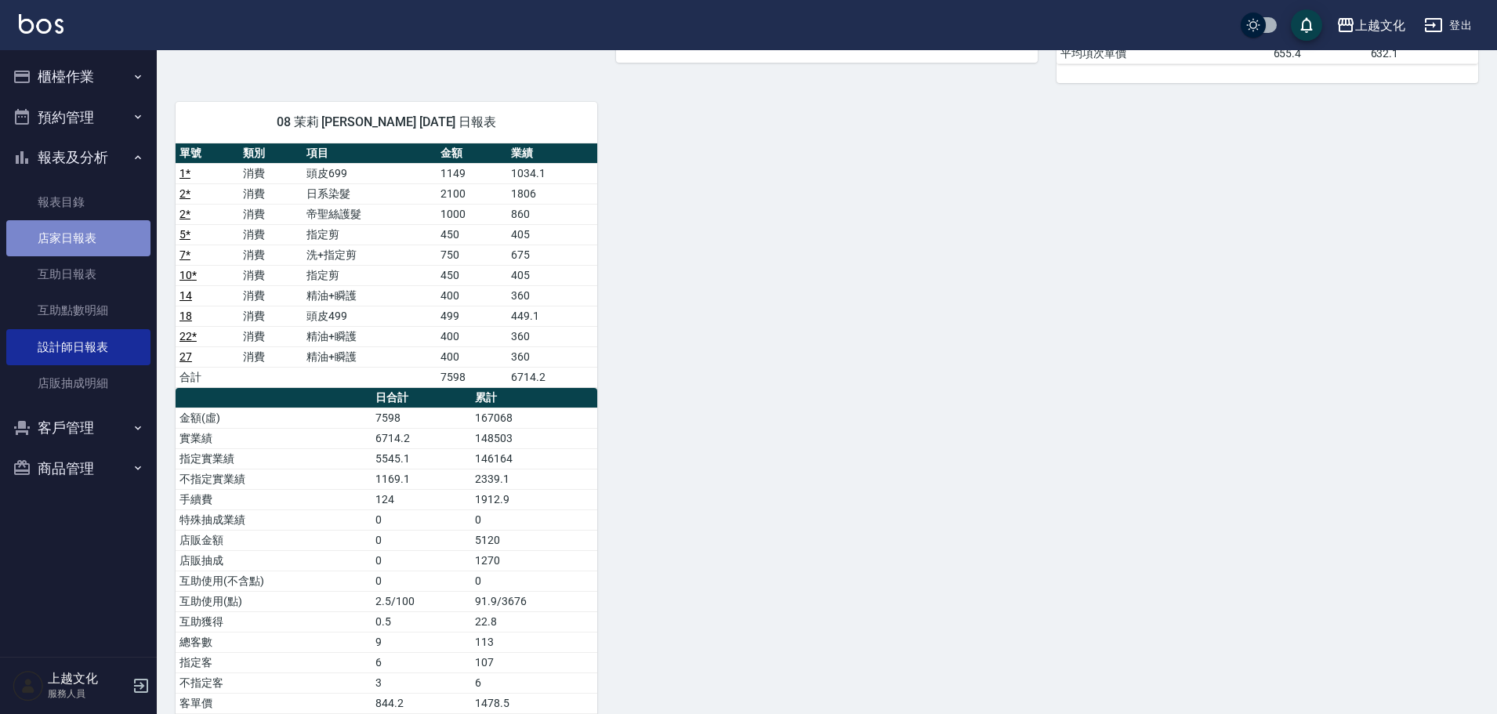
click at [63, 237] on link "店家日報表" at bounding box center [78, 238] width 144 height 36
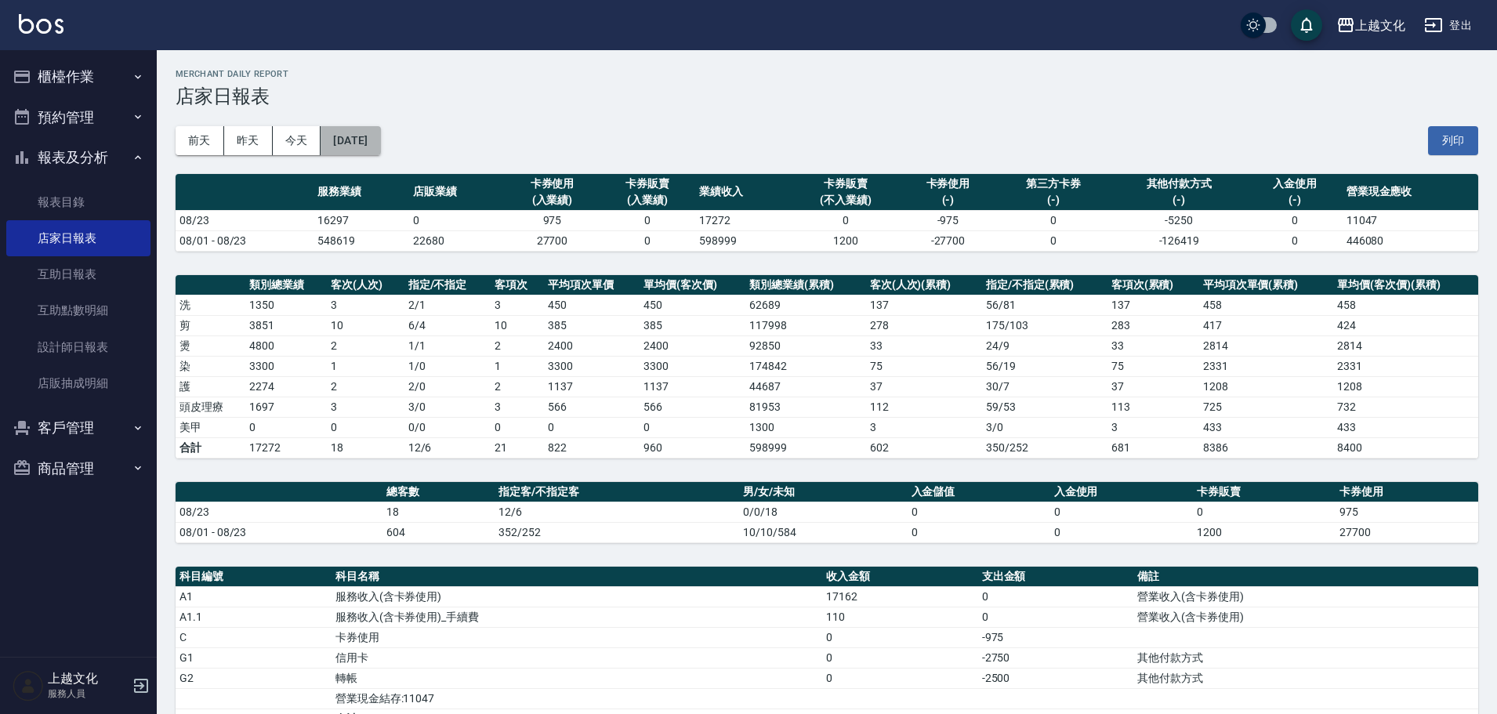
click at [376, 147] on button "[DATE]" at bounding box center [351, 140] width 60 height 29
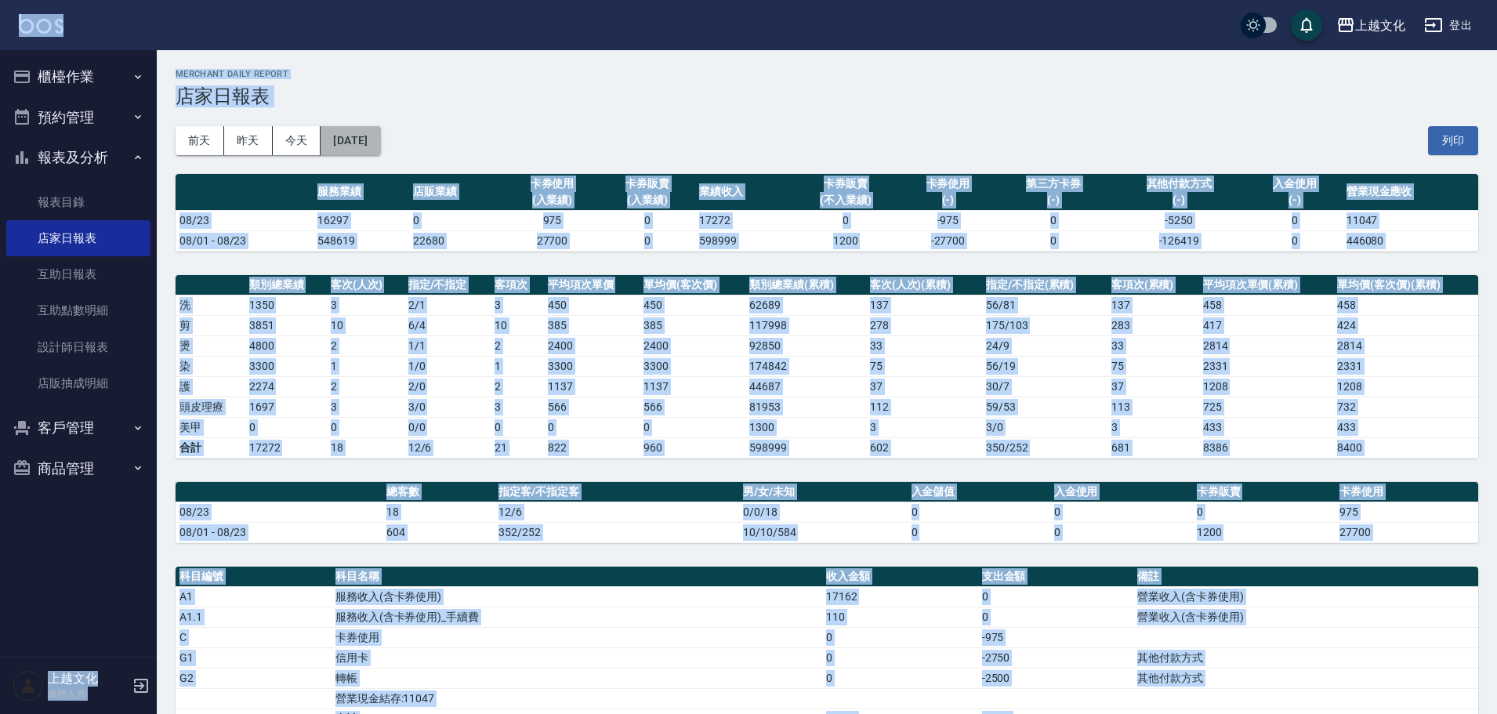
click at [376, 147] on button "[DATE]" at bounding box center [351, 140] width 60 height 29
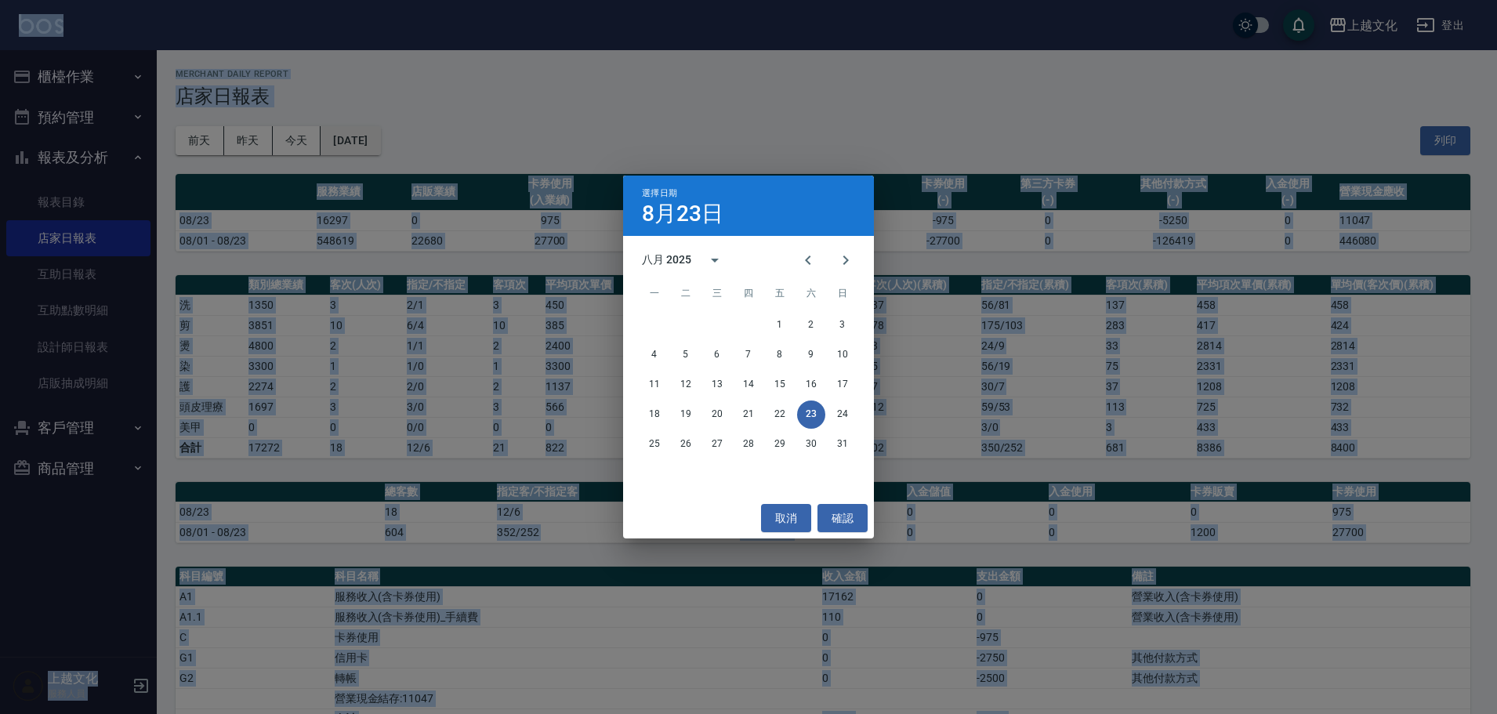
click at [376, 147] on div "選擇日期 8月23日 八月 2025 一 二 三 四 五 六 日 1 2 3 4 5 6 7 8 9 10 11 12 13 14 15 16 17 18 1…" at bounding box center [748, 357] width 1497 height 714
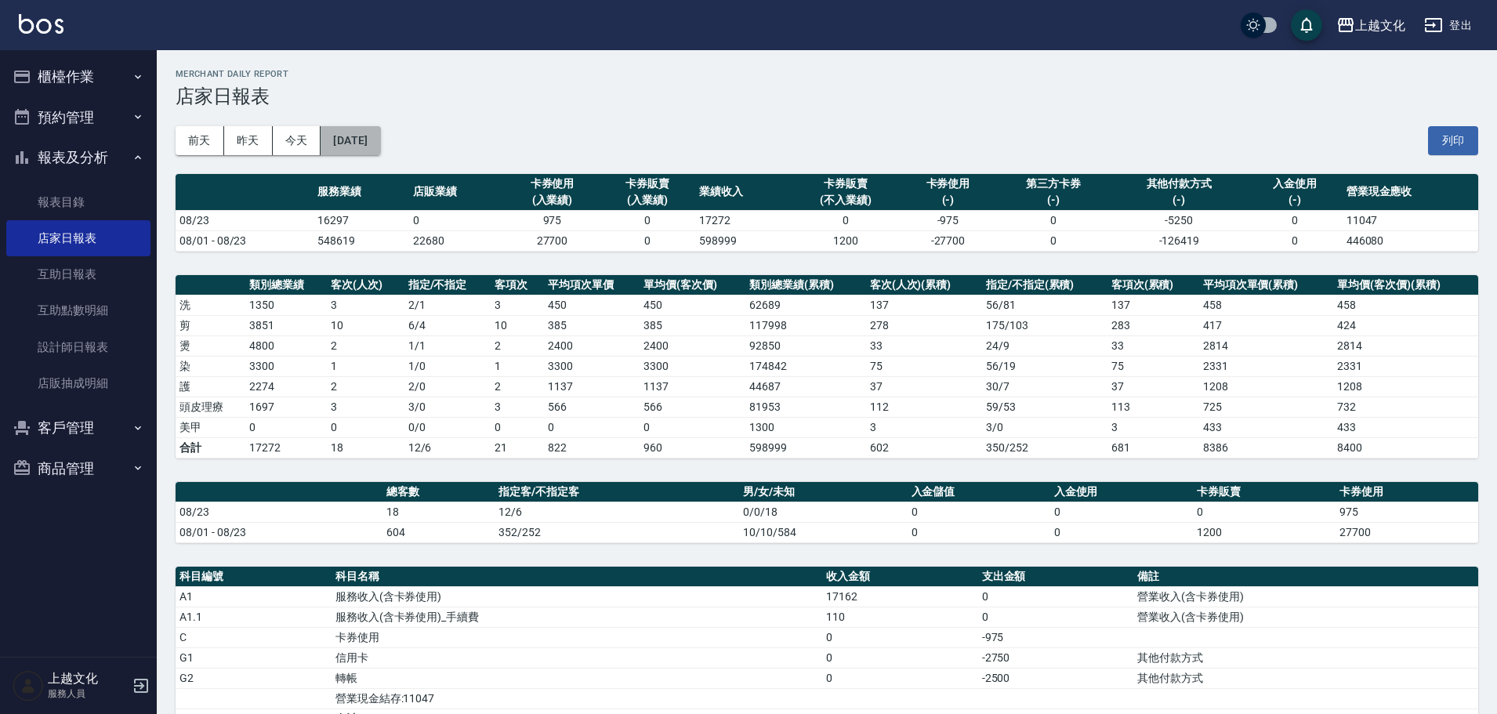
click at [376, 147] on button "[DATE]" at bounding box center [351, 140] width 60 height 29
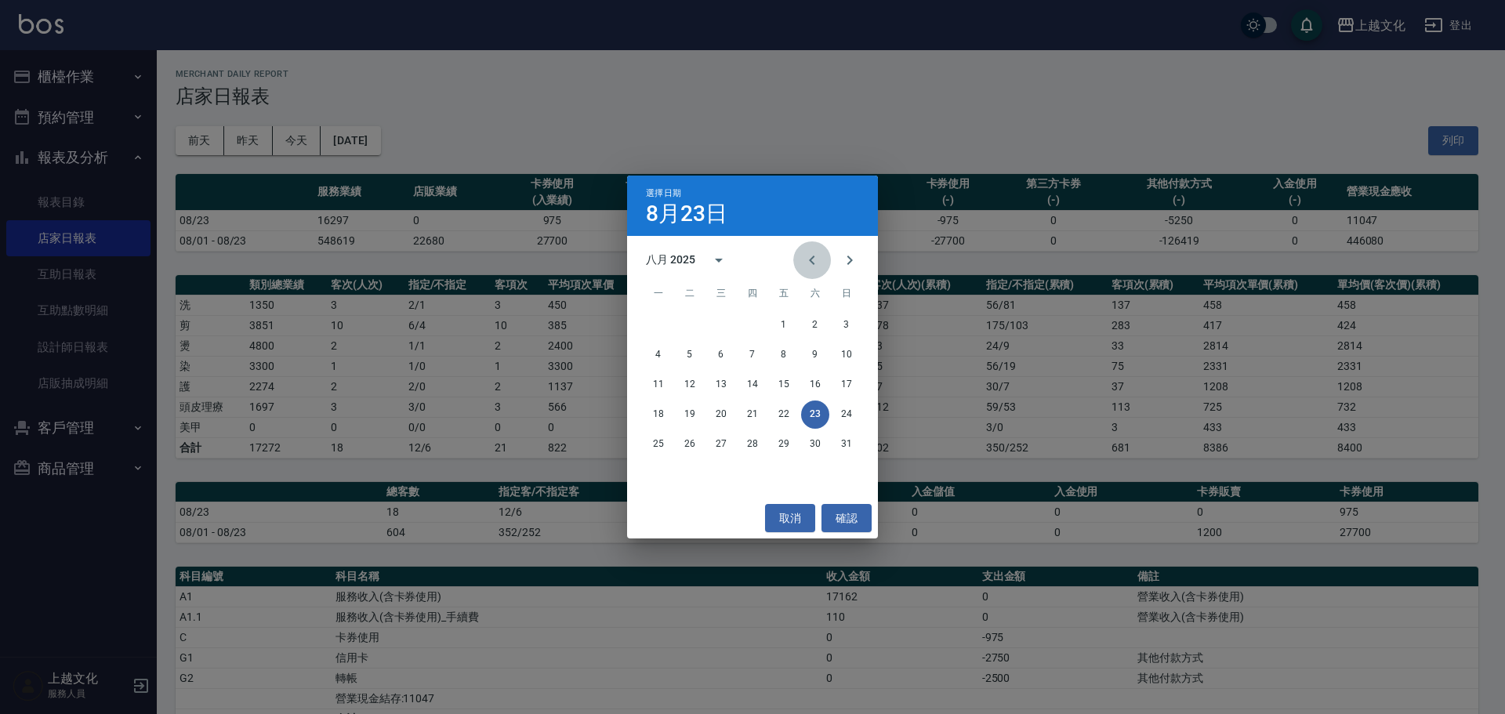
click at [809, 258] on icon "Previous month" at bounding box center [812, 260] width 19 height 19
click at [723, 416] on button "23" at bounding box center [721, 415] width 28 height 28
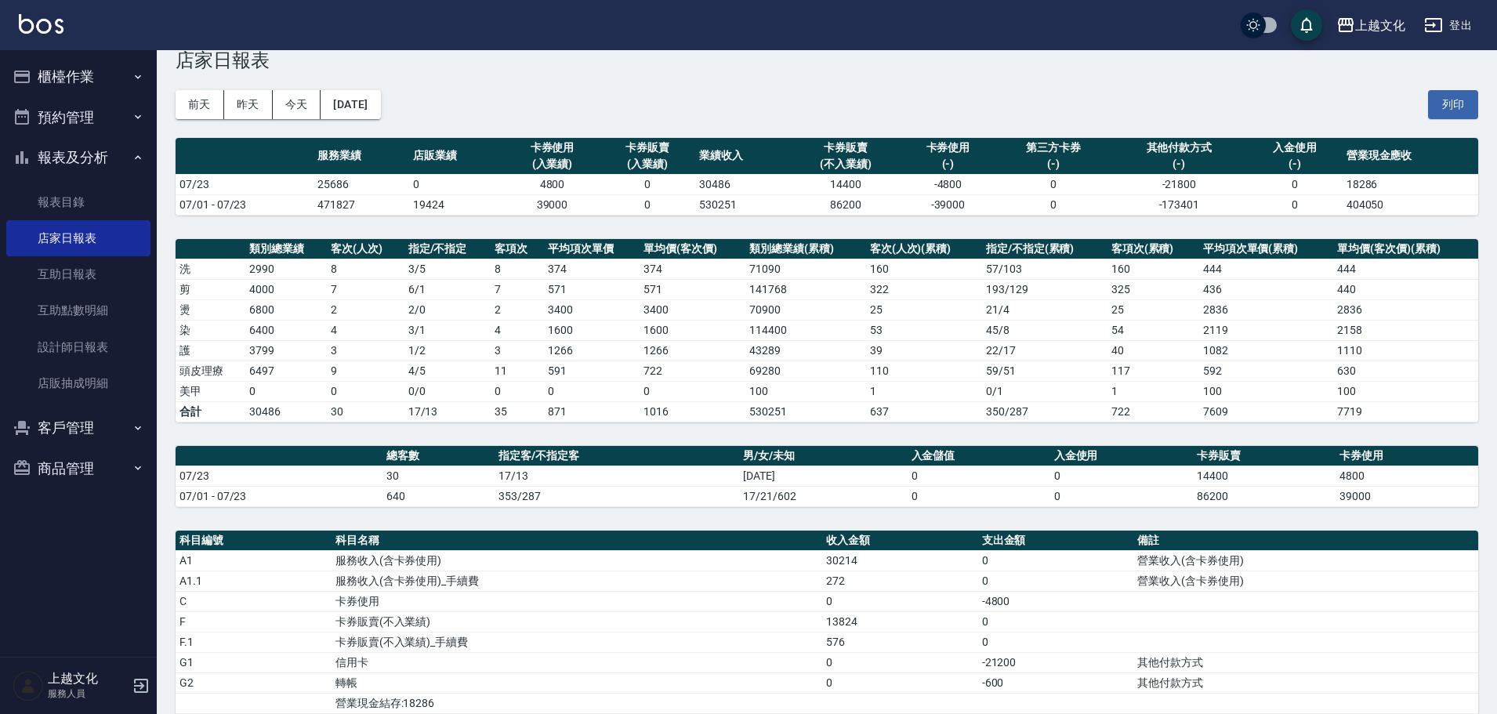
scroll to position [9, 0]
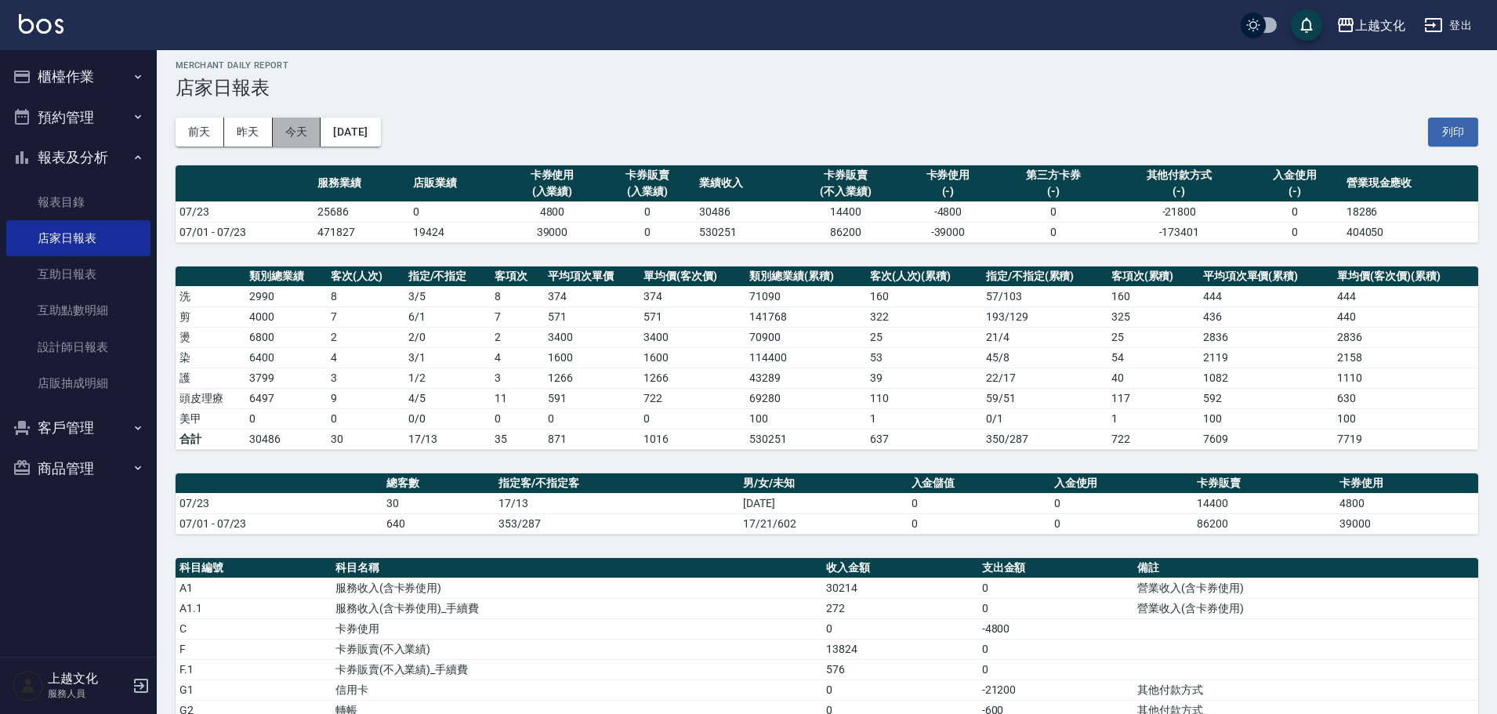
click at [310, 132] on button "今天" at bounding box center [297, 132] width 49 height 29
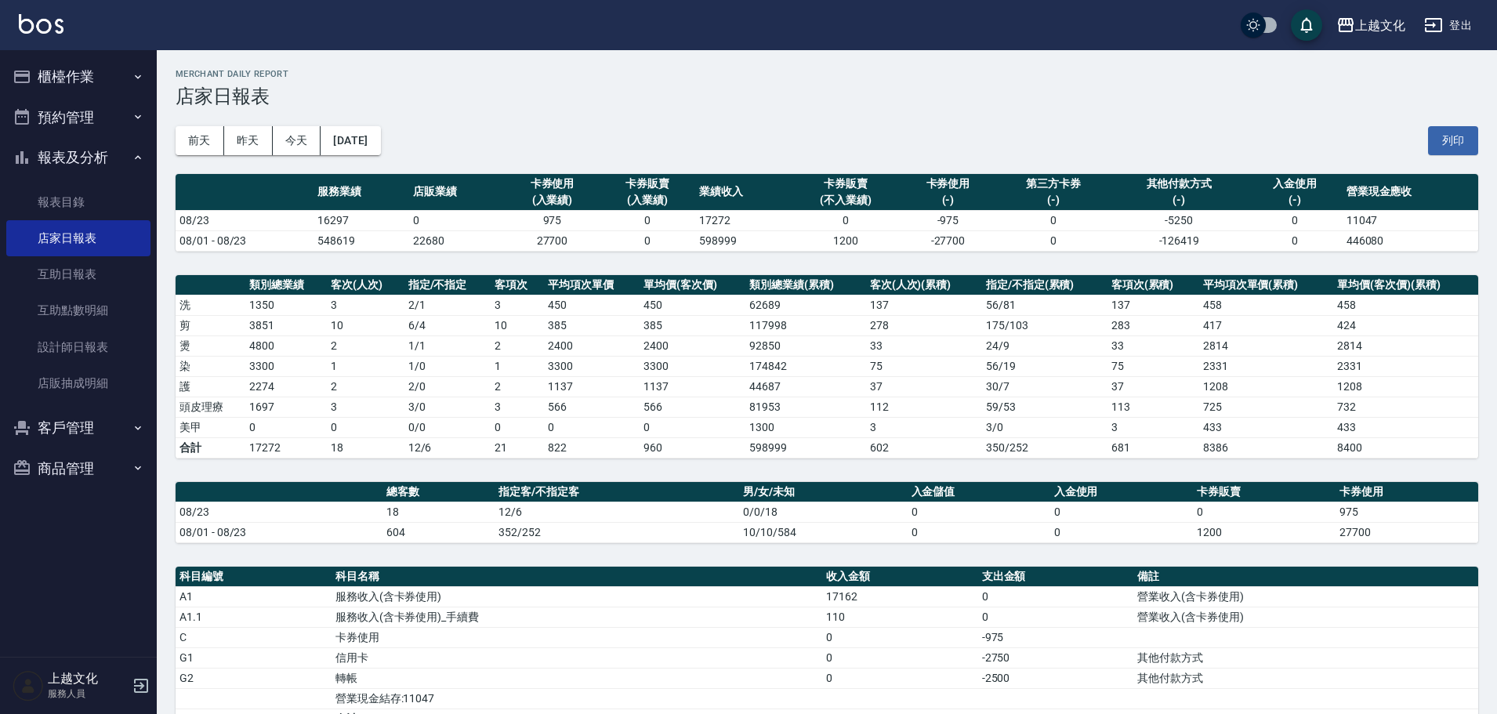
drag, startPoint x: 372, startPoint y: 156, endPoint x: 368, endPoint y: 171, distance: 15.6
click at [368, 171] on div "前天 昨天 今天 2025/08/23 列印" at bounding box center [827, 140] width 1303 height 67
click at [370, 142] on button "[DATE]" at bounding box center [351, 140] width 60 height 29
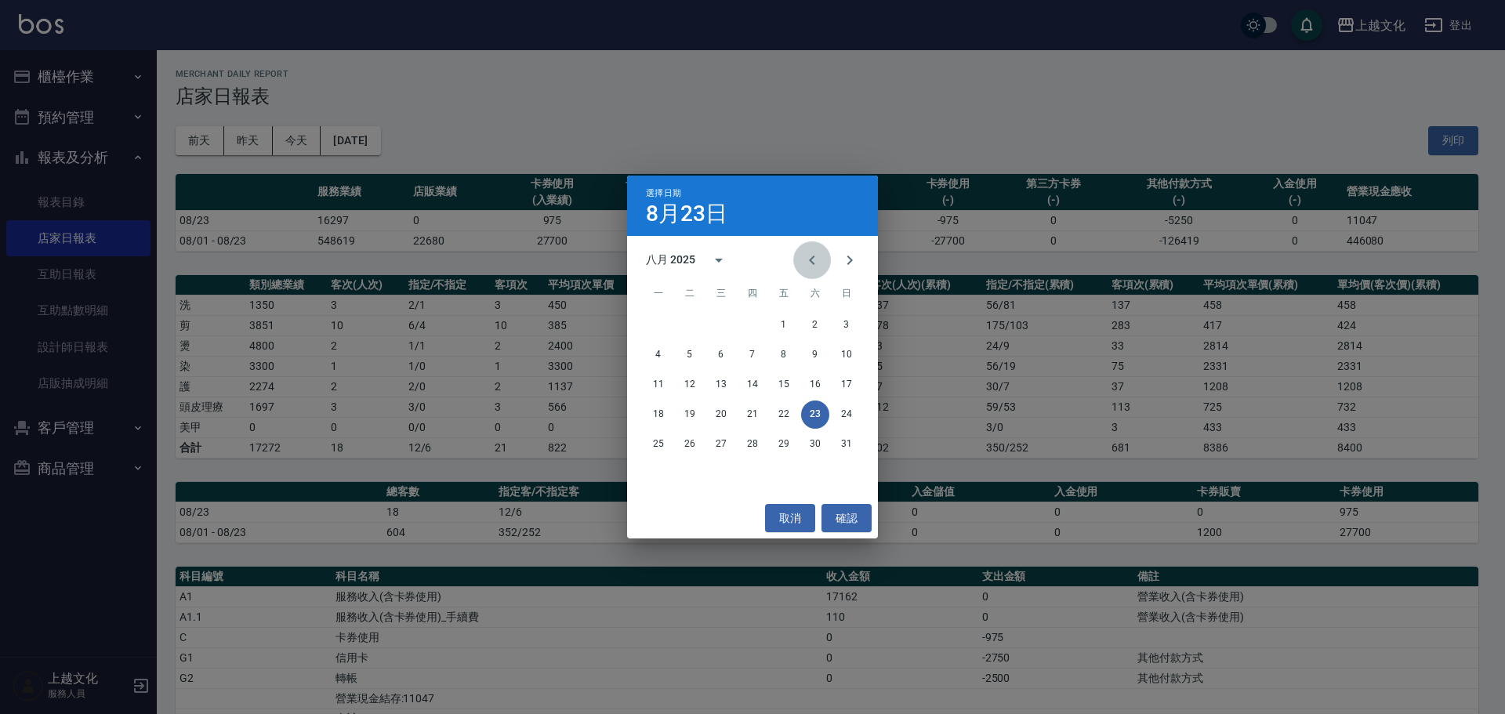
click at [811, 251] on icon "Previous month" at bounding box center [812, 260] width 19 height 19
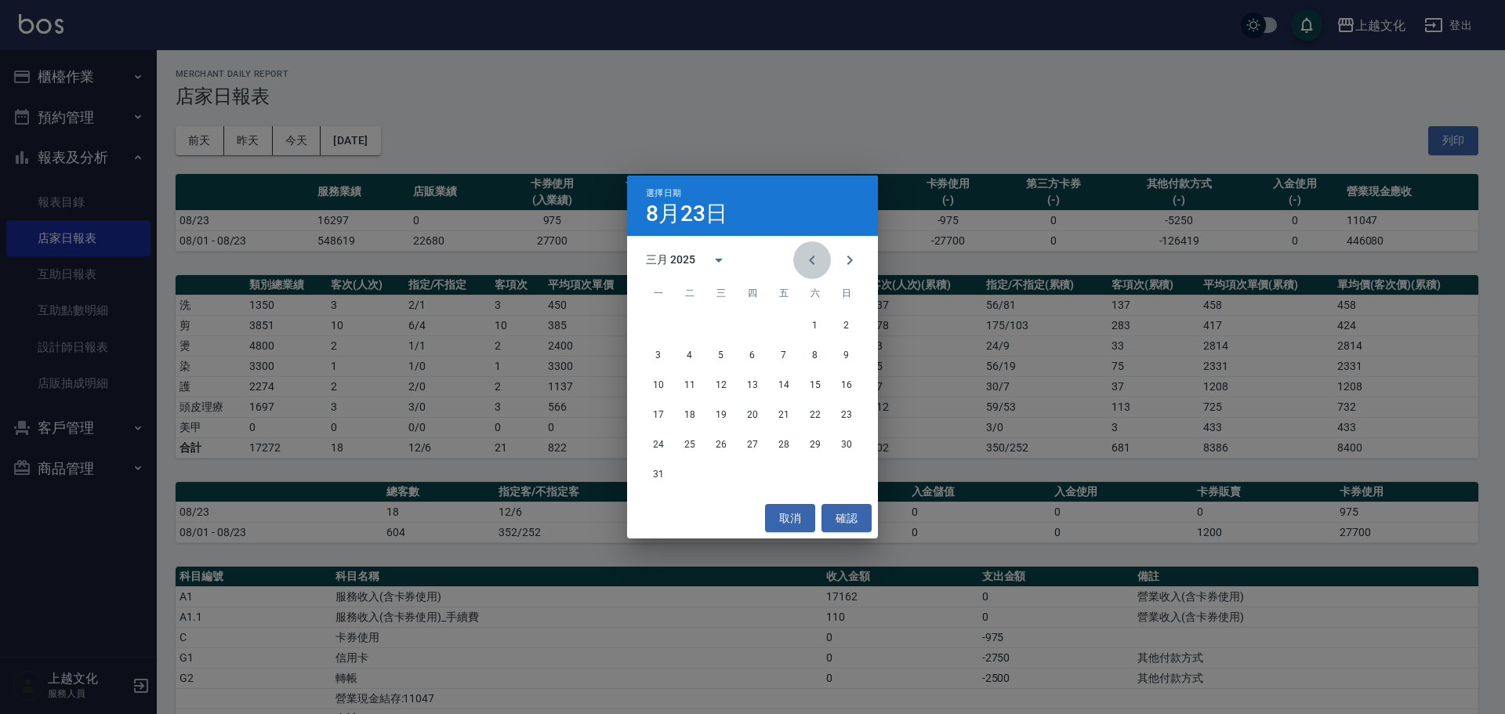
click at [810, 249] on button "Previous month" at bounding box center [812, 260] width 38 height 38
click at [807, 249] on button "Previous month" at bounding box center [812, 260] width 38 height 38
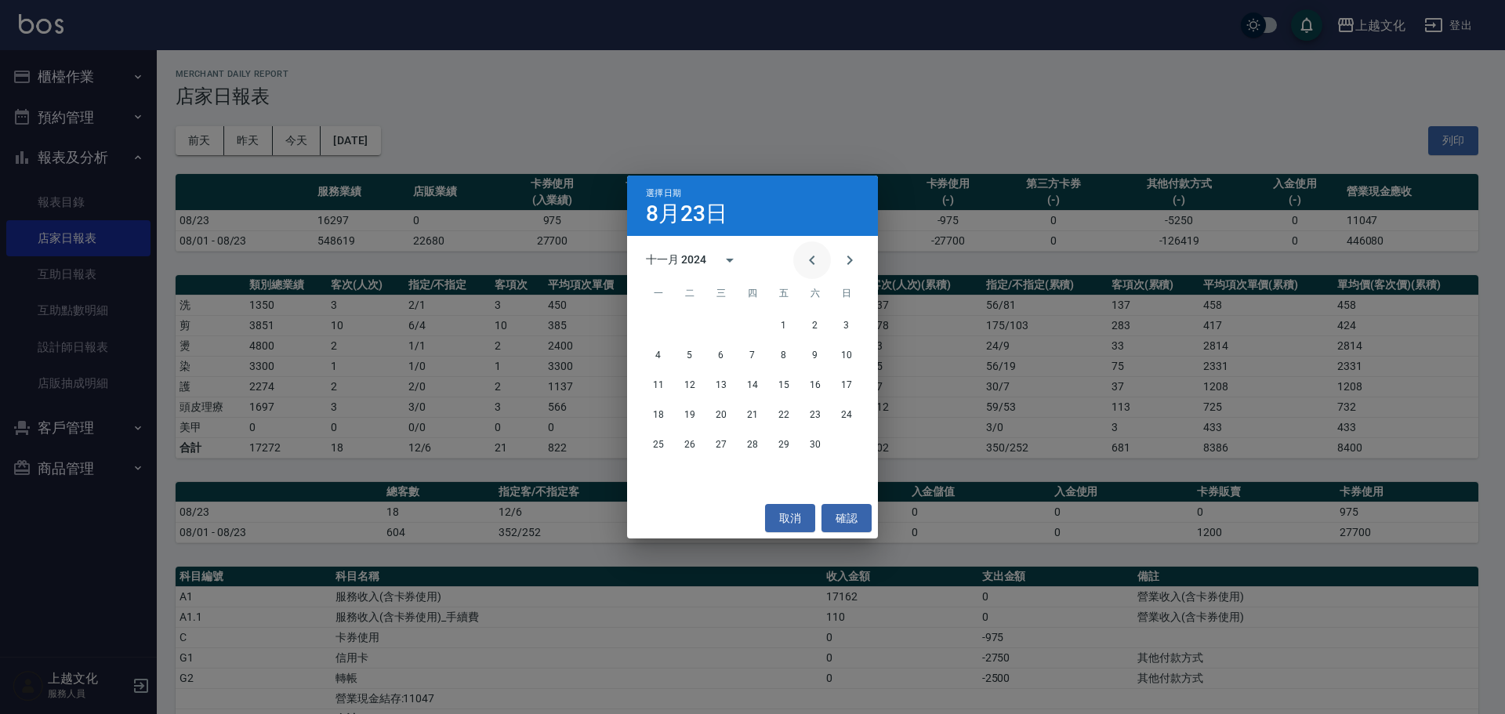
click at [807, 249] on button "Previous month" at bounding box center [812, 260] width 38 height 38
click at [664, 468] on button "30" at bounding box center [658, 474] width 28 height 28
click at [664, 468] on div "上越文化 2025-08-23 店家日報表 列印時間： 2025-08-23-16:07 Merchant Daily Report 店家日報表 前天 昨天 …" at bounding box center [748, 487] width 1497 height 975
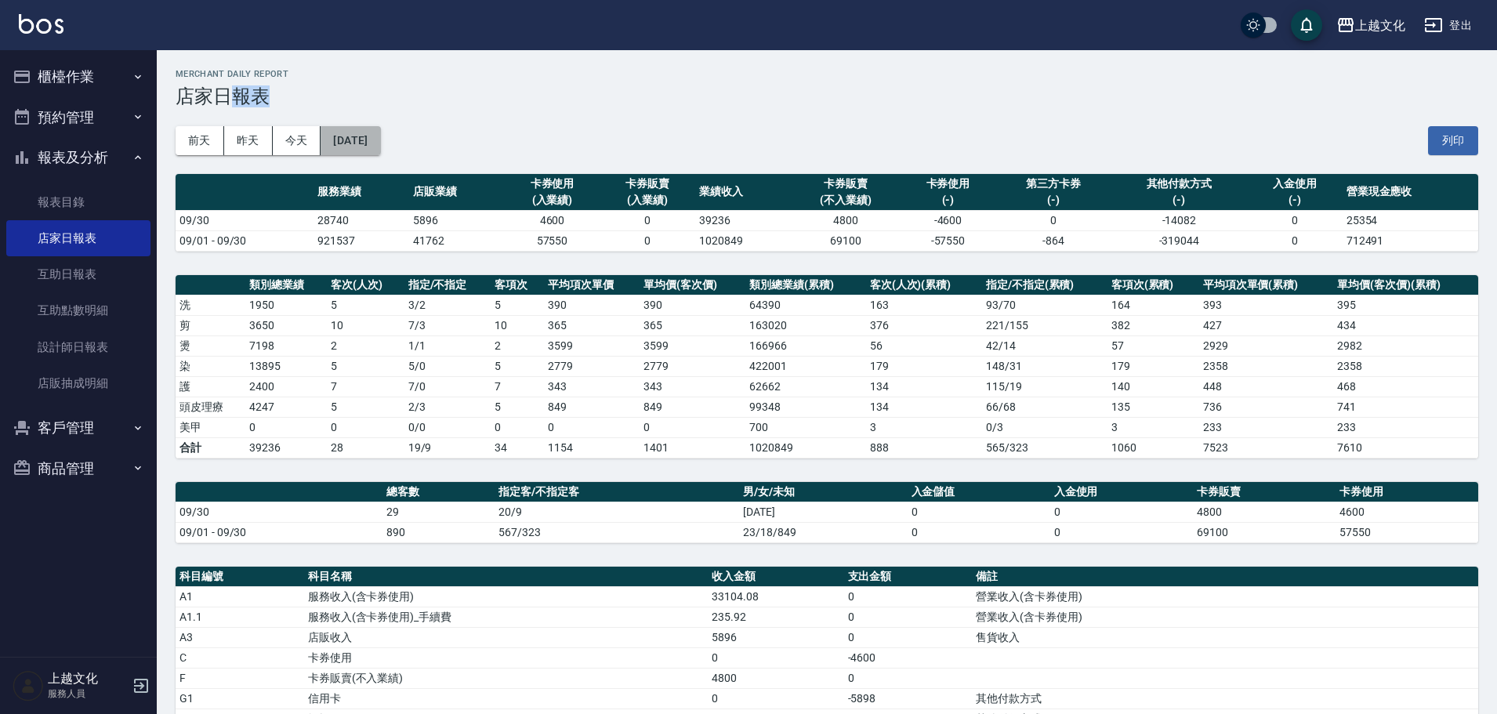
click at [375, 149] on button "2024/09/30" at bounding box center [351, 140] width 60 height 29
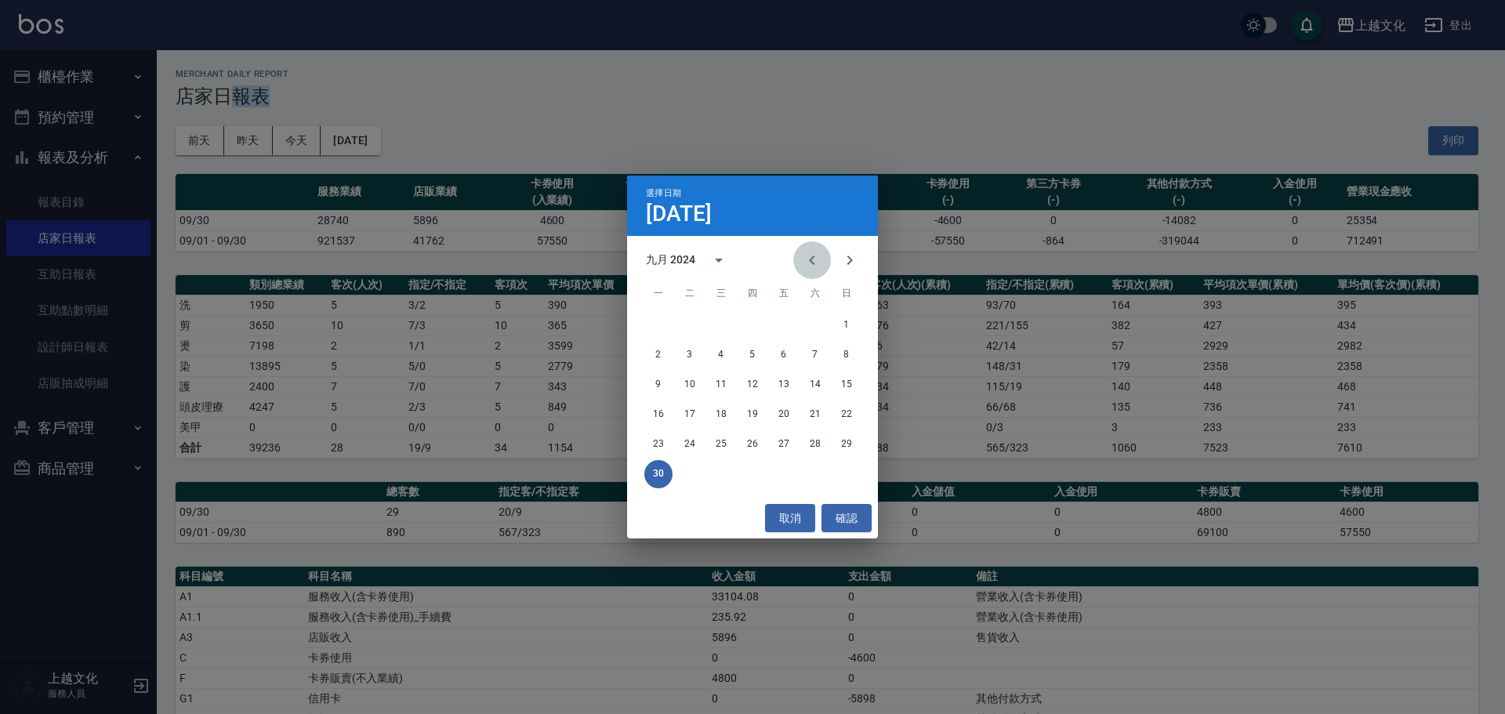
click at [813, 259] on icon "Previous month" at bounding box center [812, 260] width 19 height 19
click at [851, 261] on icon "Next month" at bounding box center [849, 260] width 19 height 19
click at [817, 444] on button "31" at bounding box center [815, 444] width 28 height 28
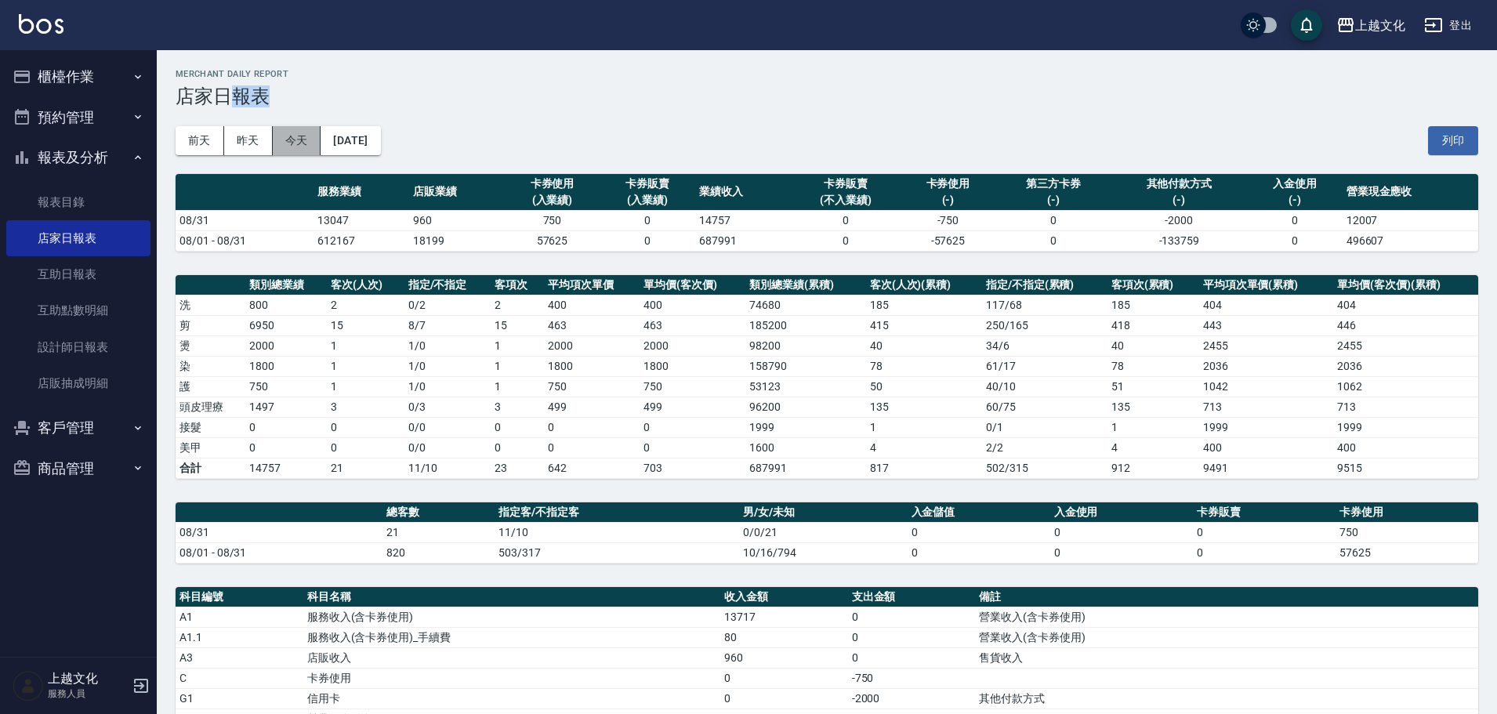
click at [293, 137] on button "今天" at bounding box center [297, 140] width 49 height 29
